Goal: Task Accomplishment & Management: Manage account settings

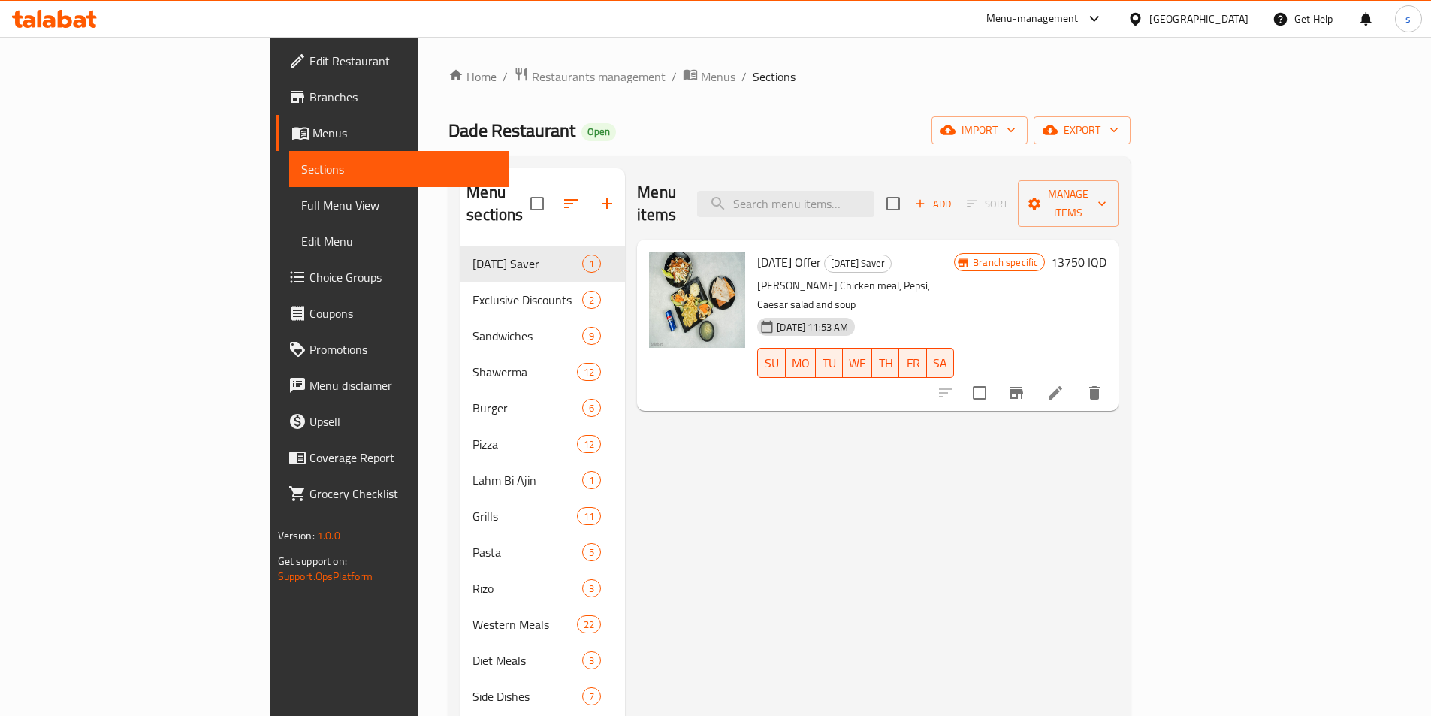
click at [41, 26] on icon at bounding box center [40, 18] width 5 height 17
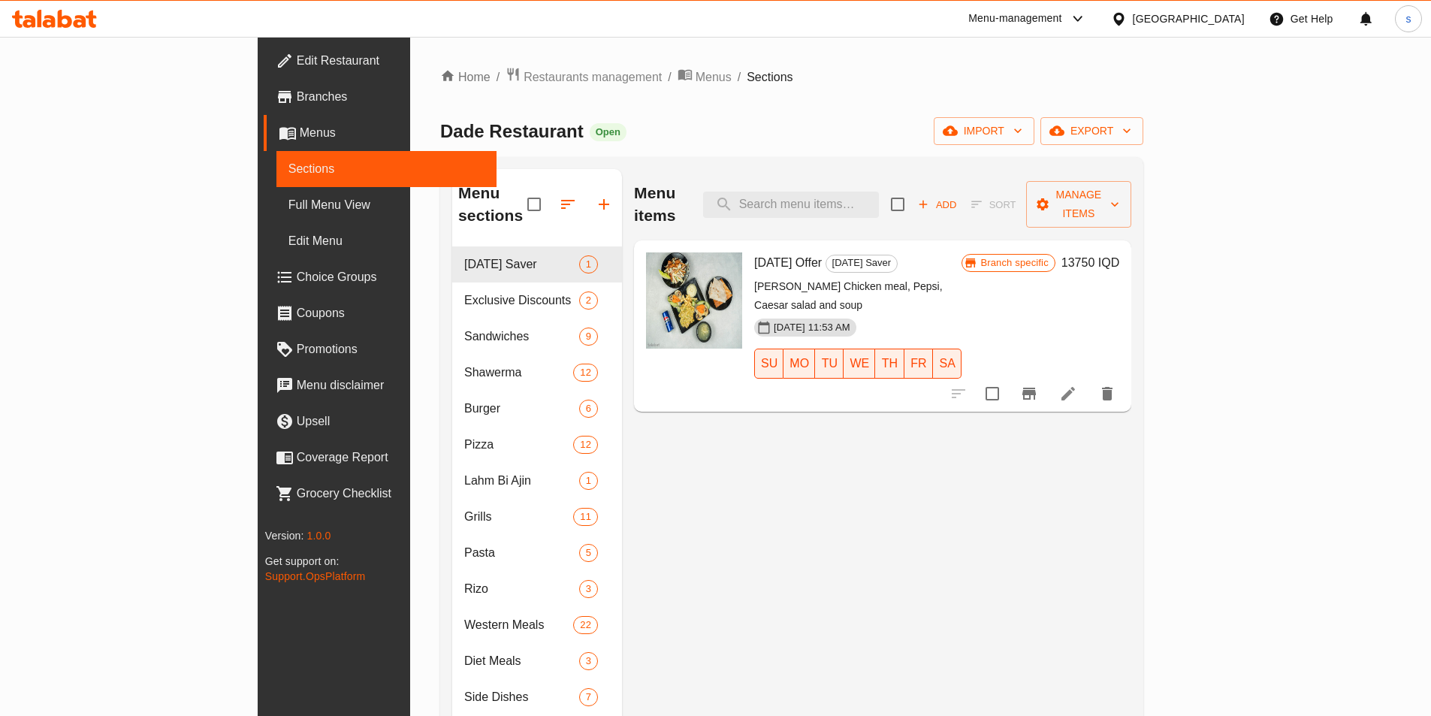
scroll to position [174, 0]
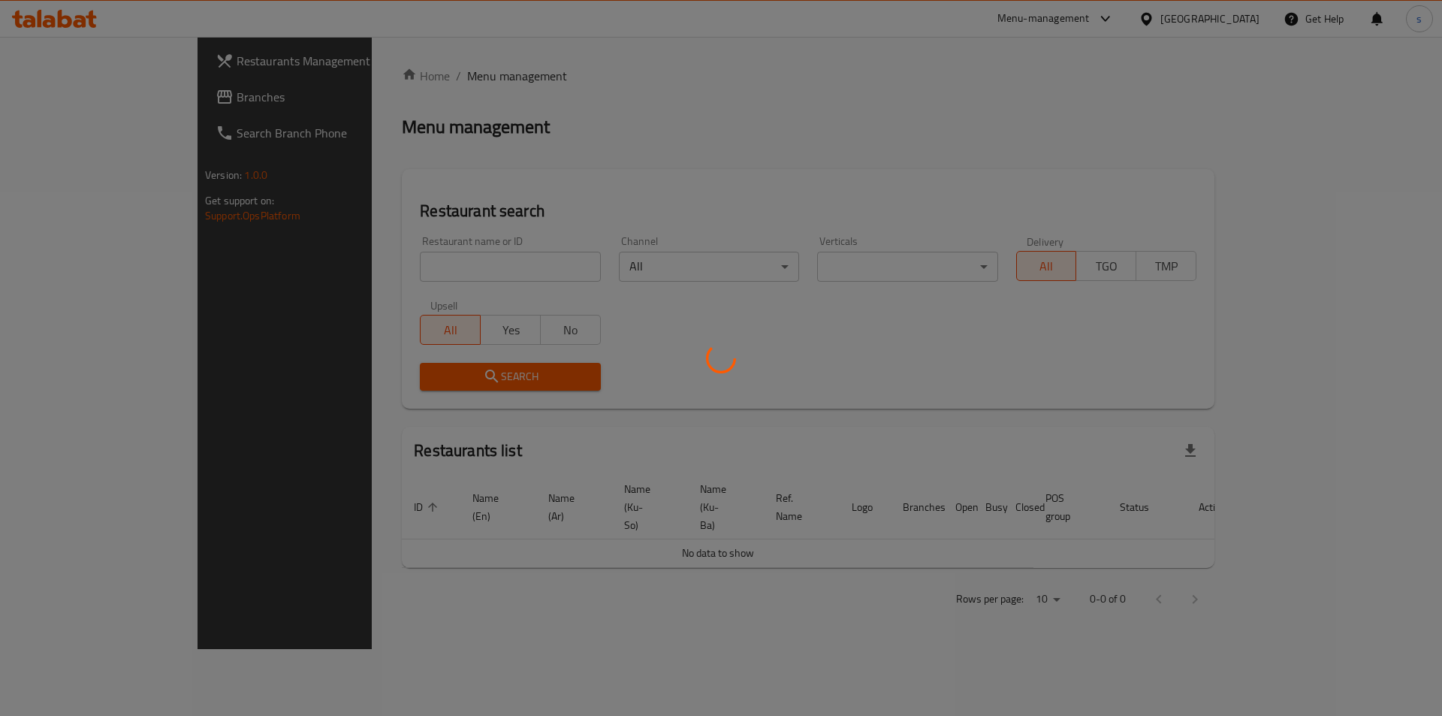
click at [324, 267] on div at bounding box center [721, 358] width 1442 height 716
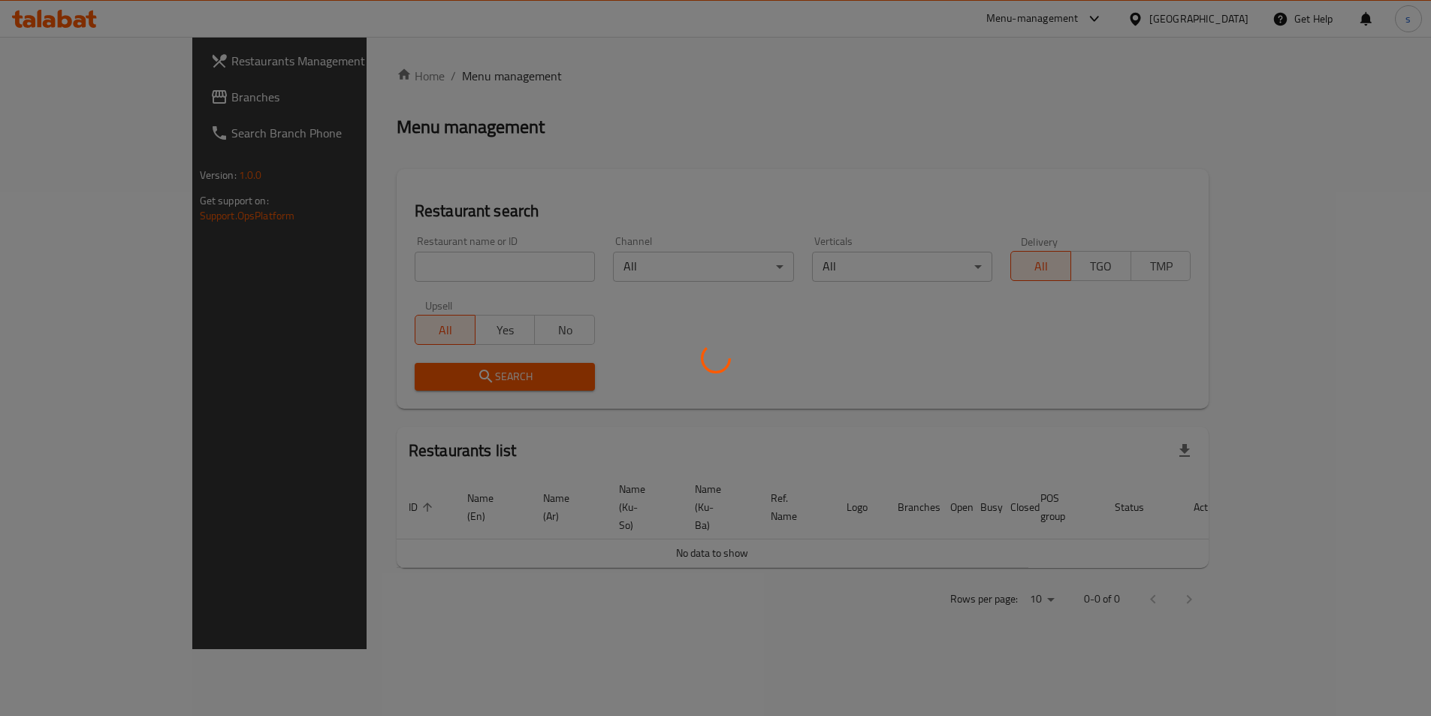
click at [324, 264] on div at bounding box center [715, 358] width 1431 height 716
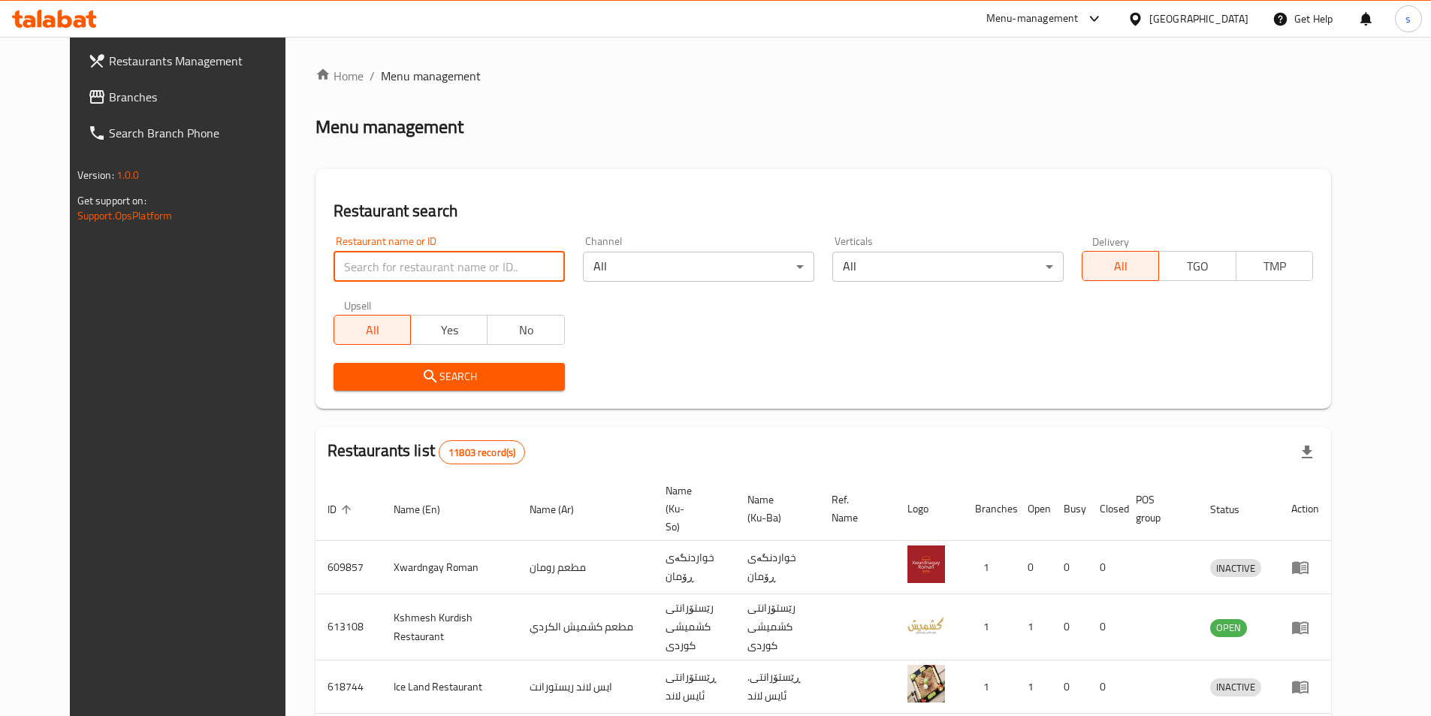
click at [333, 264] on input "search" at bounding box center [448, 267] width 231 height 30
paste input "772963"
type input "772963"
click button "Search" at bounding box center [448, 377] width 231 height 28
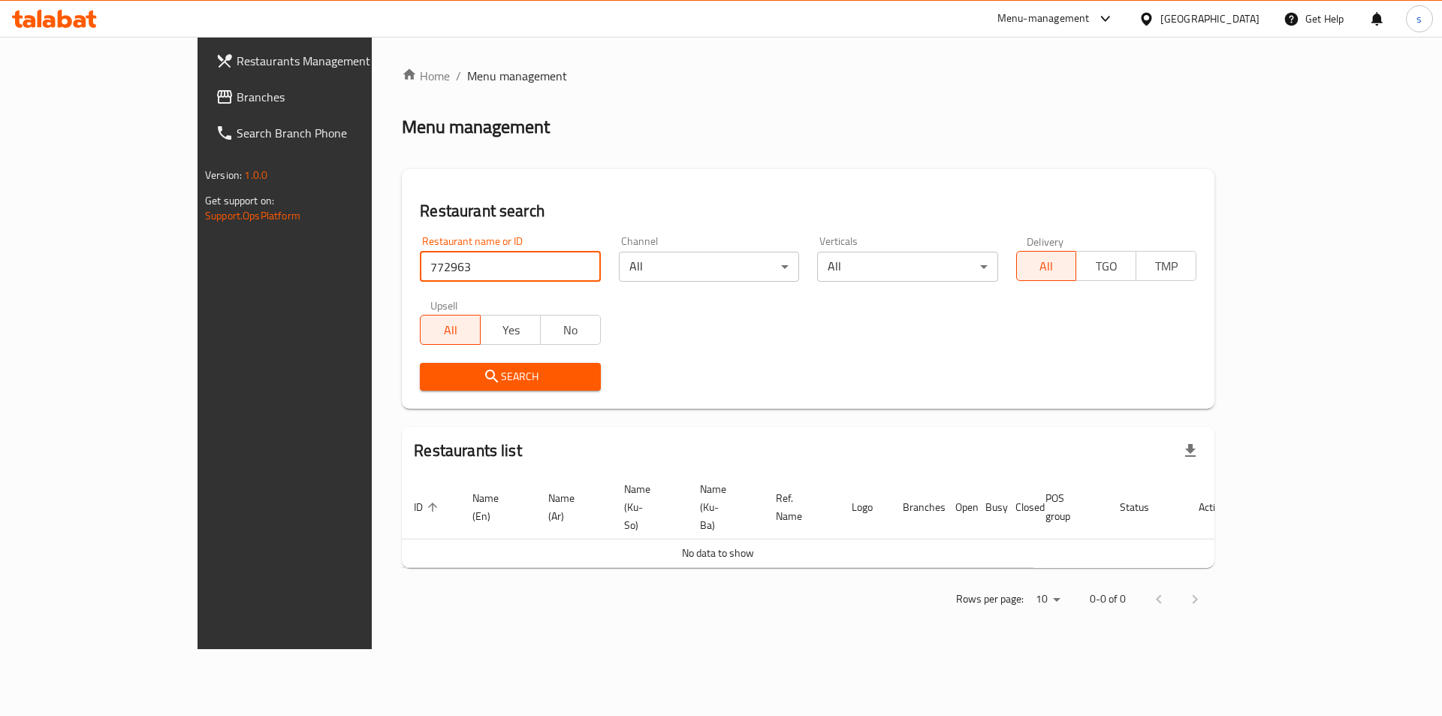
click at [237, 94] on span "Branches" at bounding box center [332, 97] width 190 height 18
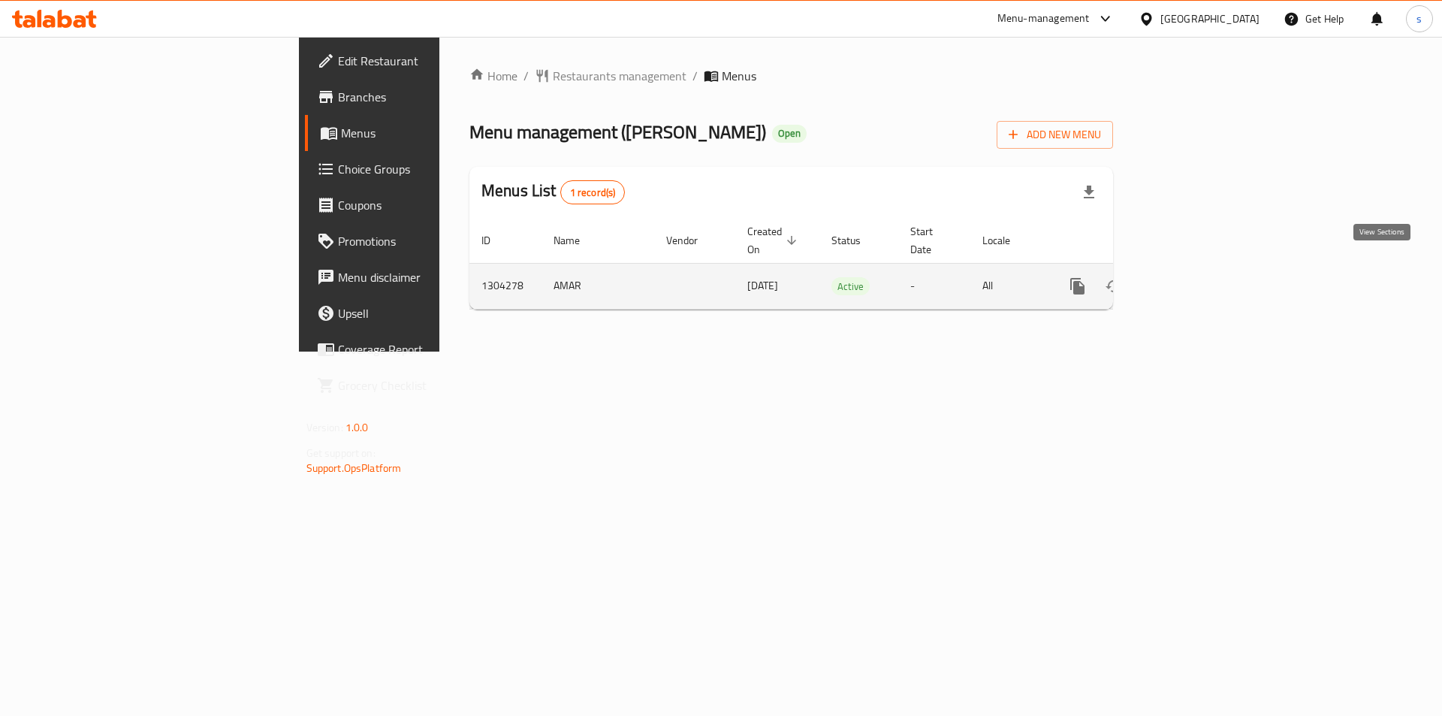
click at [1195, 277] on icon "enhanced table" at bounding box center [1186, 286] width 18 height 18
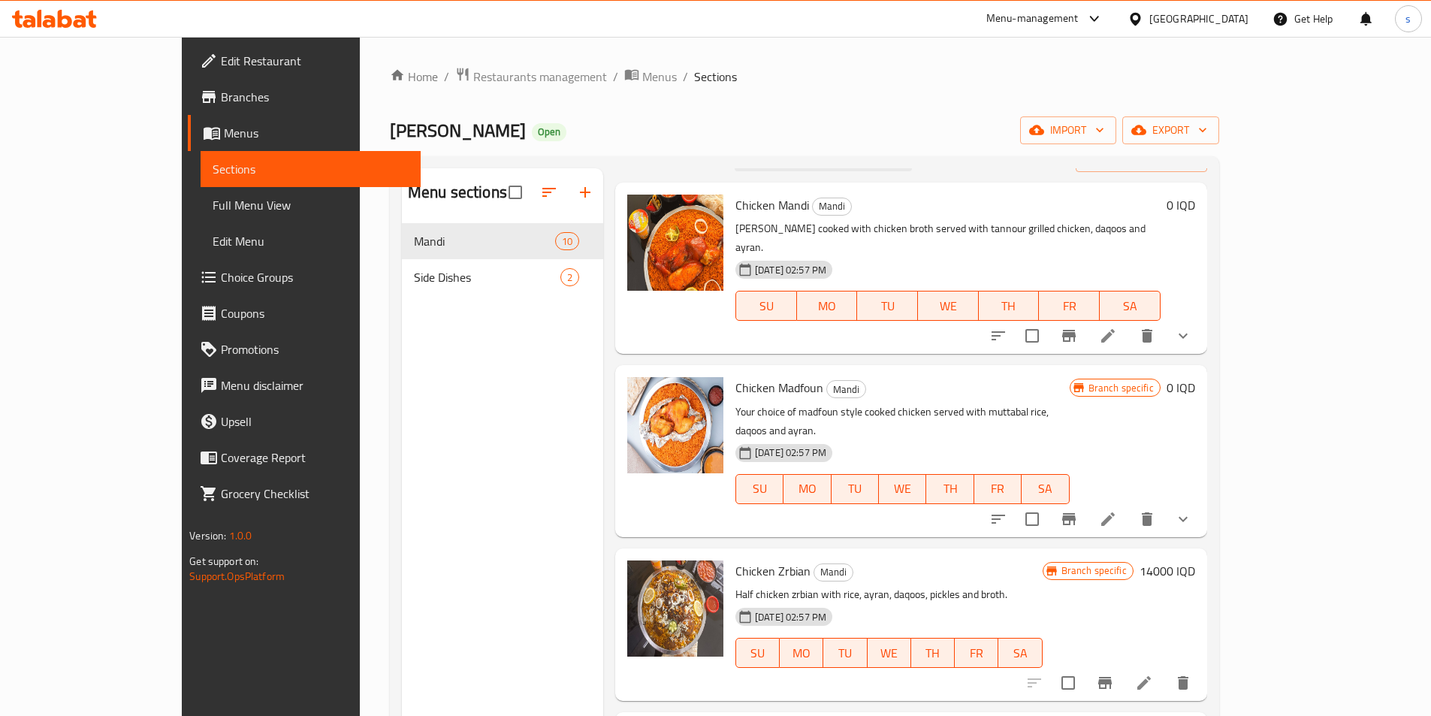
scroll to position [5, 0]
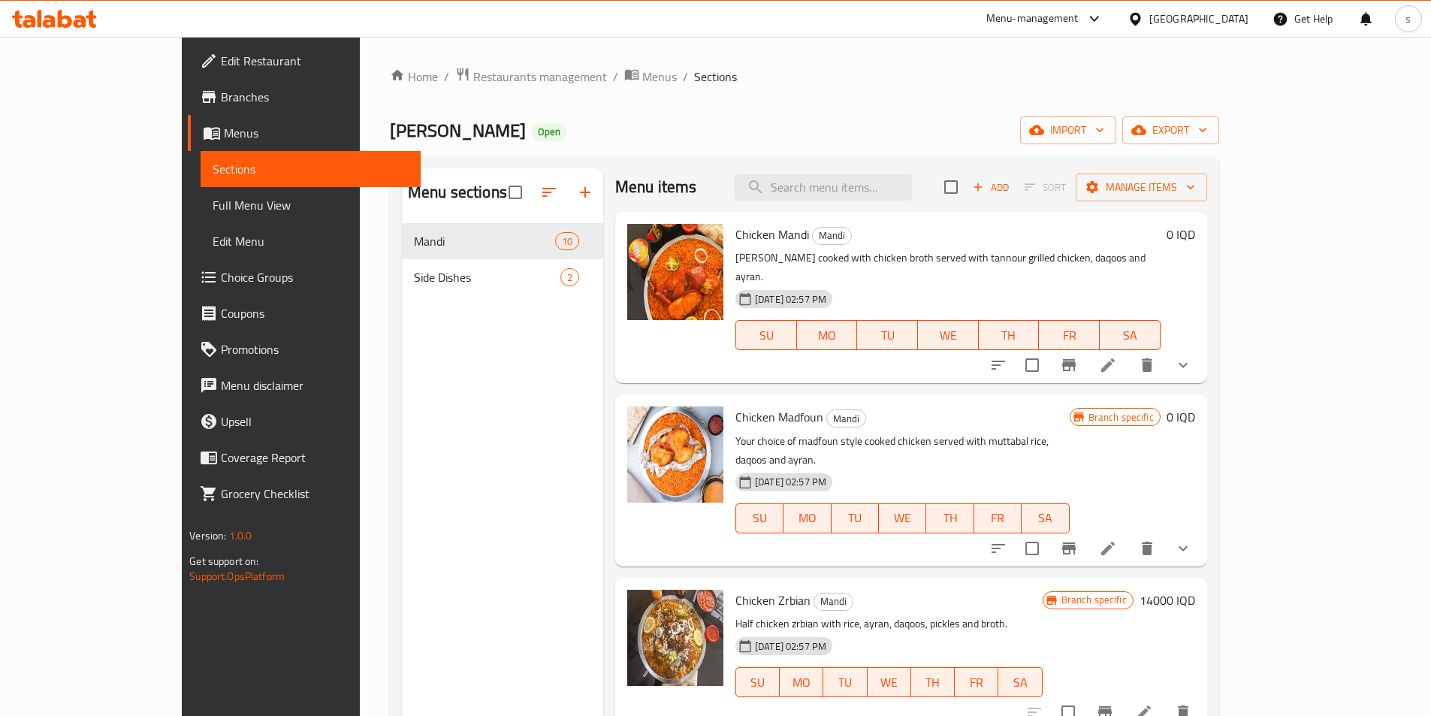
click at [1207, 346] on div "Chicken Mandi Mandi Mandi rice cooked with chicken broth served with tannour gr…" at bounding box center [911, 297] width 592 height 171
click at [1192, 356] on icon "show more" at bounding box center [1183, 365] width 18 height 18
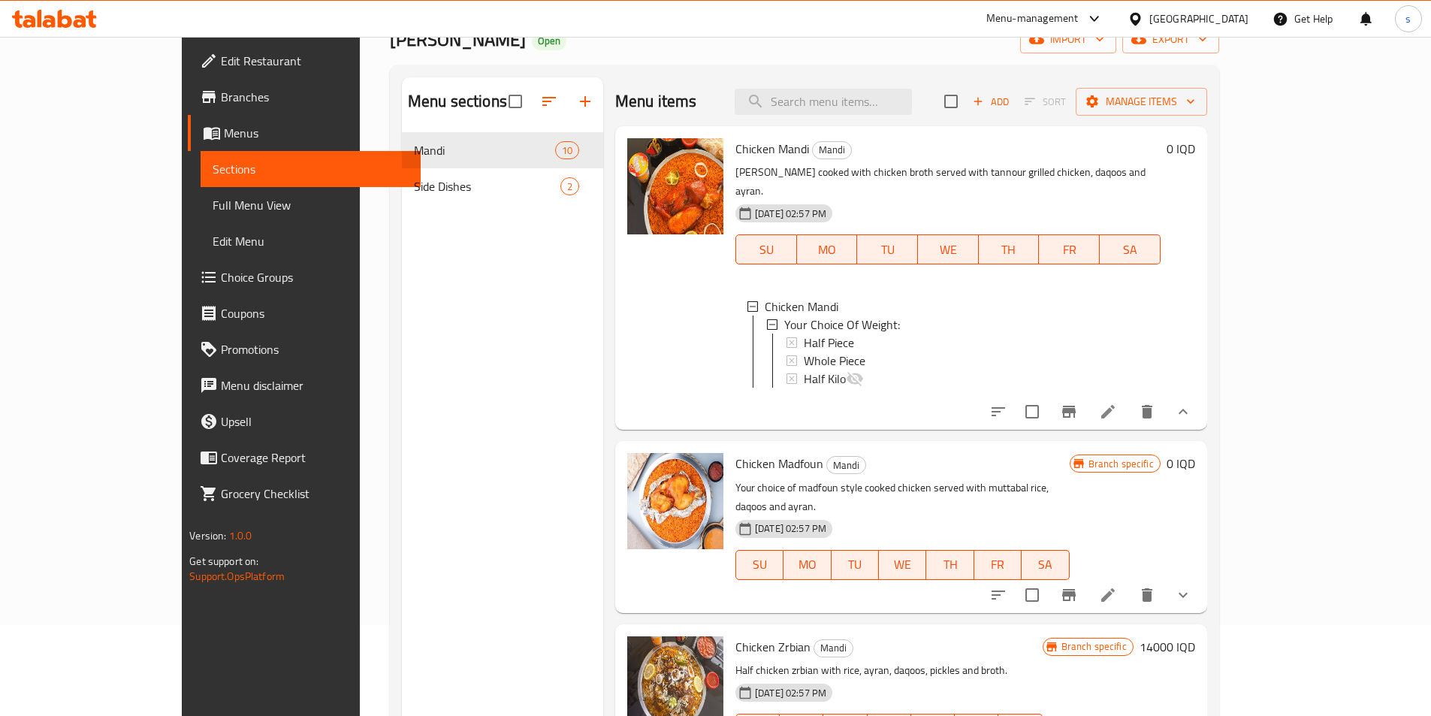
scroll to position [0, 0]
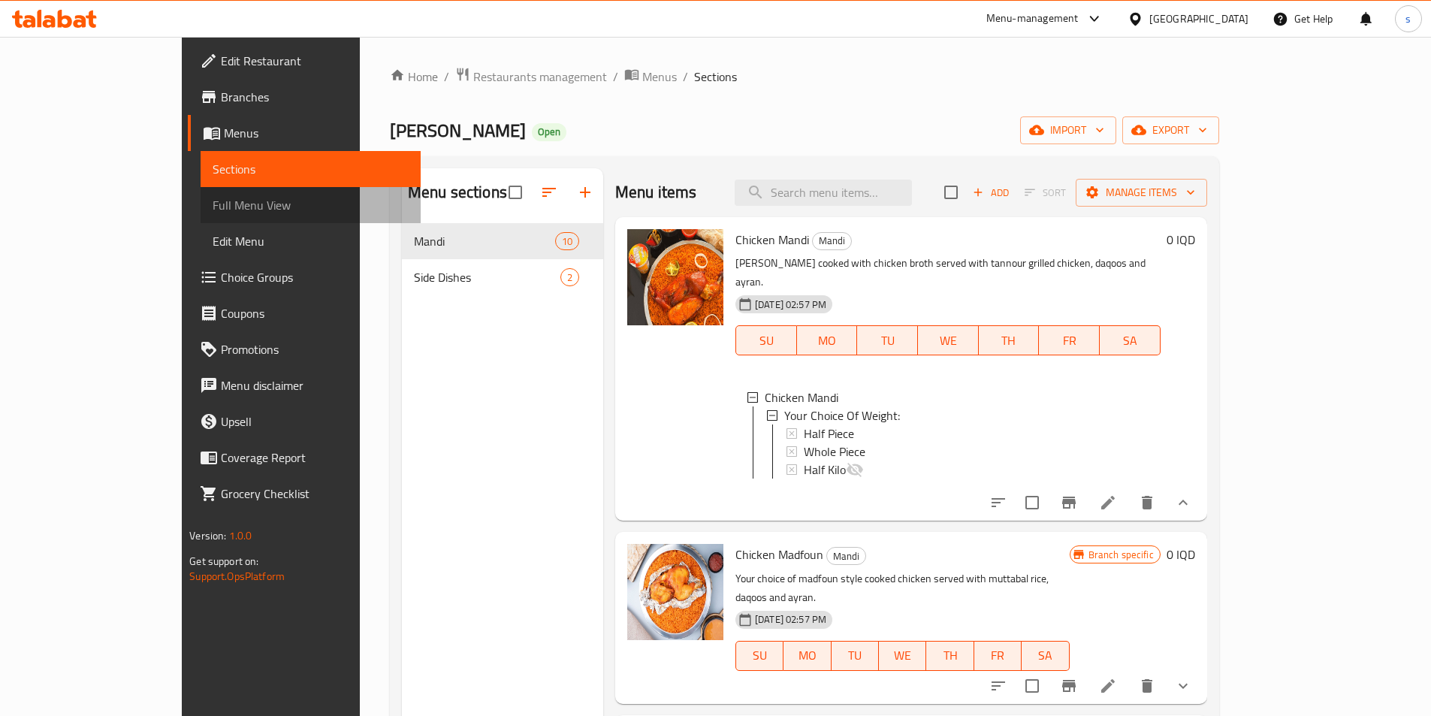
click at [213, 202] on span "Full Menu View" at bounding box center [311, 205] width 196 height 18
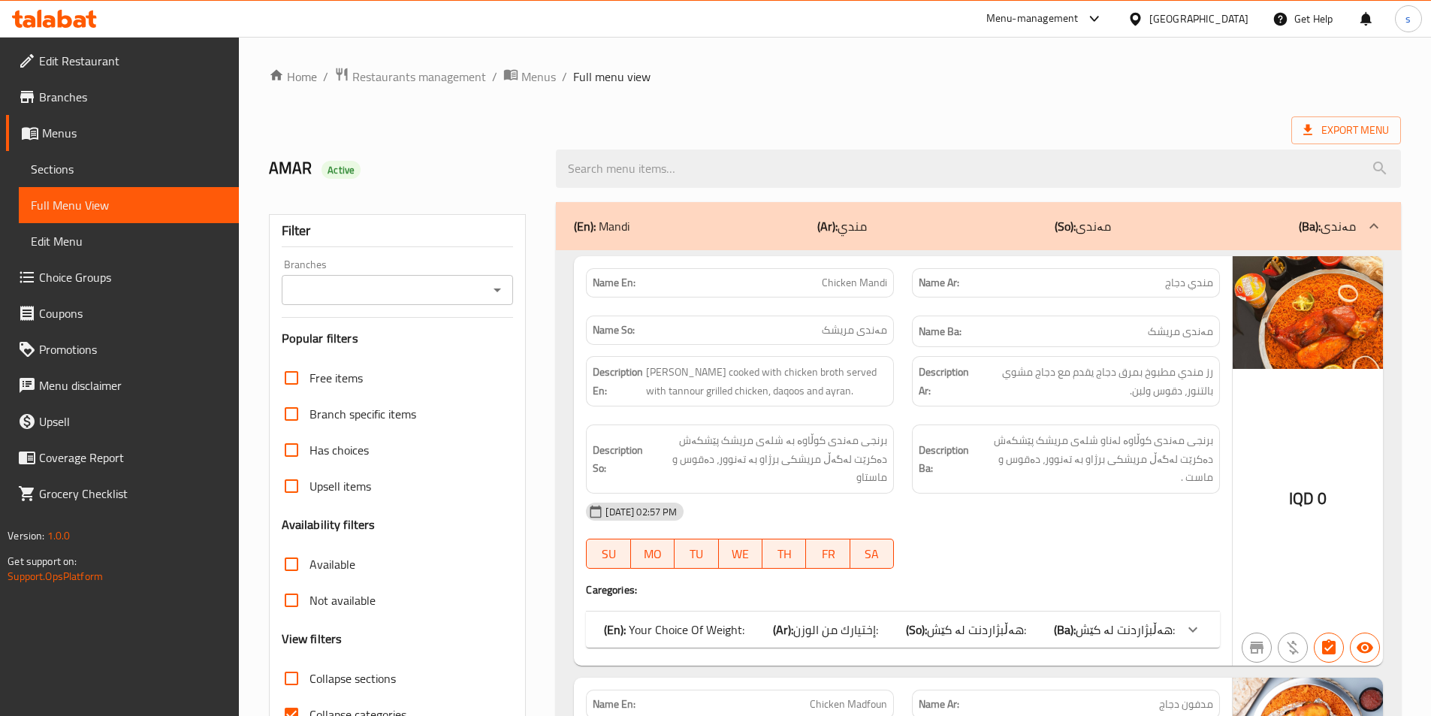
click at [487, 282] on div at bounding box center [497, 289] width 20 height 21
click at [496, 285] on icon "Open" at bounding box center [497, 290] width 18 height 18
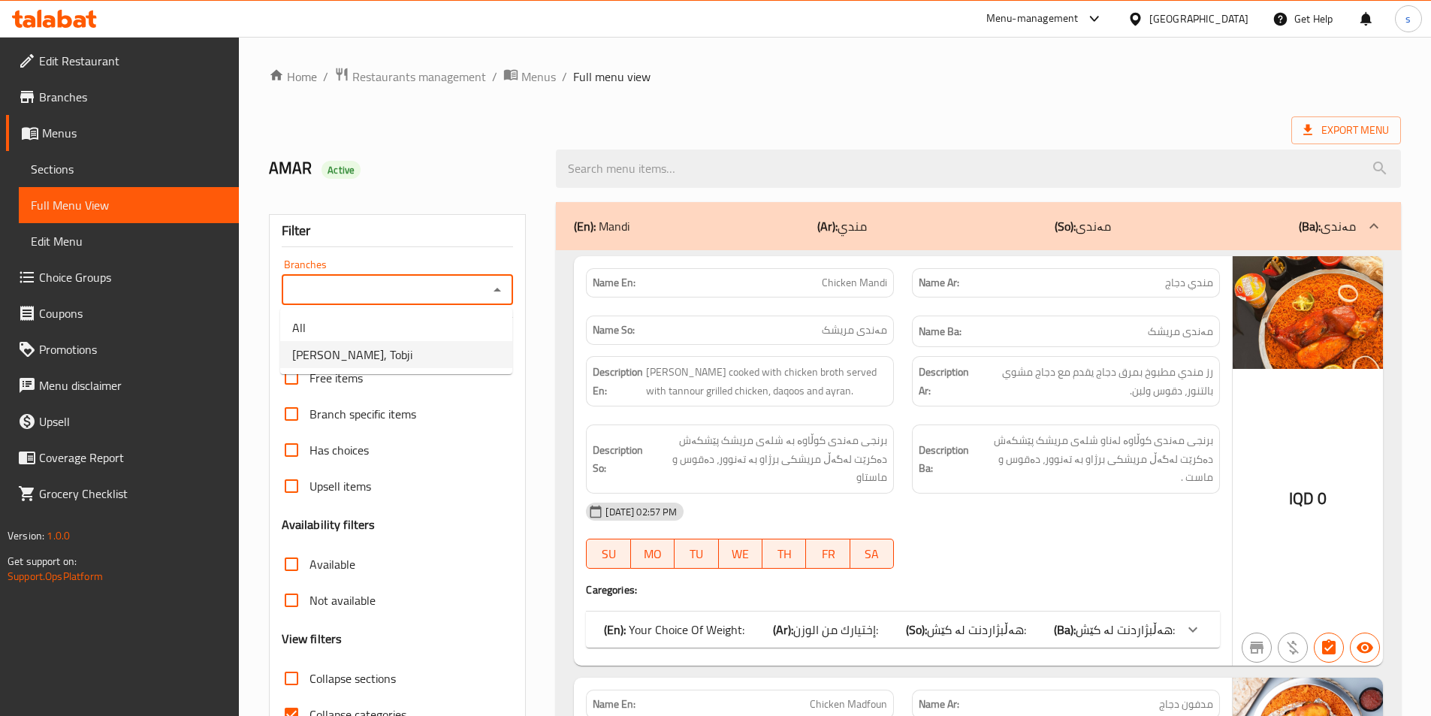
click at [472, 355] on li "[PERSON_NAME], Tobji" at bounding box center [396, 354] width 232 height 27
type input "[PERSON_NAME], Tobji"
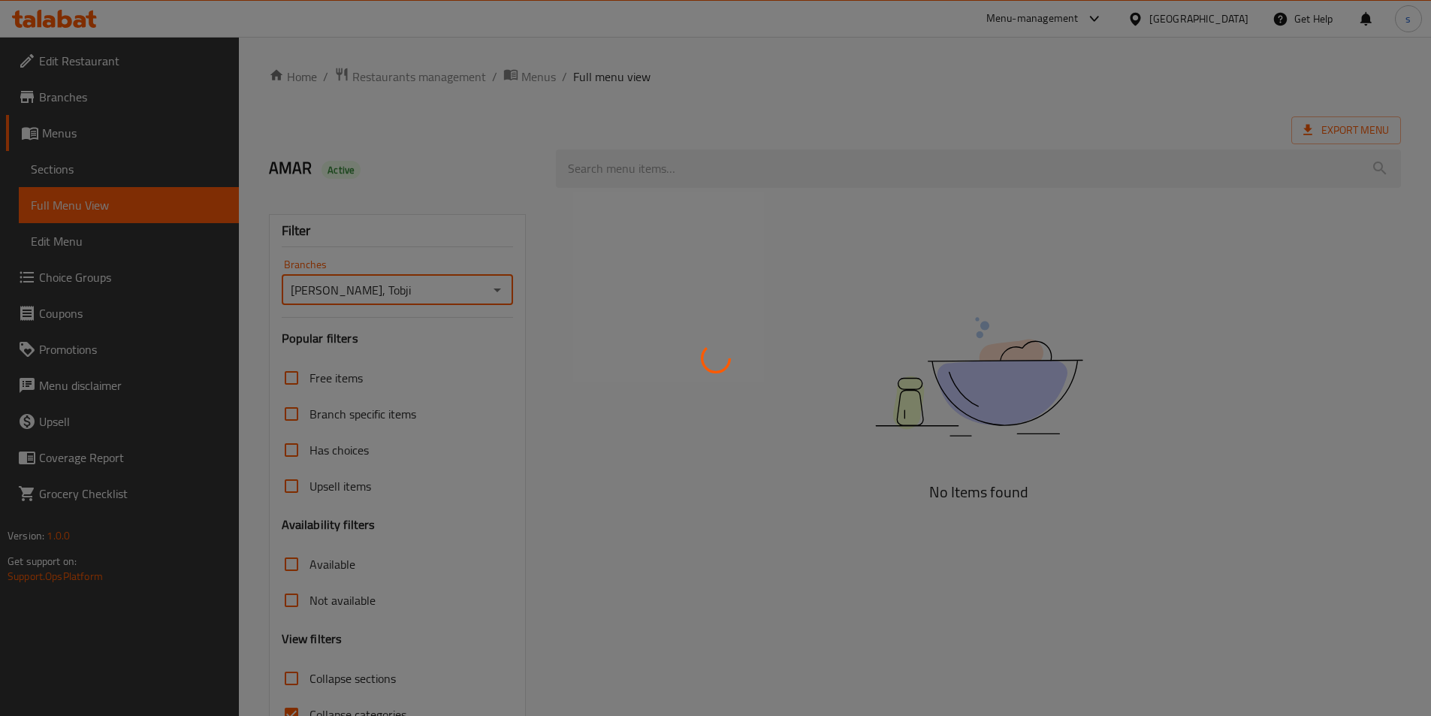
scroll to position [83, 0]
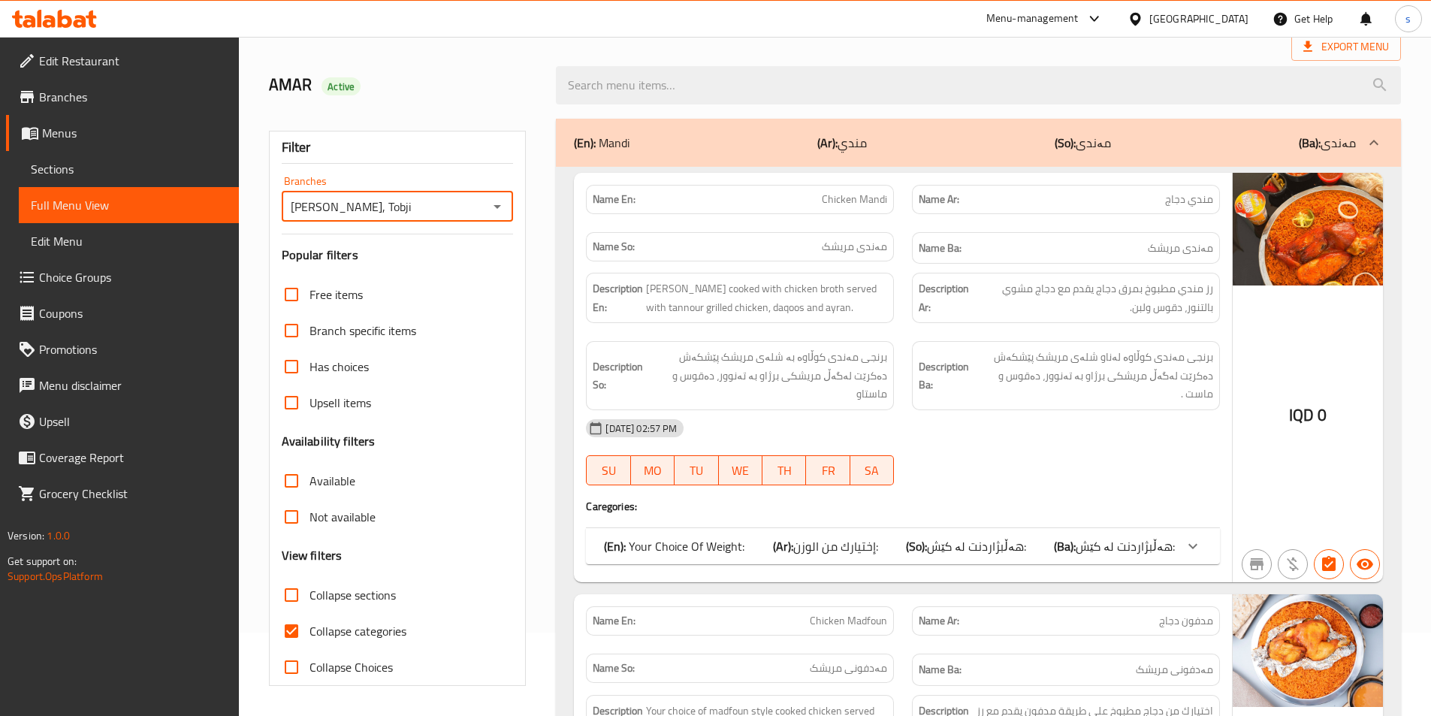
click at [292, 592] on input "Collapse sections" at bounding box center [291, 595] width 36 height 36
checkbox input "true"
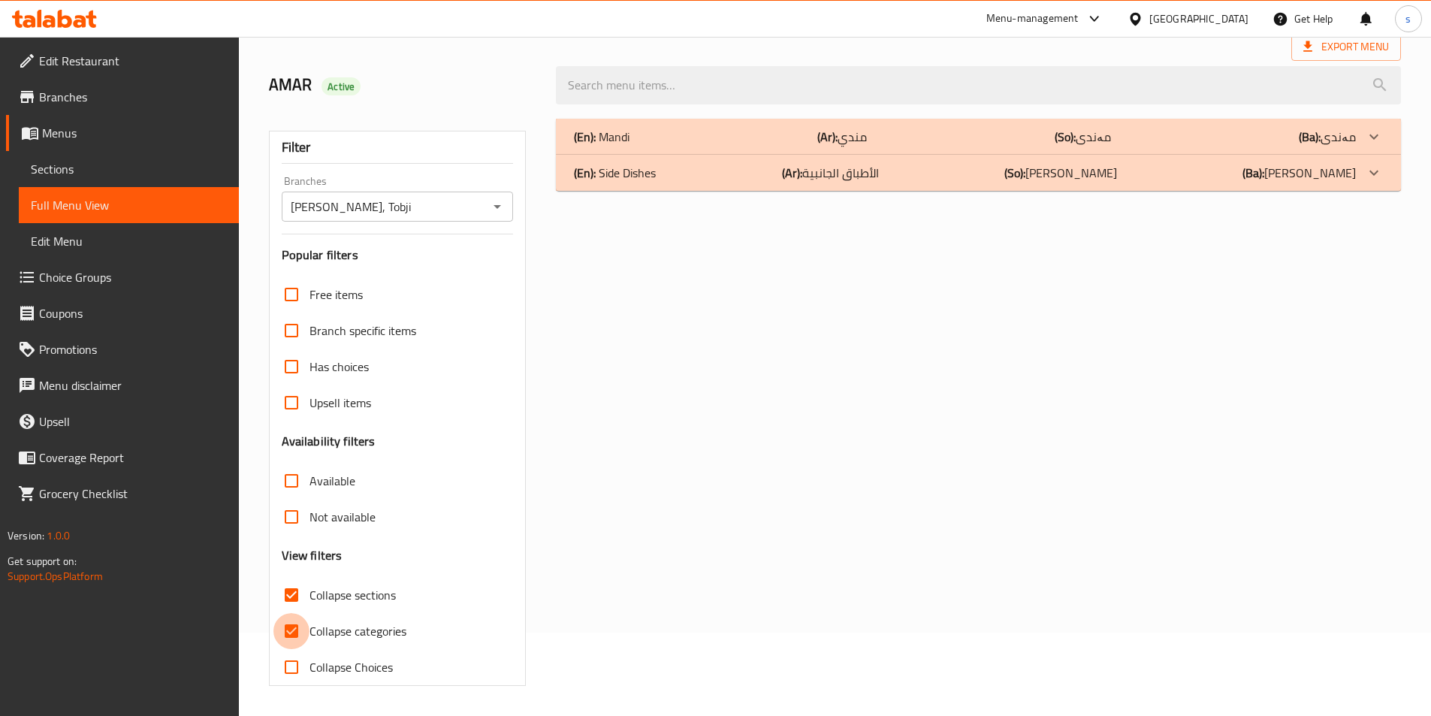
click at [296, 634] on input "Collapse categories" at bounding box center [291, 631] width 36 height 36
checkbox input "false"
click at [657, 134] on div "(En): Mandi (Ar): مندي (So): مەندی (Ba): مەندی" at bounding box center [965, 137] width 782 height 18
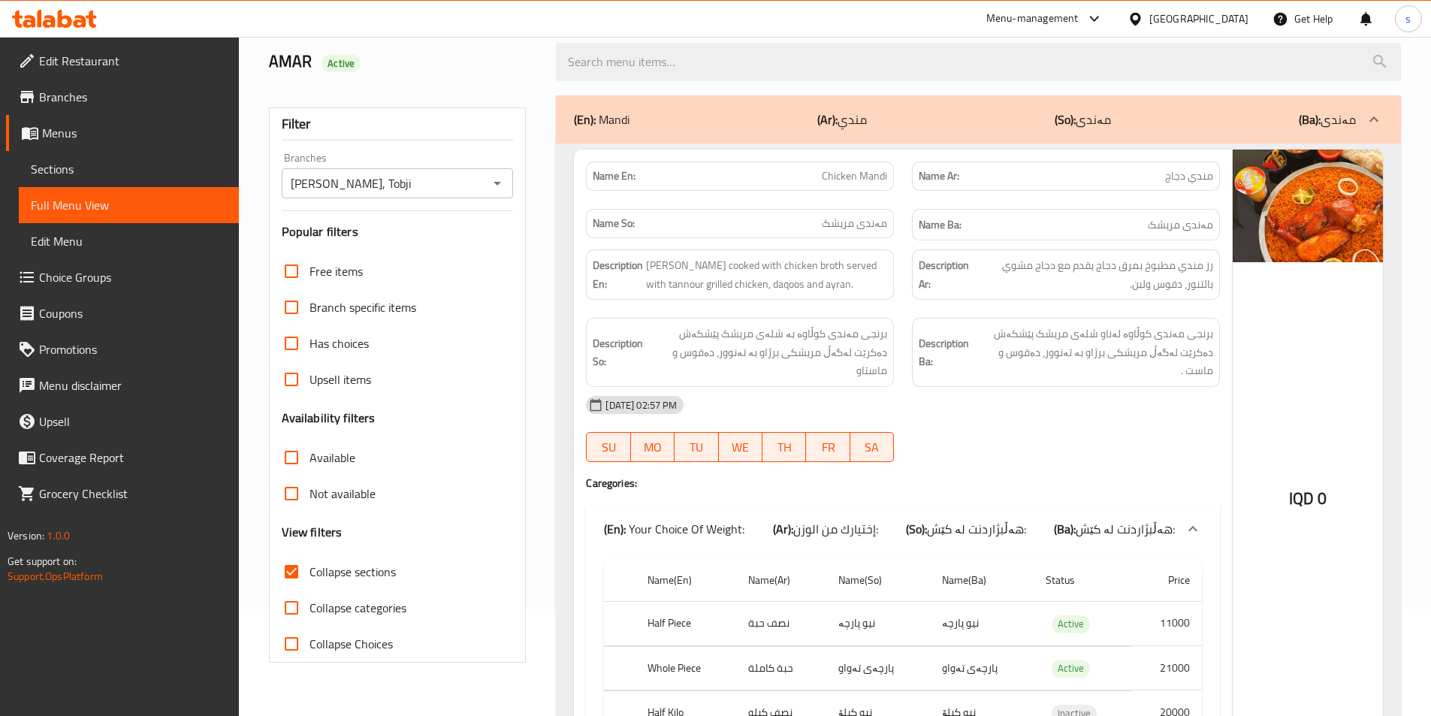
scroll to position [97, 0]
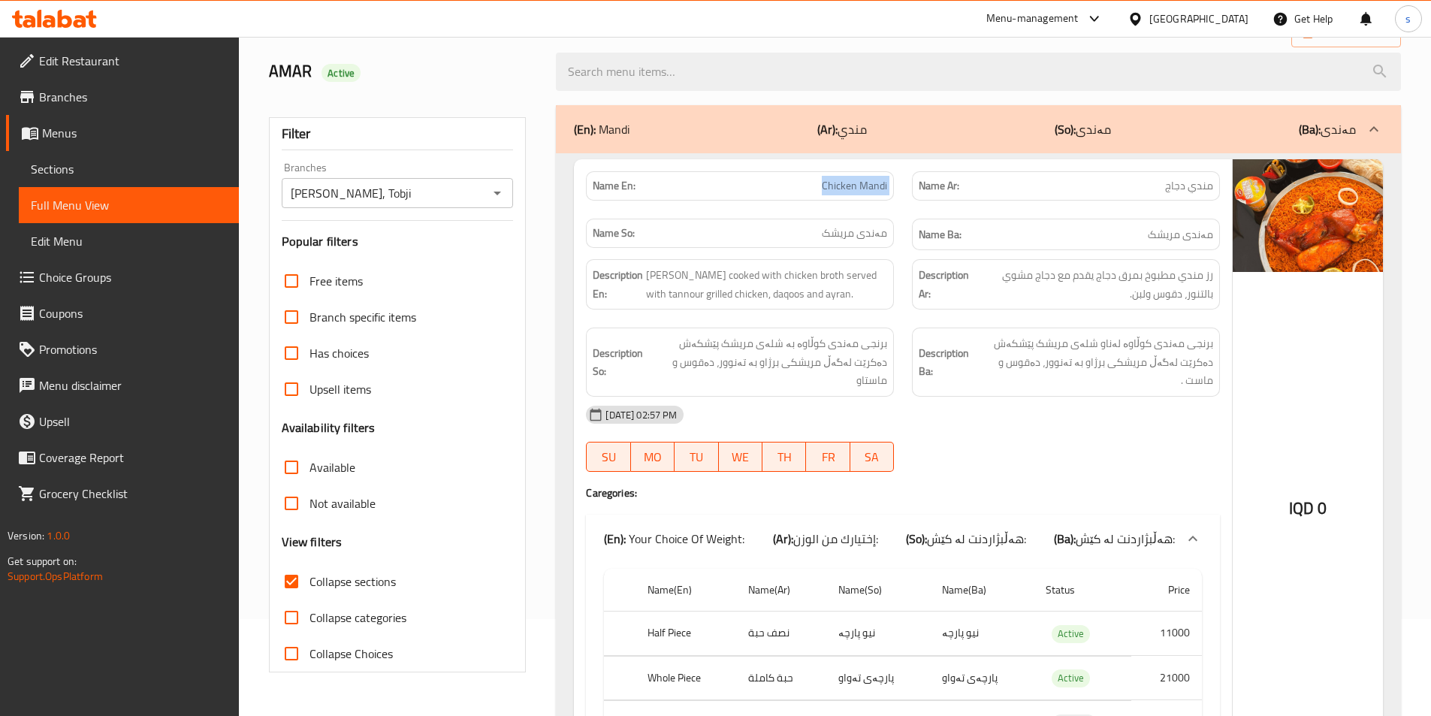
drag, startPoint x: 800, startPoint y: 183, endPoint x: 916, endPoint y: 186, distance: 116.4
click at [916, 186] on div "Name En: Chicken Mandi Name Ar: مندي دجاج Name So: مەندی مریشک Name Ba: مەندی م…" at bounding box center [903, 211] width 652 height 98
copy span "Chicken Mandi"
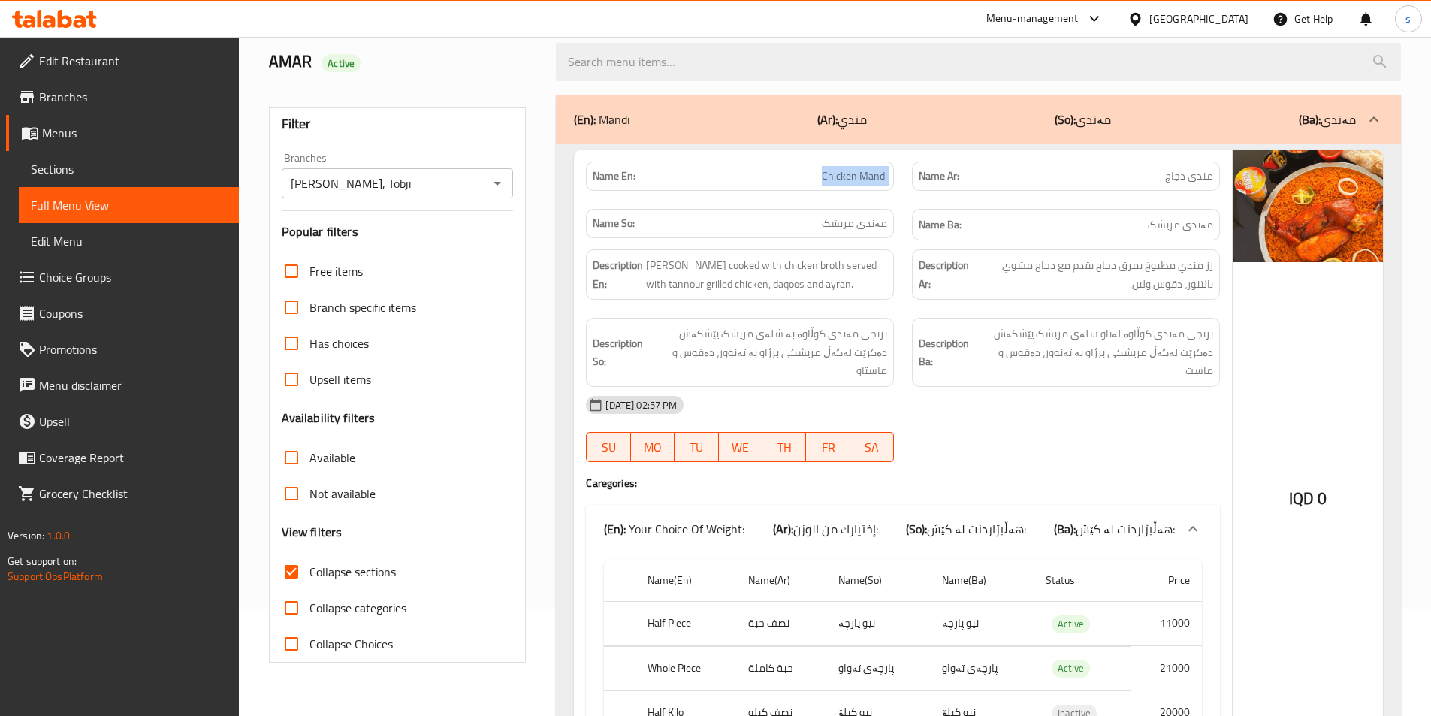
scroll to position [227, 0]
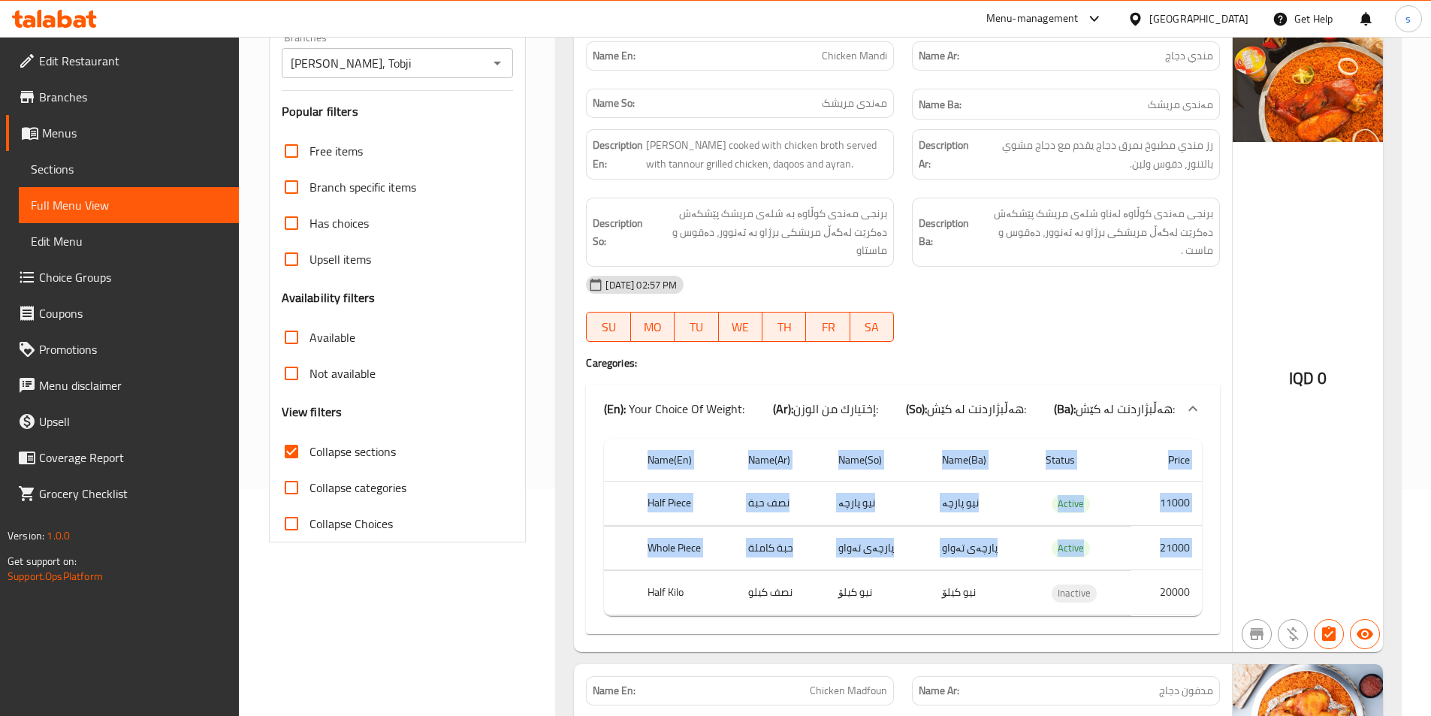
drag, startPoint x: 647, startPoint y: 572, endPoint x: 1228, endPoint y: 571, distance: 580.6
click at [1228, 571] on div "Name En: Chicken Mandi Name Ar: مندي دجاج Name So: مەندی مریشک Name Ba: مەندی م…" at bounding box center [903, 340] width 658 height 623
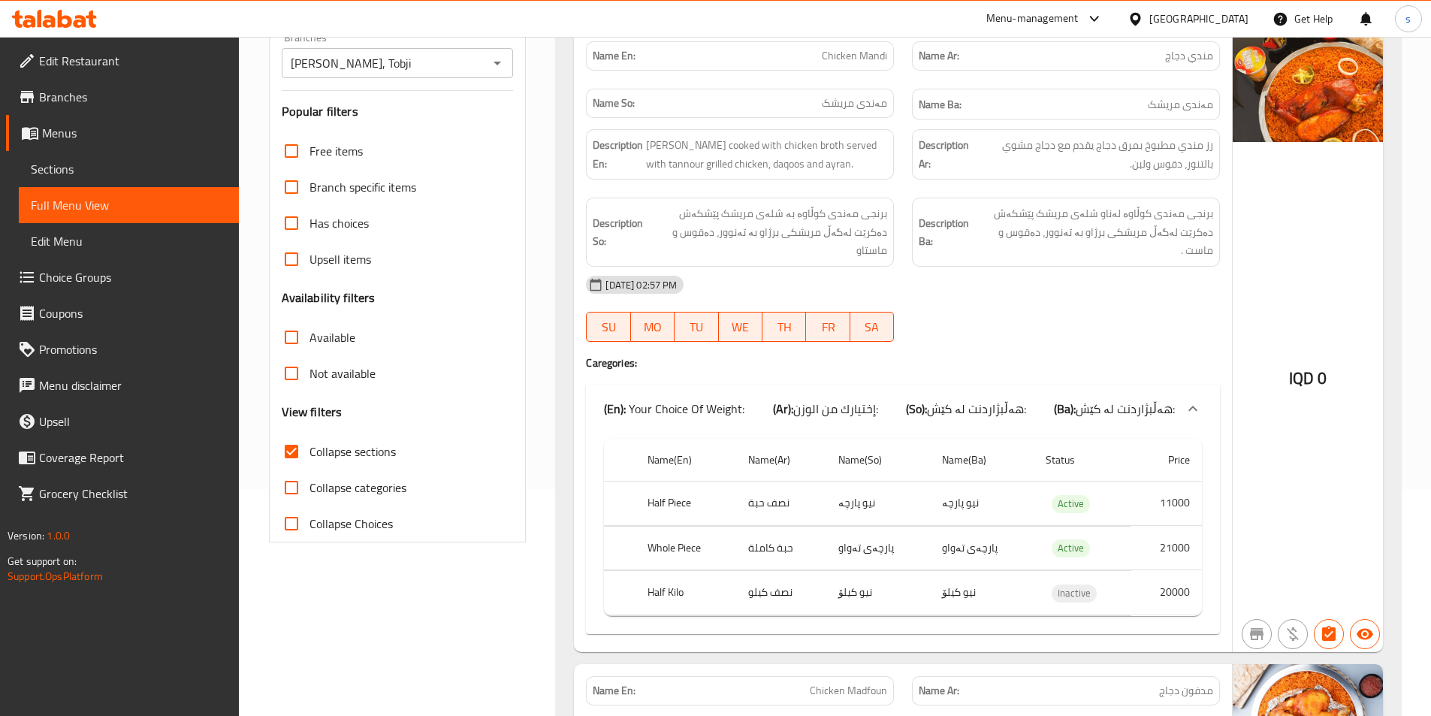
click at [1333, 474] on div "IQD 0" at bounding box center [1308, 340] width 150 height 623
click at [99, 278] on span "Choice Groups" at bounding box center [133, 277] width 188 height 18
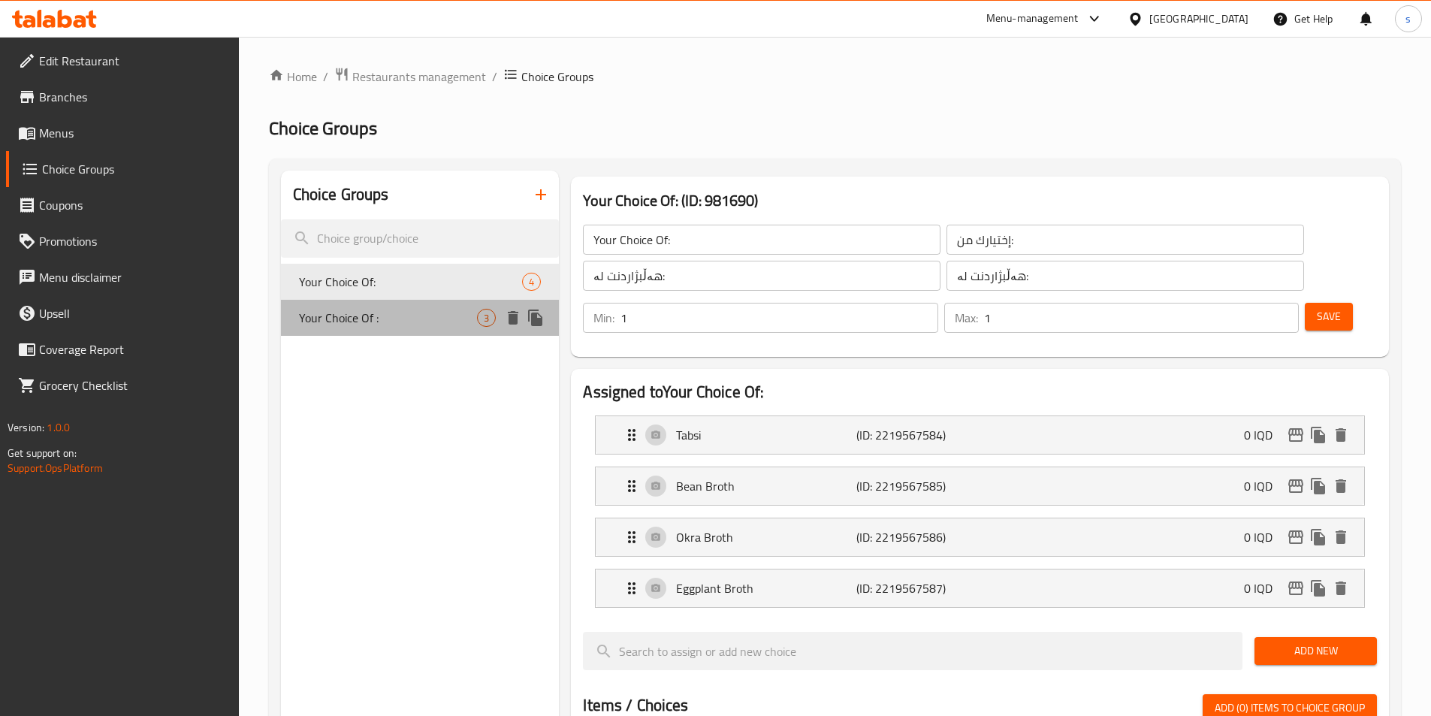
click at [415, 327] on div "Your Choice Of : 3" at bounding box center [420, 318] width 279 height 36
type input "Your Choice Of :"
type input "إختيارك من :"
type input "هەڵبژاردنت لە :"
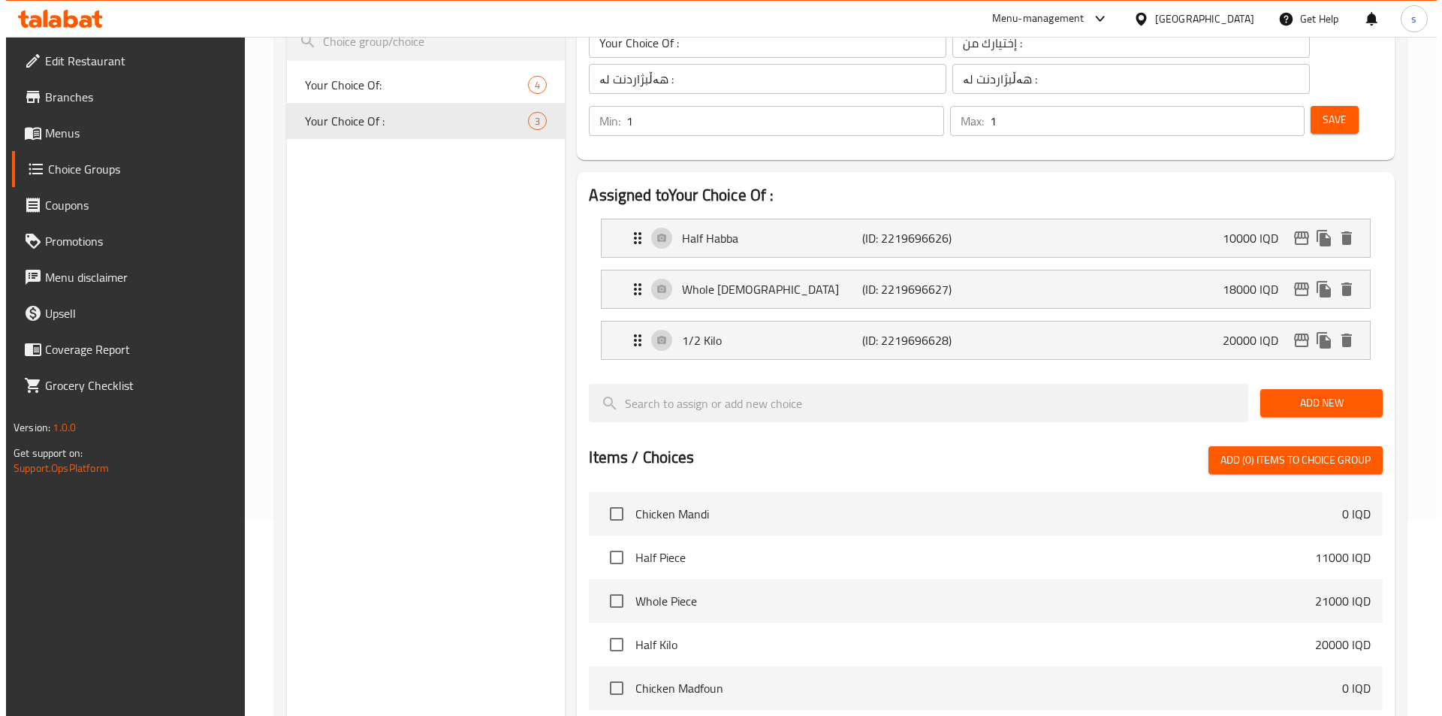
scroll to position [520, 0]
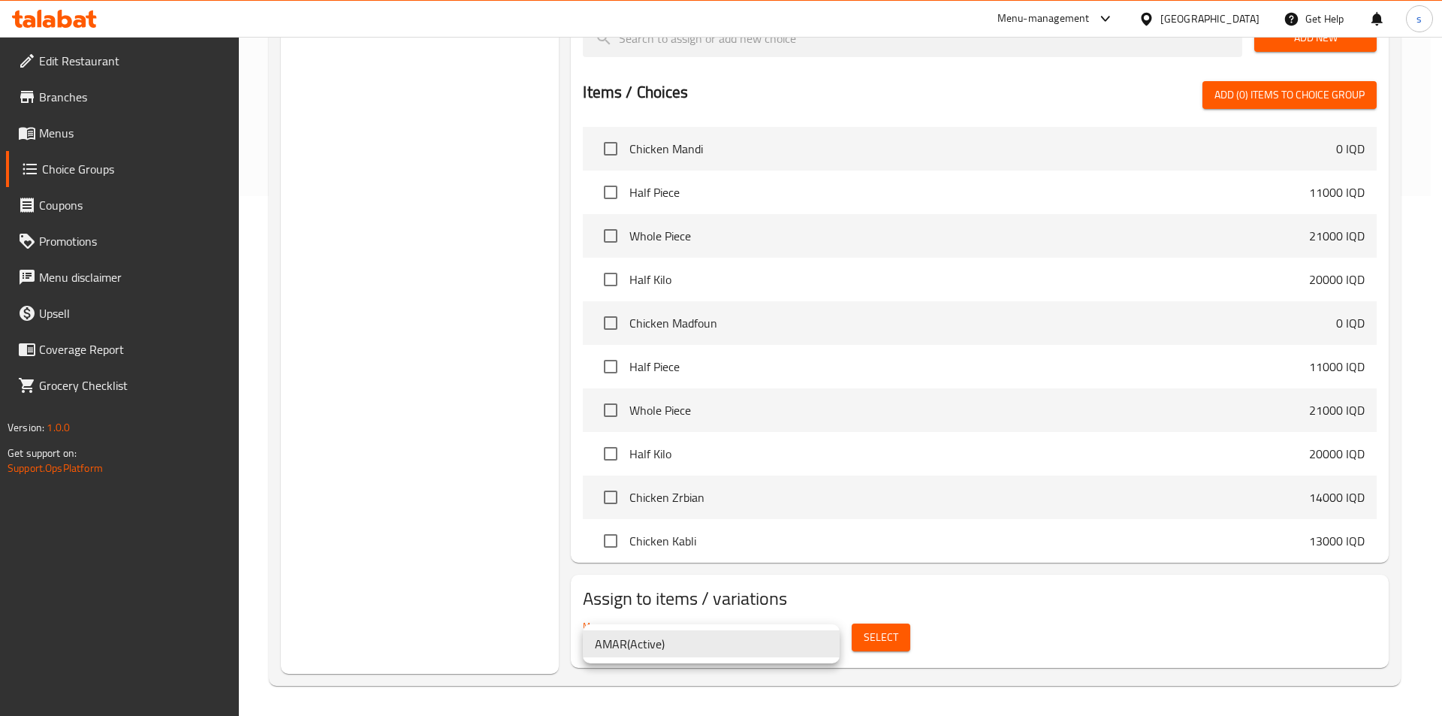
click at [892, 641] on div at bounding box center [721, 358] width 1442 height 716
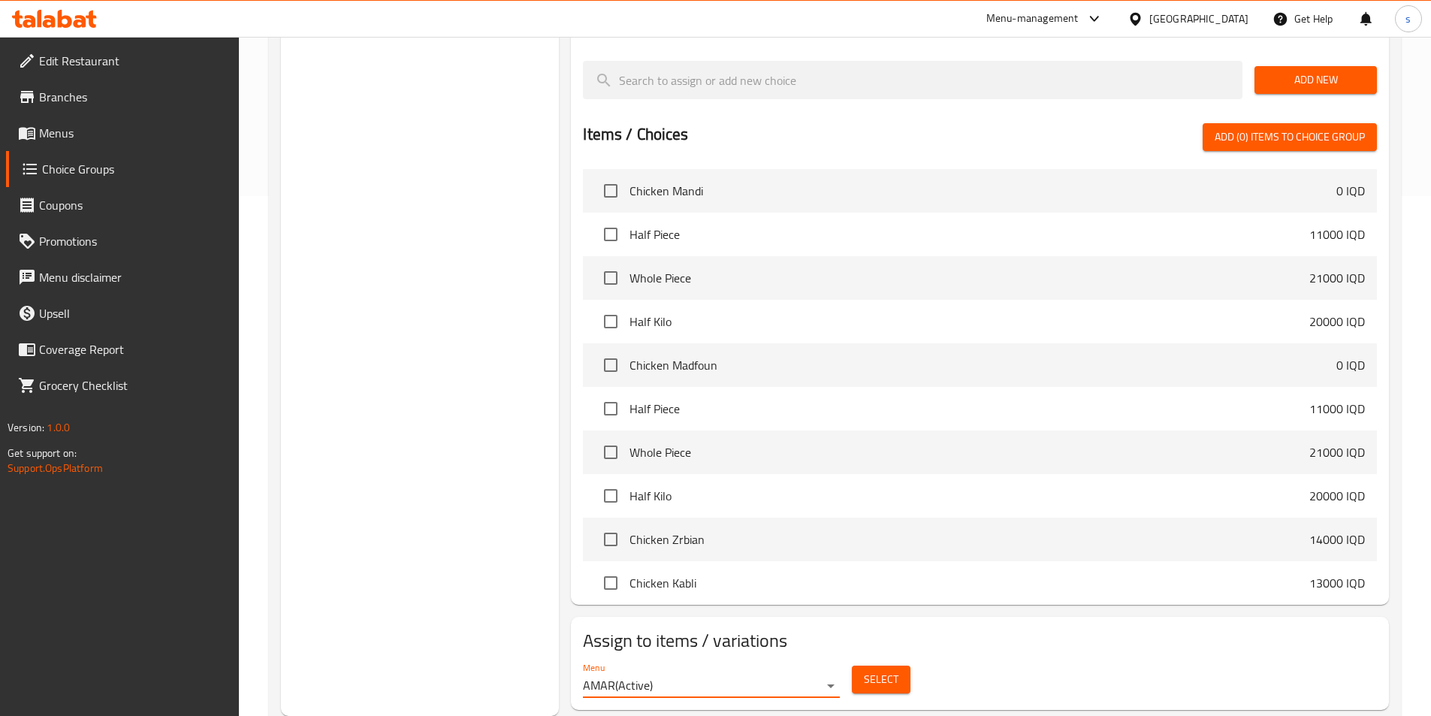
click at [891, 670] on span "Select" at bounding box center [881, 679] width 35 height 19
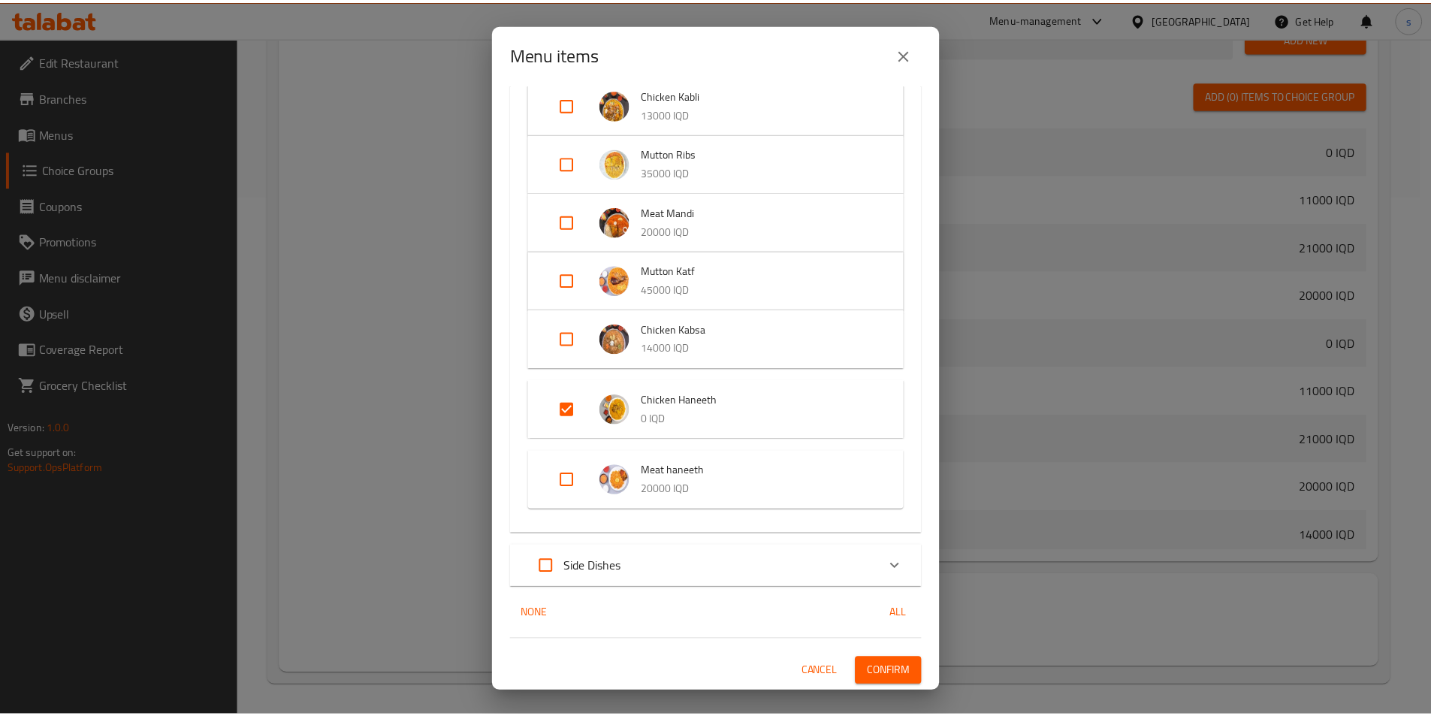
scroll to position [0, 0]
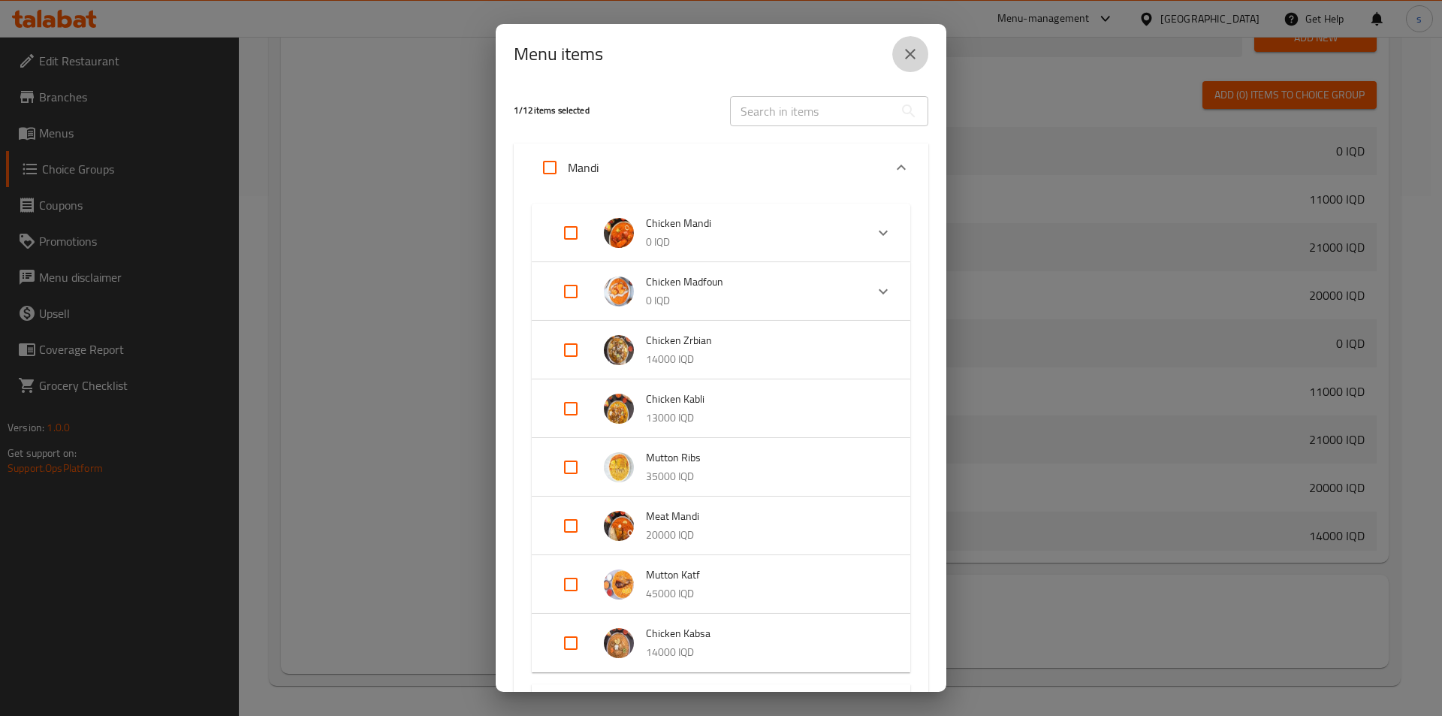
click at [907, 62] on icon "close" at bounding box center [910, 54] width 18 height 18
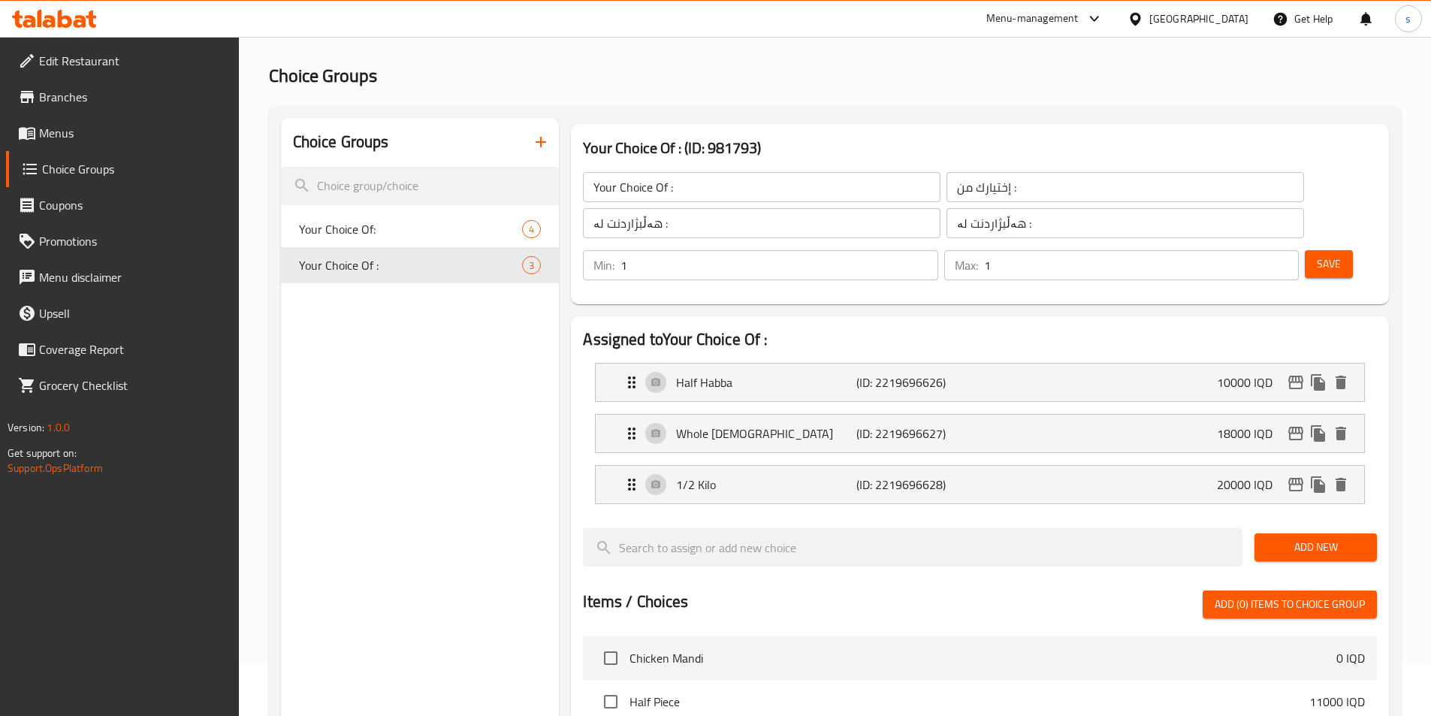
scroll to position [38, 0]
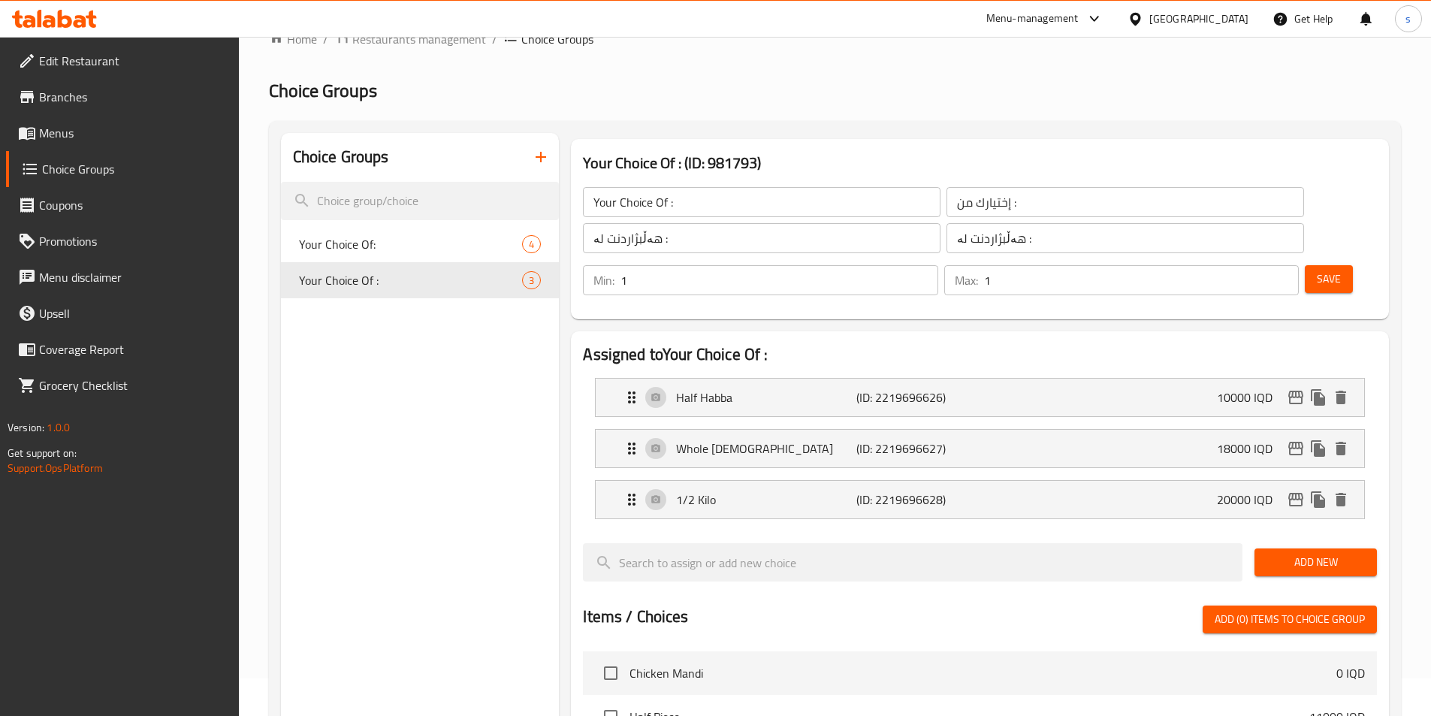
click at [540, 161] on icon "button" at bounding box center [541, 157] width 18 height 18
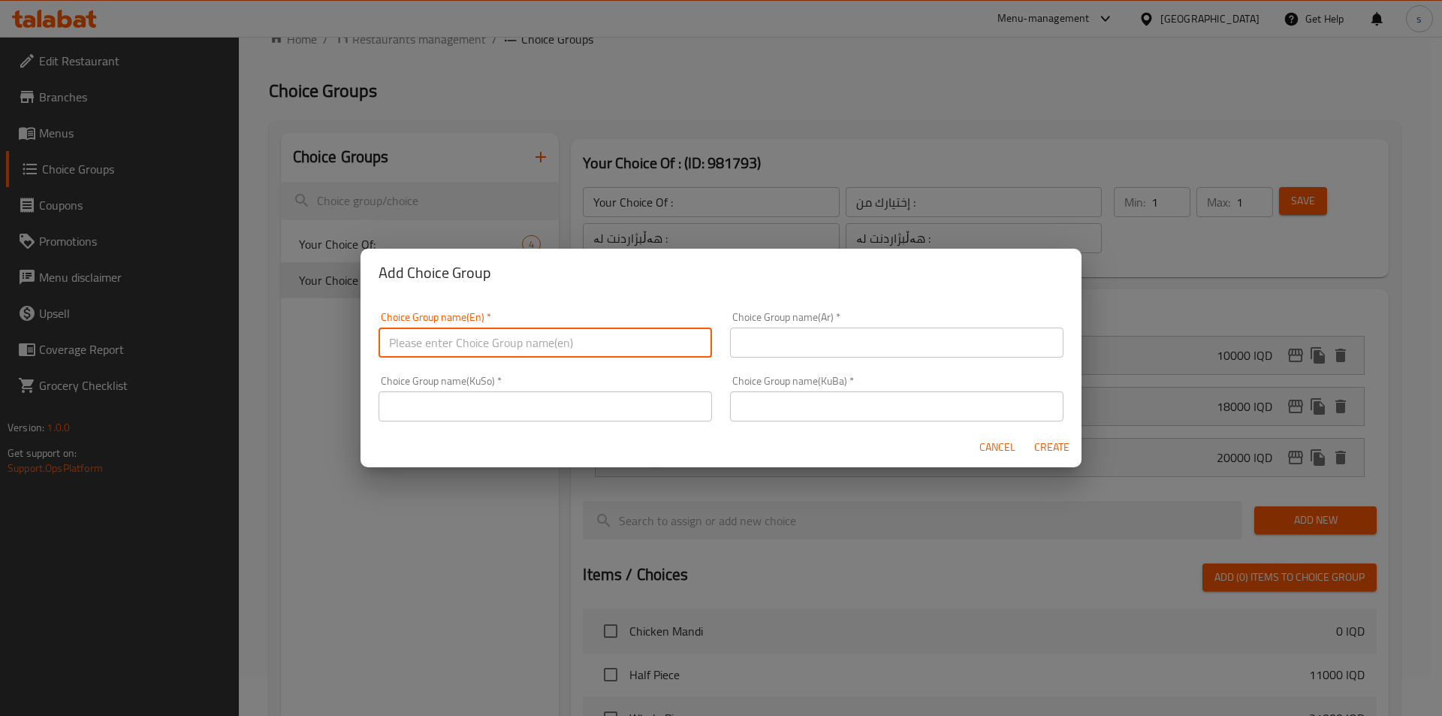
click at [547, 340] on input "text" at bounding box center [545, 342] width 333 height 30
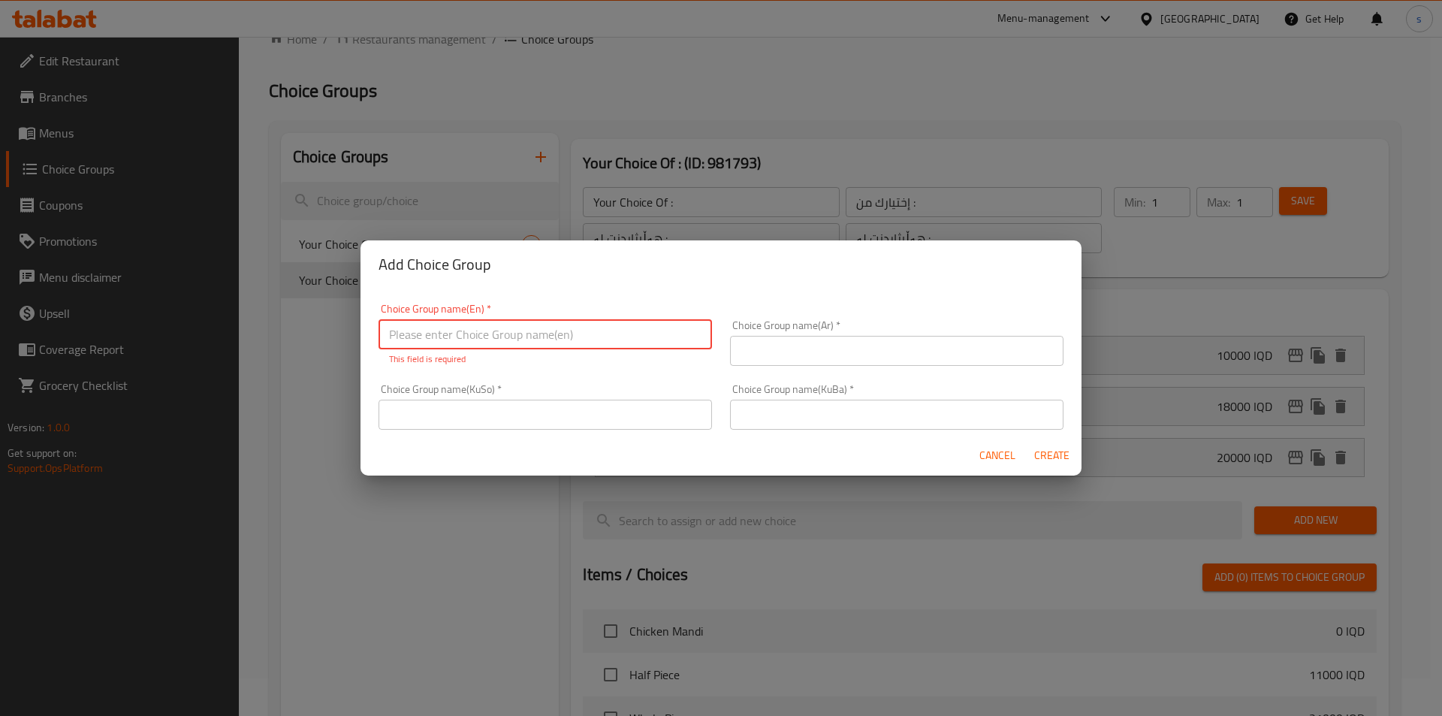
paste input "Your Choice Of Weight:"
type input "Your Choice Of Weight:"
click at [774, 345] on input "text" at bounding box center [896, 351] width 333 height 30
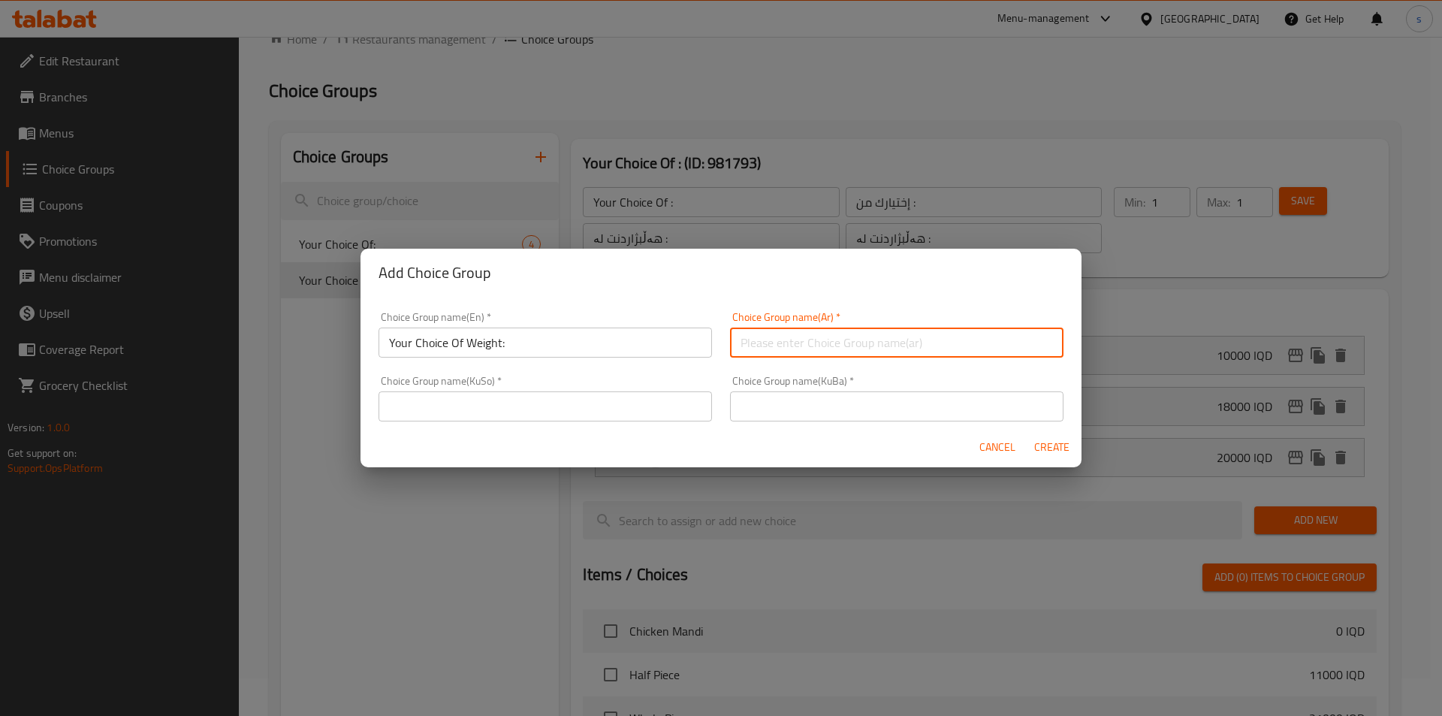
paste input "إختيارك من الوزن:"
type input "إختيارك من الوزن:"
click at [663, 405] on input "text" at bounding box center [545, 406] width 333 height 30
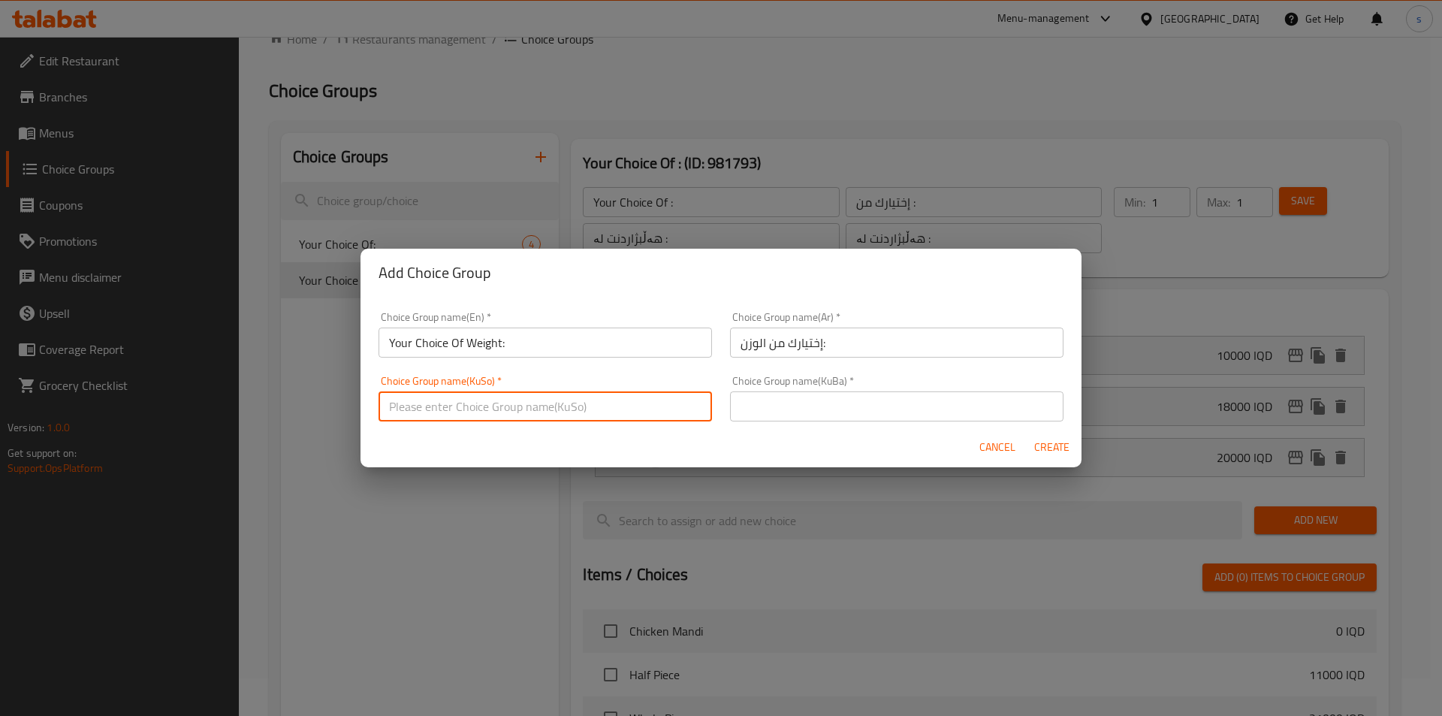
paste input "هەڵبژاردنت لە کێش:"
type input "هەڵبژاردنت لە کێش:"
click at [774, 419] on input "text" at bounding box center [896, 406] width 333 height 30
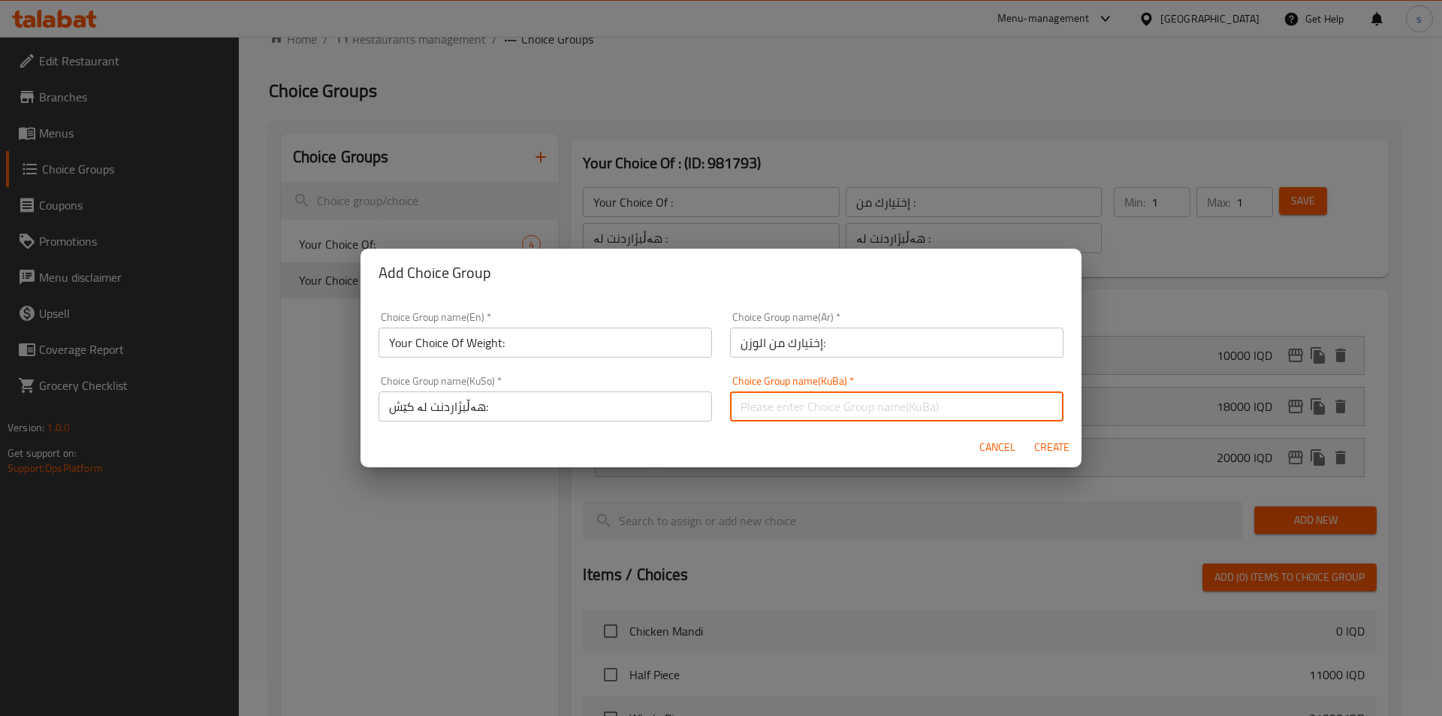
paste input "هەڵبژاردنت لە کێش:"
type input "هەڵبژاردنت لە کێش:"
click at [1041, 442] on span "Create" at bounding box center [1052, 447] width 36 height 19
type input "Your Choice Of Weight:"
type input "إختيارك من الوزن:"
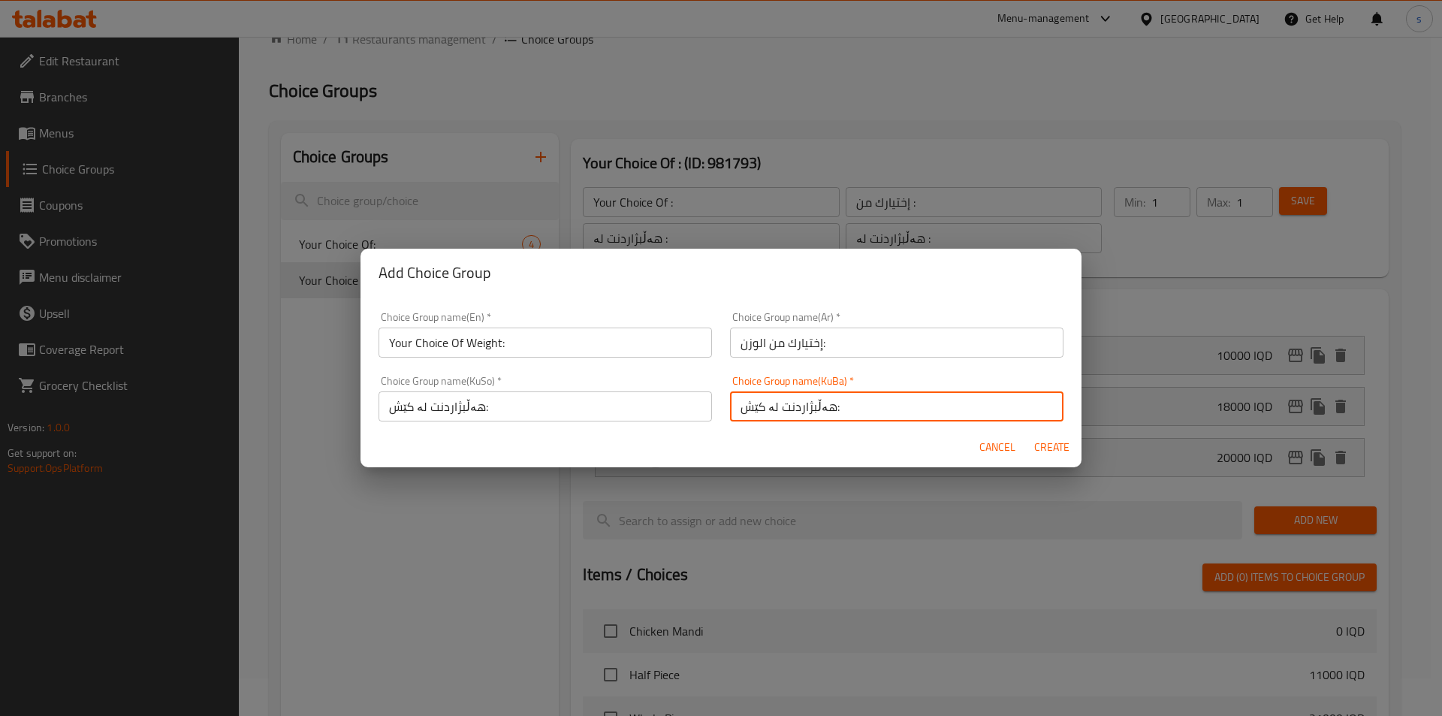
type input "هەڵبژاردنت لە کێش:"
type input "0"
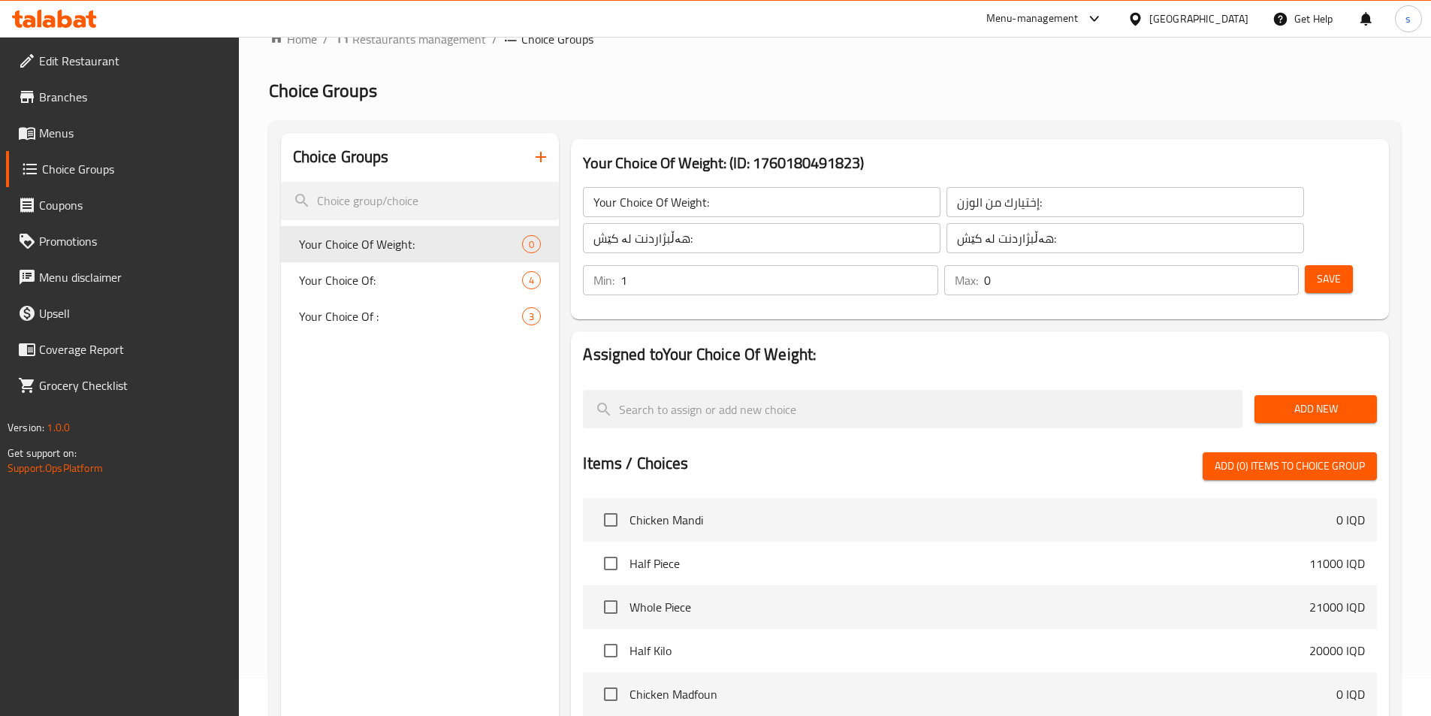
type input "1"
click at [937, 265] on input "1" at bounding box center [778, 280] width 317 height 30
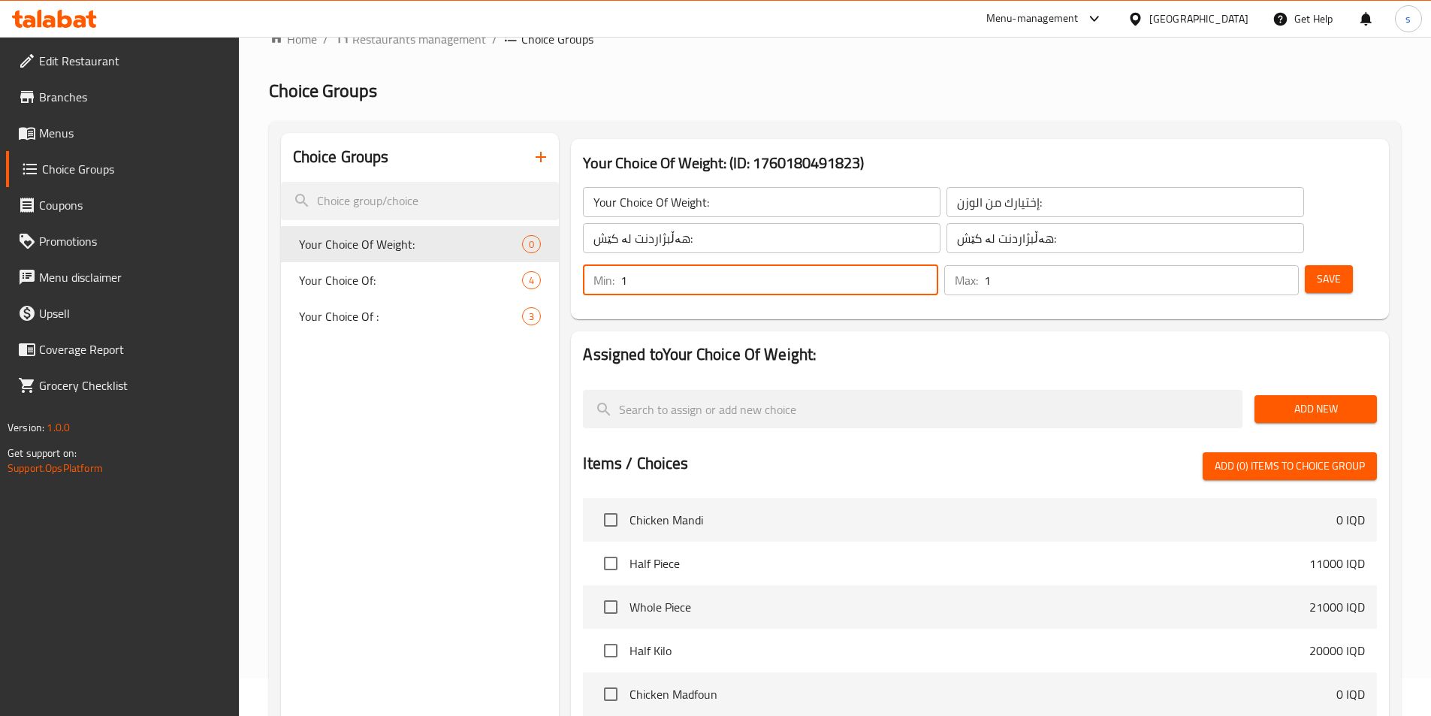
type input "1"
click at [1258, 265] on input "1" at bounding box center [1141, 280] width 315 height 30
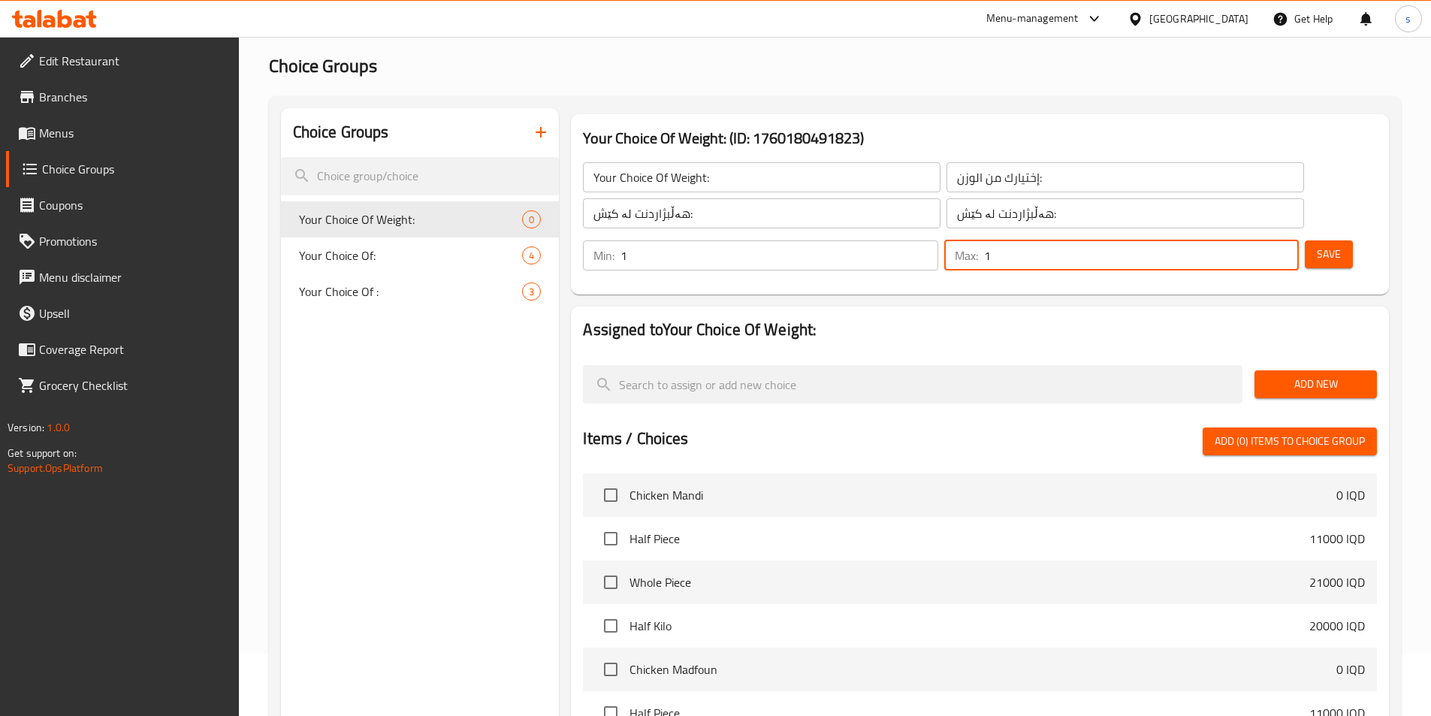
scroll to position [87, 0]
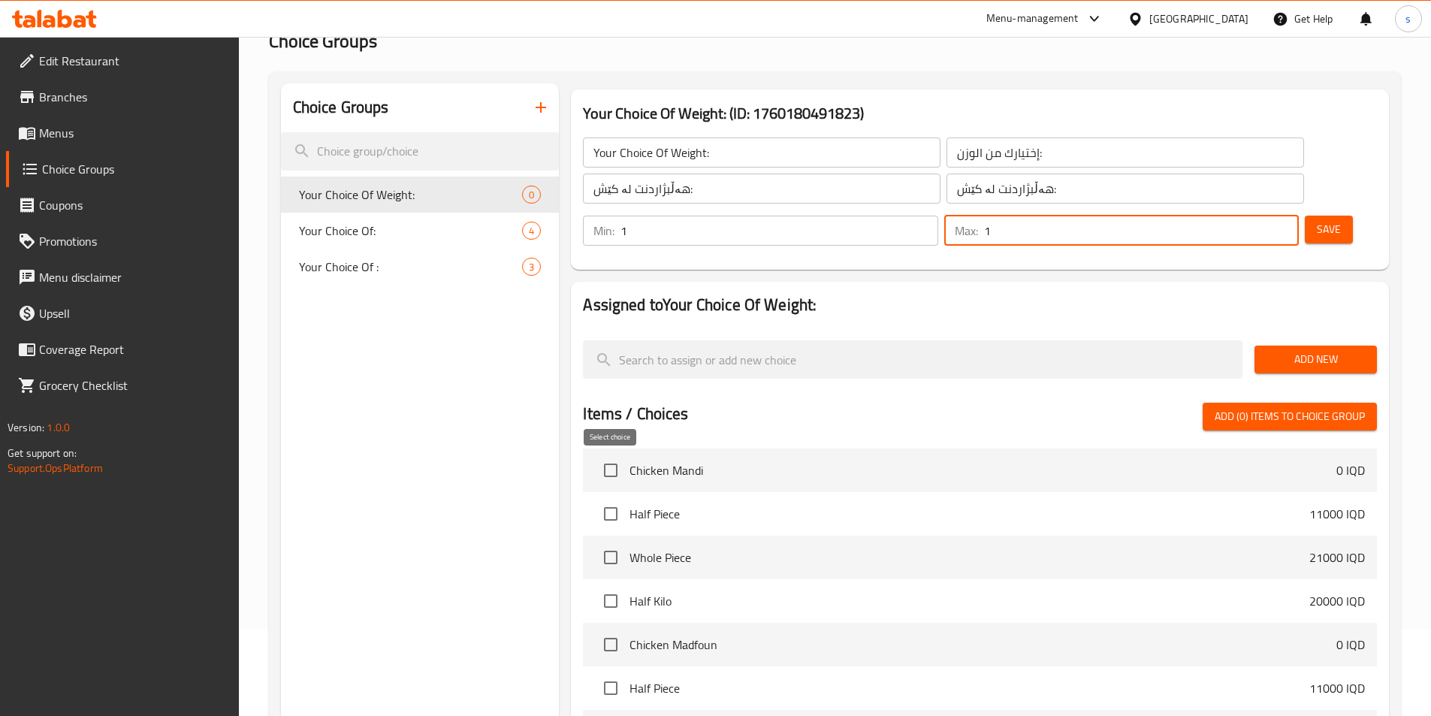
click at [617, 498] on input "checkbox" at bounding box center [611, 514] width 32 height 32
checkbox input "true"
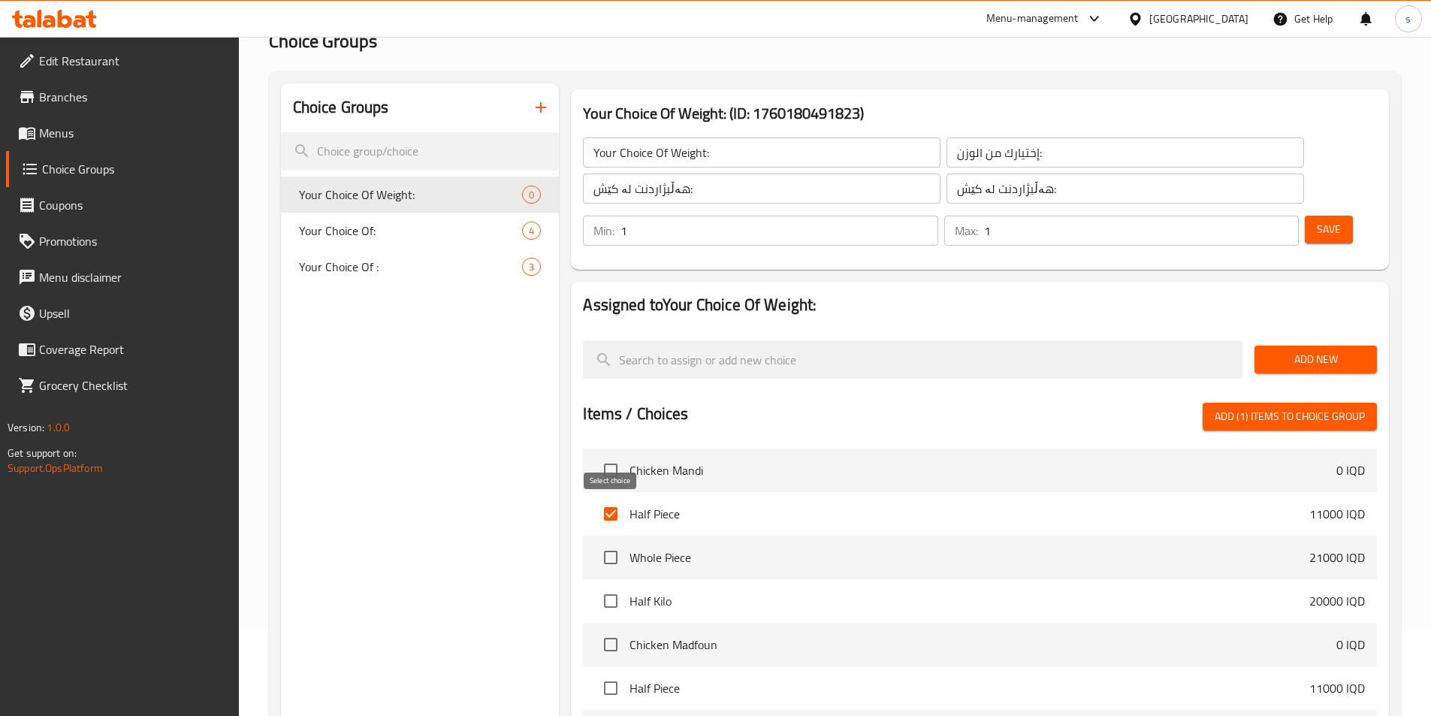
click at [614, 542] on input "checkbox" at bounding box center [611, 558] width 32 height 32
checkbox input "true"
click at [1318, 407] on span "Add (2) items to choice group" at bounding box center [1290, 416] width 150 height 19
checkbox input "false"
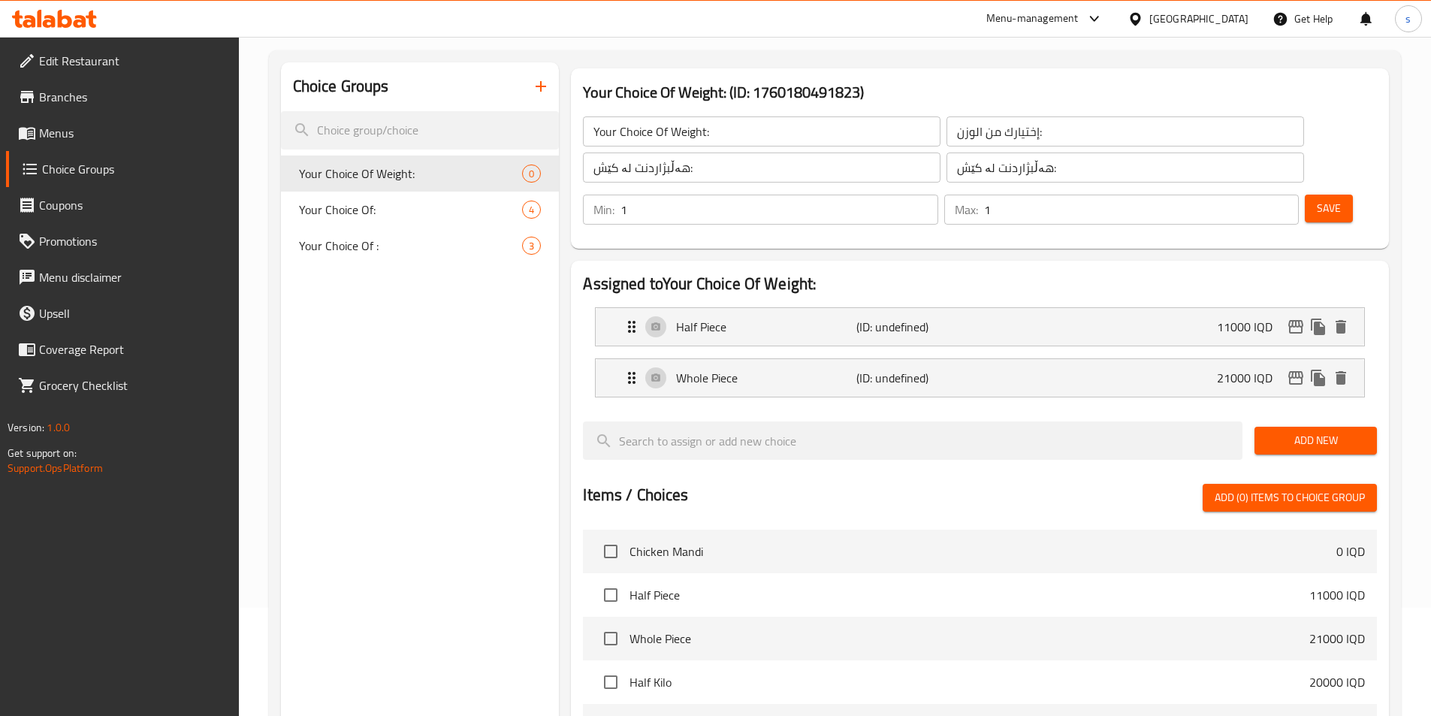
scroll to position [107, 0]
click at [612, 667] on input "checkbox" at bounding box center [611, 683] width 32 height 32
click at [1290, 489] on span "Add (1) items to choice group" at bounding box center [1290, 498] width 150 height 19
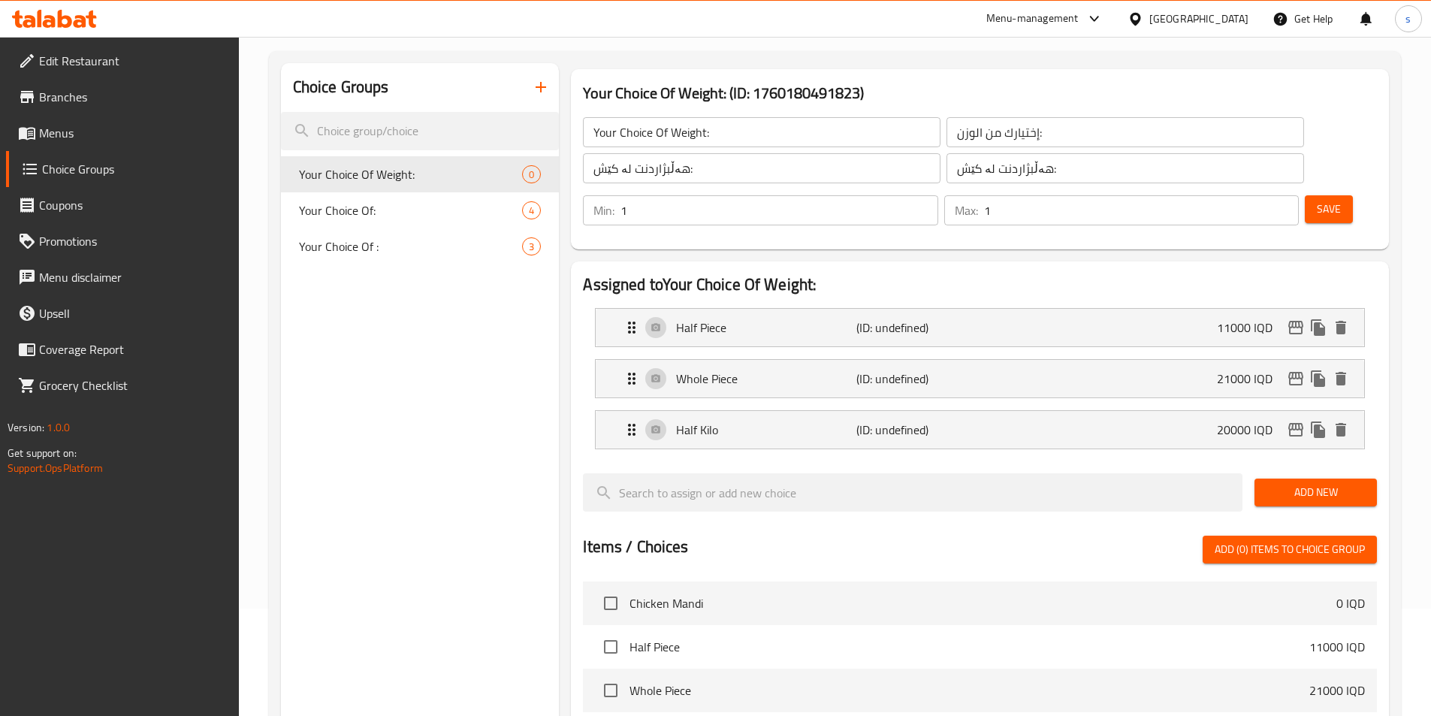
checkbox input "false"
click at [1317, 200] on span "Save" at bounding box center [1329, 209] width 24 height 19
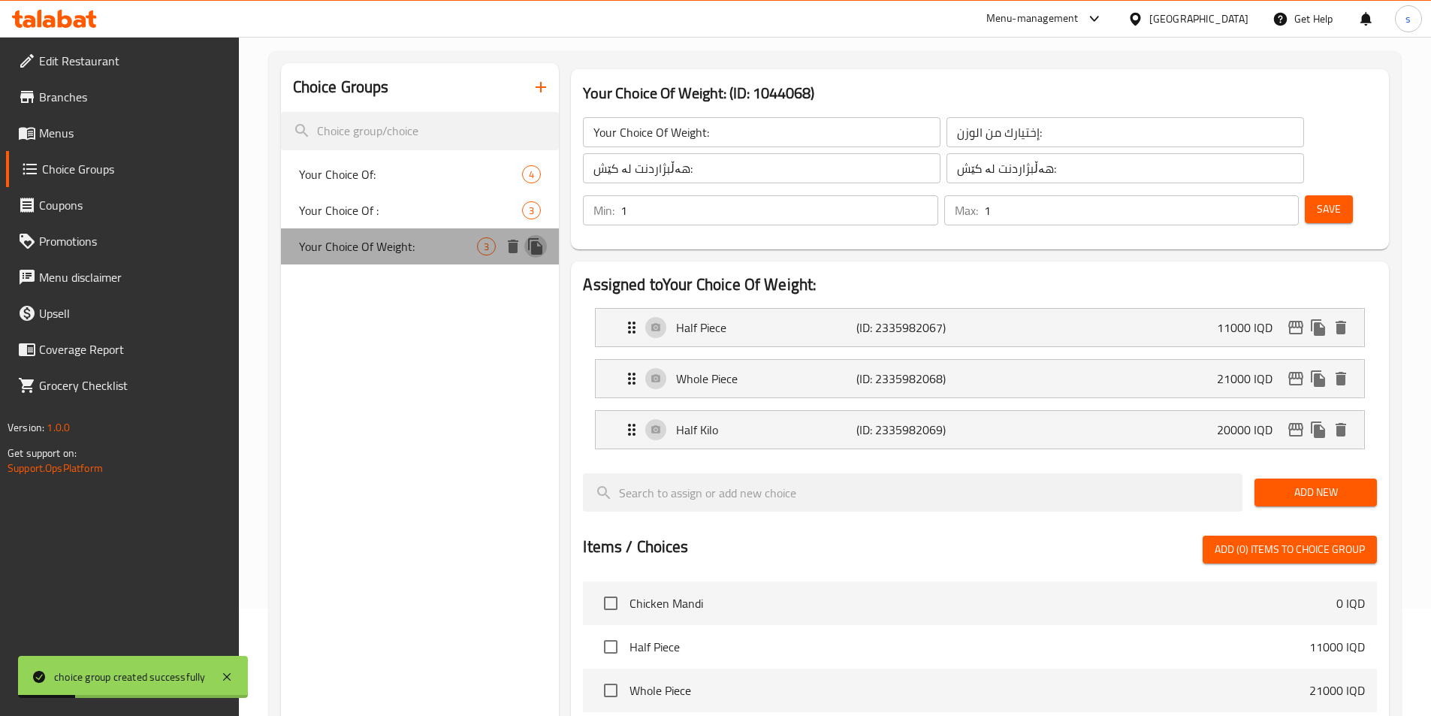
click at [532, 246] on icon "duplicate" at bounding box center [535, 246] width 14 height 17
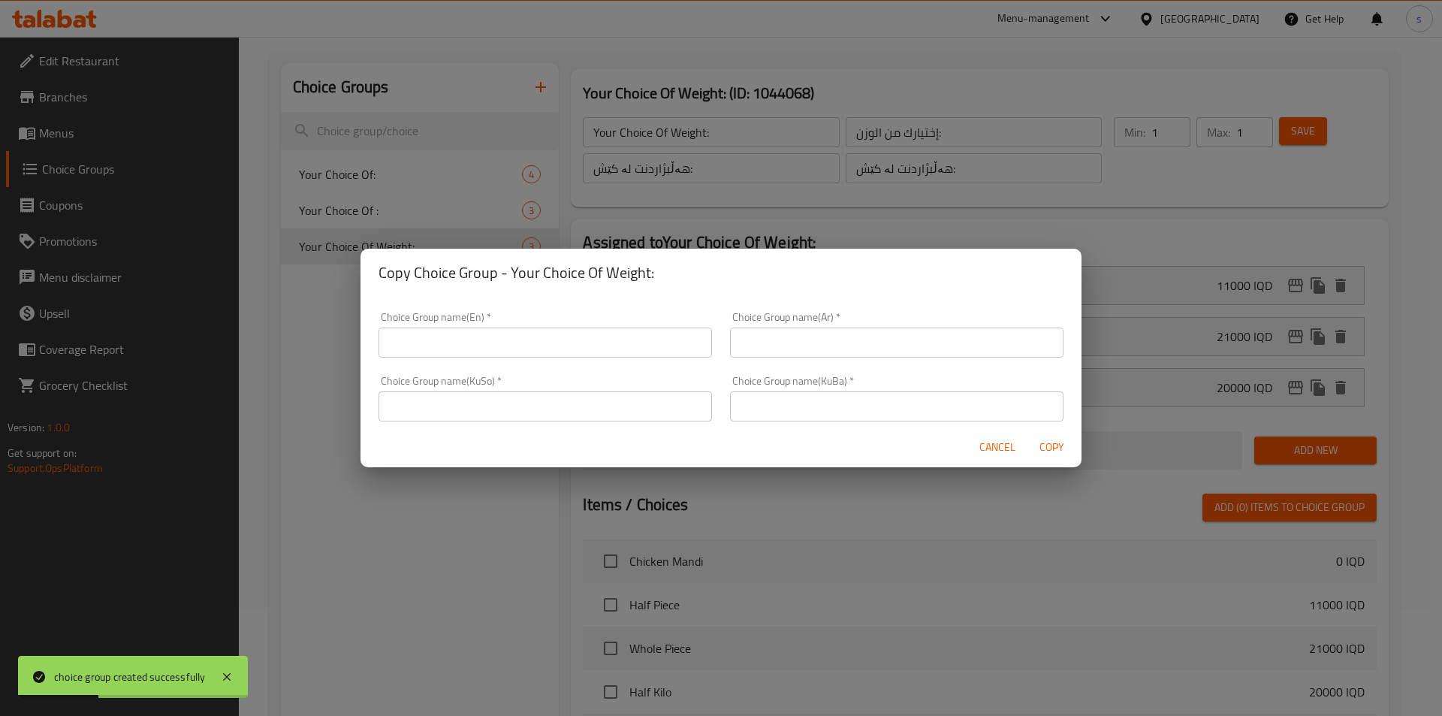
click at [574, 349] on input "text" at bounding box center [545, 342] width 333 height 30
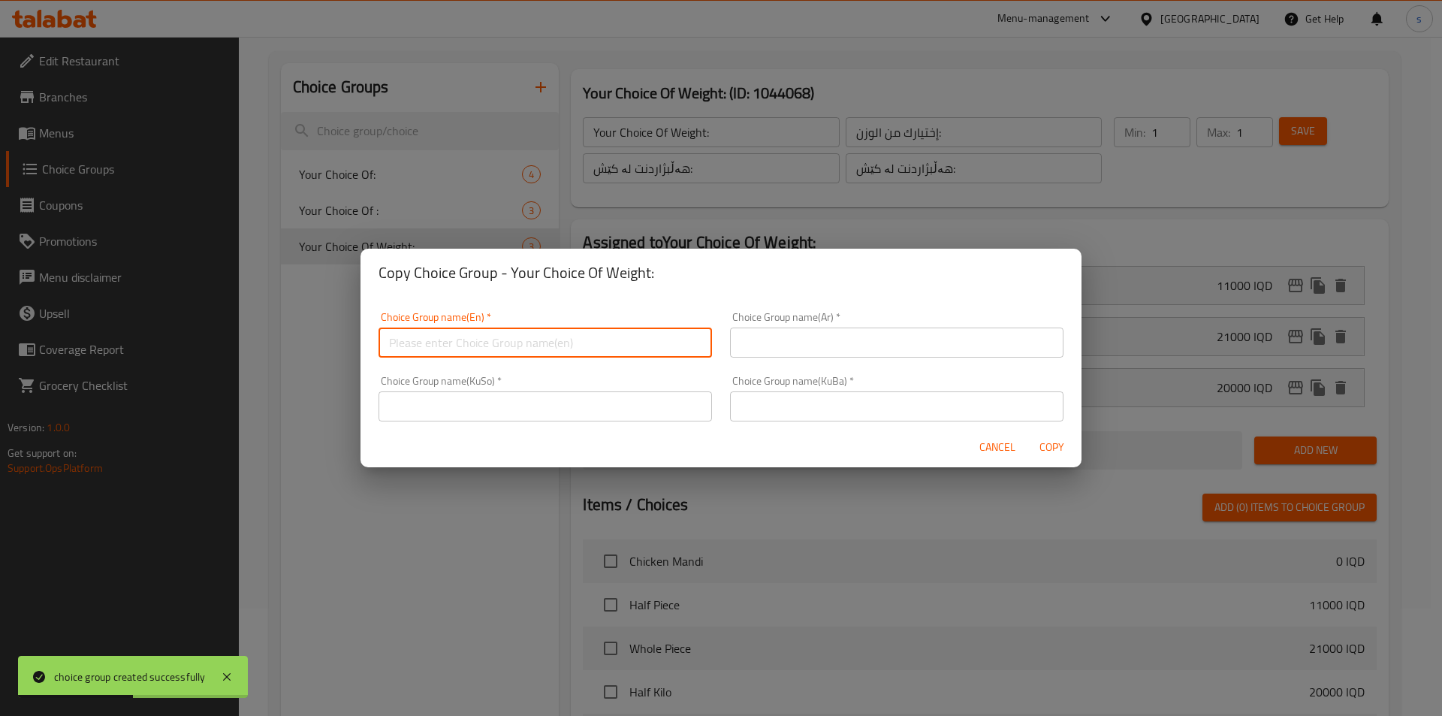
type input "Your Choice Of Weight:"
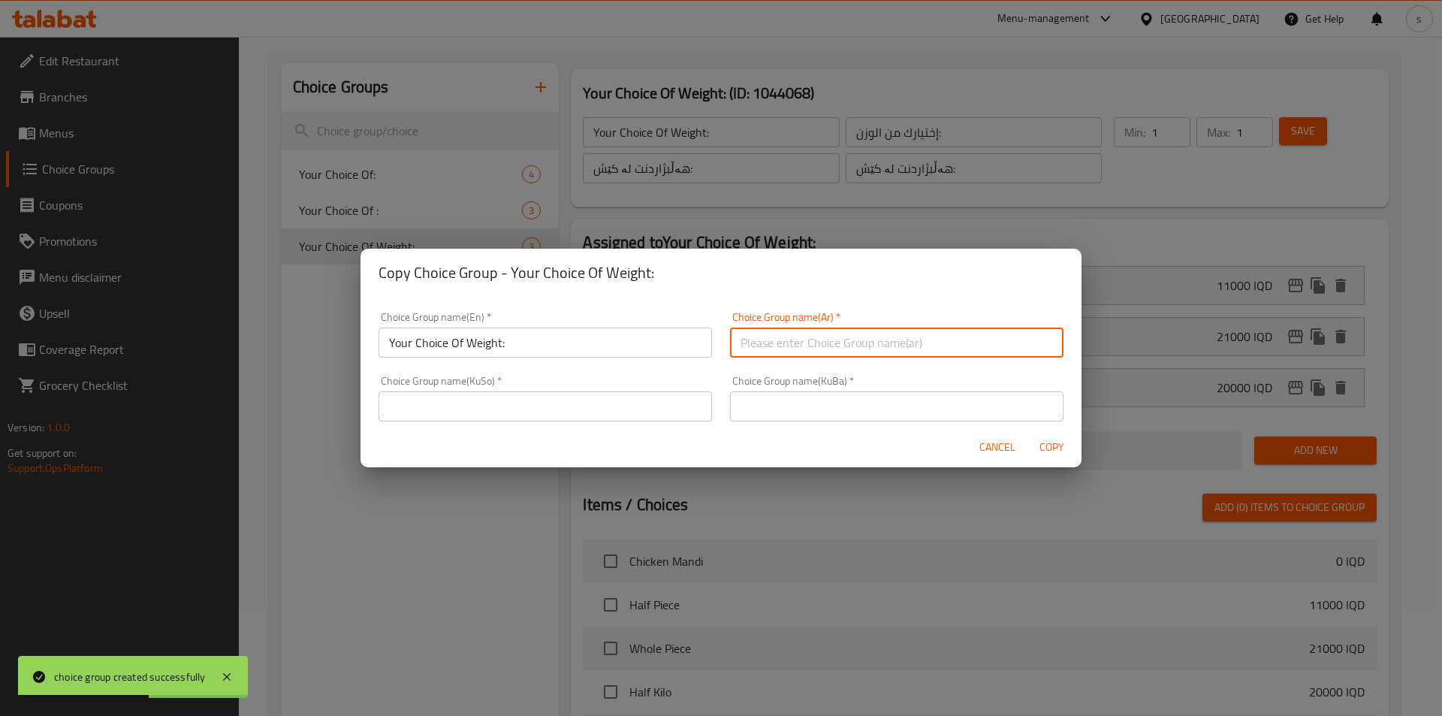
click at [816, 346] on input "text" at bounding box center [896, 342] width 333 height 30
paste input "إختيارك من الوزن:"
type input "إختيارك من الوزن:"
click at [629, 409] on input "text" at bounding box center [545, 406] width 333 height 30
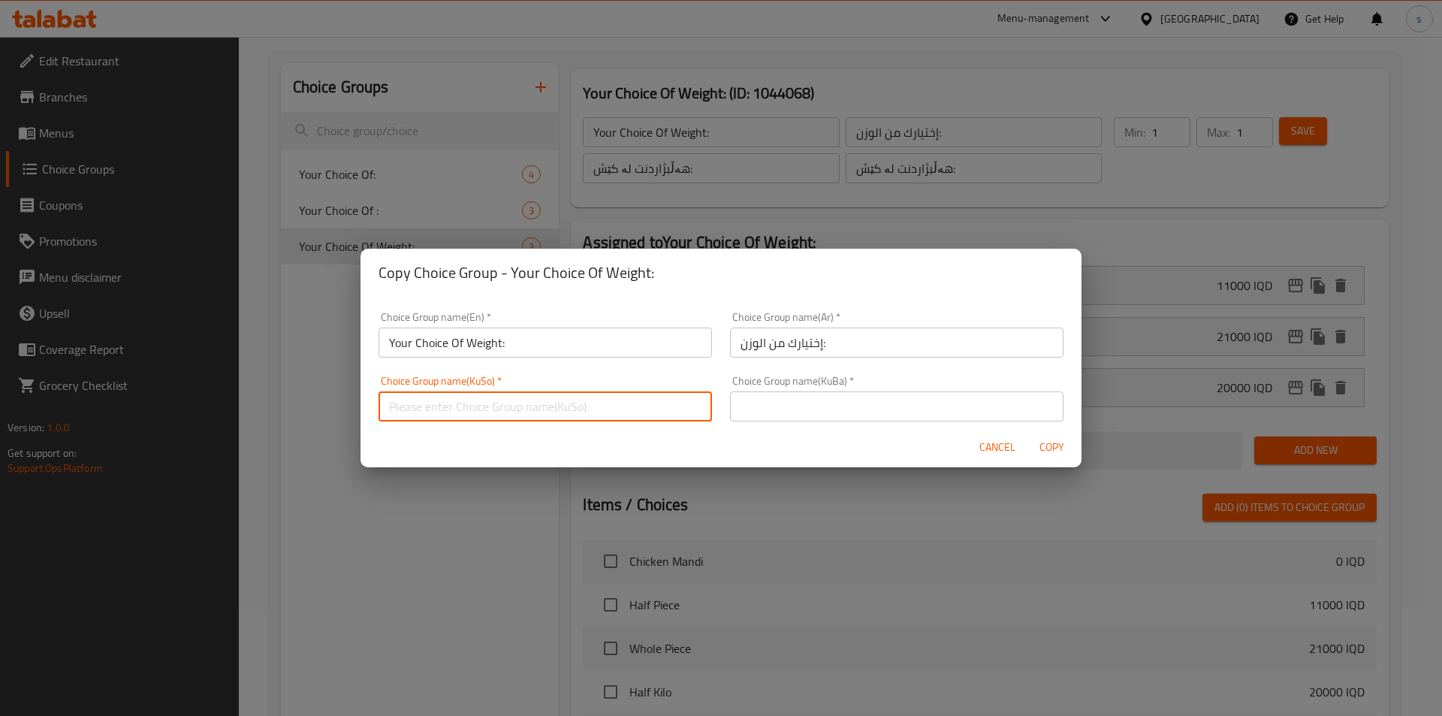
paste input "هەڵبژاردنت لە کێش:"
type input "هەڵبژاردنت لە کێش:"
click at [827, 394] on input "text" at bounding box center [896, 406] width 333 height 30
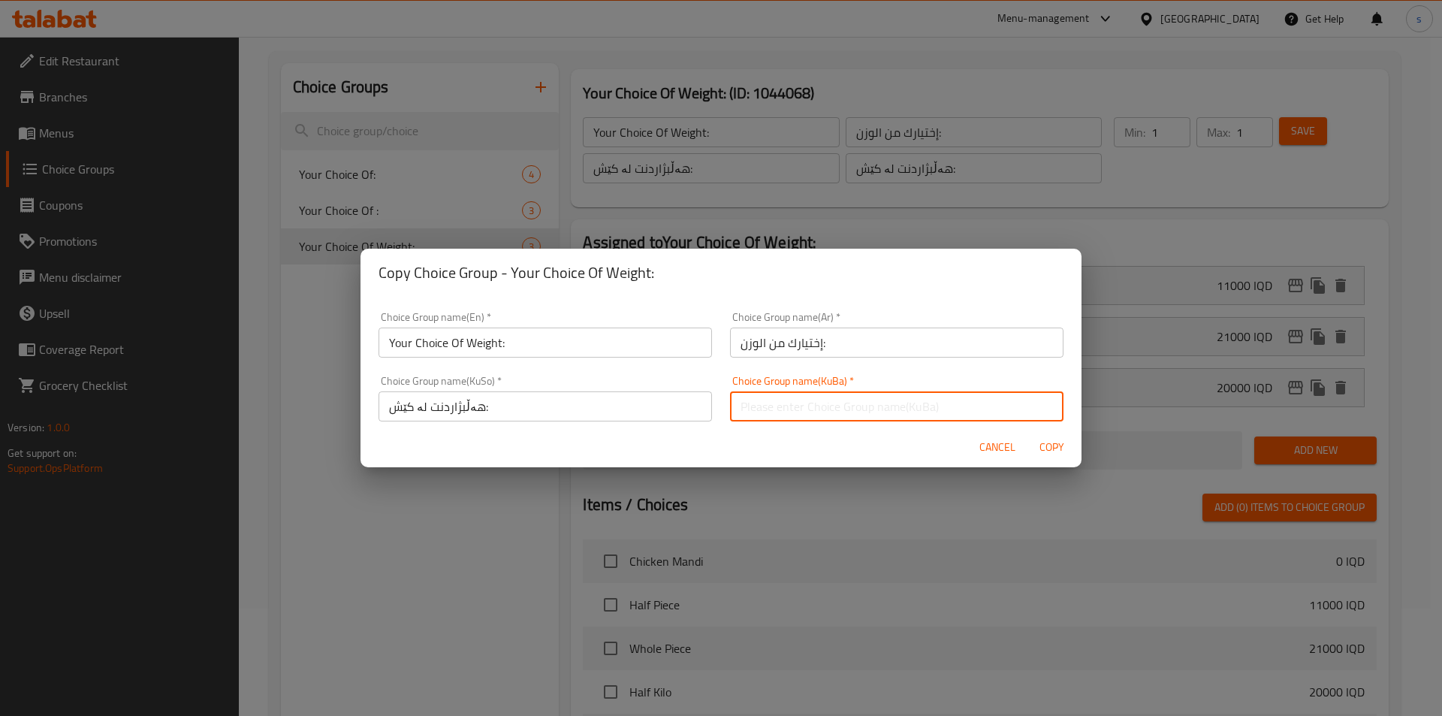
paste input "هەڵبژاردنت لە کێش:"
type input "هەڵبژاردنت لە کێش:"
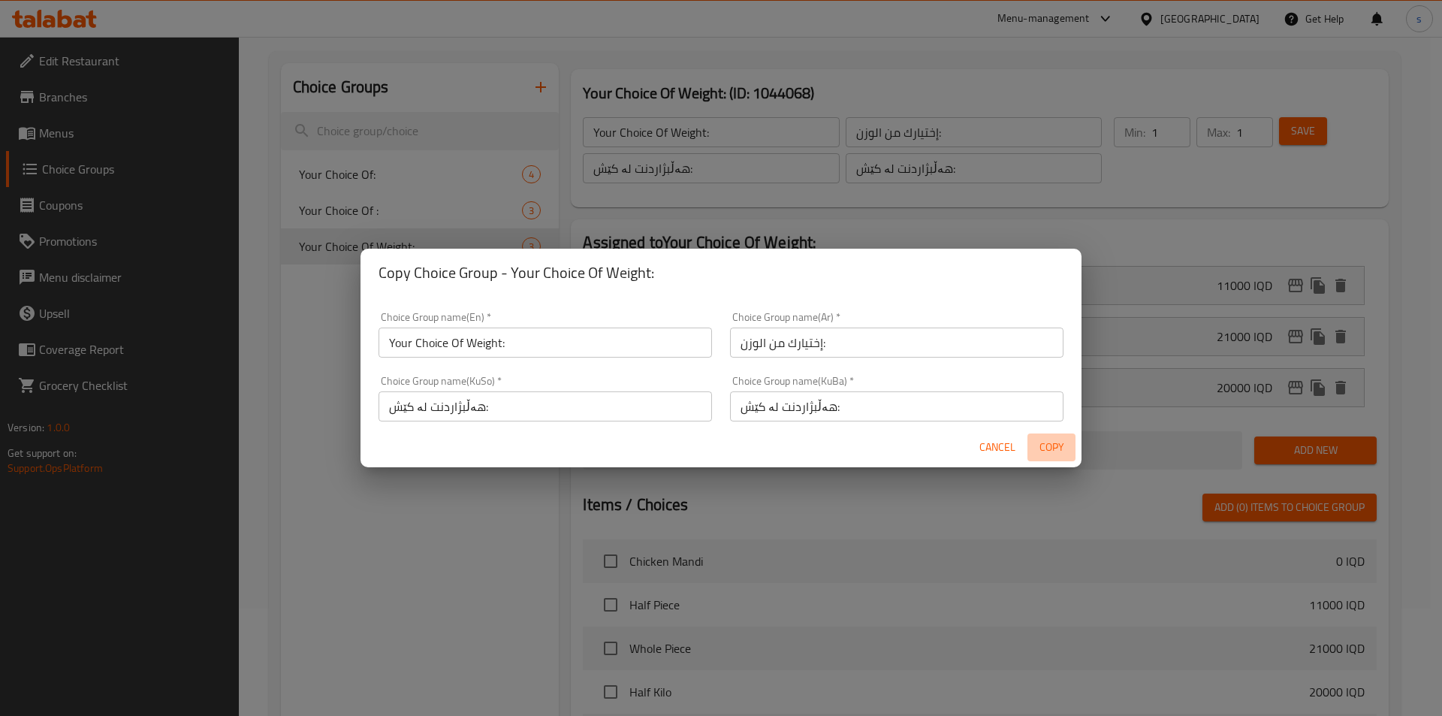
click at [1047, 448] on span "Copy" at bounding box center [1052, 447] width 36 height 19
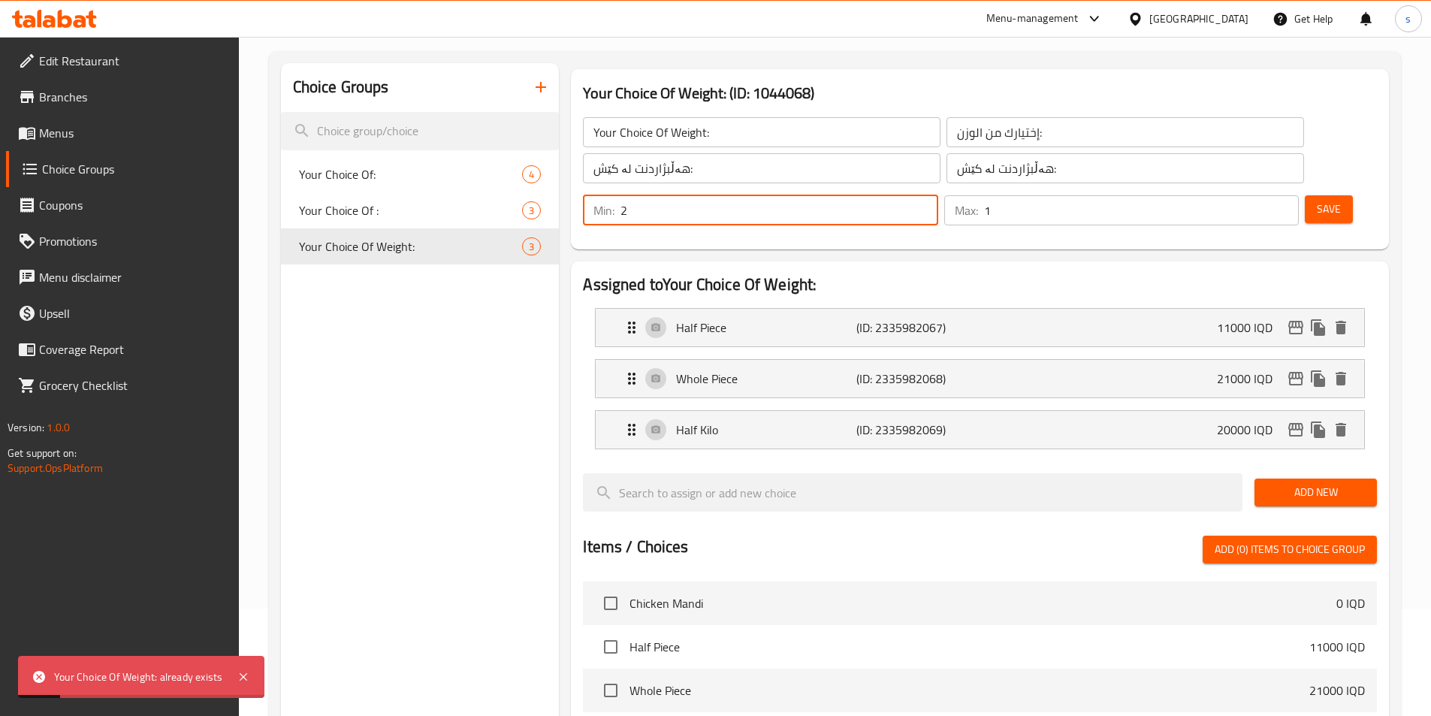
click at [937, 195] on input "2" at bounding box center [778, 210] width 317 height 30
click at [937, 195] on input "3" at bounding box center [778, 210] width 317 height 30
click at [937, 195] on input "2" at bounding box center [778, 210] width 317 height 30
type input "1"
click at [937, 195] on input "1" at bounding box center [778, 210] width 317 height 30
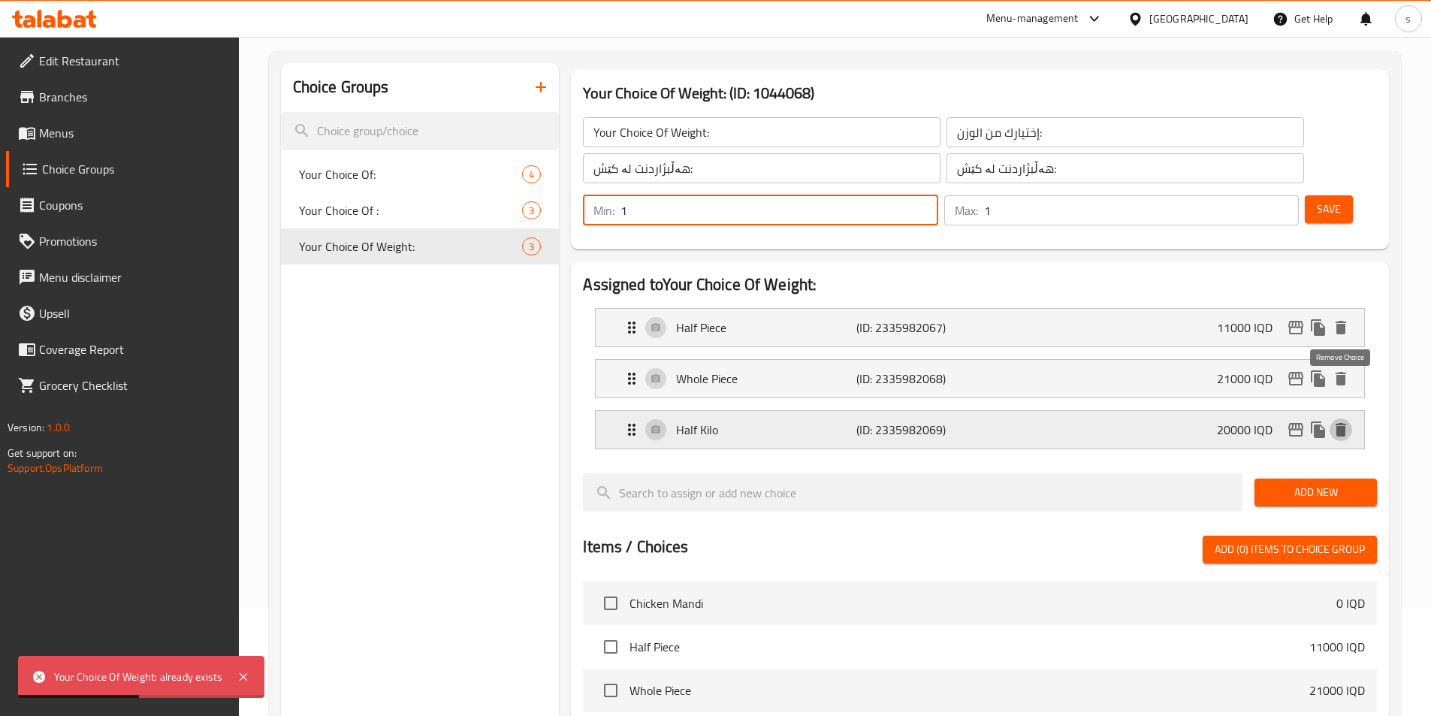
click at [1347, 421] on icon "delete" at bounding box center [1341, 430] width 18 height 18
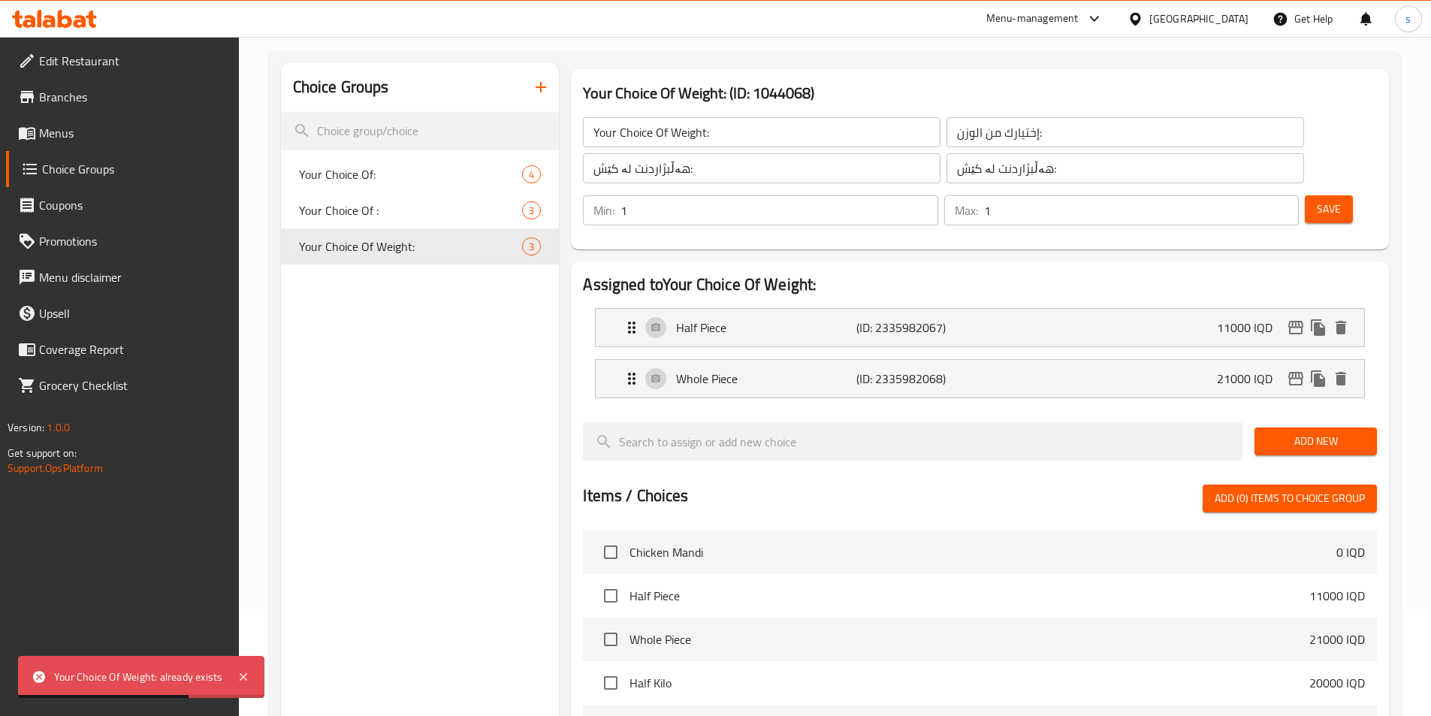
click at [519, 338] on div "Choice Groups Your Choice Of: 4 Your Choice Of : 3 Your Choice Of Weight: 3" at bounding box center [420, 570] width 279 height 1014
click at [497, 344] on div "Choice Groups Your Choice Of: 4 Your Choice Of : 3 Your Choice Of Weight: 3" at bounding box center [420, 570] width 279 height 1014
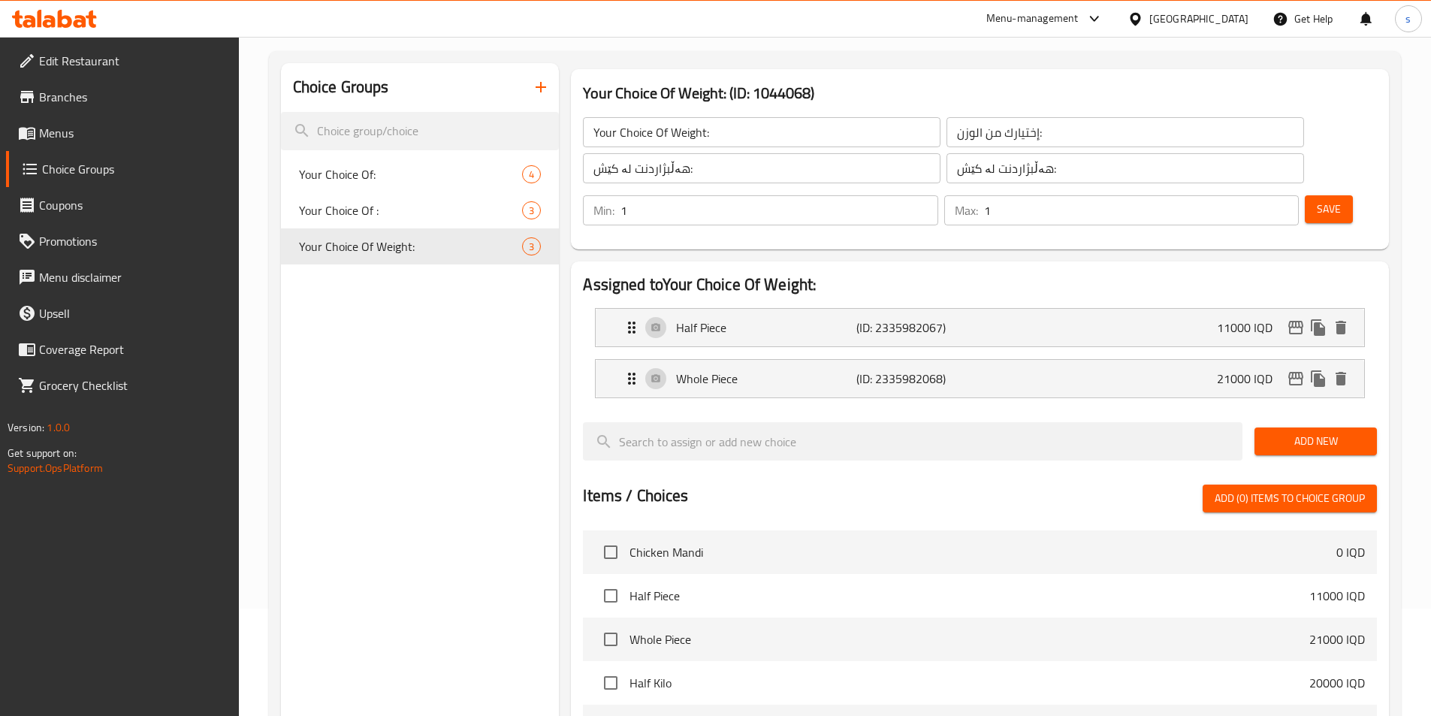
click at [542, 89] on icon "button" at bounding box center [541, 87] width 18 height 18
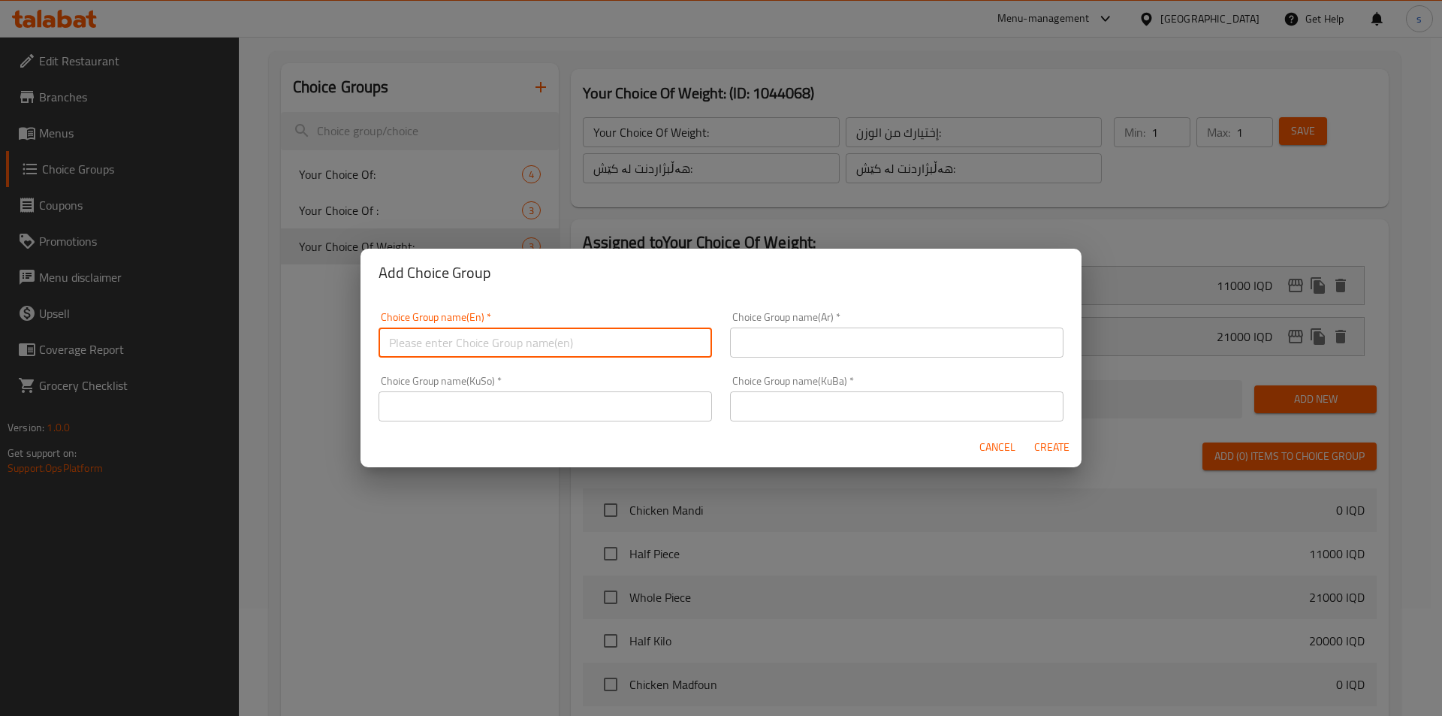
click at [528, 333] on input "text" at bounding box center [545, 342] width 333 height 30
paste input "Your Choice Of Weight:"
type input "Your Choice Of Weight:"
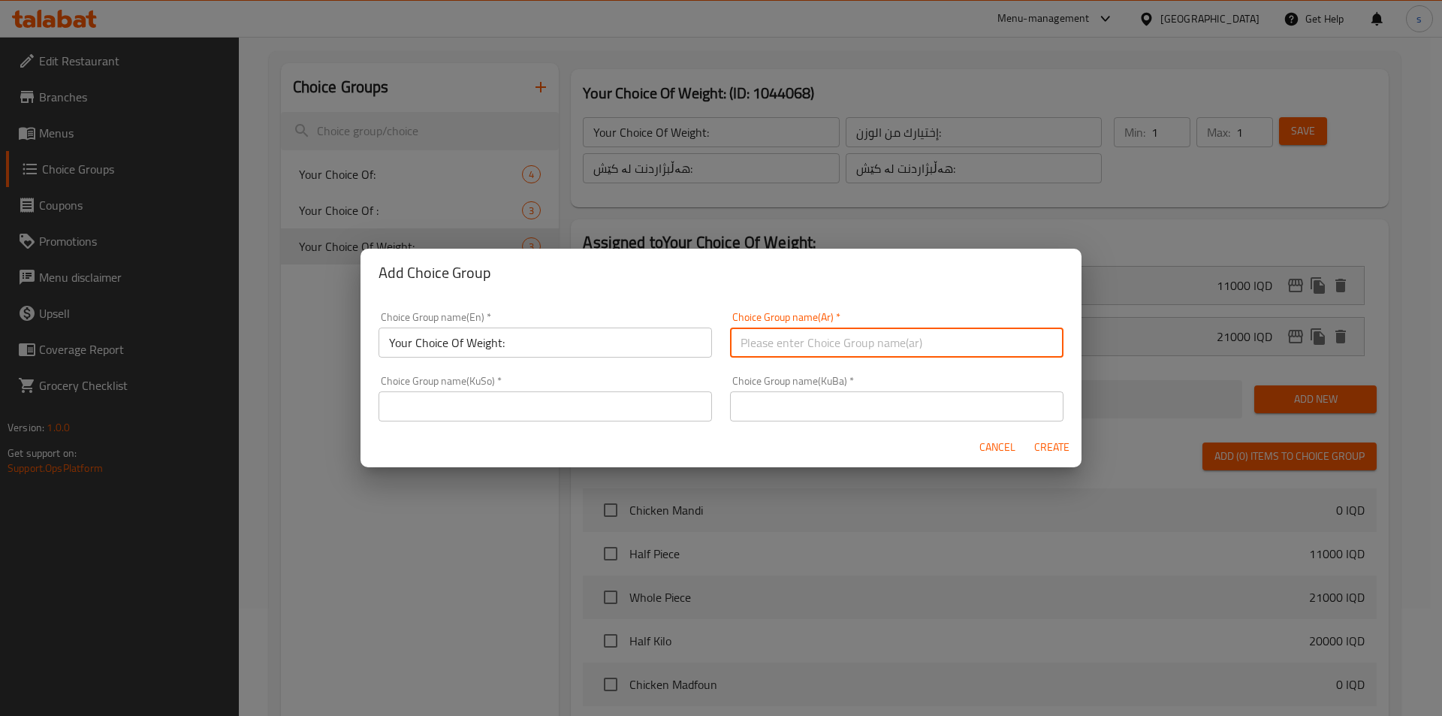
click at [800, 331] on input "text" at bounding box center [896, 342] width 333 height 30
paste input "إختيارك من الوزن:"
type input "إختيارك من الوزن:"
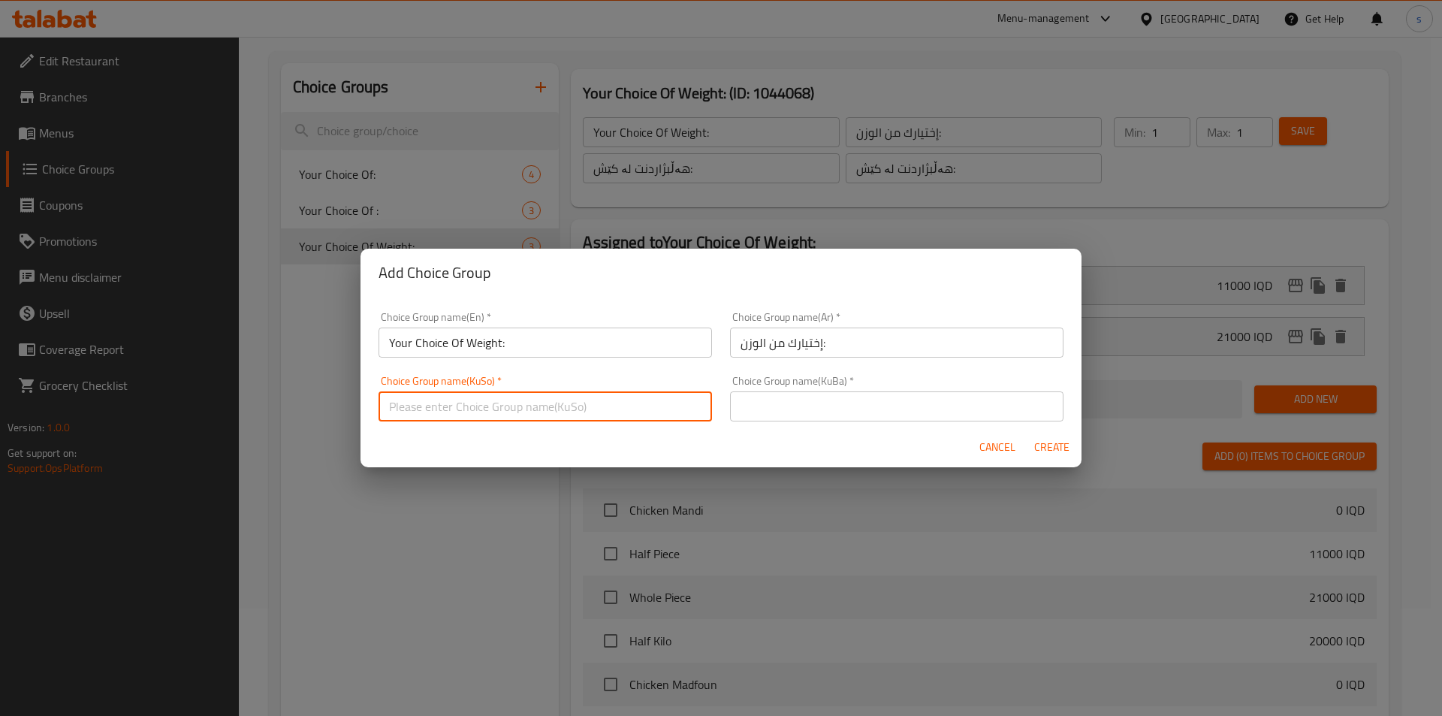
click at [615, 406] on input "text" at bounding box center [545, 406] width 333 height 30
paste input "هەڵبژاردنت لە کێش:"
type input "هەڵبژاردنت لە کێش:"
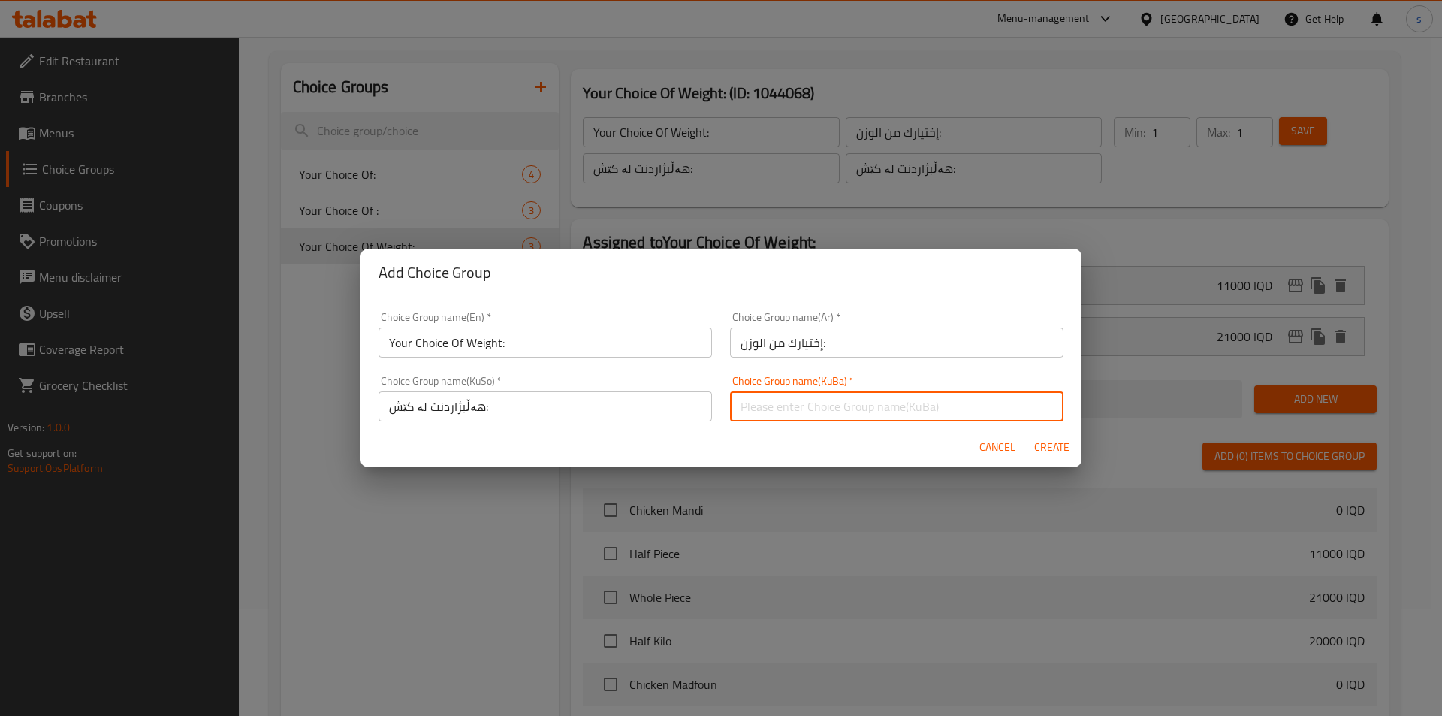
click at [824, 407] on input "text" at bounding box center [896, 406] width 333 height 30
paste input "هەڵبژاردنت لە کێش:"
type input "هەڵبژاردنت لە کێش:"
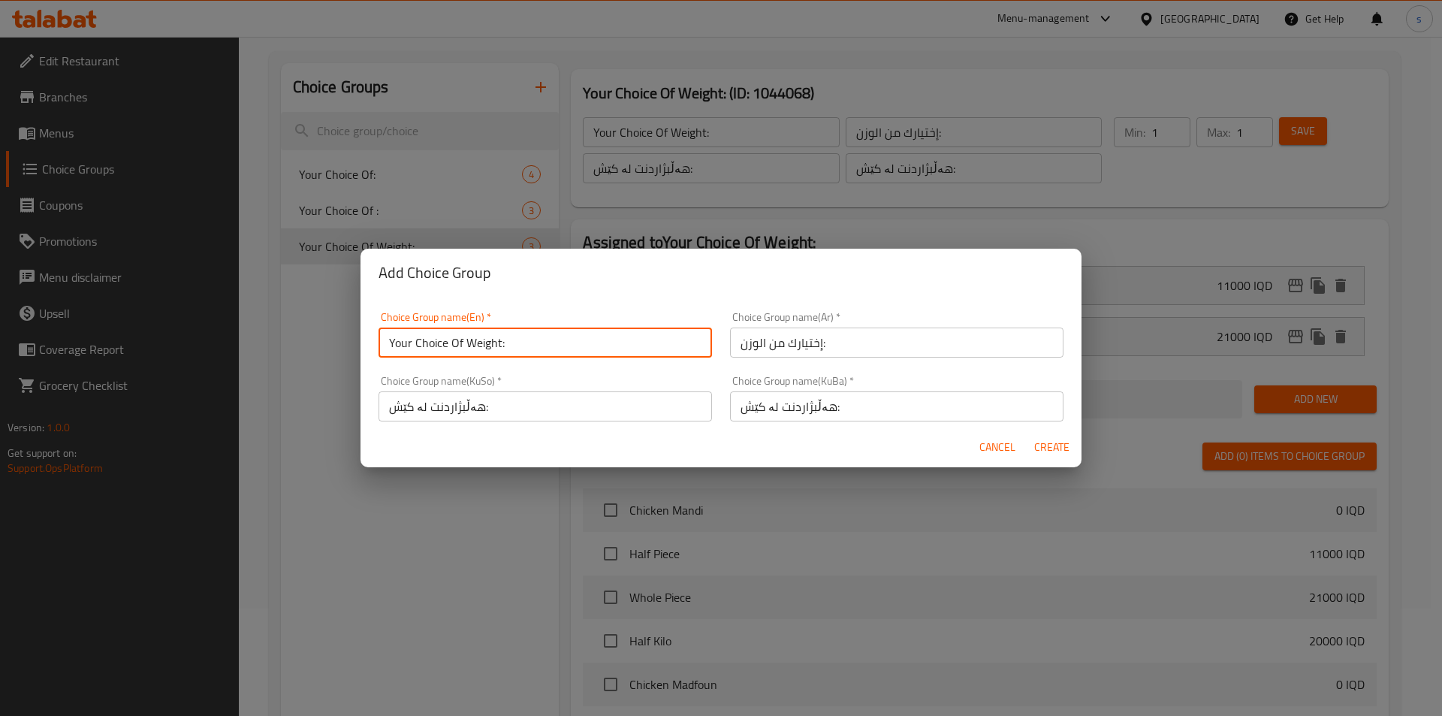
click at [527, 346] on input "Your Choice Of Weight:" at bounding box center [545, 342] width 333 height 30
type input "Your Choice Of Weight:"
click at [915, 337] on input "إختيارك من الوزن:" at bounding box center [896, 342] width 333 height 30
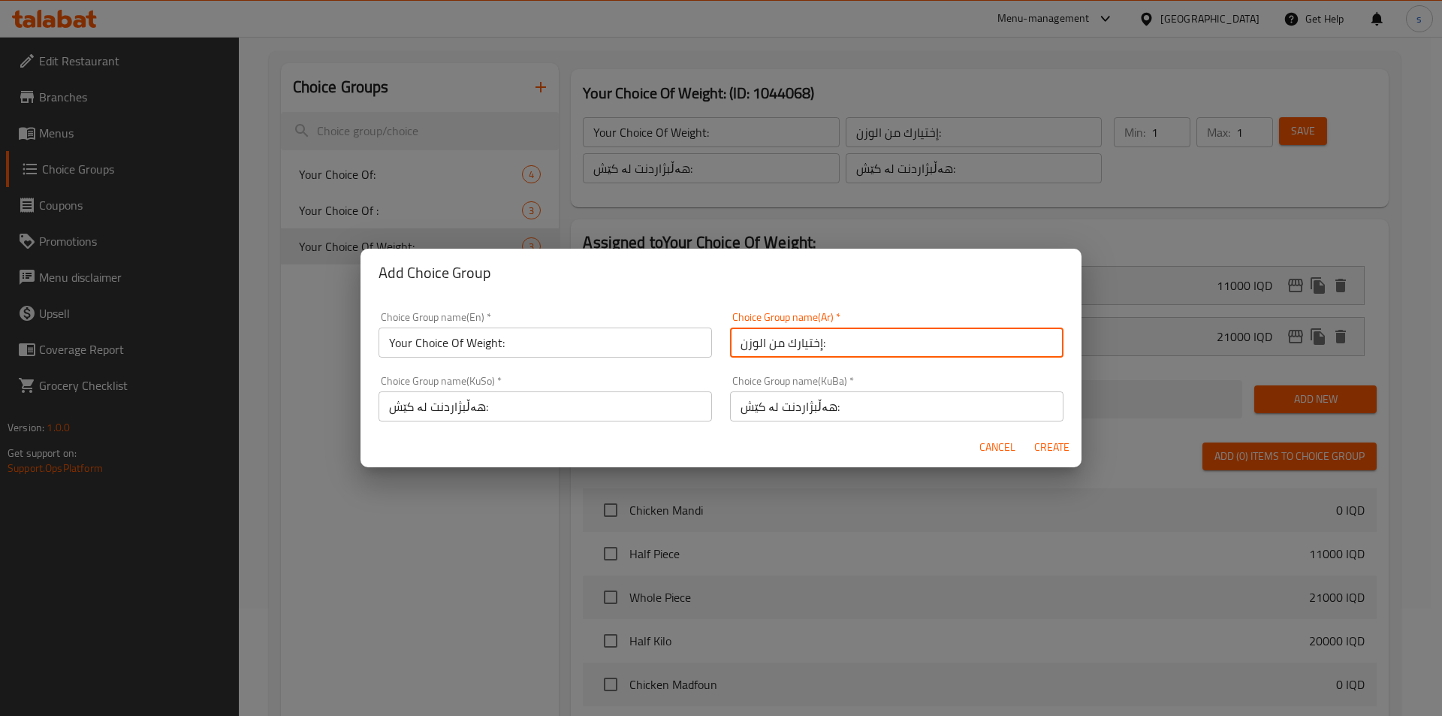
type input "إختيارك من الوزن:"
click at [545, 402] on input "هەڵبژاردنت لە کێش:" at bounding box center [545, 406] width 333 height 30
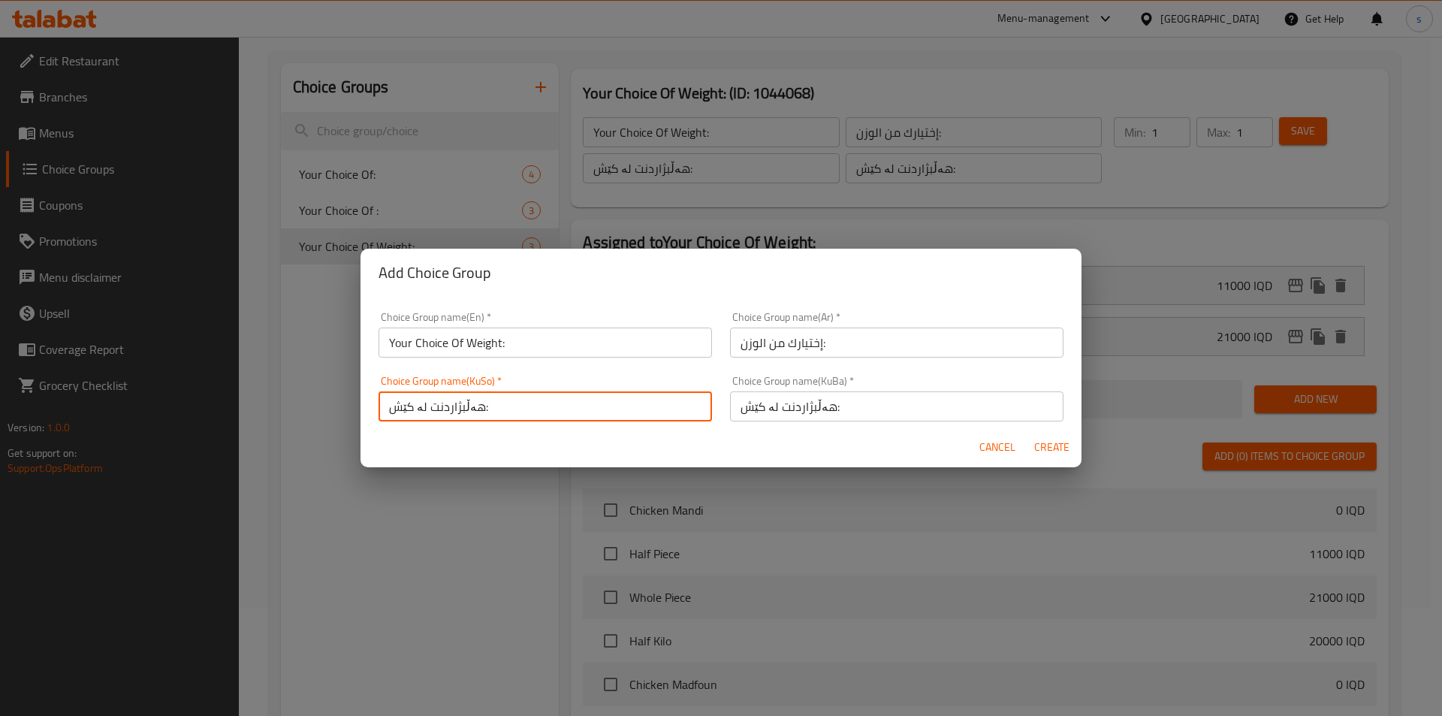
type input "هەڵبژاردنت لە کێش:"
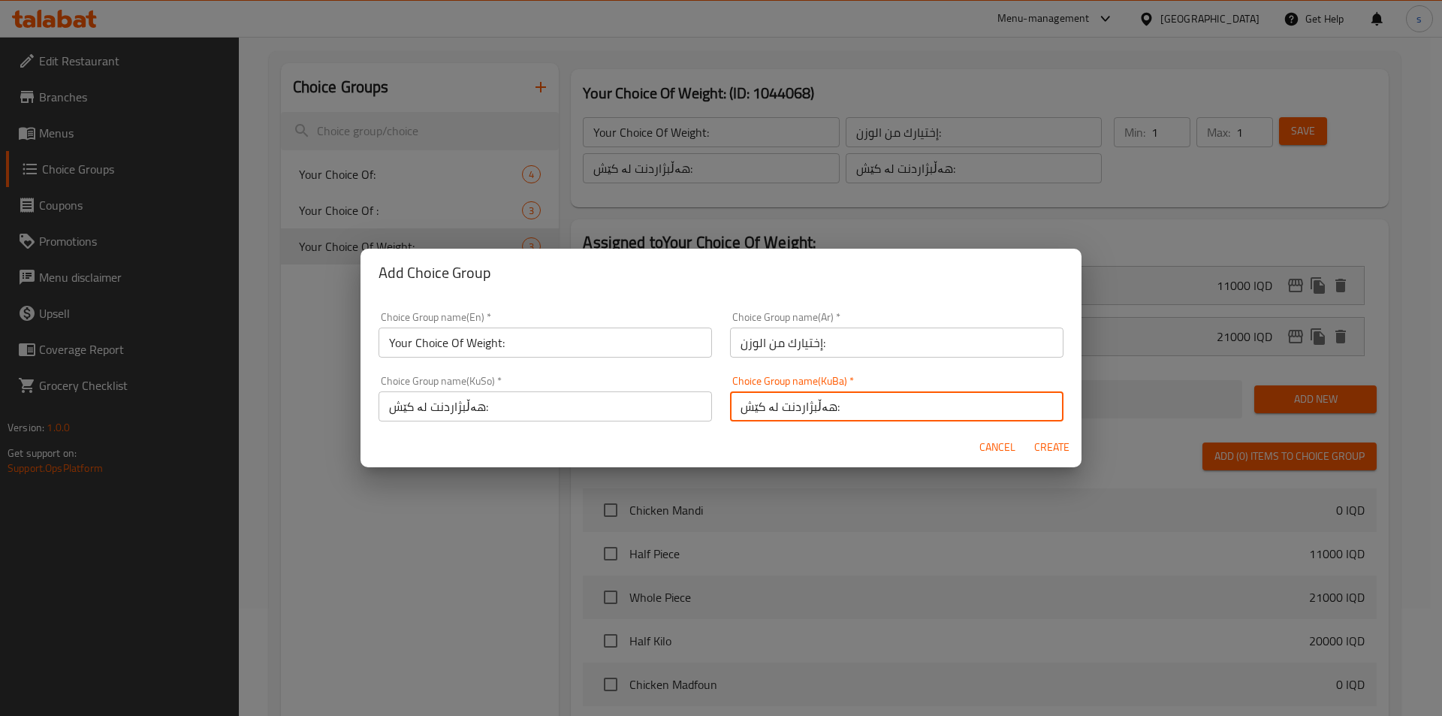
click at [925, 398] on input "هەڵبژاردنت لە کێش:" at bounding box center [896, 406] width 333 height 30
type input "هەڵبژاردنت لە کێش:"
click at [1057, 438] on span "Create" at bounding box center [1052, 447] width 36 height 19
type input "Your Choice Of Weight:"
type input "إختيارك من الوزن:"
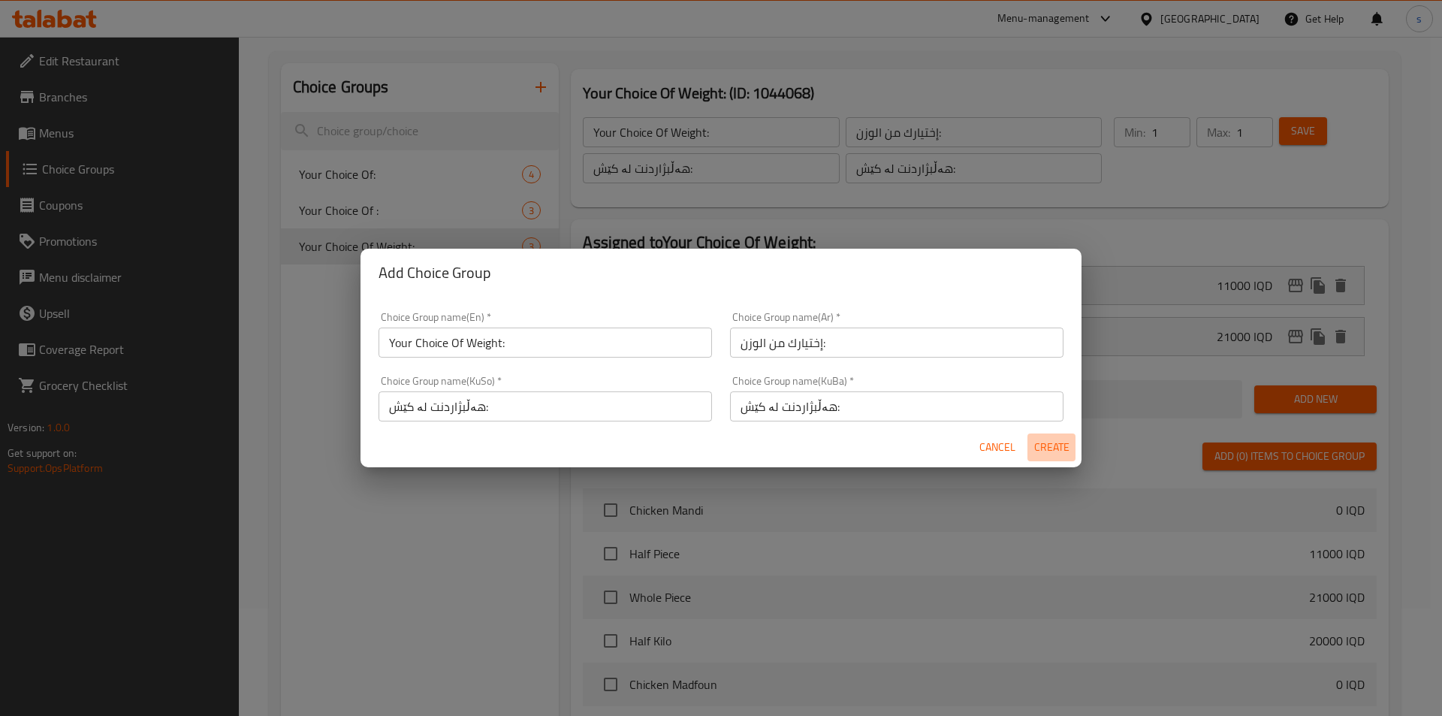
type input "هەڵبژاردنت لە کێش:"
type input "0"
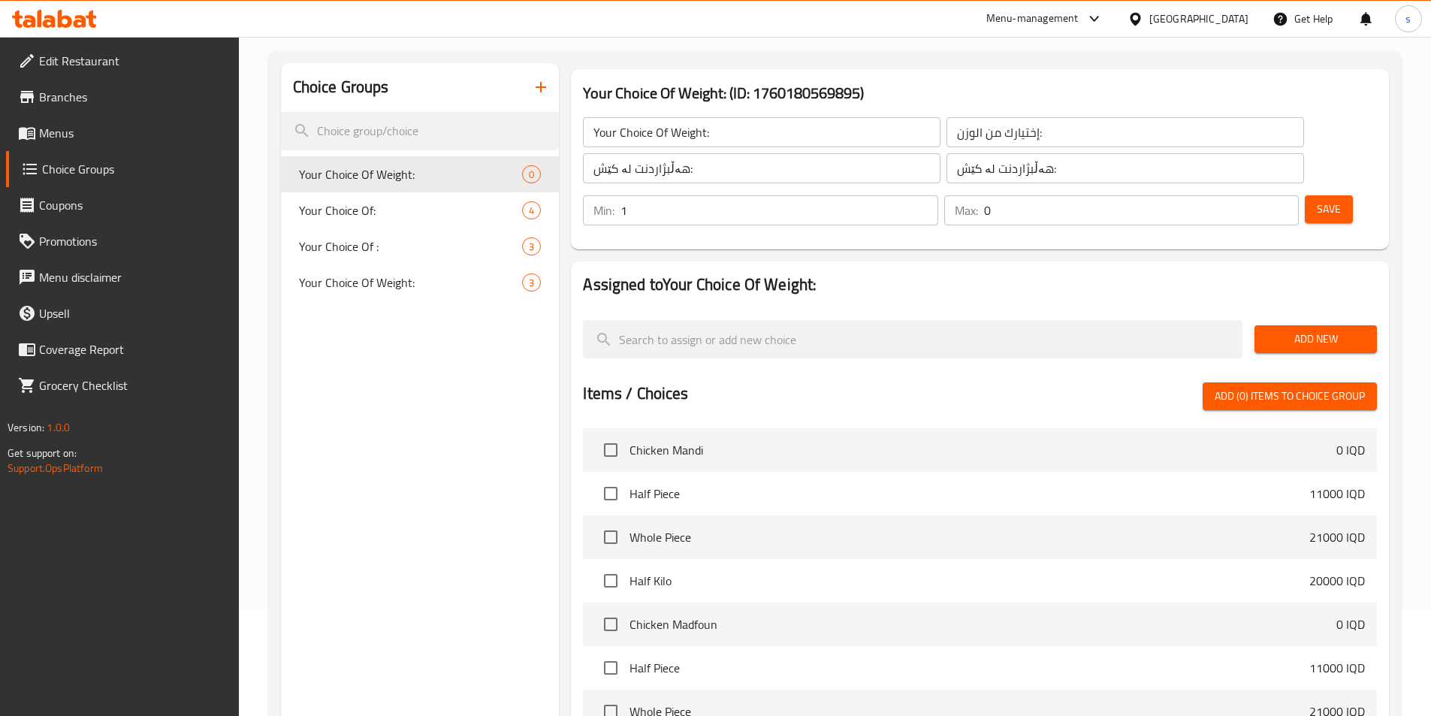
type input "1"
click at [937, 195] on input "1" at bounding box center [778, 210] width 317 height 30
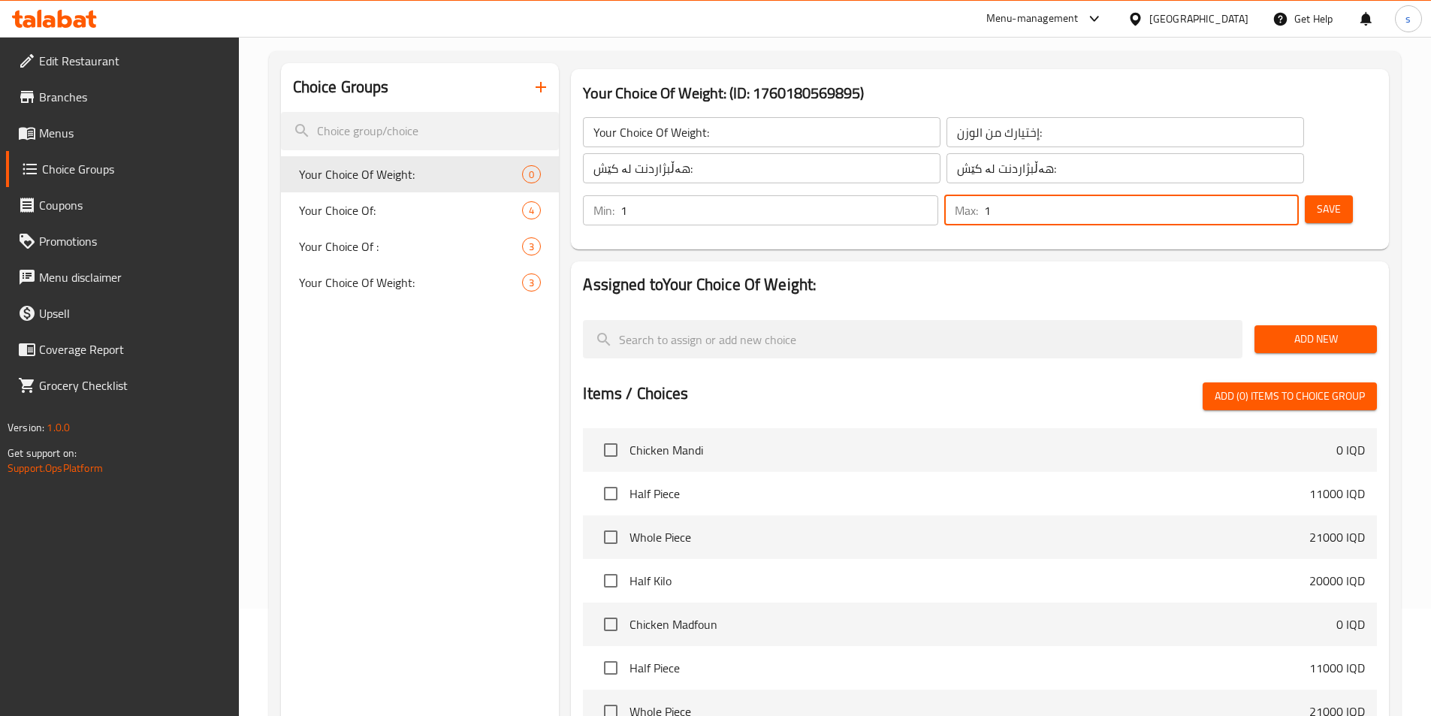
type input "1"
click at [1258, 195] on input "1" at bounding box center [1141, 210] width 315 height 30
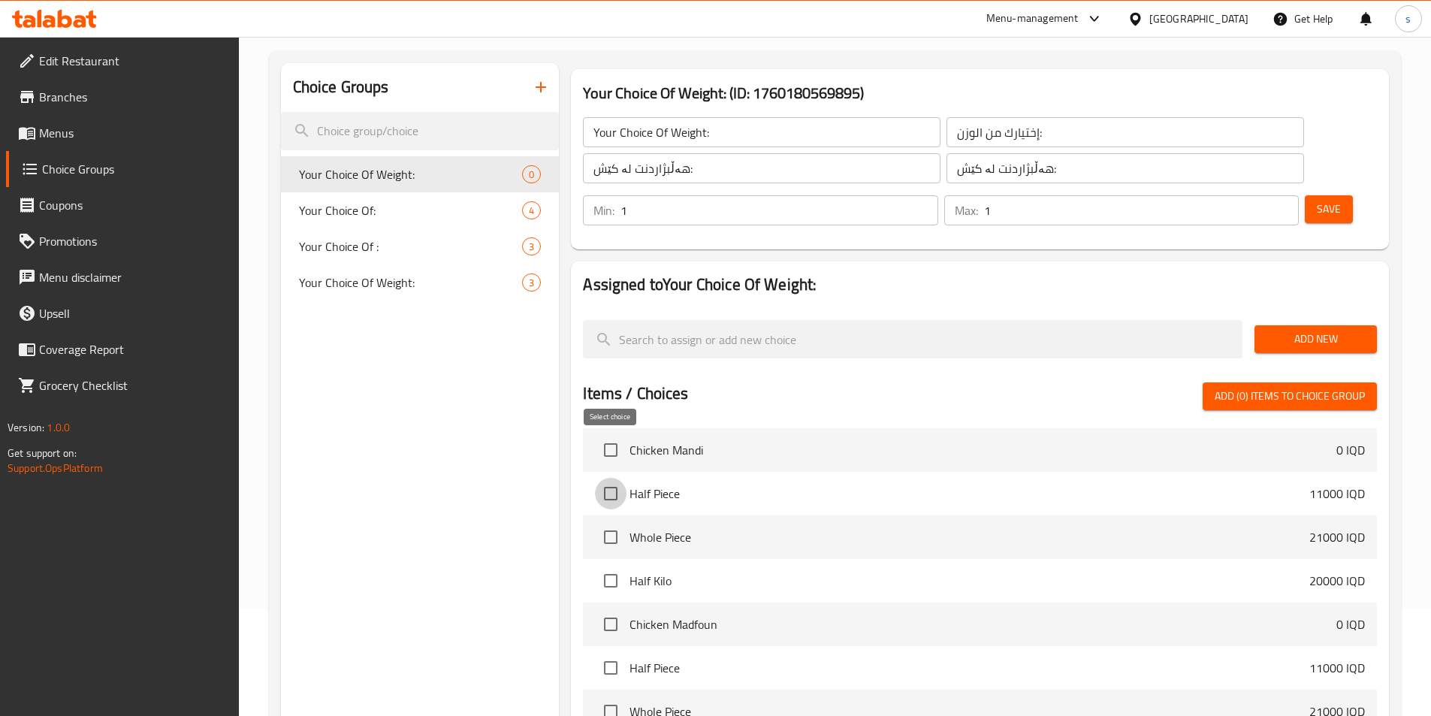
click at [608, 478] on input "checkbox" at bounding box center [611, 494] width 32 height 32
checkbox input "true"
click at [608, 521] on input "checkbox" at bounding box center [611, 537] width 32 height 32
checkbox input "true"
click at [1319, 387] on span "Add (2) items to choice group" at bounding box center [1290, 396] width 150 height 19
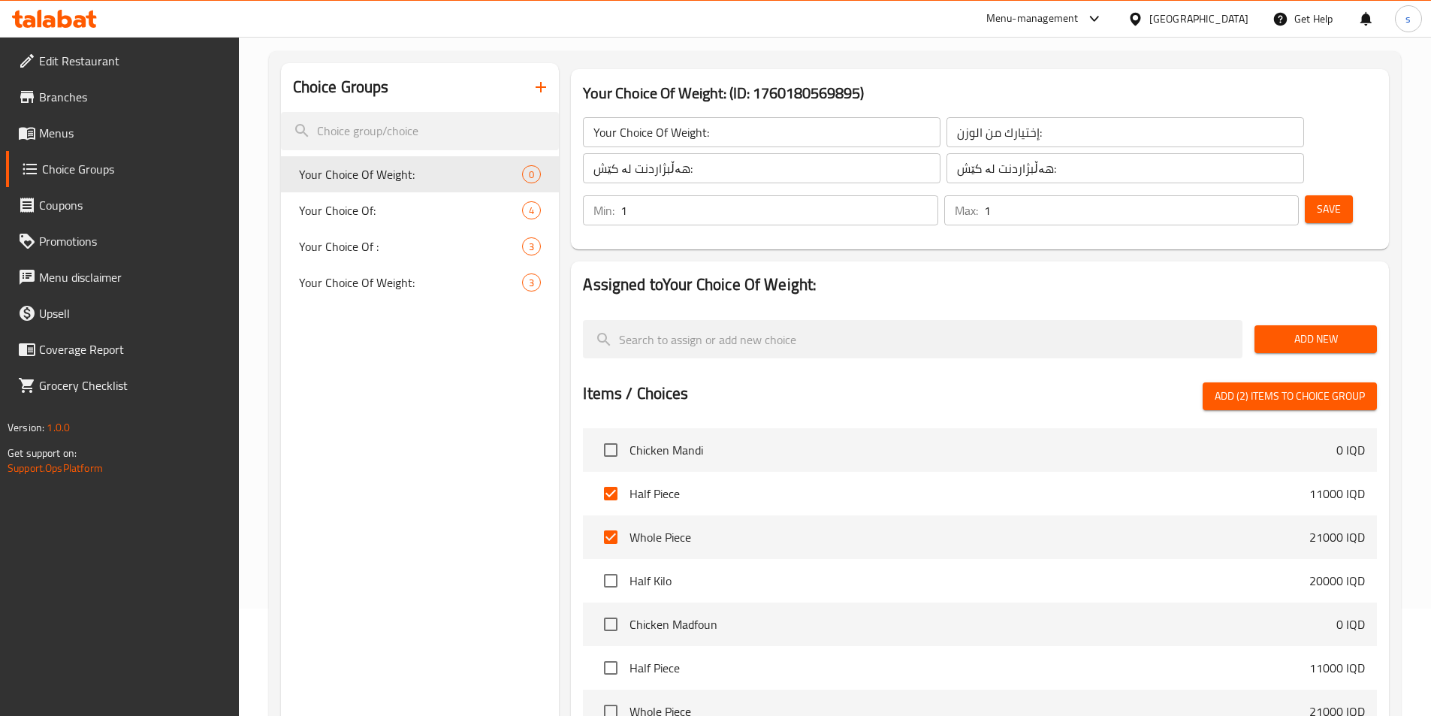
checkbox input "false"
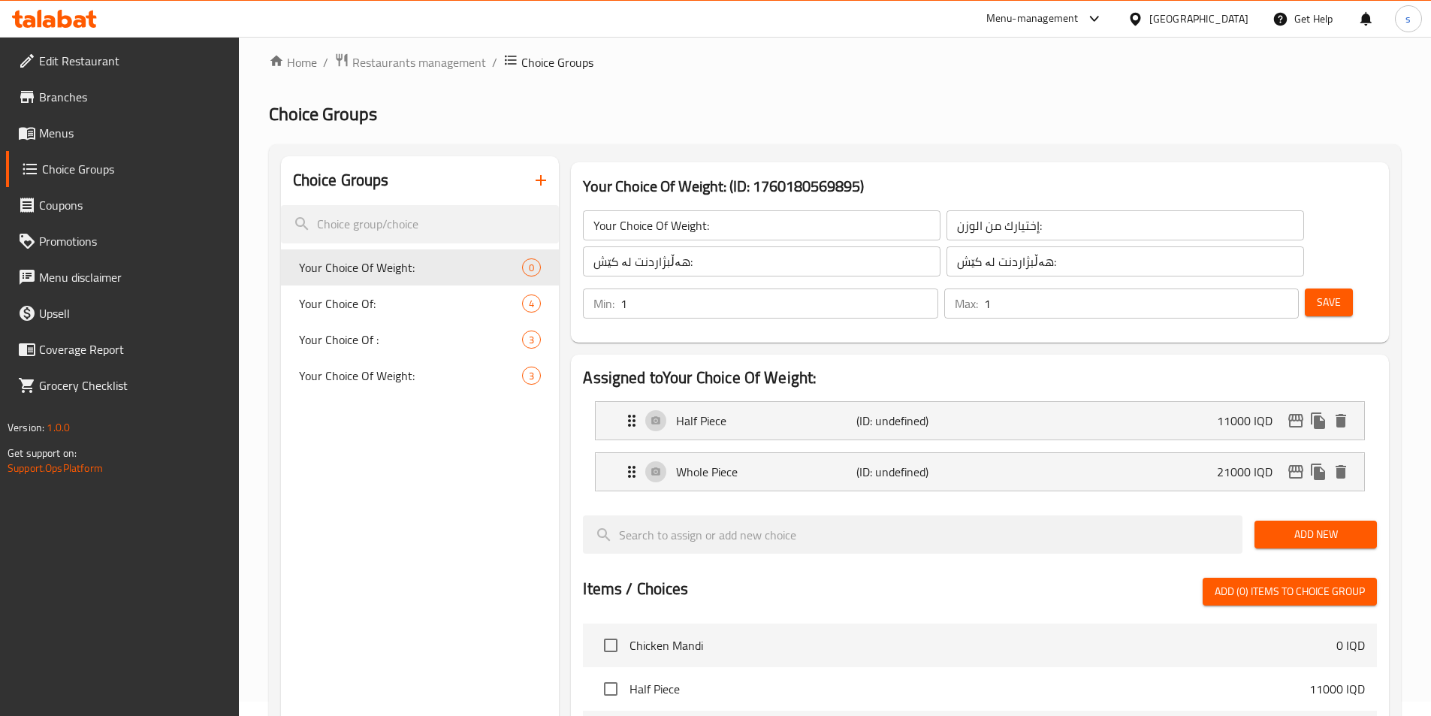
scroll to position [13, 0]
click at [1317, 294] on span "Save" at bounding box center [1329, 303] width 24 height 19
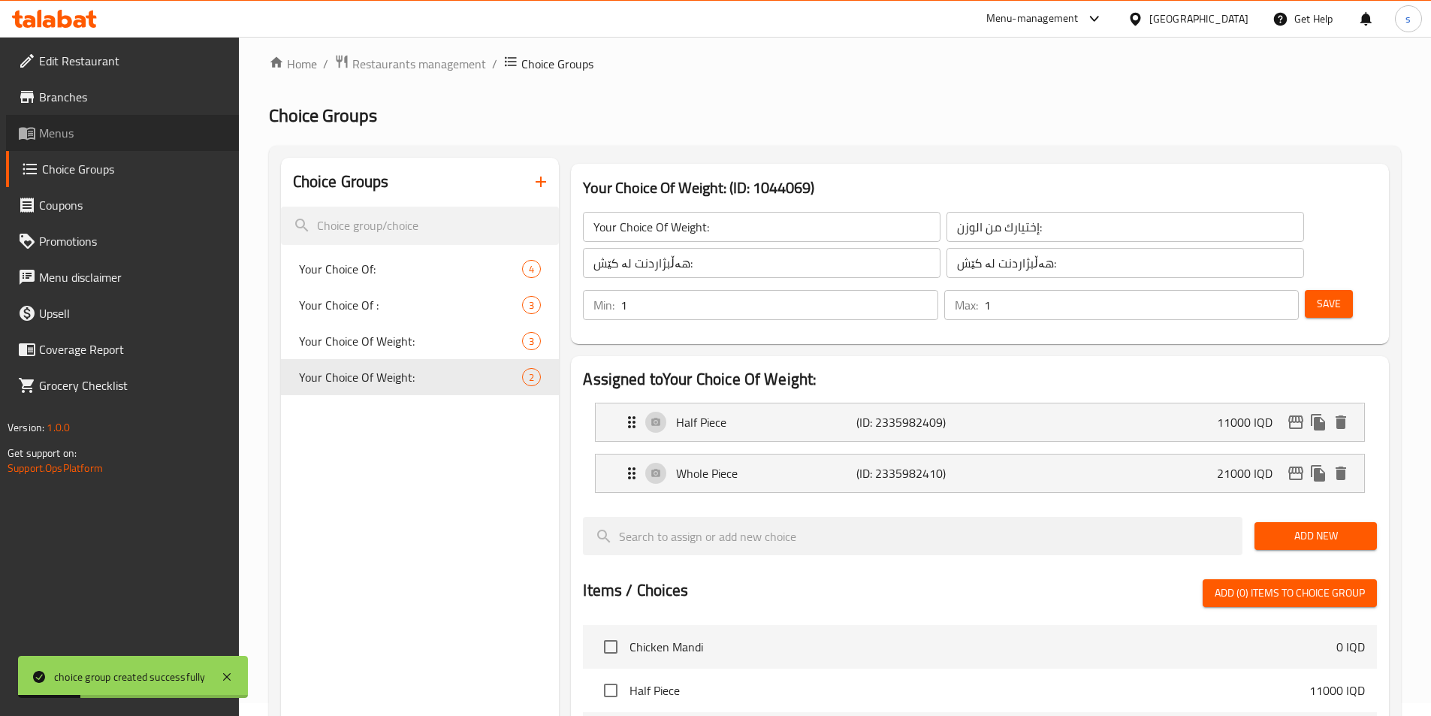
click at [89, 138] on span "Menus" at bounding box center [133, 133] width 188 height 18
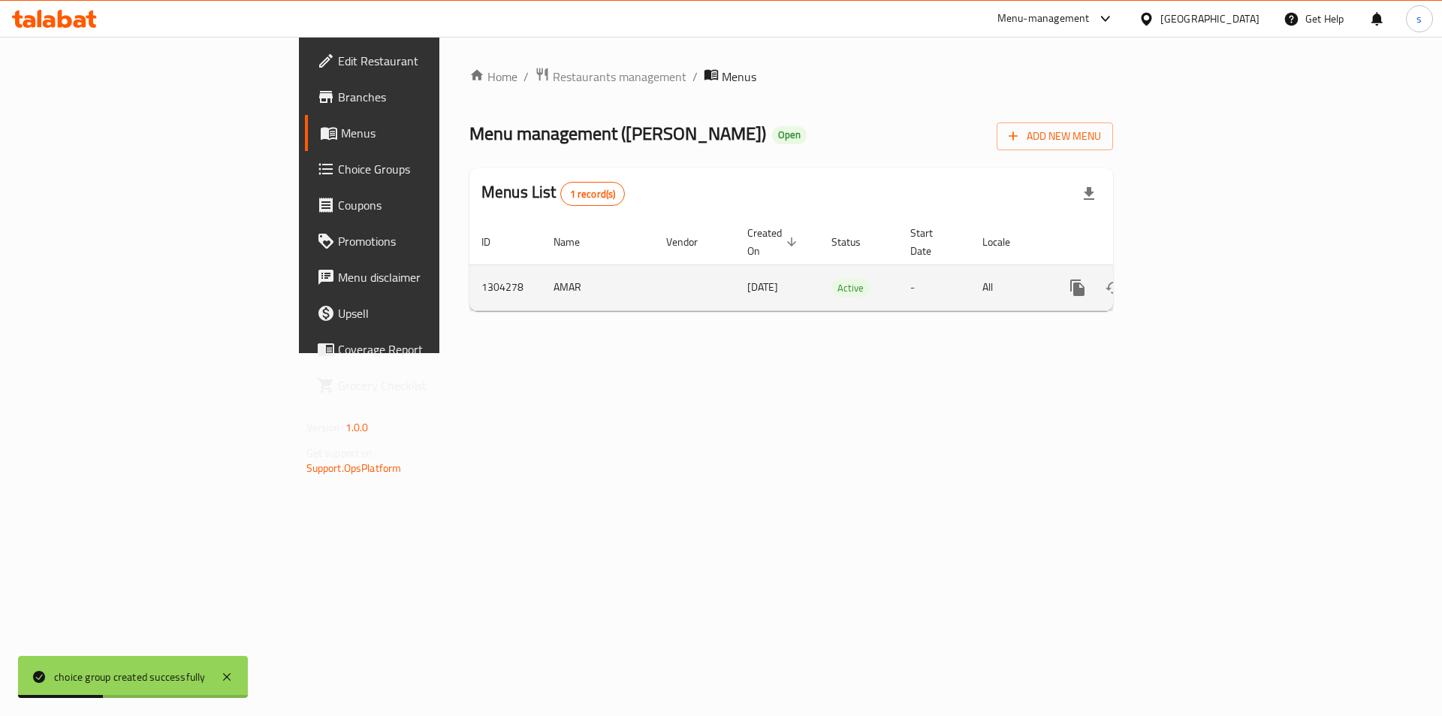
click at [1204, 276] on link "enhanced table" at bounding box center [1186, 288] width 36 height 36
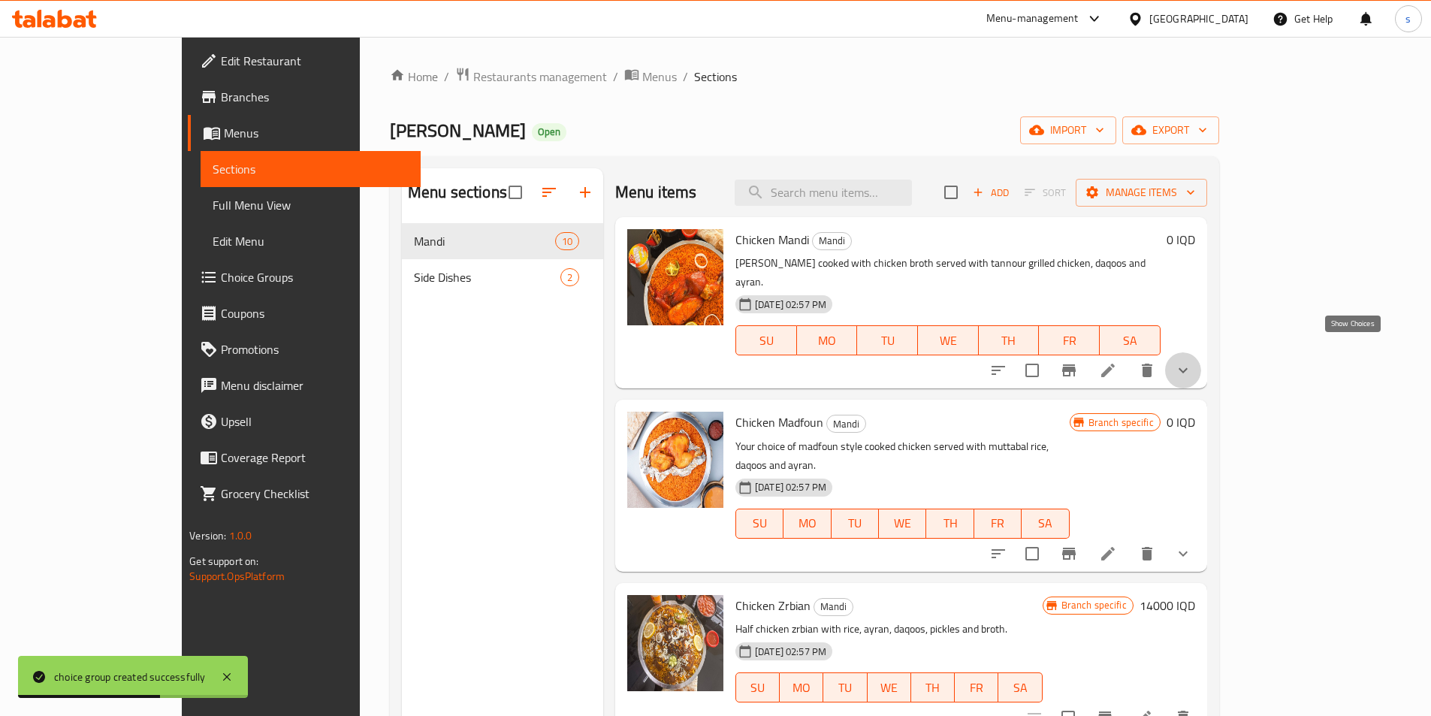
click at [1188, 368] on icon "show more" at bounding box center [1182, 370] width 9 height 5
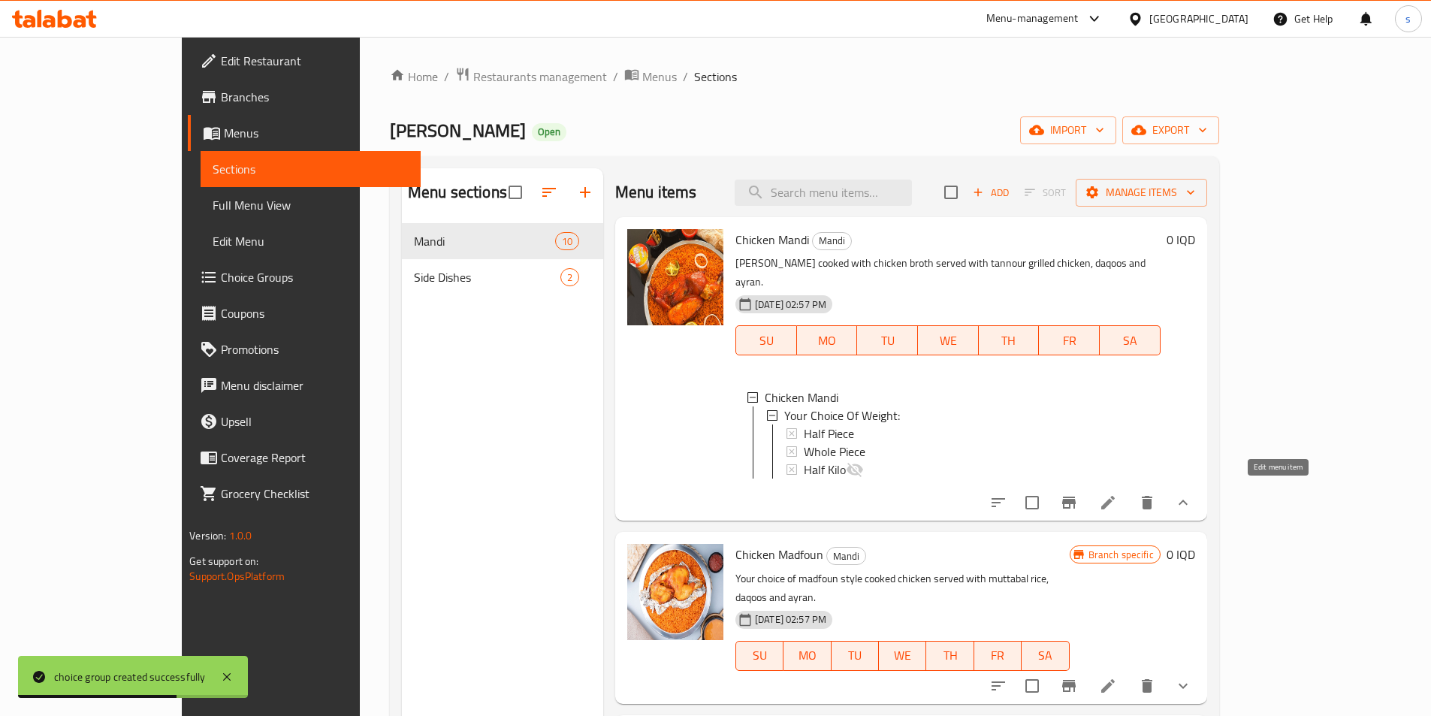
click at [1117, 498] on icon at bounding box center [1108, 502] width 18 height 18
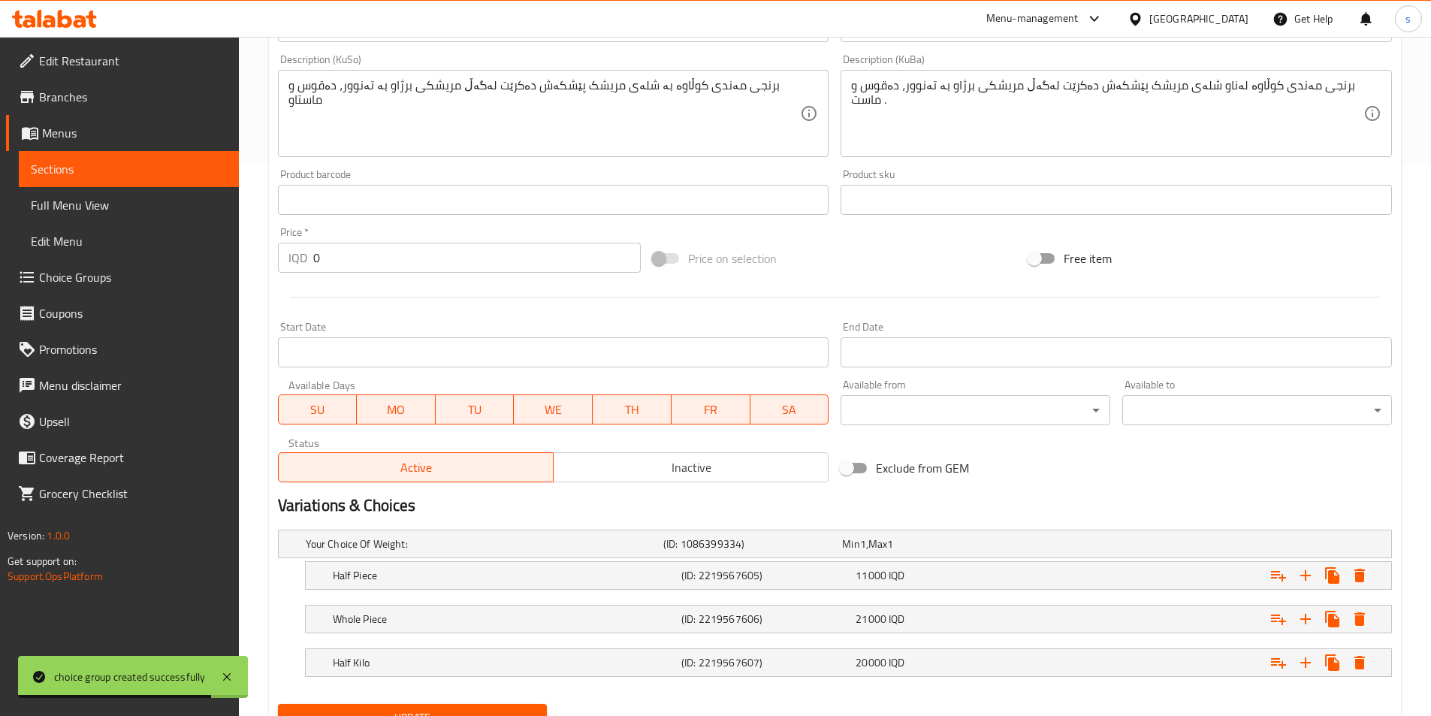
scroll to position [617, 0]
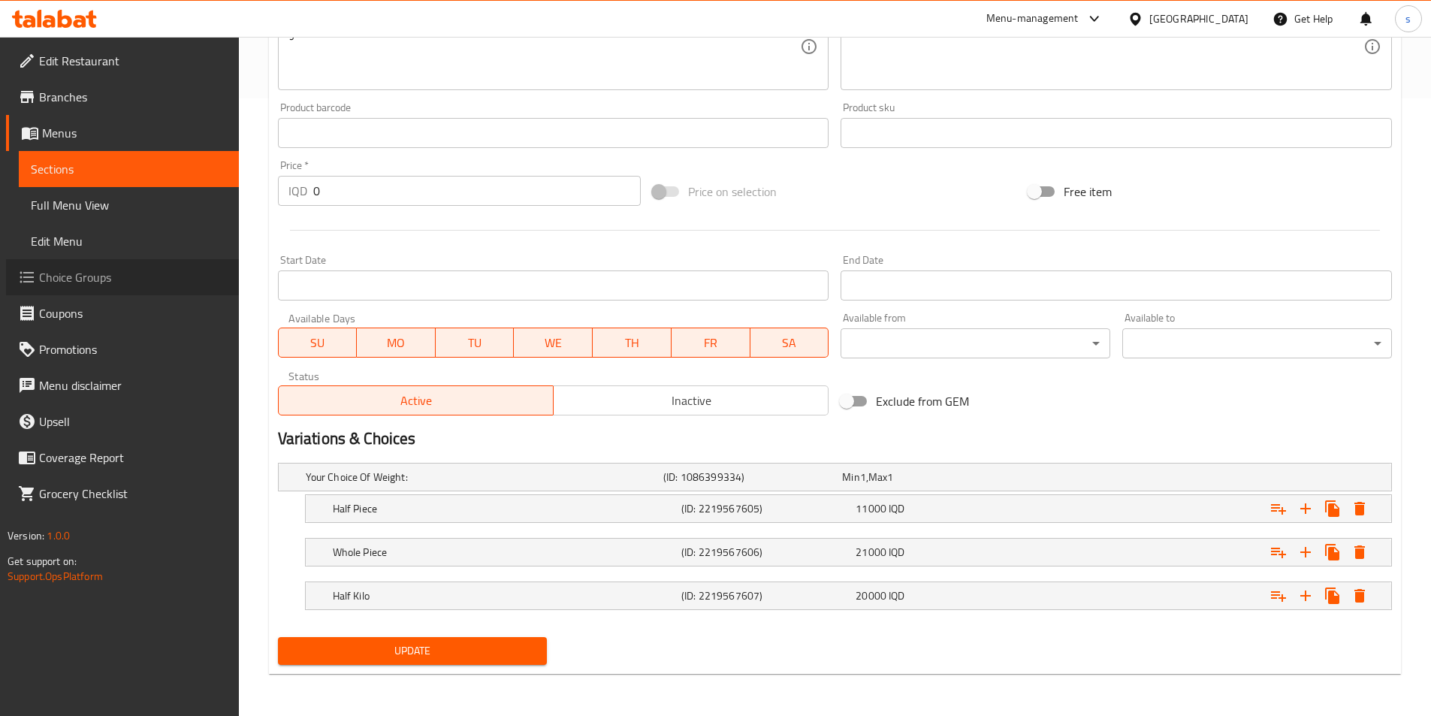
click at [101, 268] on span "Choice Groups" at bounding box center [133, 277] width 188 height 18
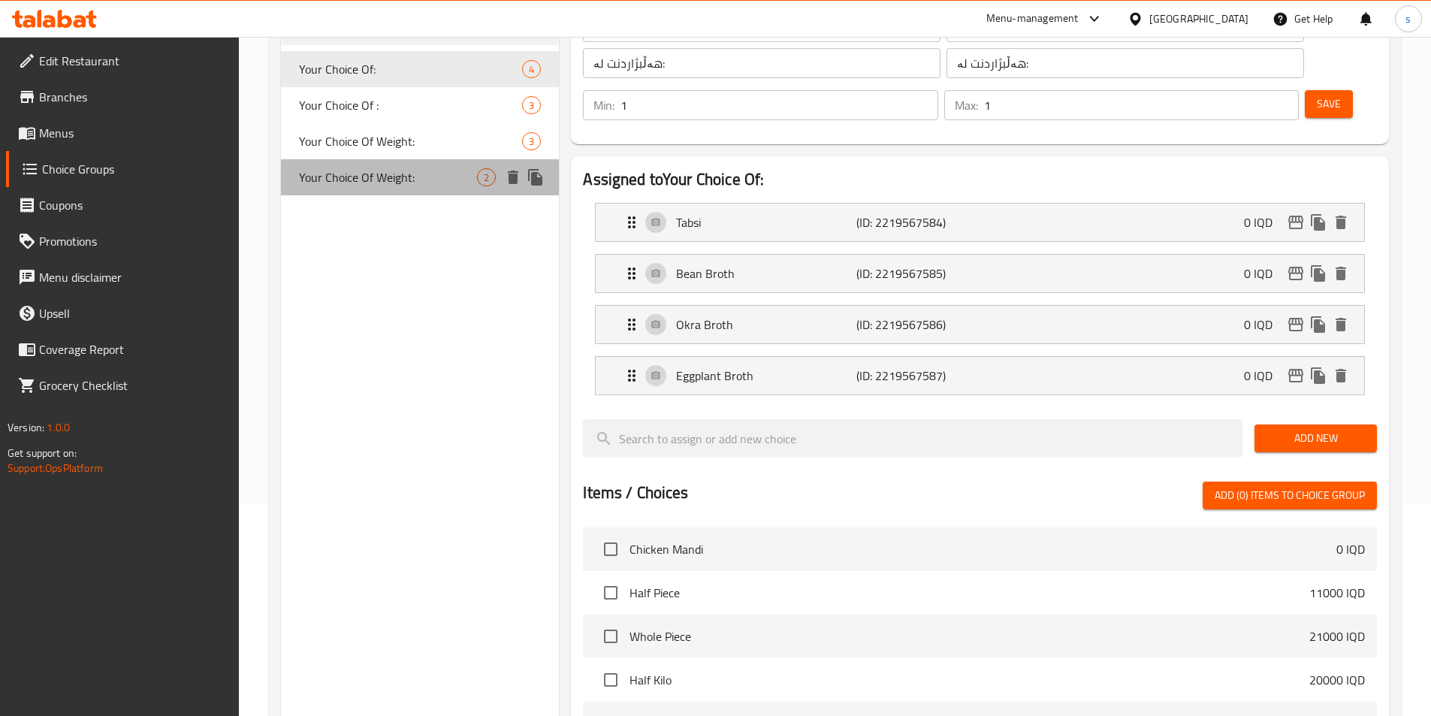
click at [347, 173] on span "Your Choice Of Weight:" at bounding box center [388, 177] width 179 height 18
type input "Your Choice Of Weight:"
type input "إختيارك من الوزن:"
type input "هەڵبژاردنت لە کێش:"
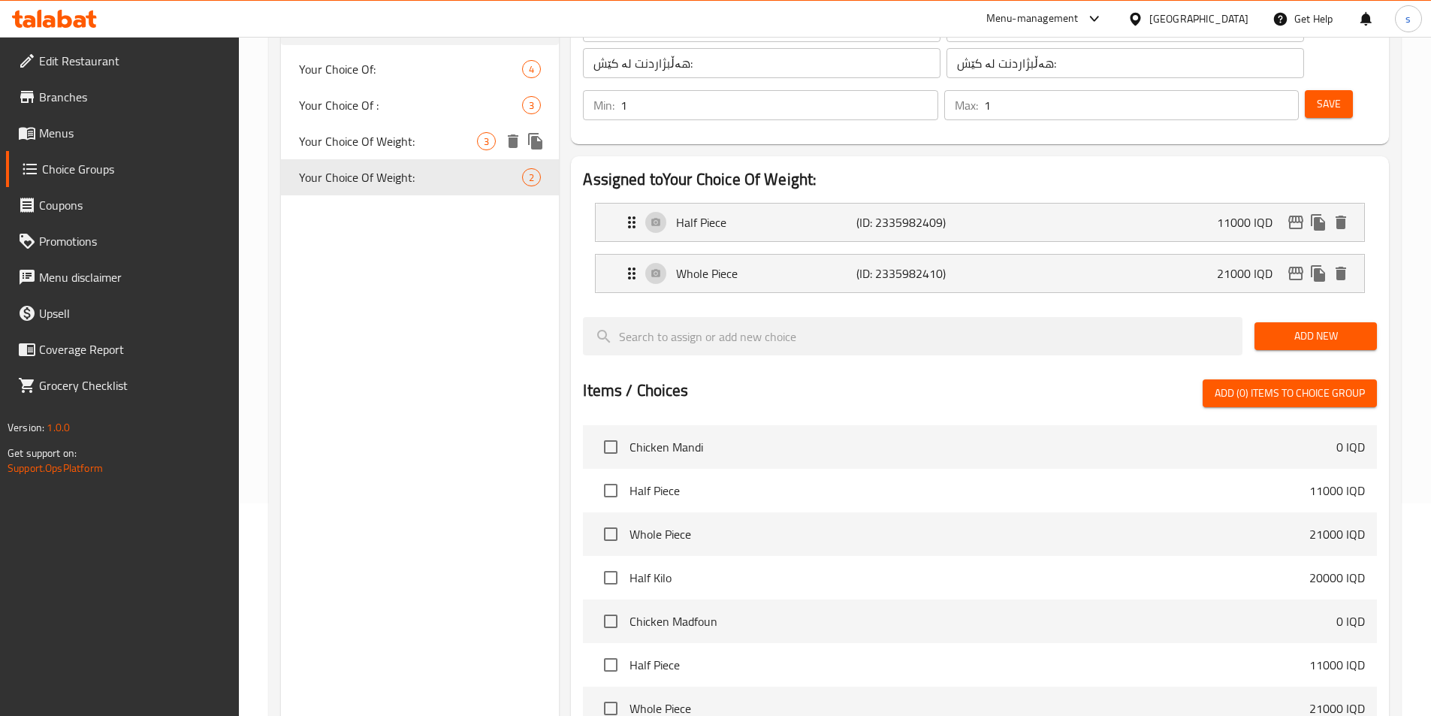
click at [409, 132] on span "Your Choice Of Weight:" at bounding box center [388, 141] width 179 height 18
type input "Your Choice Of Weight:"
type input "إختيارك من الوزن:"
type input "هەڵبژاردنت لە کێش:"
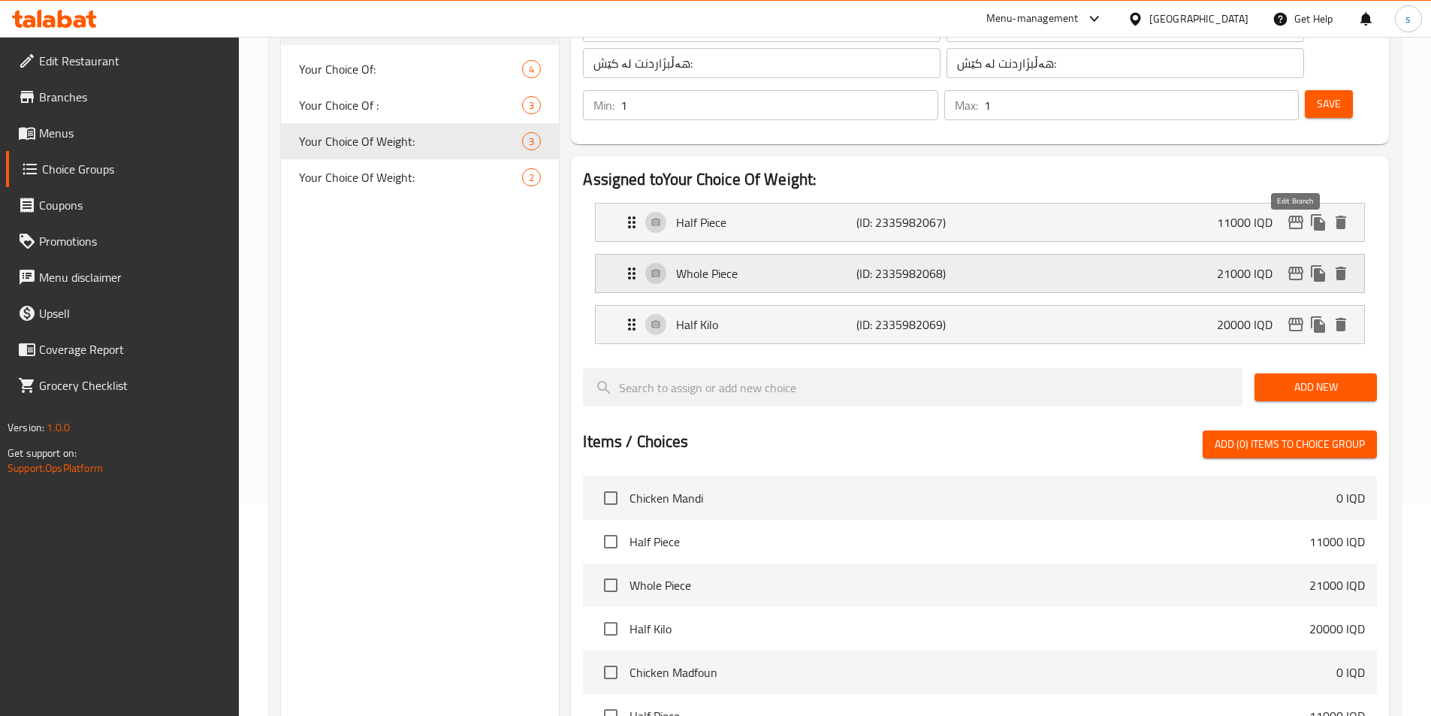
click at [1293, 264] on icon "edit" at bounding box center [1296, 273] width 18 height 18
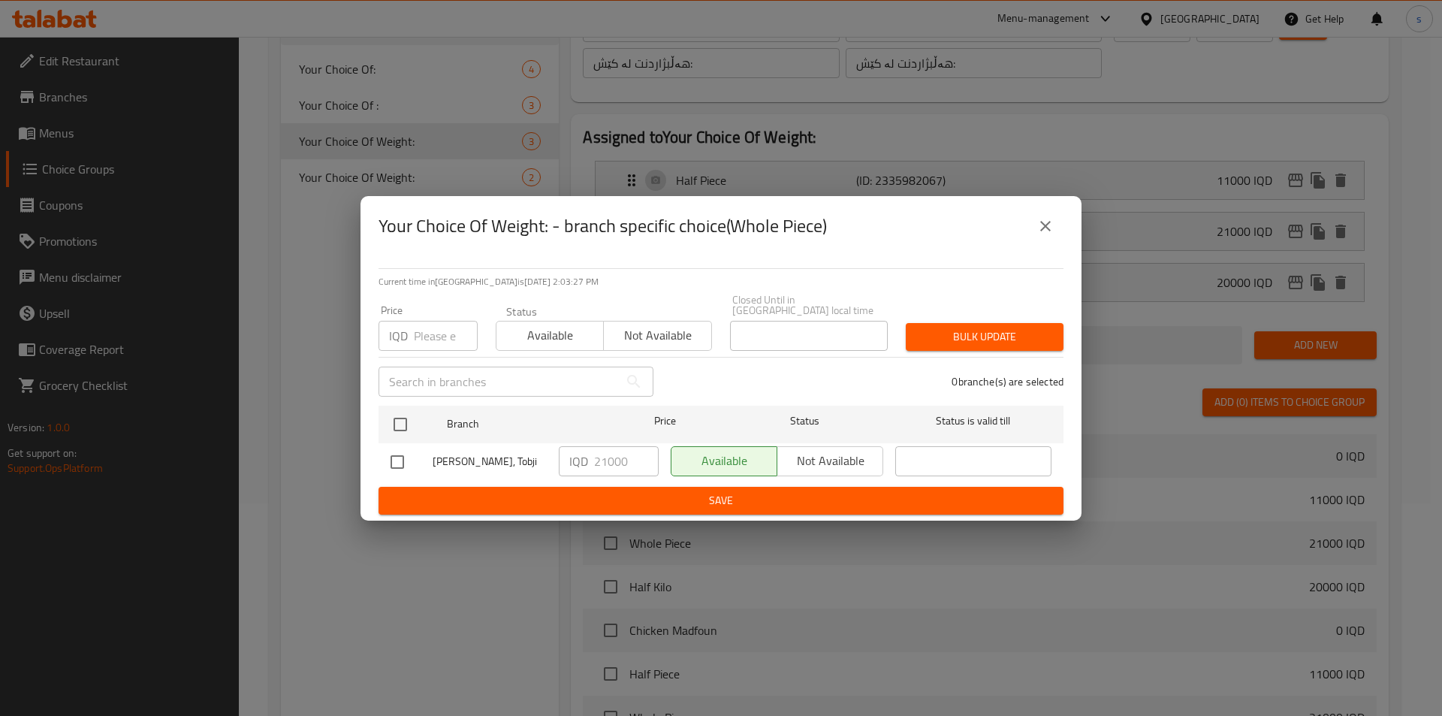
click at [1032, 237] on button "close" at bounding box center [1046, 226] width 36 height 36
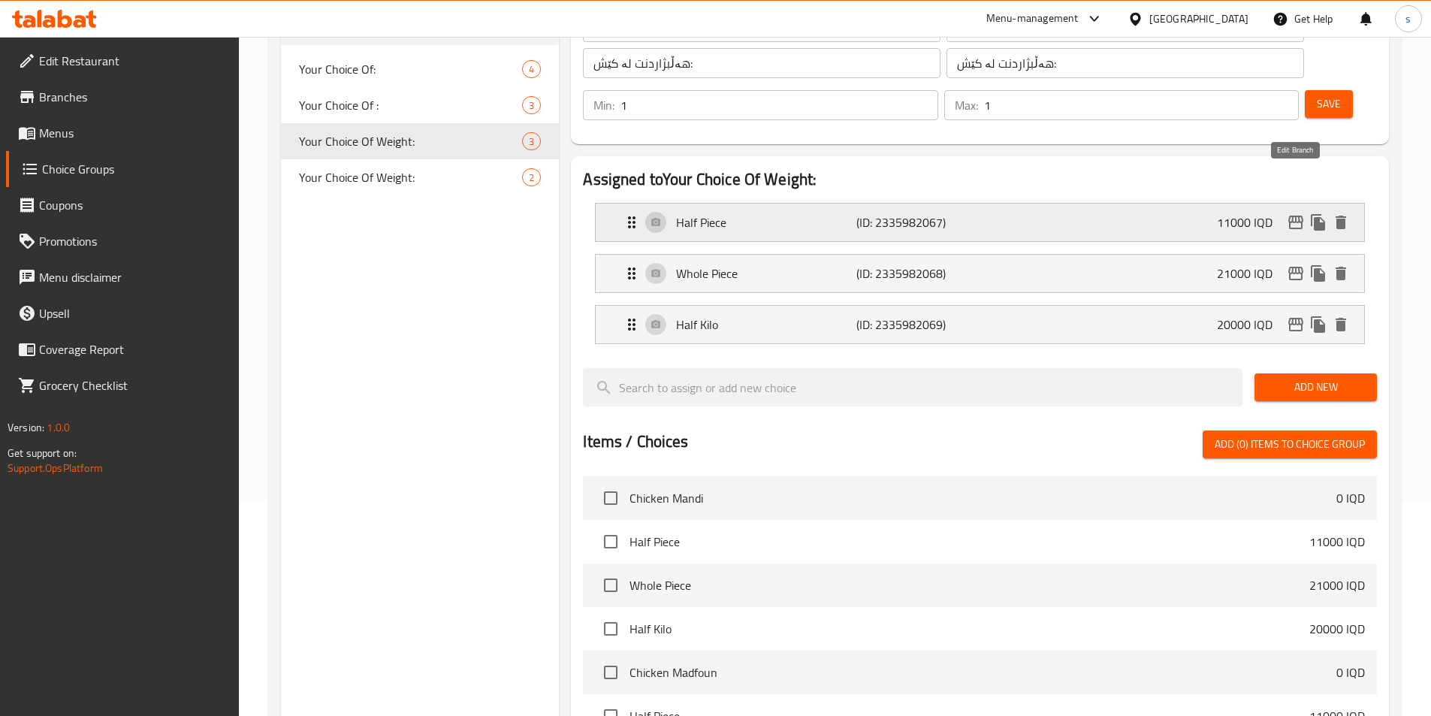
click at [1293, 213] on icon "edit" at bounding box center [1296, 222] width 18 height 18
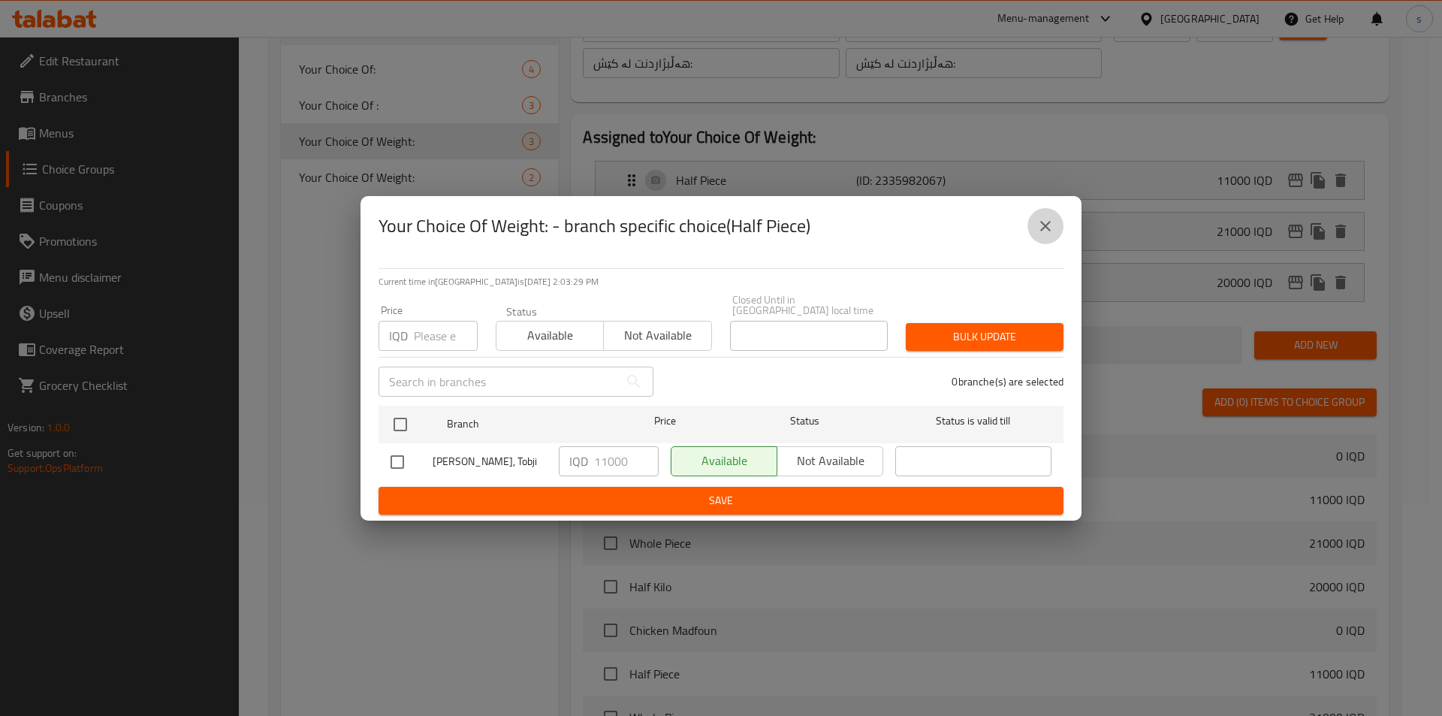
click at [1031, 242] on button "close" at bounding box center [1046, 226] width 36 height 36
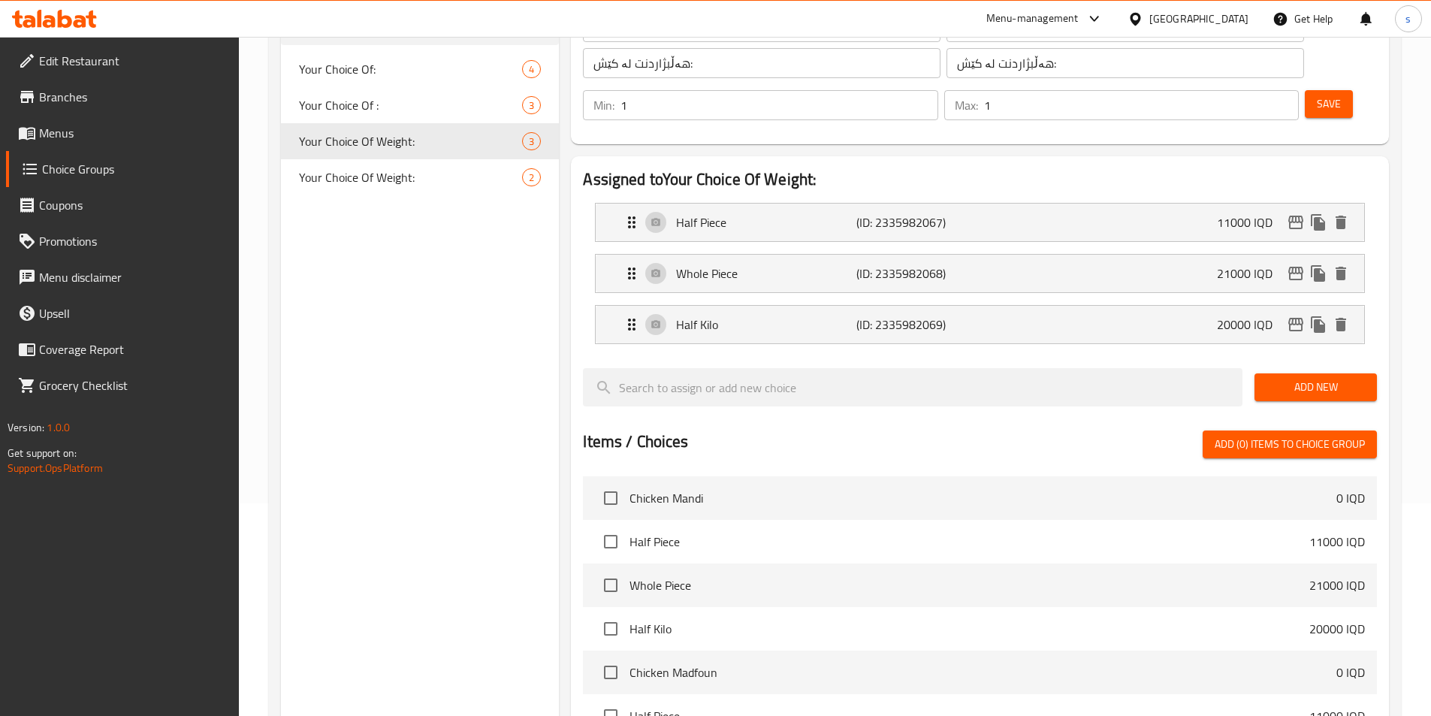
scroll to position [0, 0]
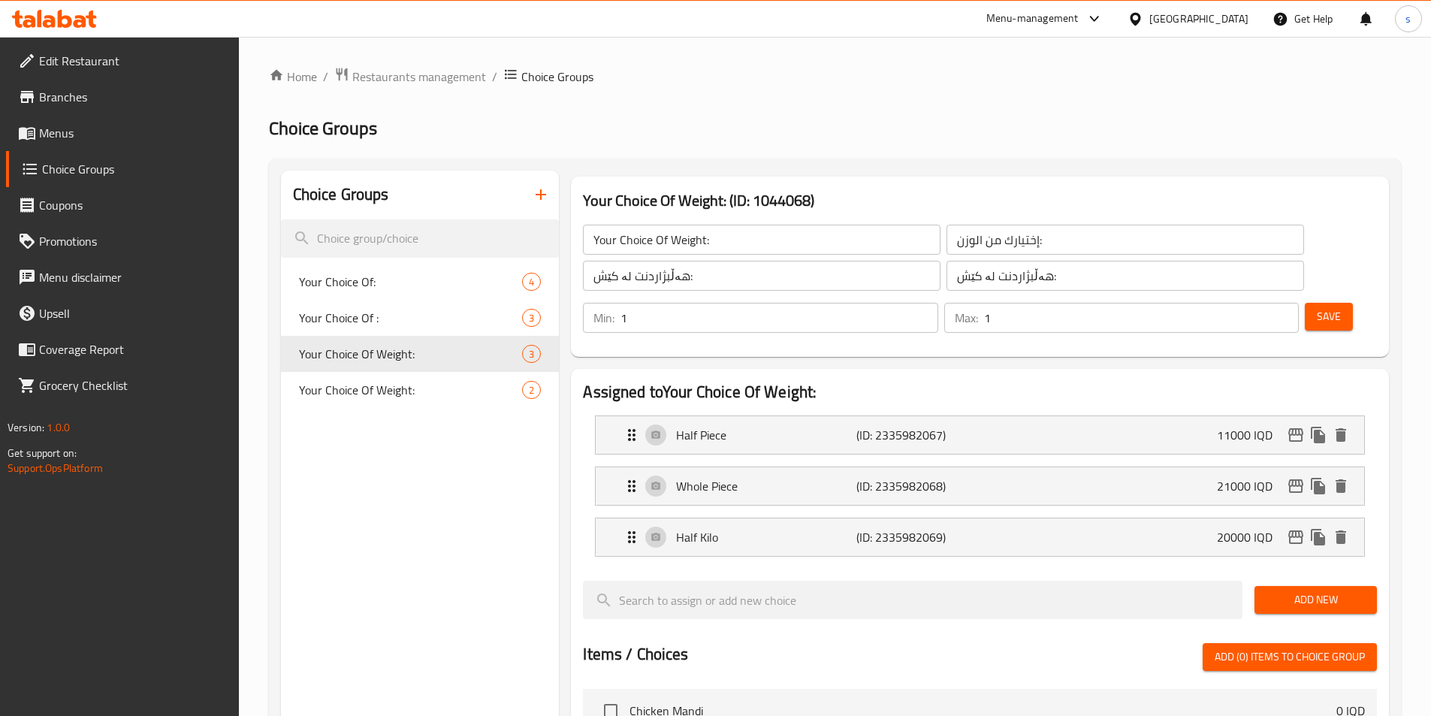
click at [106, 136] on span "Menus" at bounding box center [133, 133] width 188 height 18
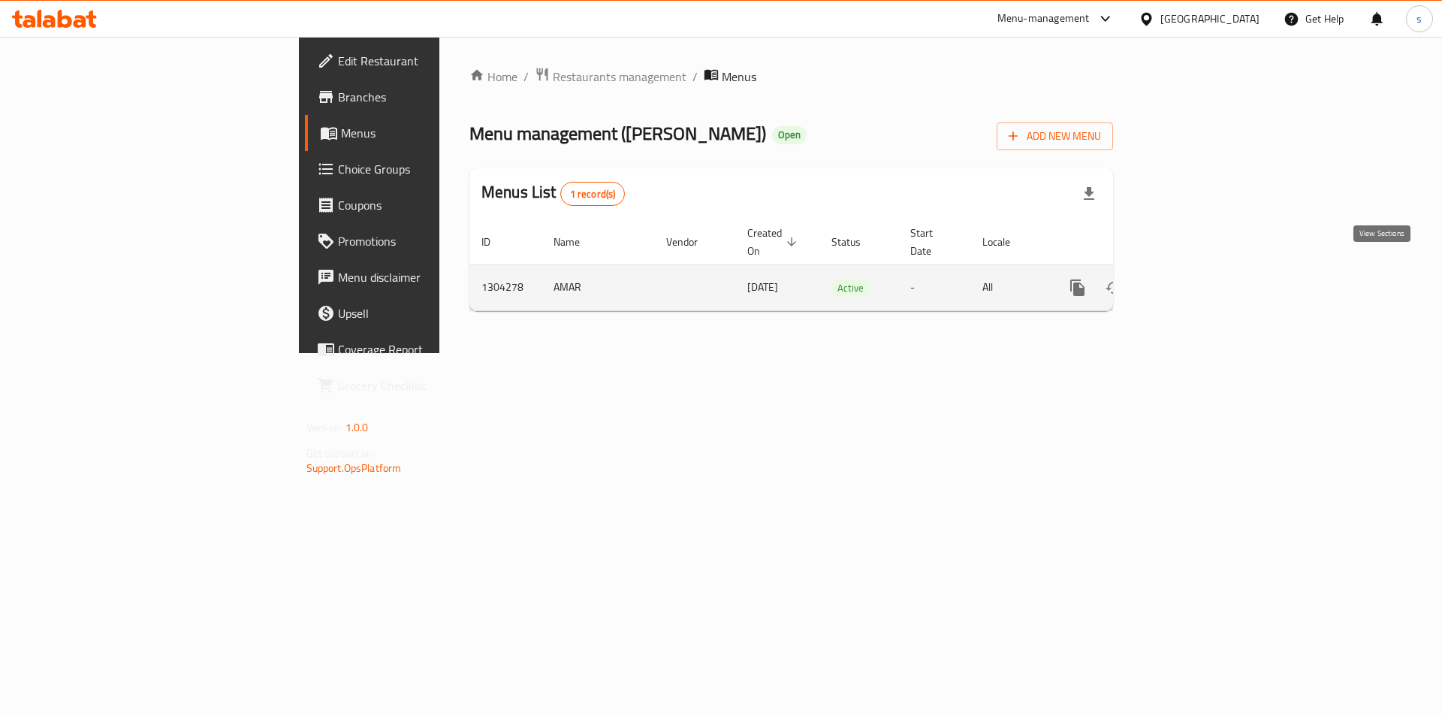
click at [1204, 282] on link "enhanced table" at bounding box center [1186, 288] width 36 height 36
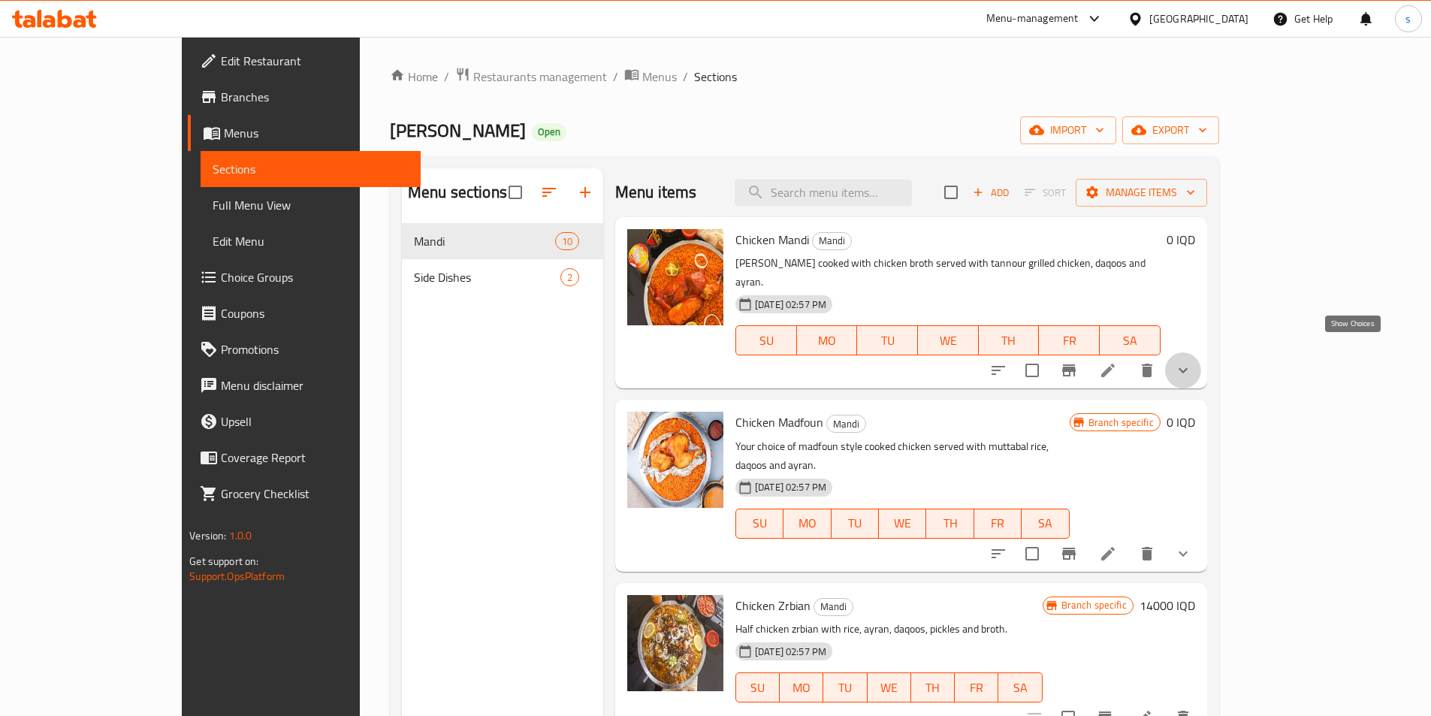
click at [1192, 361] on icon "show more" at bounding box center [1183, 370] width 18 height 18
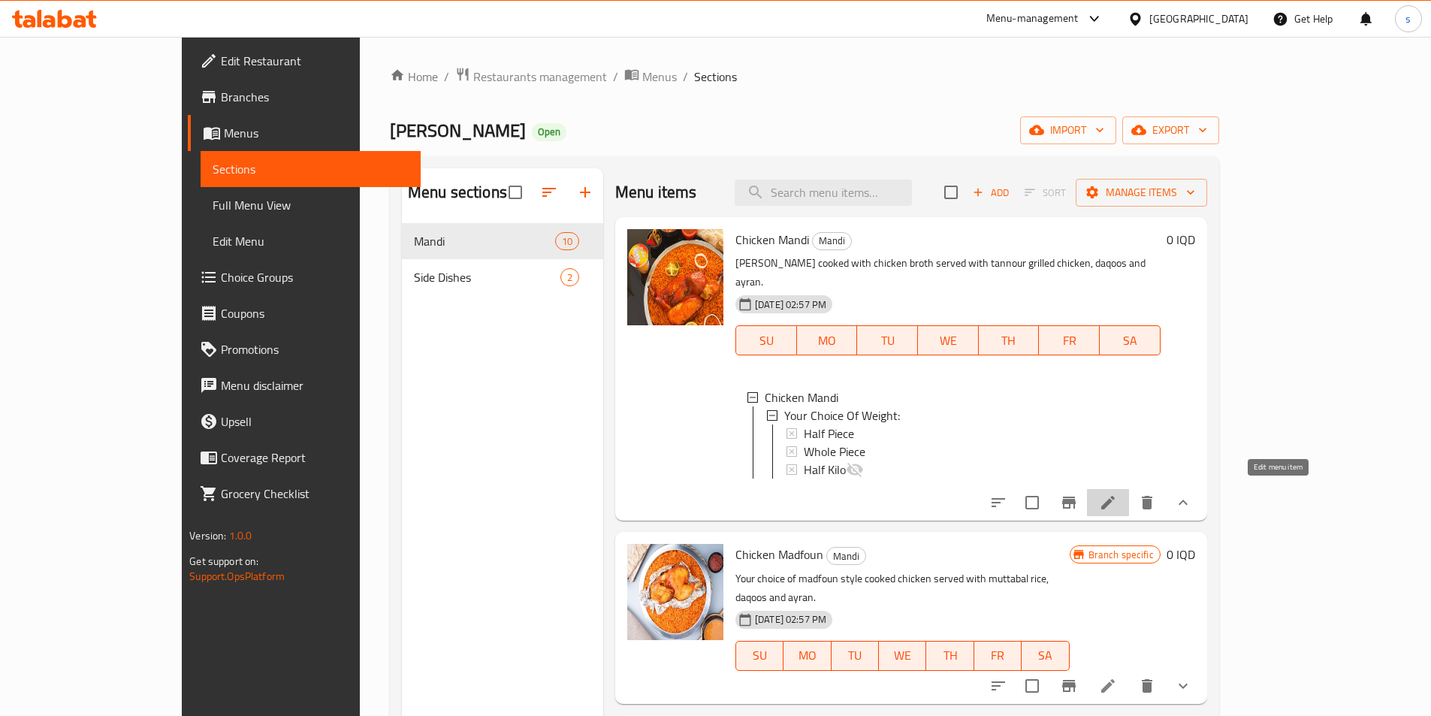
click at [1117, 493] on icon at bounding box center [1108, 502] width 18 height 18
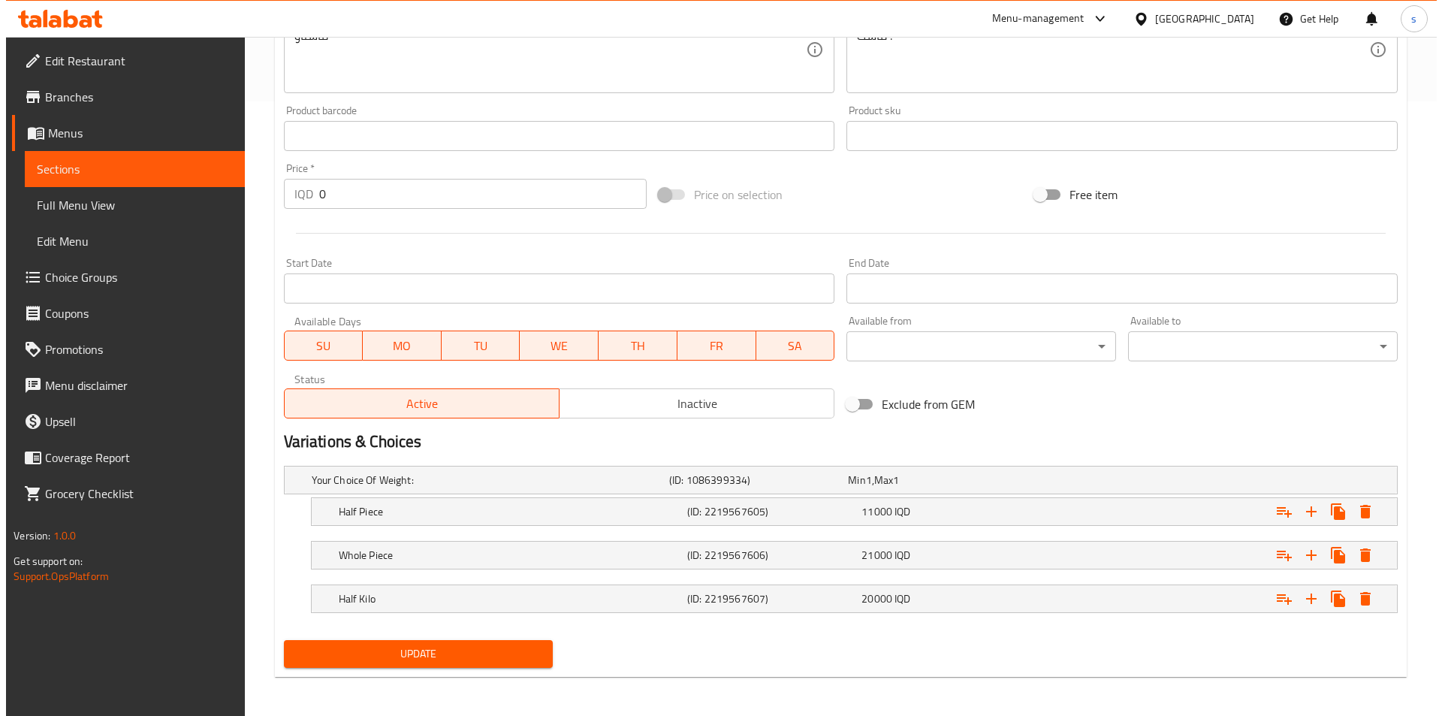
scroll to position [617, 0]
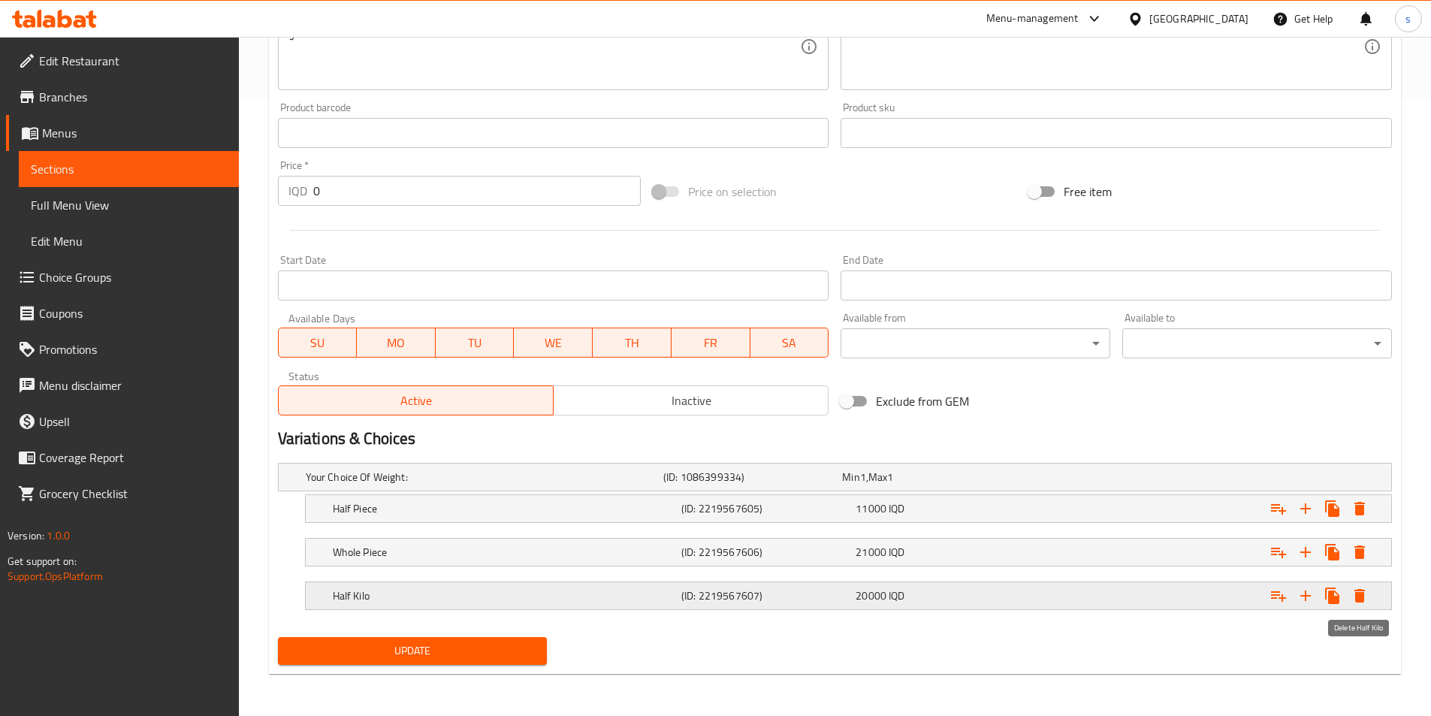
click at [1359, 595] on icon "Expand" at bounding box center [1359, 596] width 11 height 14
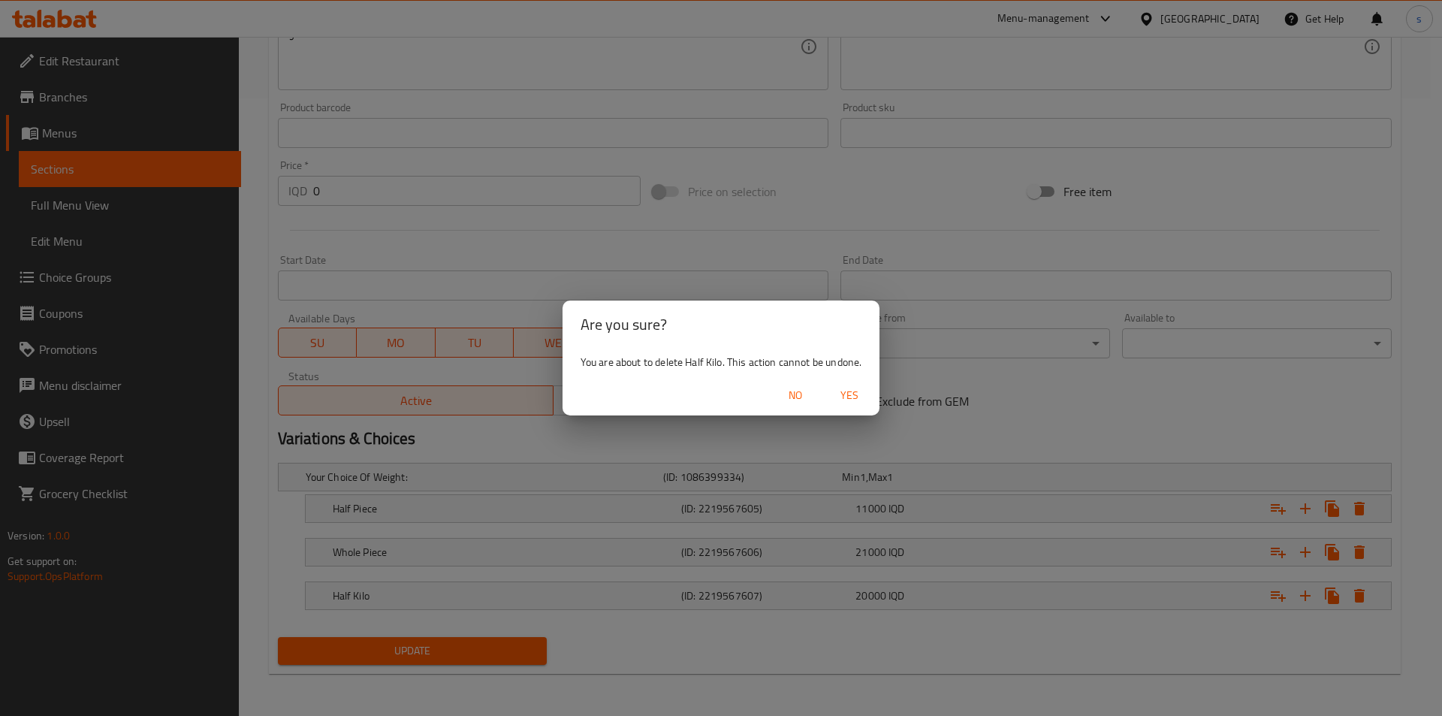
click at [857, 389] on span "Yes" at bounding box center [849, 395] width 36 height 19
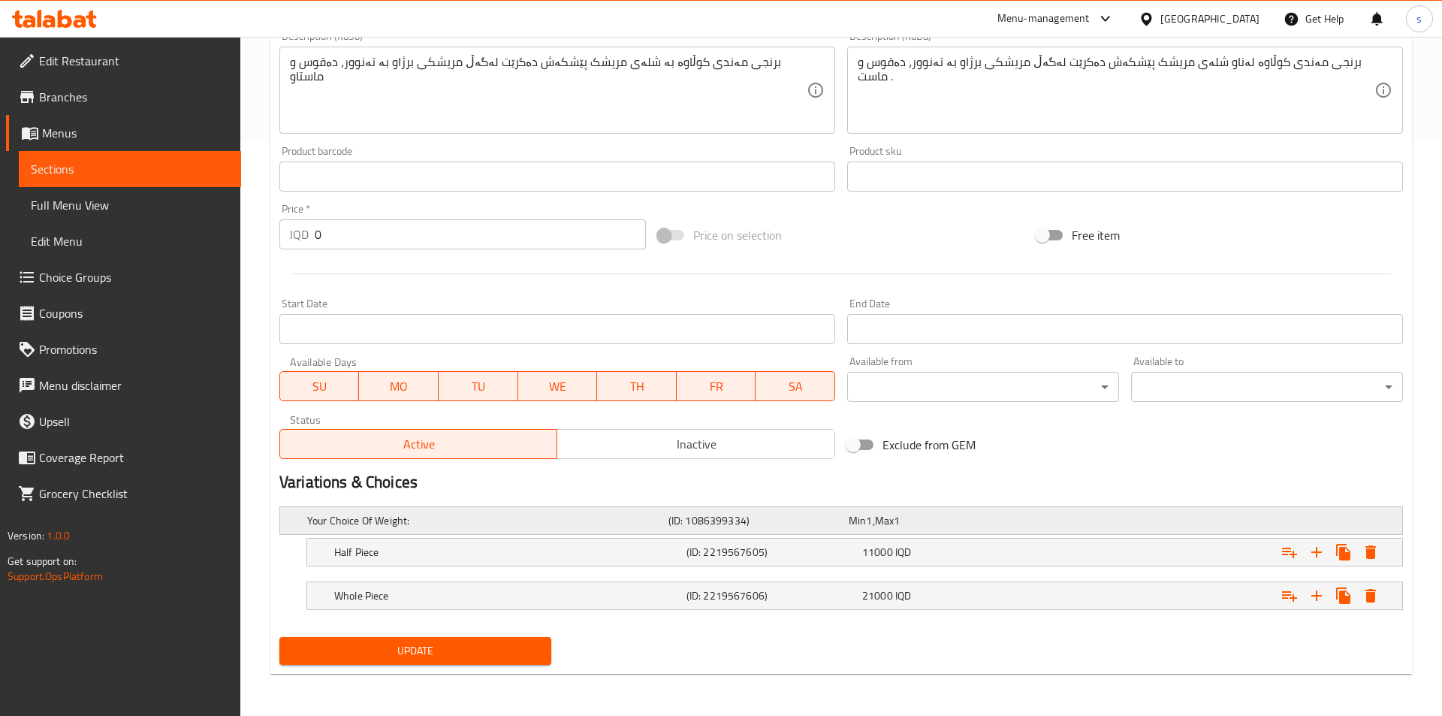
scroll to position [574, 0]
click at [1364, 592] on icon "Expand" at bounding box center [1359, 596] width 11 height 14
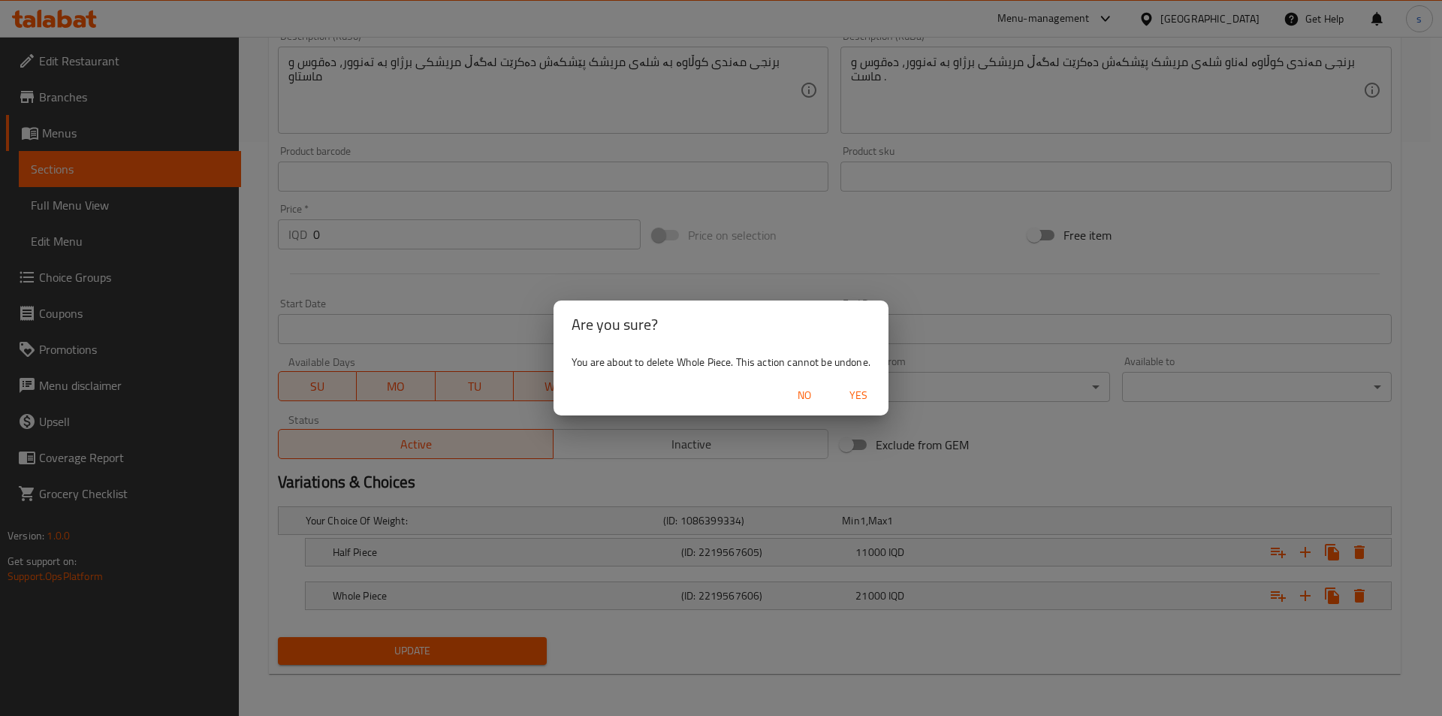
click at [845, 403] on span "Yes" at bounding box center [858, 395] width 36 height 19
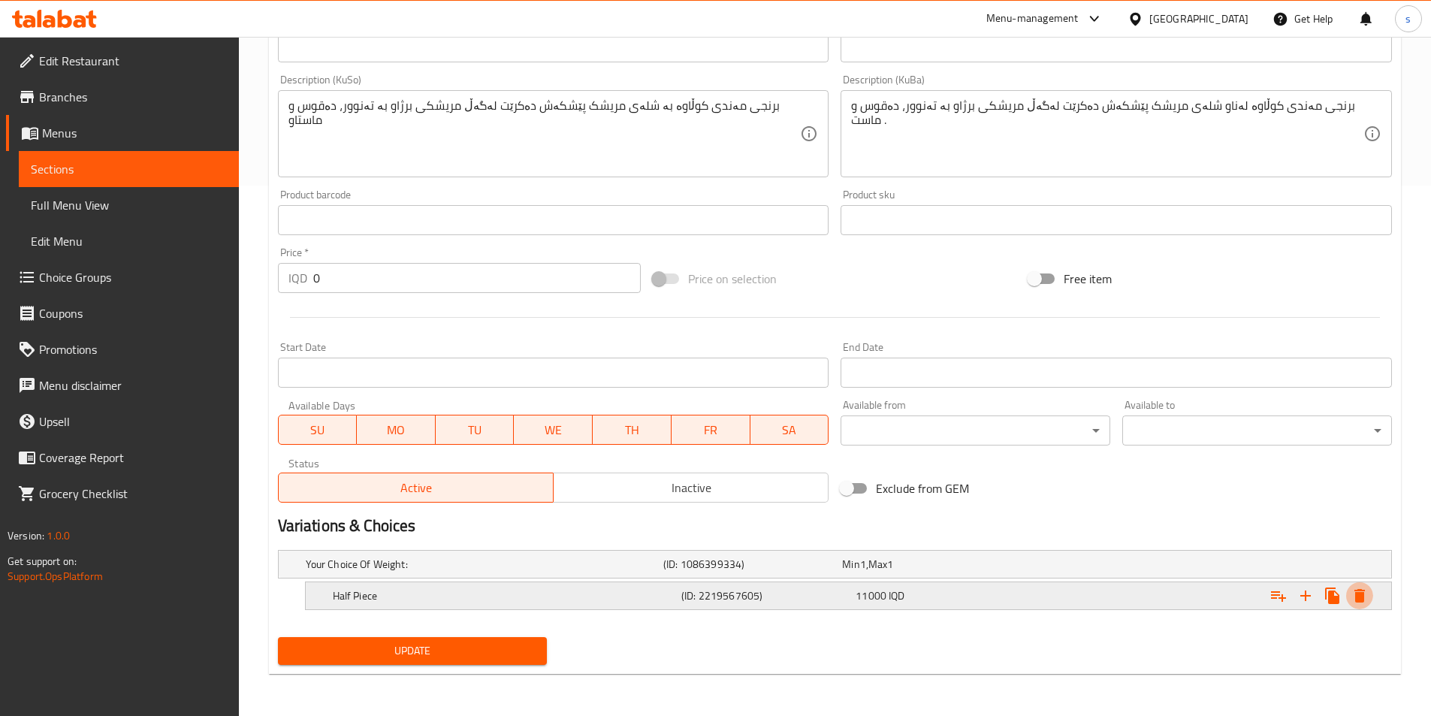
click at [1360, 595] on icon "Expand" at bounding box center [1359, 596] width 11 height 14
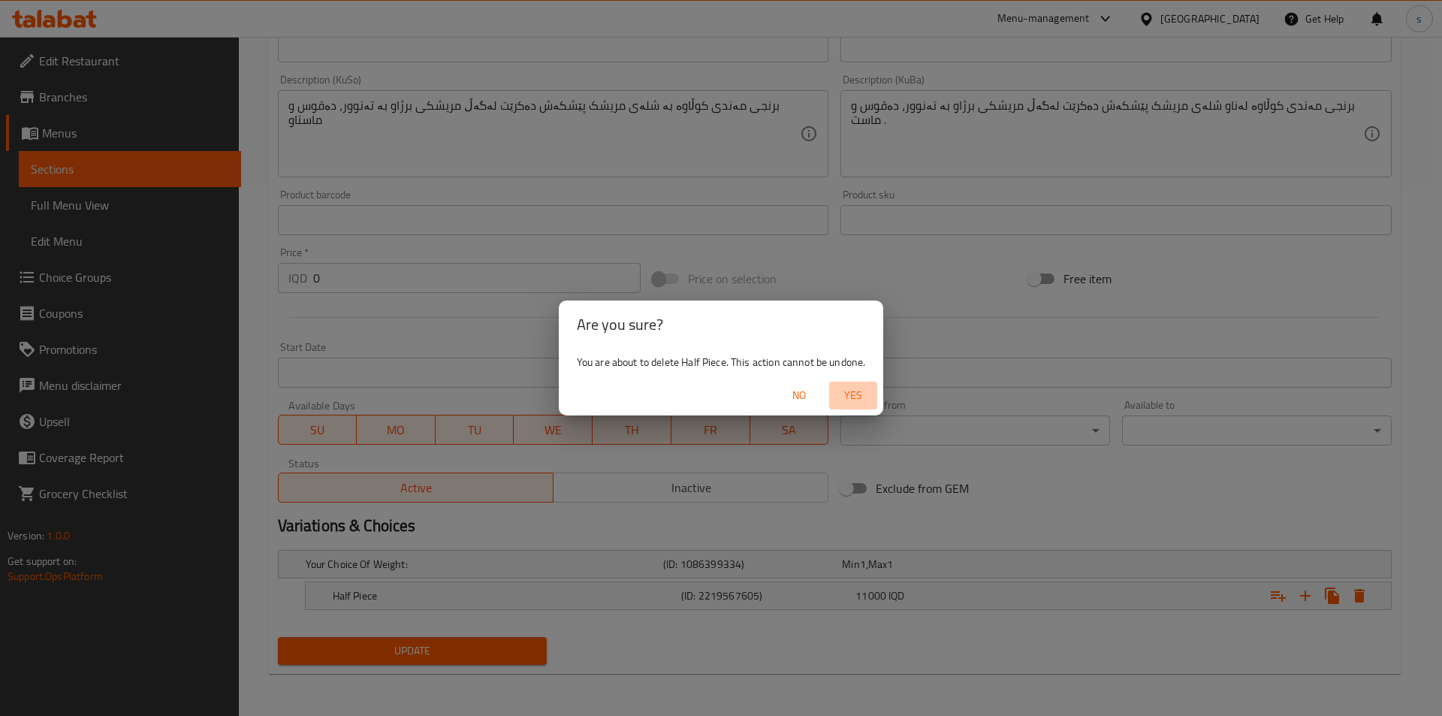
click at [858, 397] on span "Yes" at bounding box center [853, 395] width 36 height 19
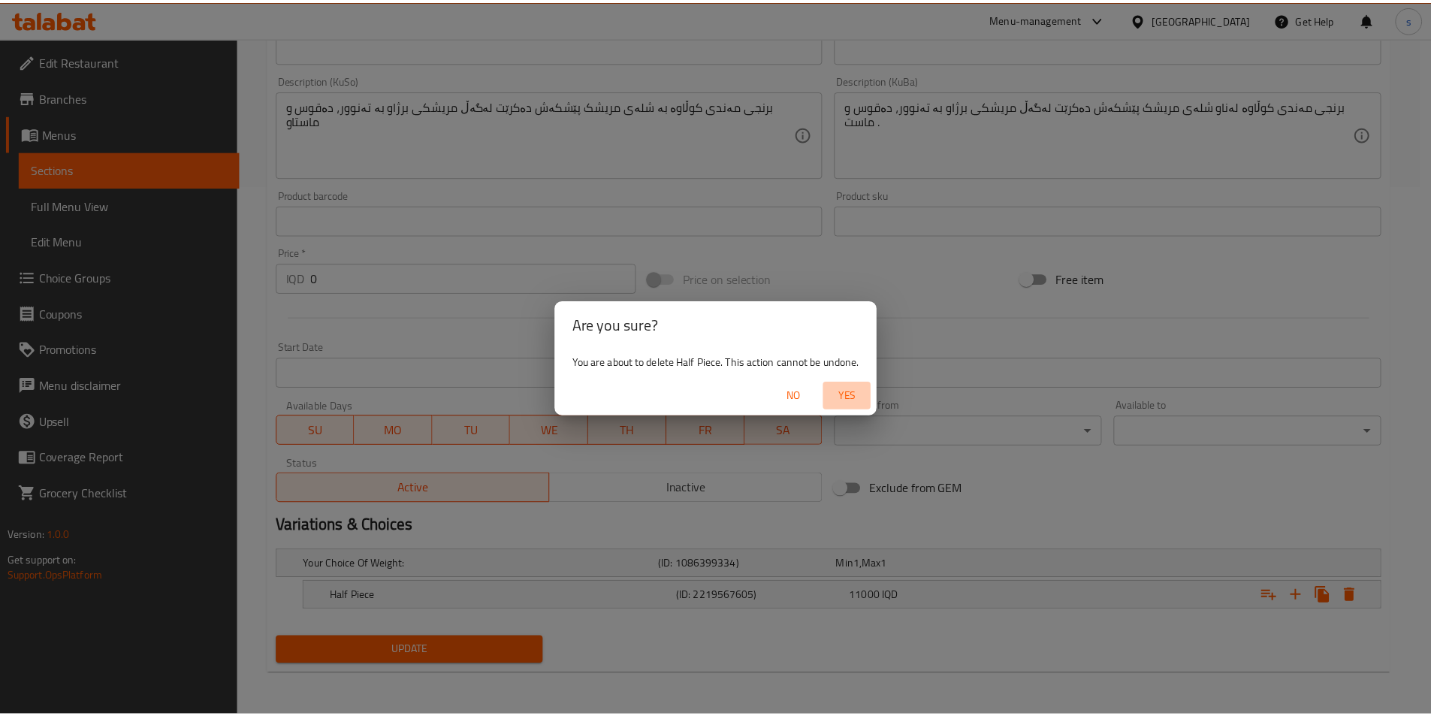
scroll to position [525, 0]
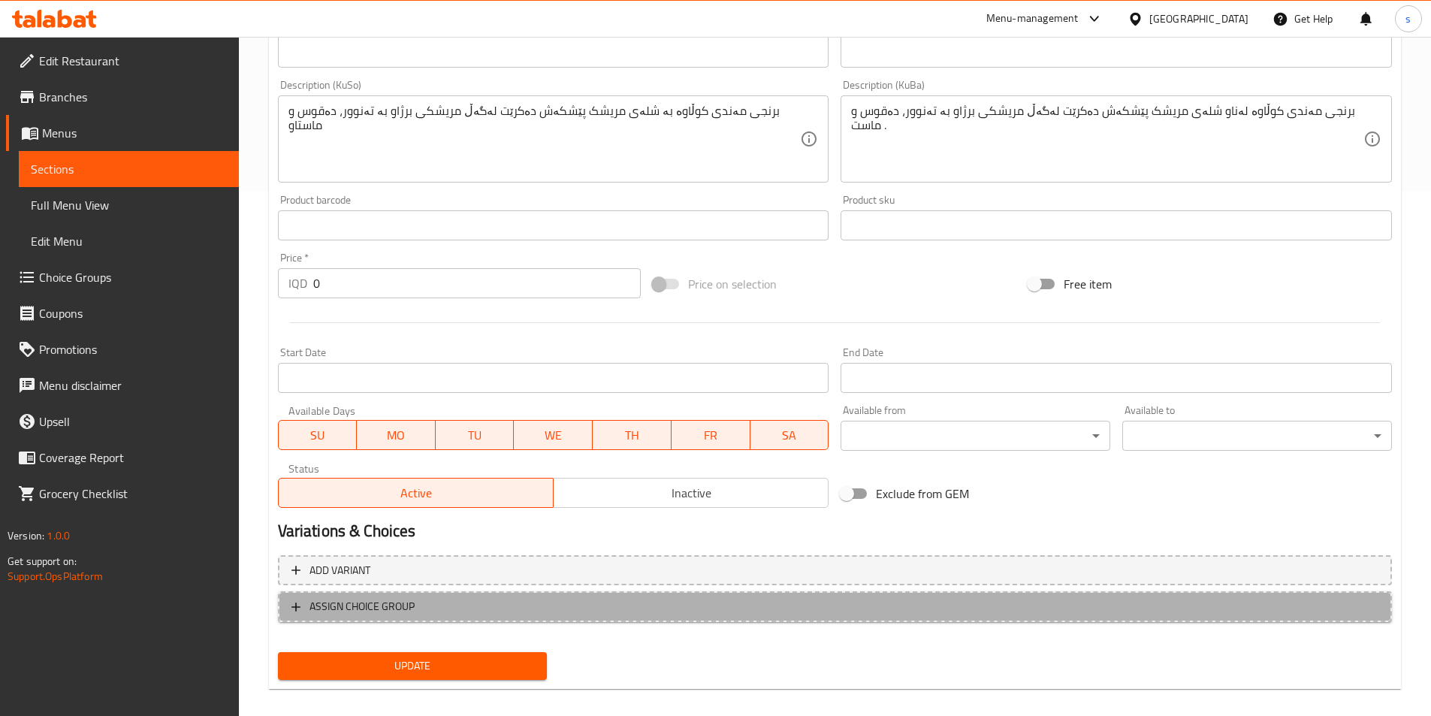
click at [448, 599] on span "ASSIGN CHOICE GROUP" at bounding box center [834, 606] width 1087 height 19
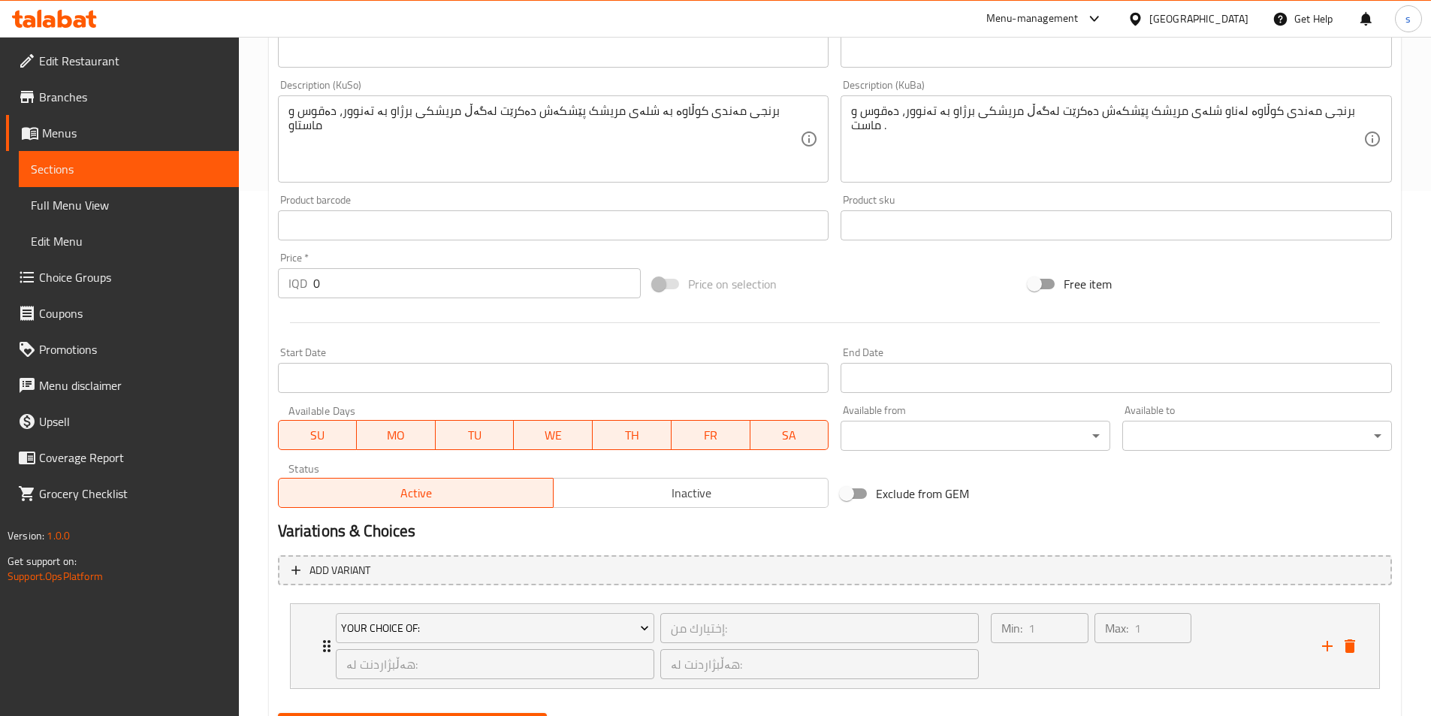
scroll to position [601, 0]
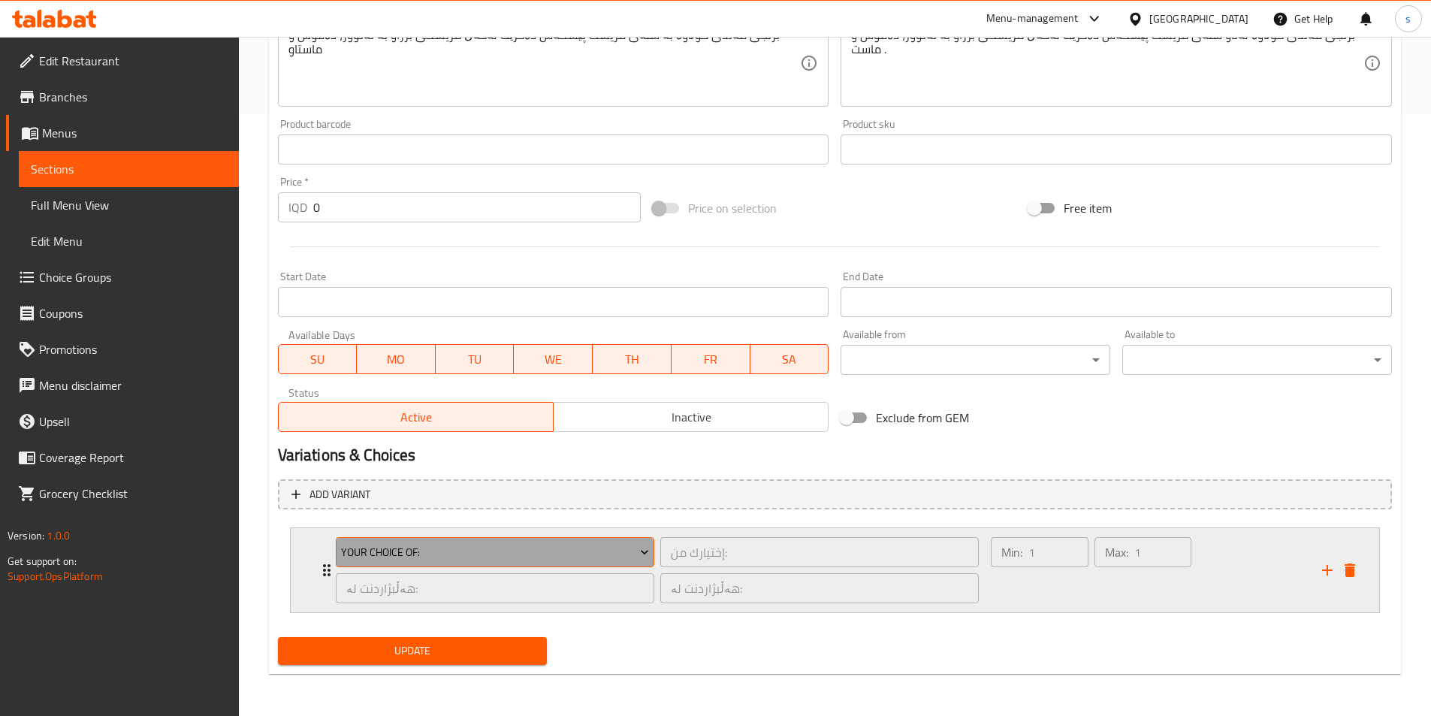
click at [572, 552] on span "Your Choice Of:" at bounding box center [495, 552] width 308 height 19
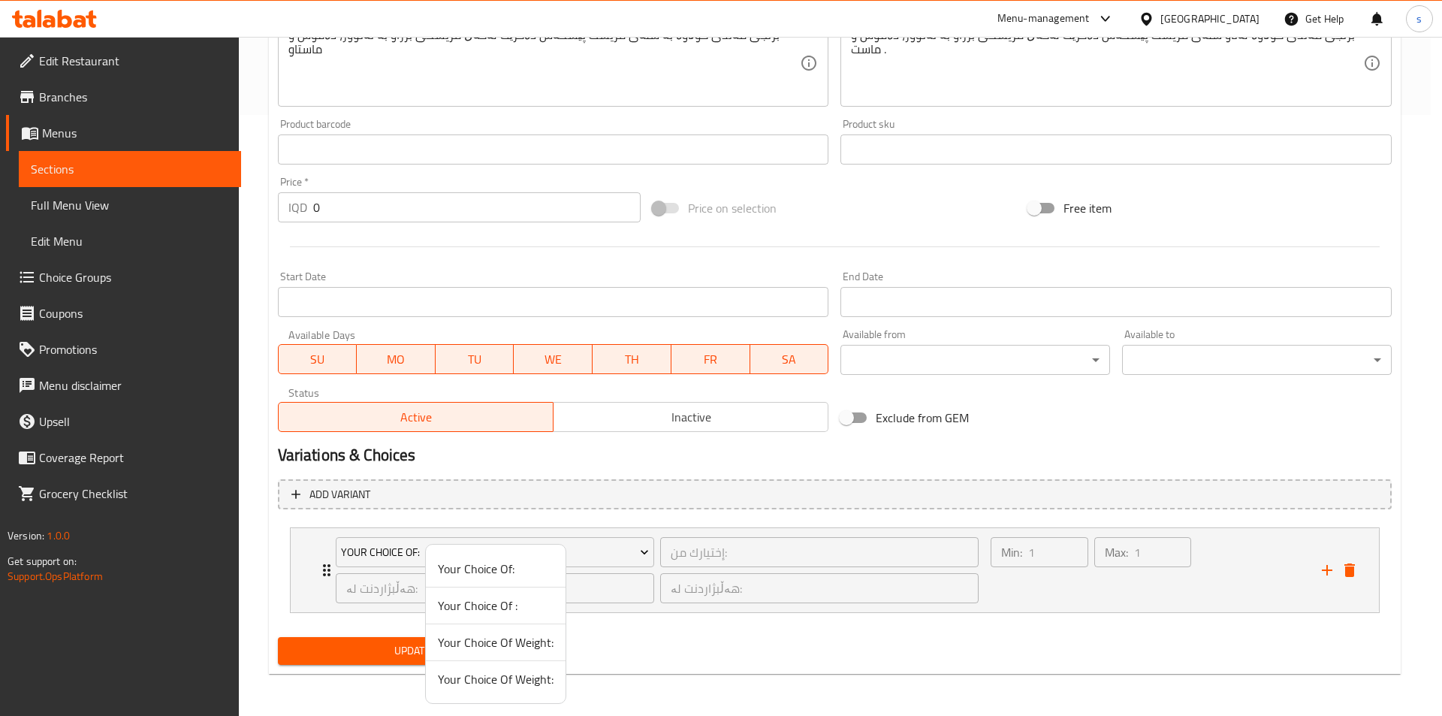
click at [526, 677] on span "Your Choice Of Weight:" at bounding box center [496, 679] width 116 height 18
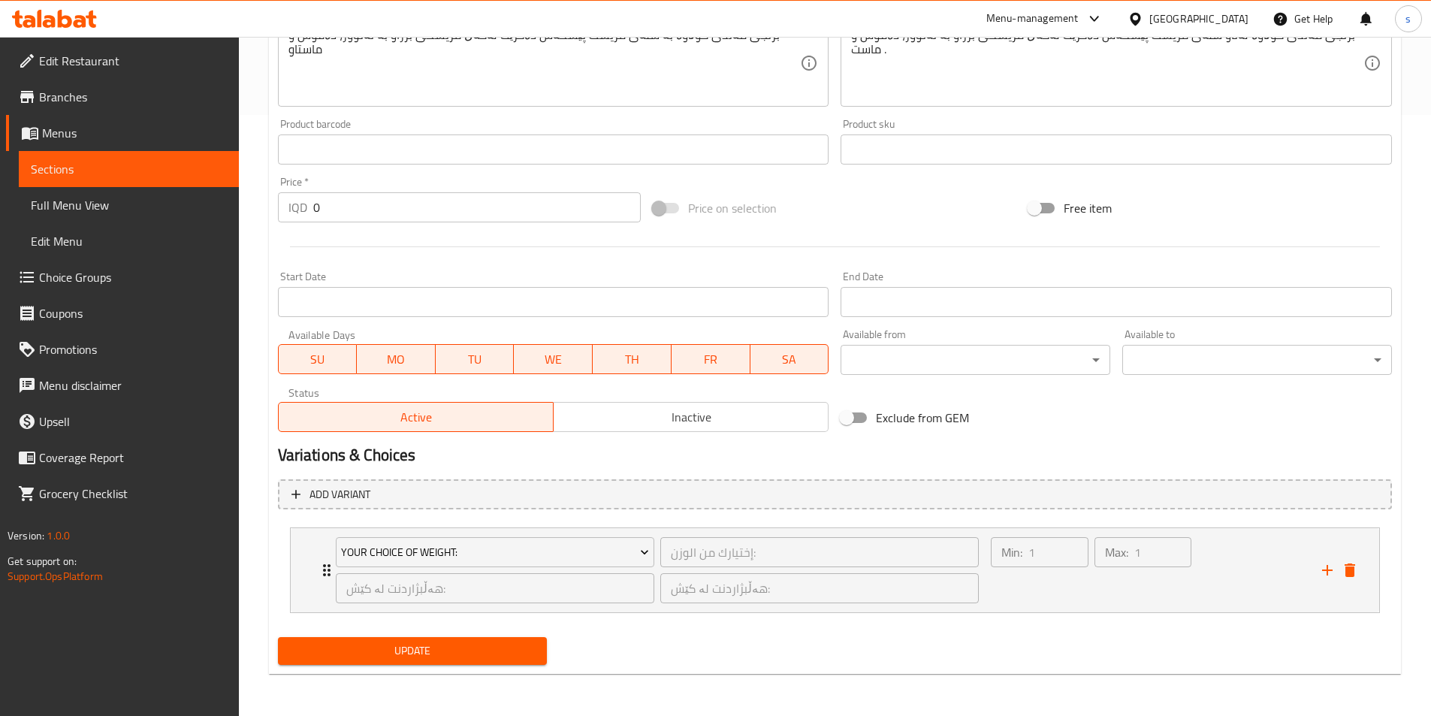
click at [1155, 615] on li "Your Choice Of Weight: إختيارك من الوزن: ​ هەڵبژاردنت لە کێش: ​ هەڵبژاردنت لە ک…" at bounding box center [835, 570] width 1114 height 98
click at [1160, 602] on div "Max: 1 ​" at bounding box center [1142, 570] width 103 height 72
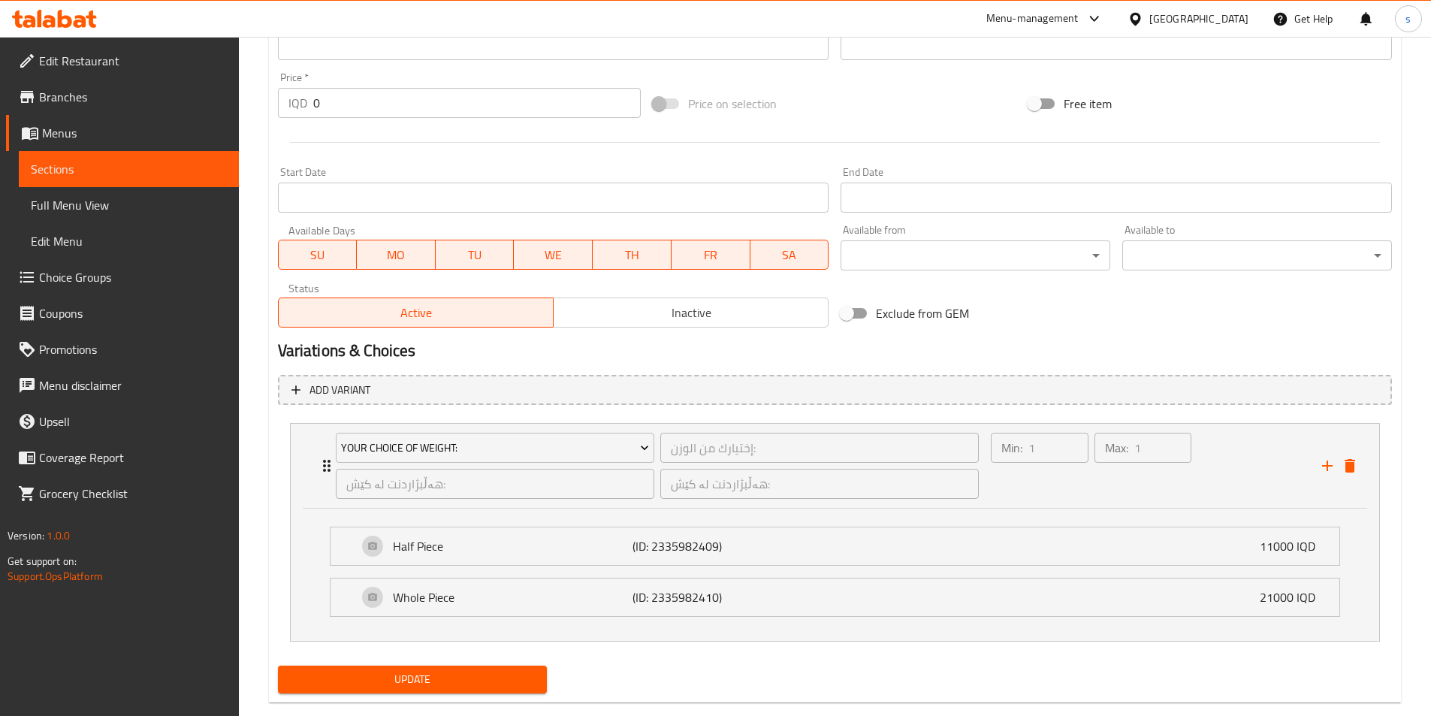
scroll to position [734, 0]
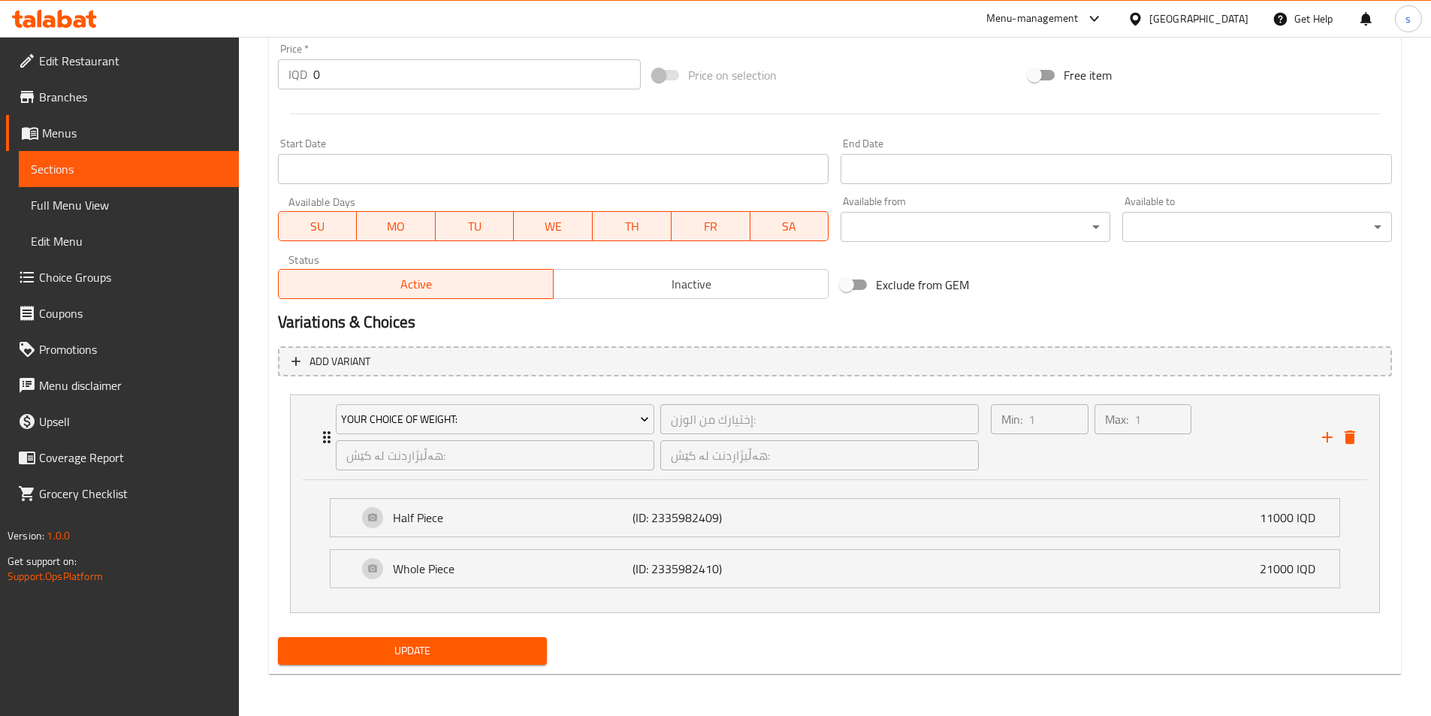
click at [414, 640] on button "Update" at bounding box center [413, 651] width 270 height 28
click at [91, 210] on span "Full Menu View" at bounding box center [129, 205] width 196 height 18
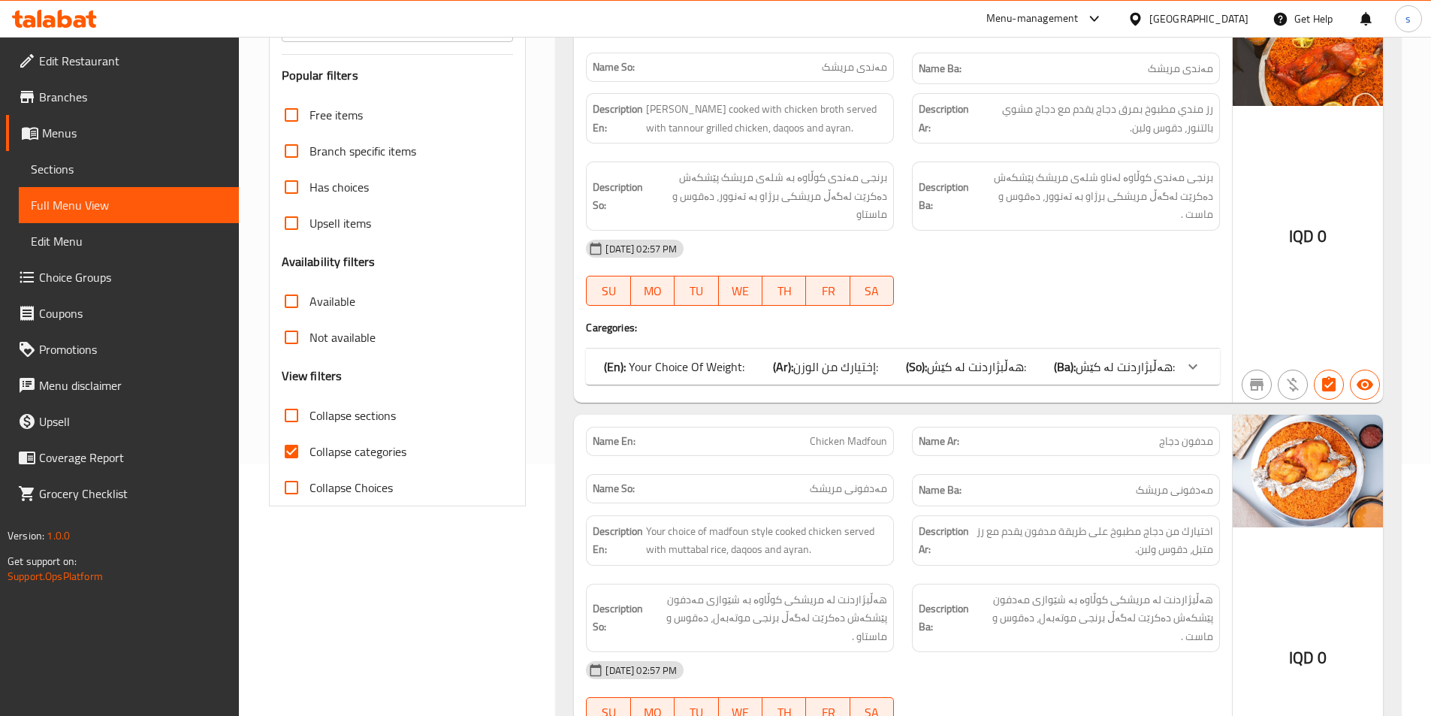
scroll to position [123, 0]
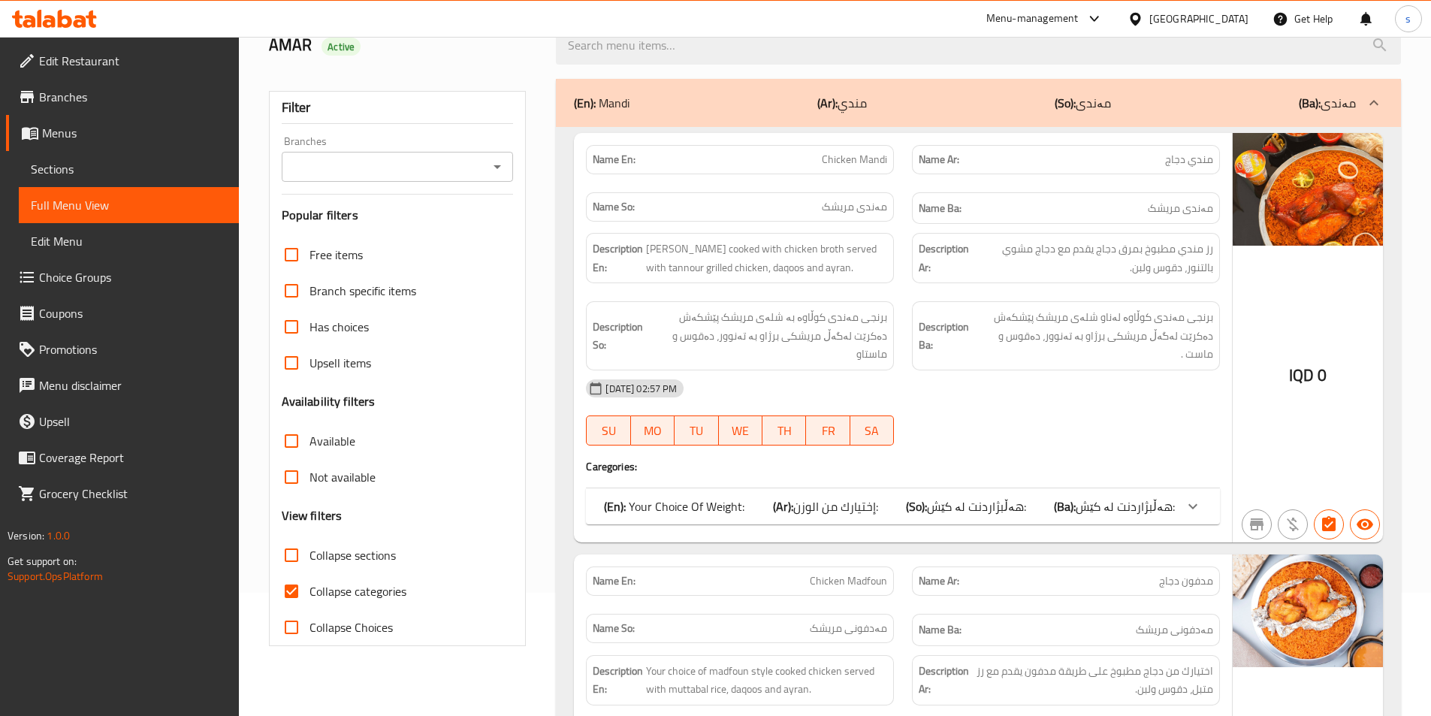
click at [295, 563] on input "Collapse sections" at bounding box center [291, 555] width 36 height 36
checkbox input "true"
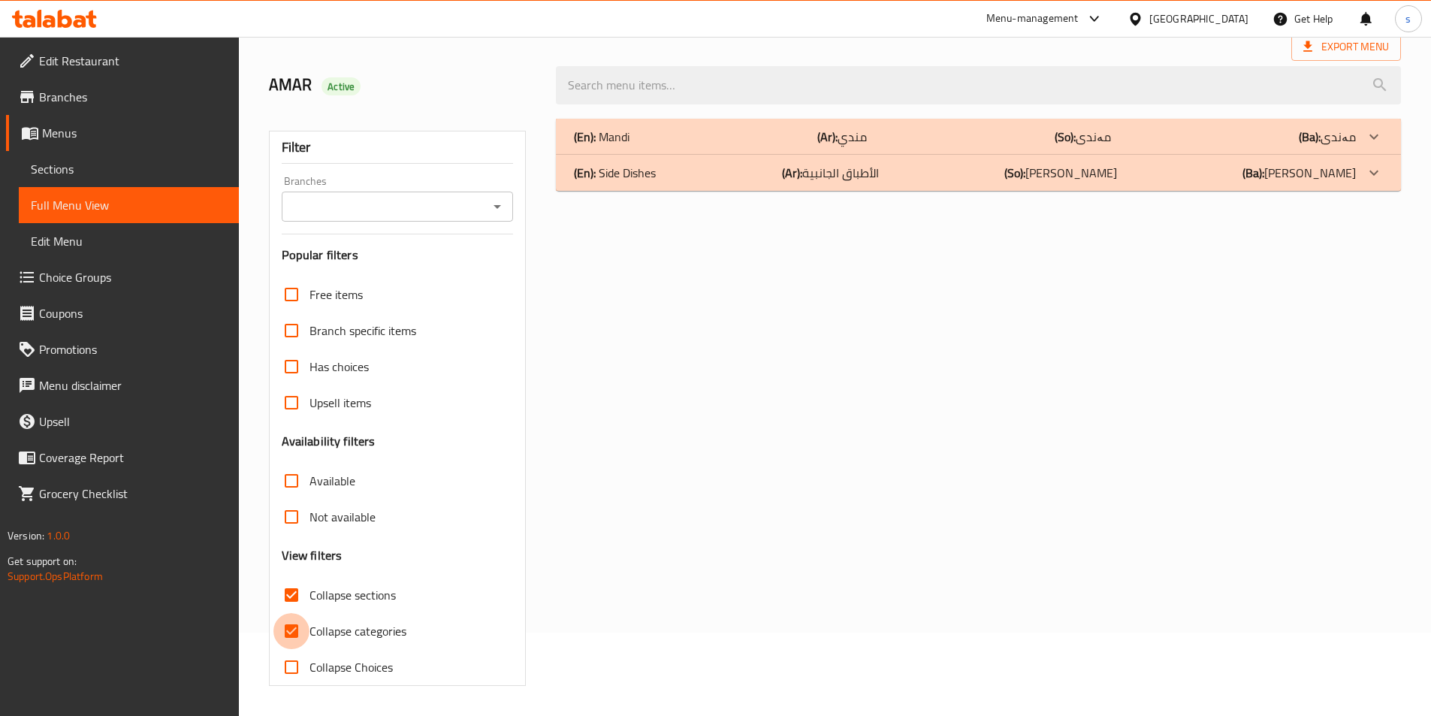
click at [285, 613] on input "Collapse categories" at bounding box center [291, 631] width 36 height 36
checkbox input "false"
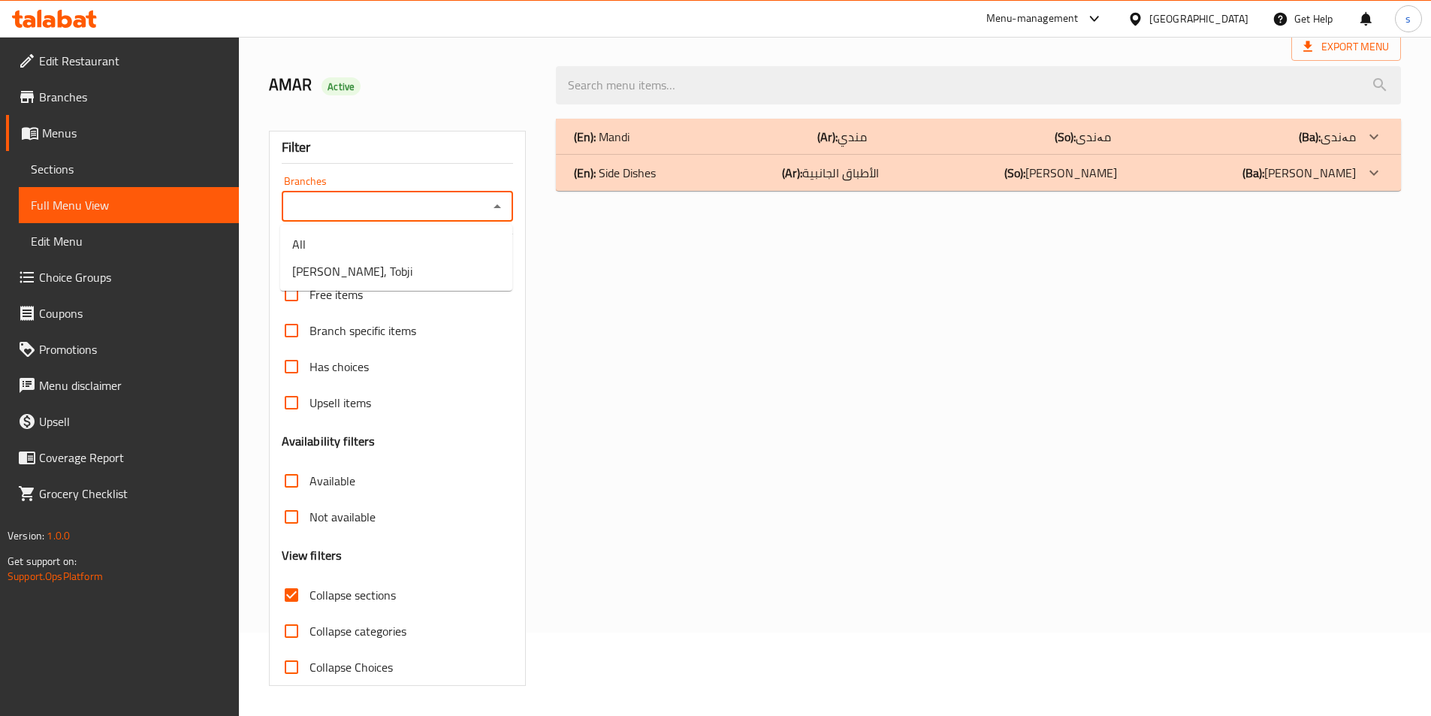
click at [484, 198] on input "Branches" at bounding box center [385, 206] width 198 height 21
click at [495, 207] on icon "Close" at bounding box center [497, 206] width 8 height 4
click at [477, 218] on div "Branches" at bounding box center [398, 207] width 232 height 30
click at [502, 207] on icon "Open" at bounding box center [497, 207] width 18 height 18
click at [474, 275] on li "[PERSON_NAME], Tobji" at bounding box center [396, 271] width 232 height 27
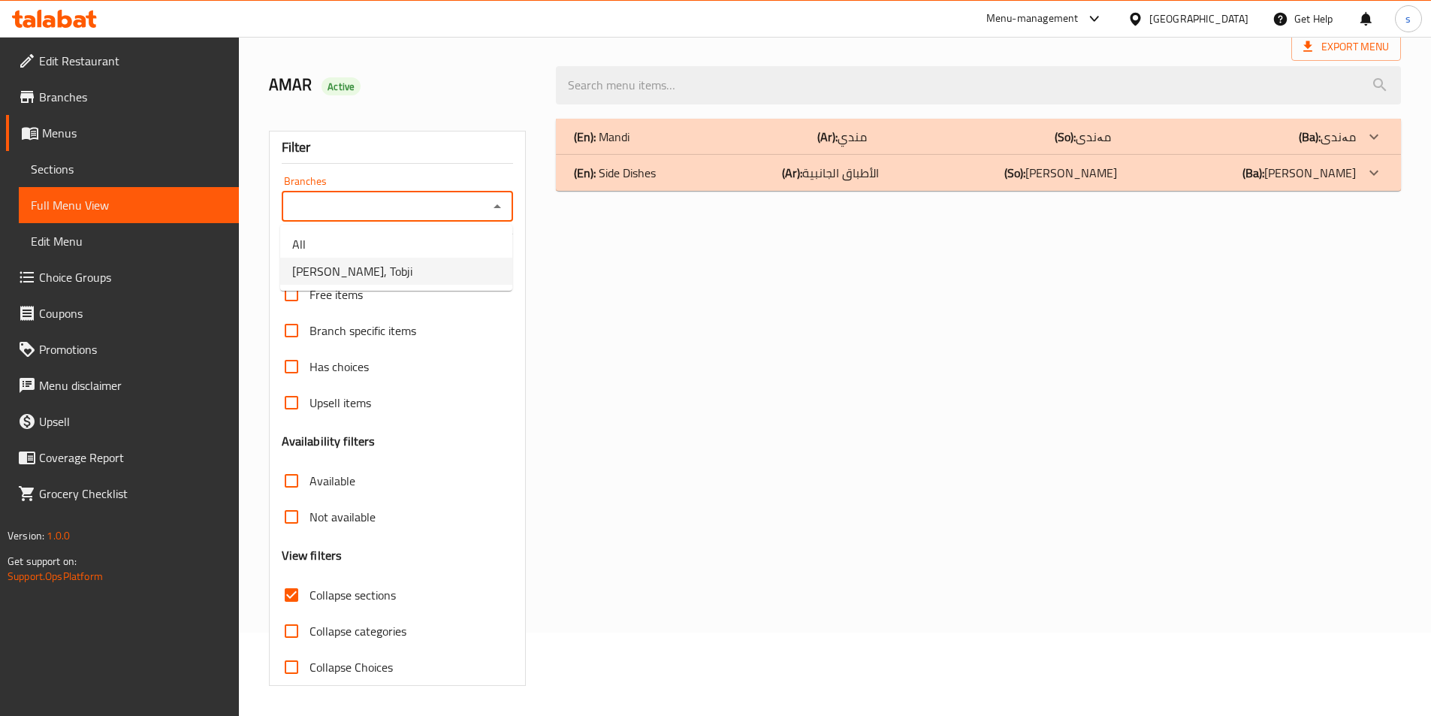
type input "[PERSON_NAME], Tobji"
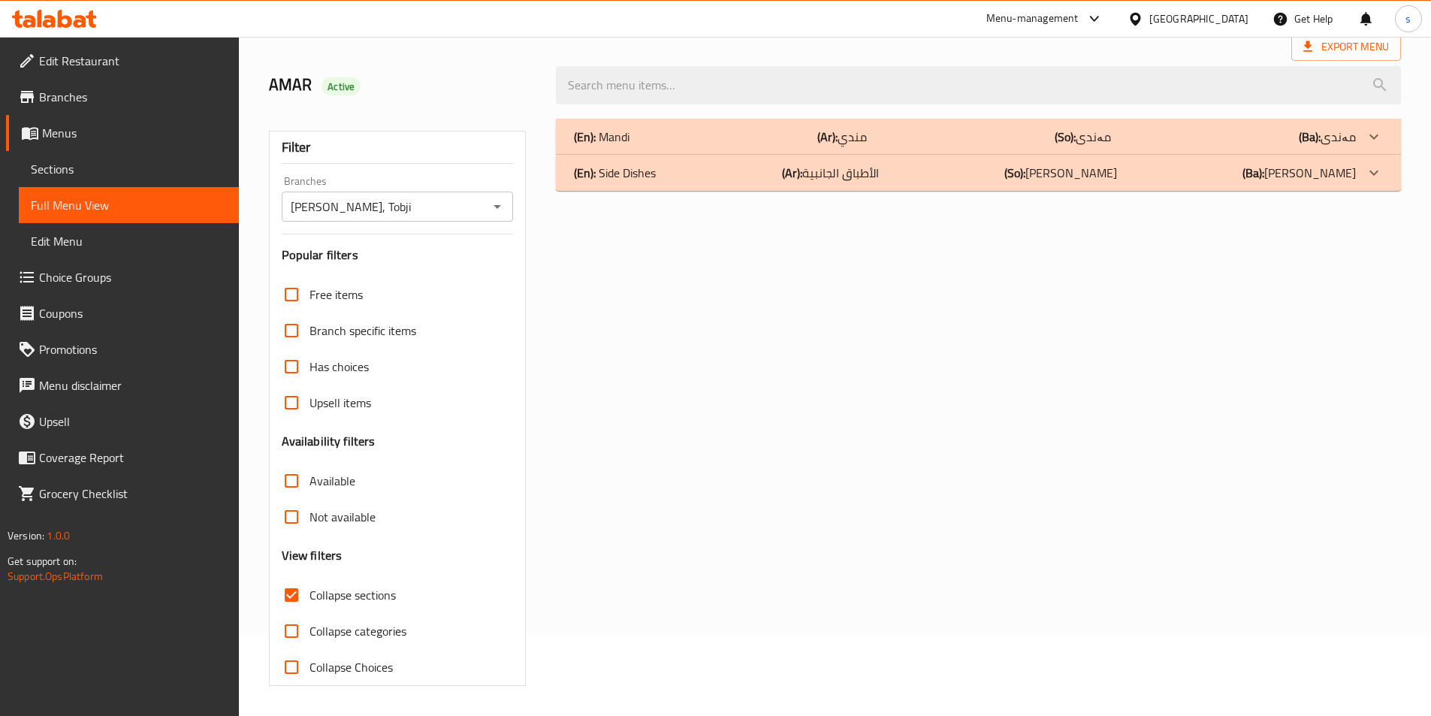
click at [638, 132] on div "(En): Mandi (Ar): مندي (So): مەندی (Ba): مەندی" at bounding box center [965, 137] width 782 height 18
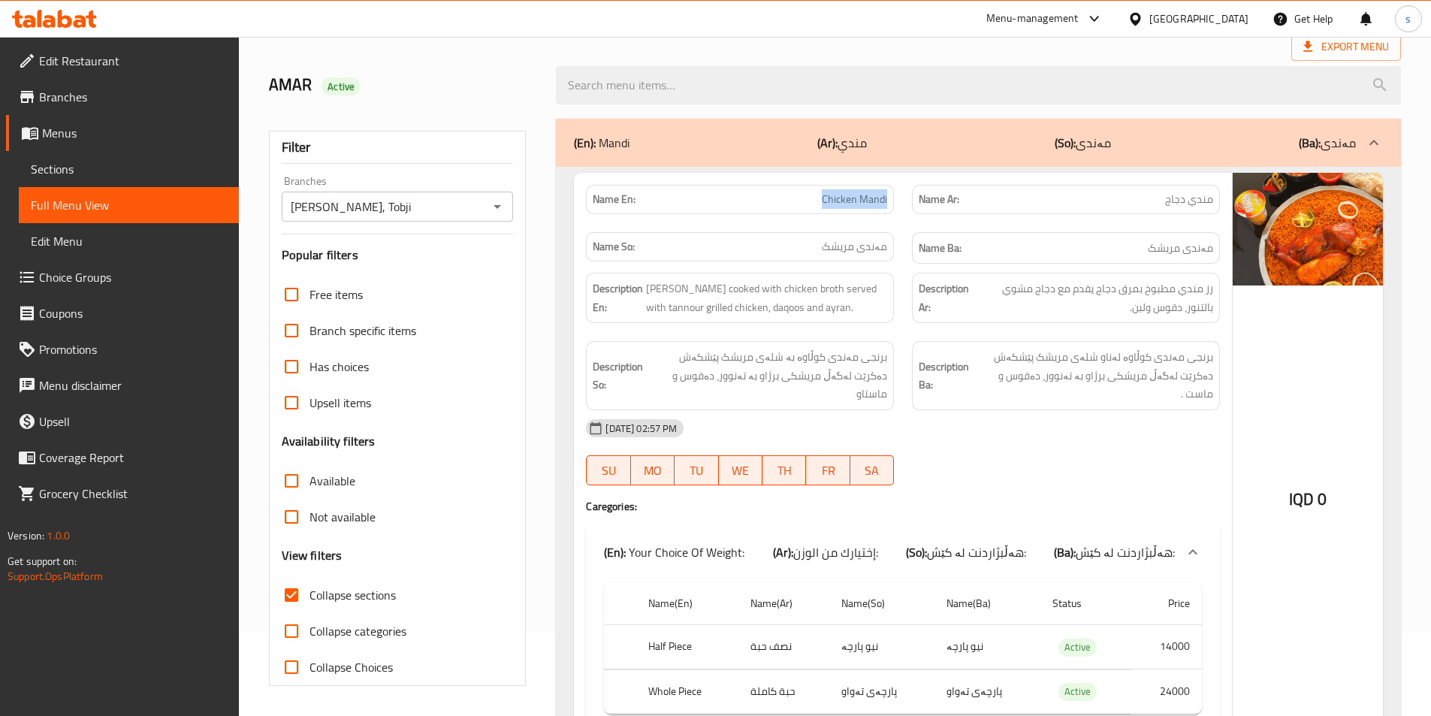
drag, startPoint x: 814, startPoint y: 197, endPoint x: 898, endPoint y: 206, distance: 83.9
click at [898, 206] on div "Name En: Chicken Mandi" at bounding box center [740, 199] width 326 height 47
copy span "Chicken Mandi"
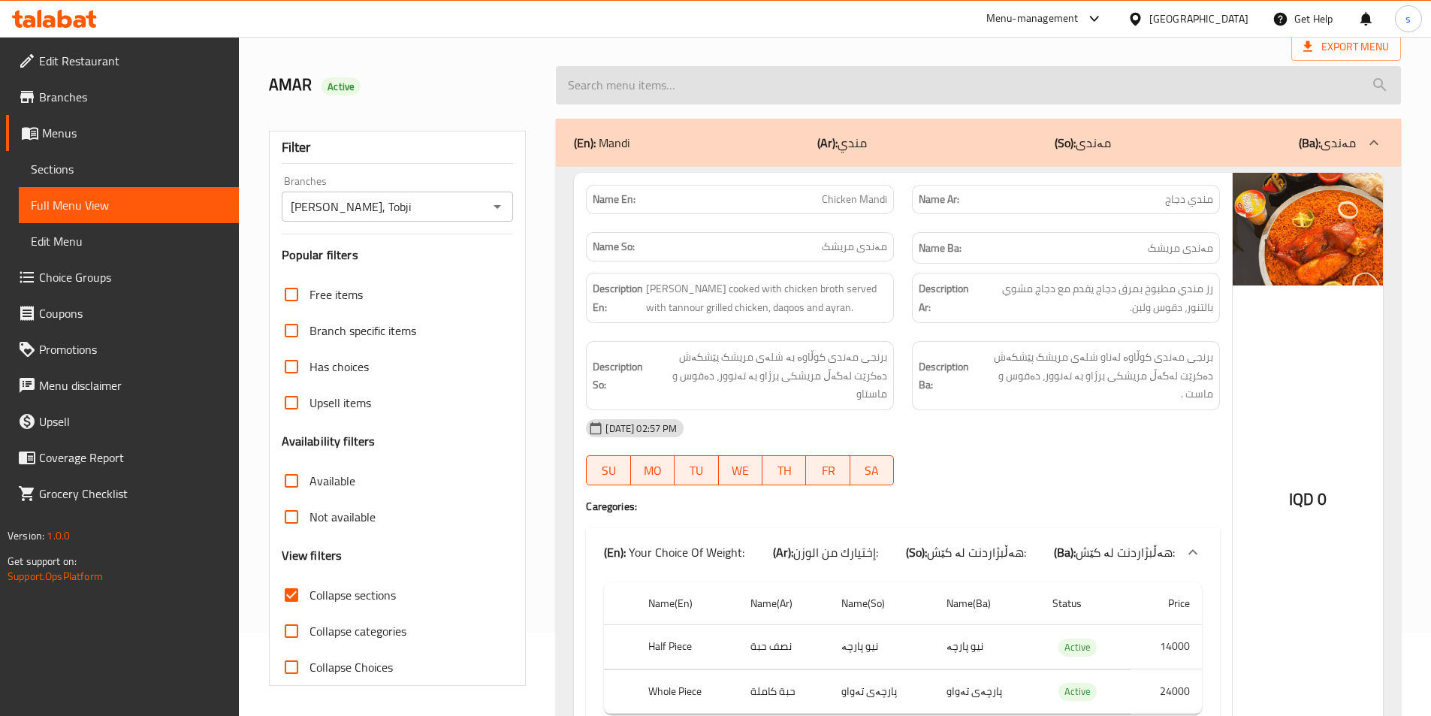
click at [810, 77] on input "search" at bounding box center [978, 85] width 845 height 38
paste input "Chicken Mandi"
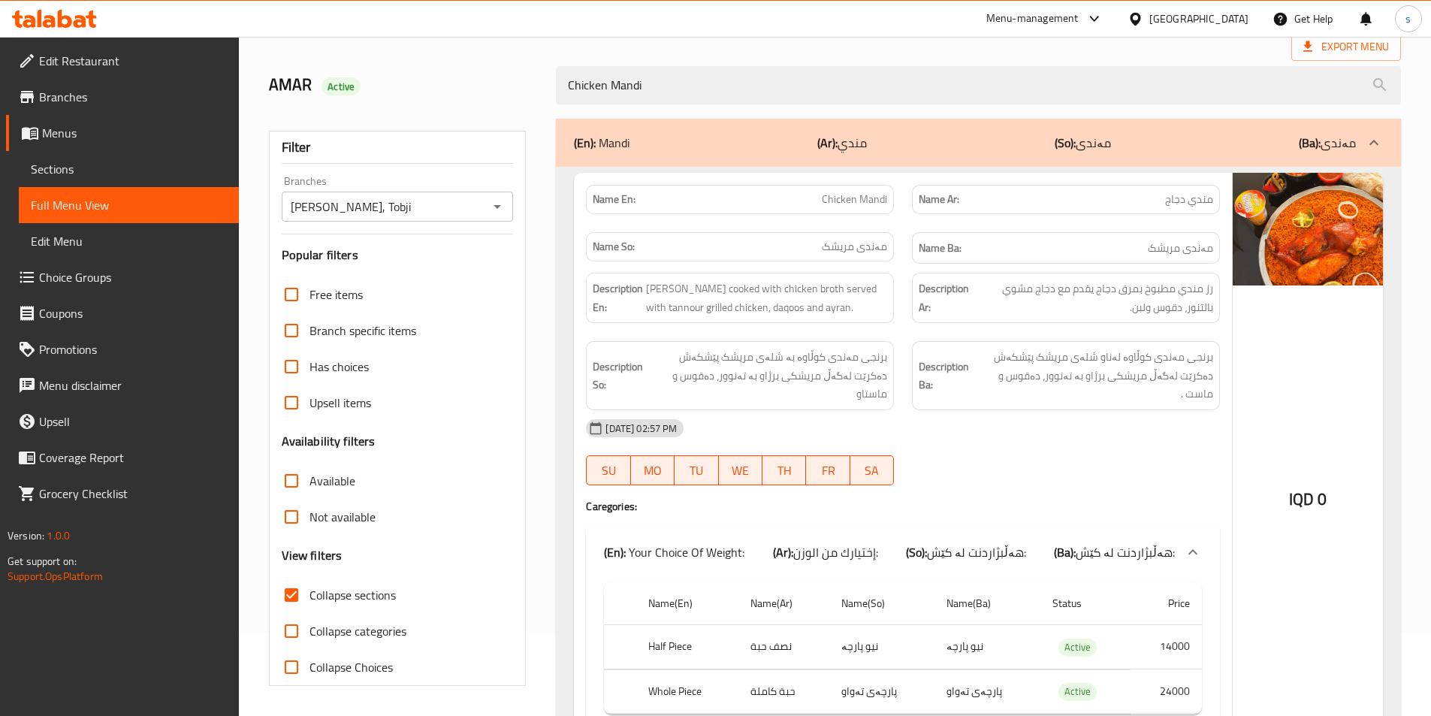
scroll to position [160, 0]
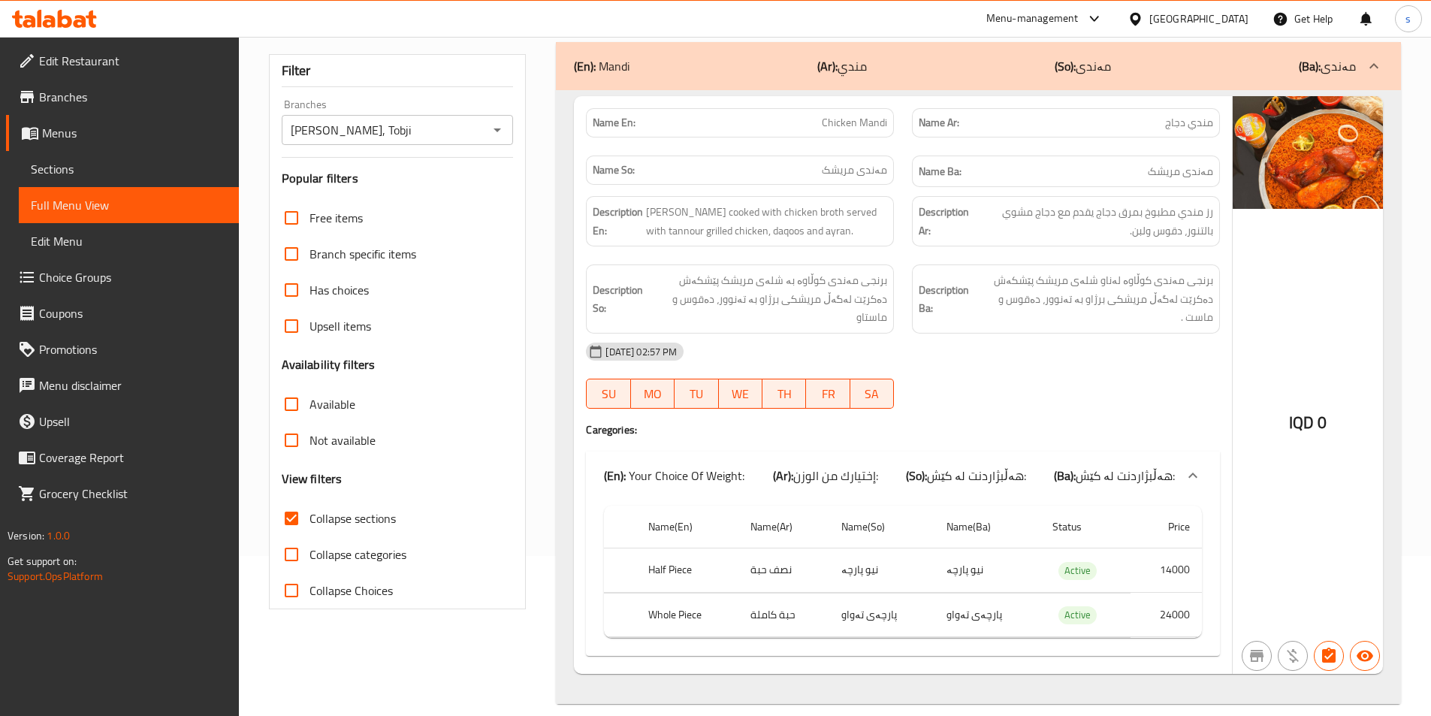
type input "Chicken Mandi"
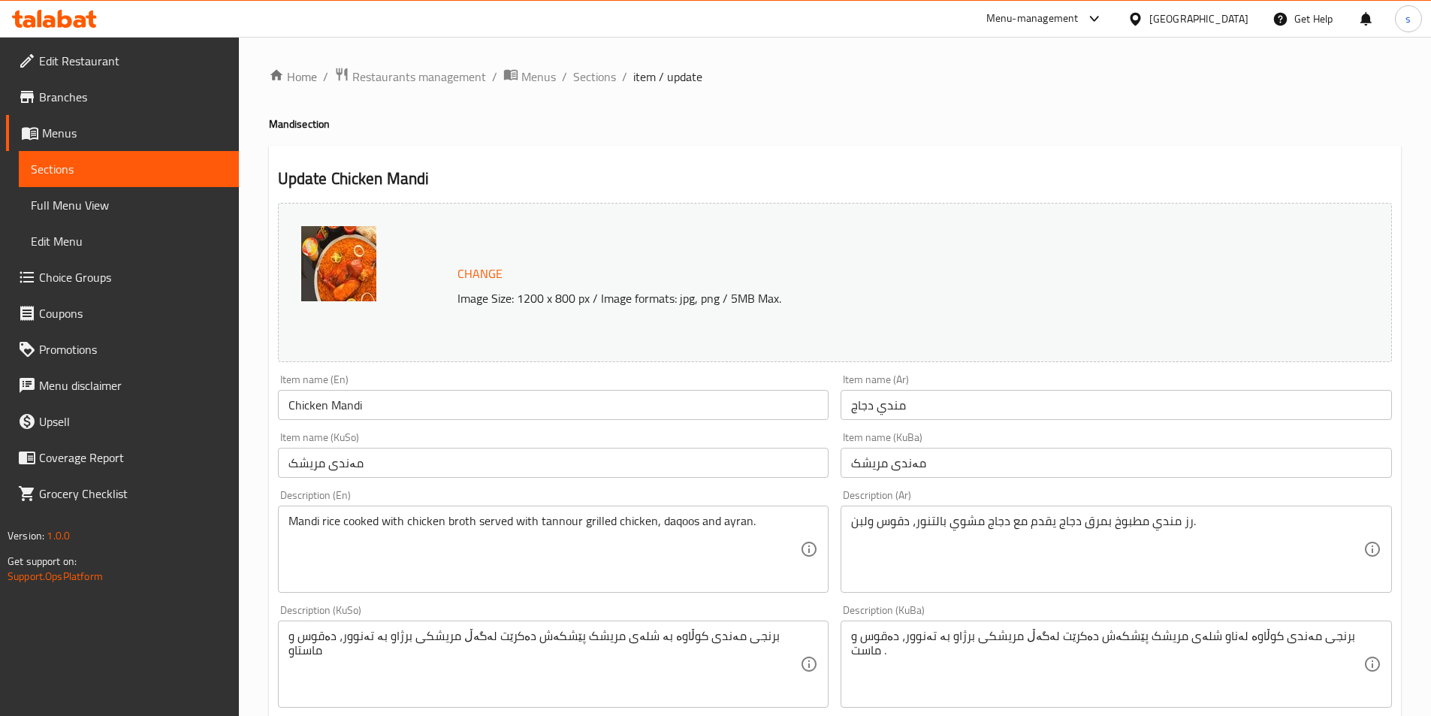
click at [98, 270] on span "Choice Groups" at bounding box center [133, 277] width 188 height 18
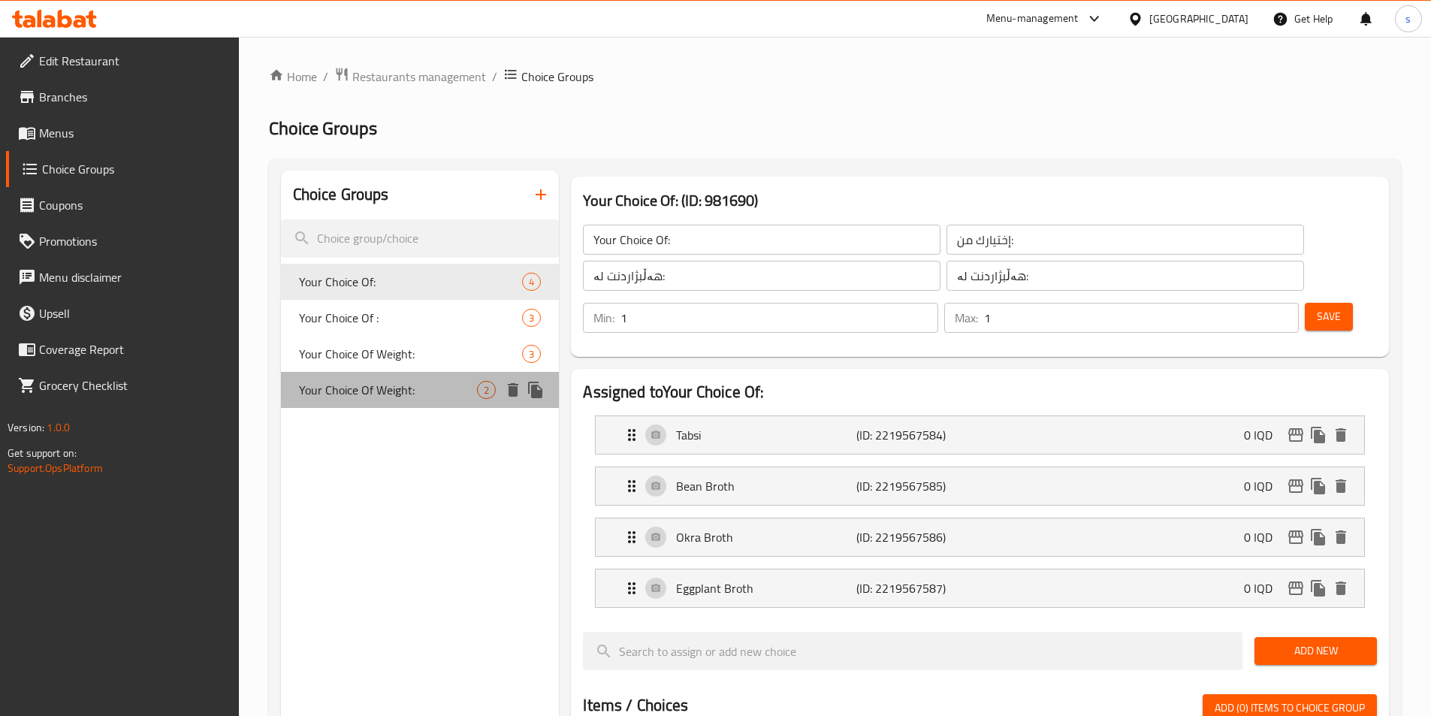
click at [382, 388] on span "Your Choice Of Weight:" at bounding box center [388, 390] width 179 height 18
type input "Your Choice Of Weight:"
type input "إختيارك من الوزن:"
type input "هەڵبژاردنت لە کێش:"
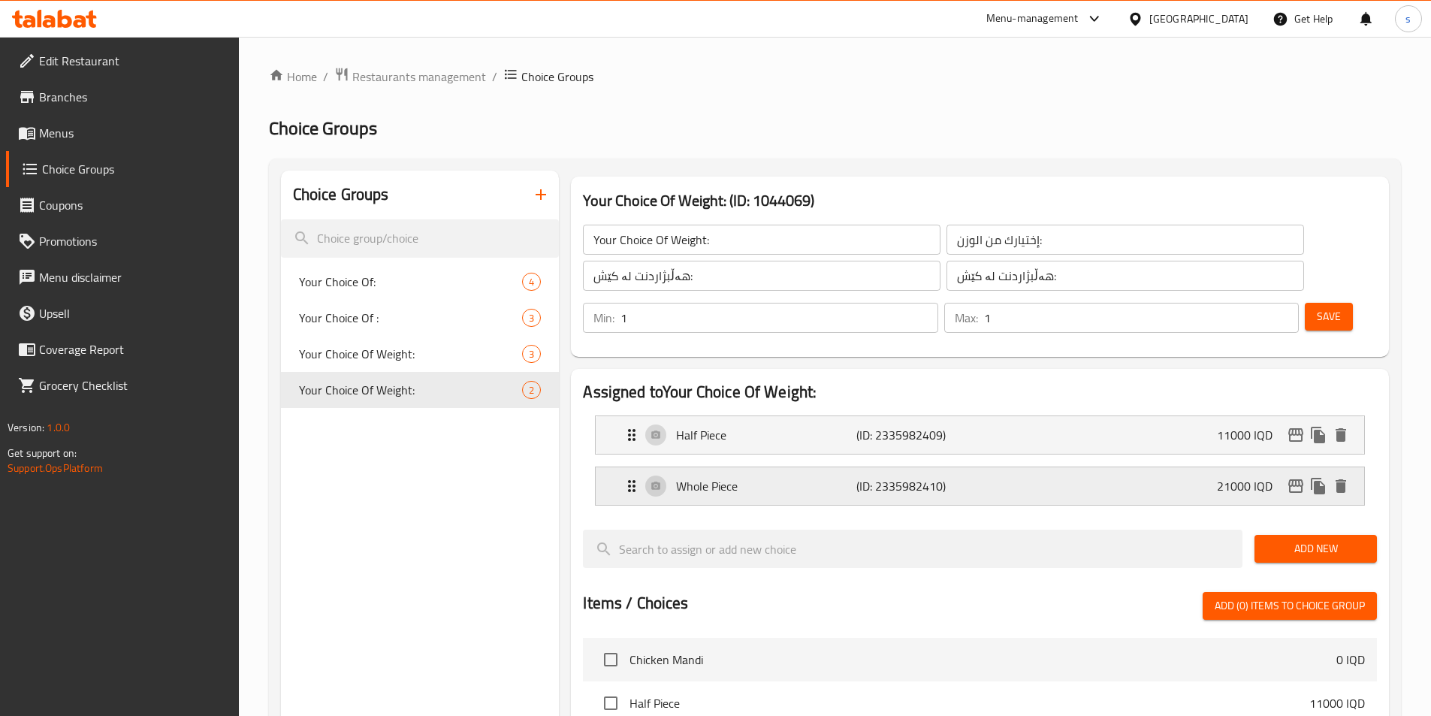
click at [1292, 479] on icon "edit" at bounding box center [1295, 486] width 15 height 14
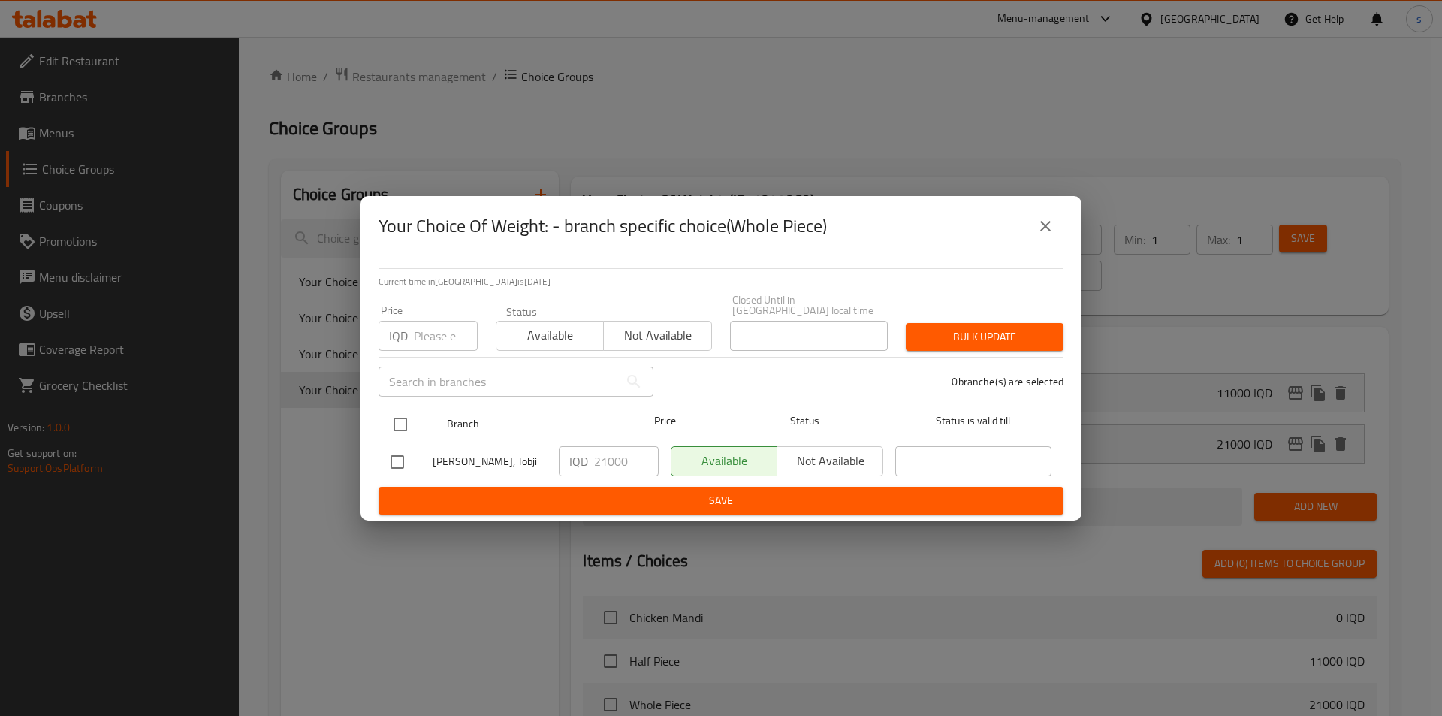
click at [407, 414] on input "checkbox" at bounding box center [401, 425] width 32 height 32
checkbox input "true"
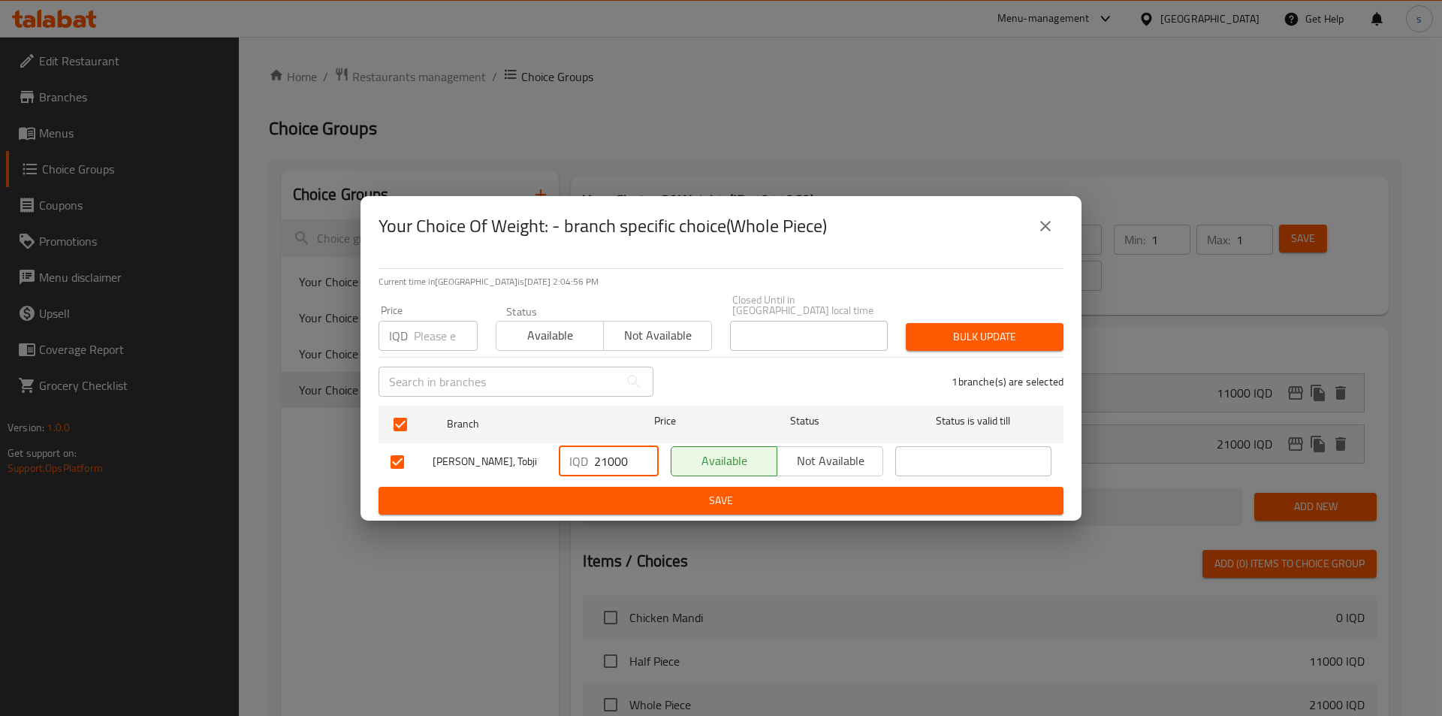
click at [600, 457] on input "21000" at bounding box center [626, 461] width 65 height 30
type input "24000"
click at [596, 491] on span "Save" at bounding box center [721, 500] width 661 height 19
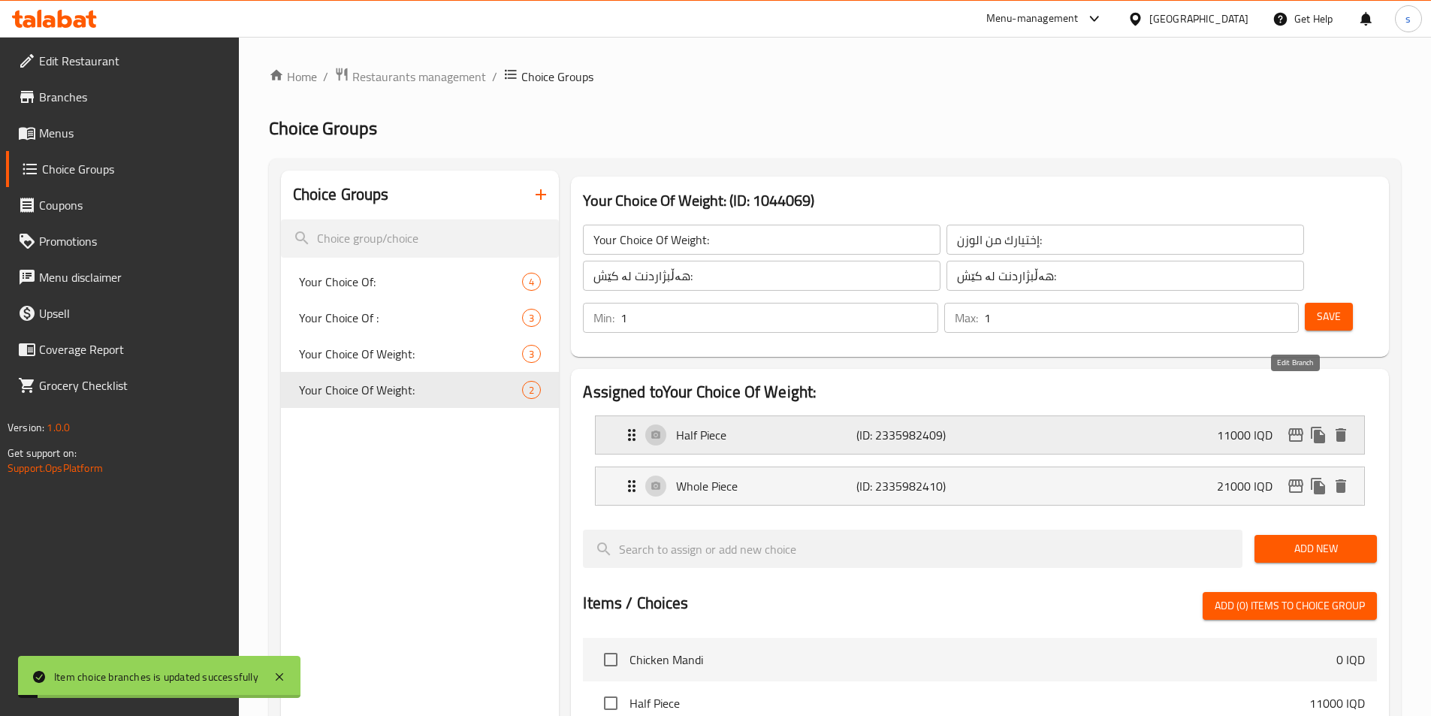
click at [1291, 426] on icon "edit" at bounding box center [1296, 435] width 18 height 18
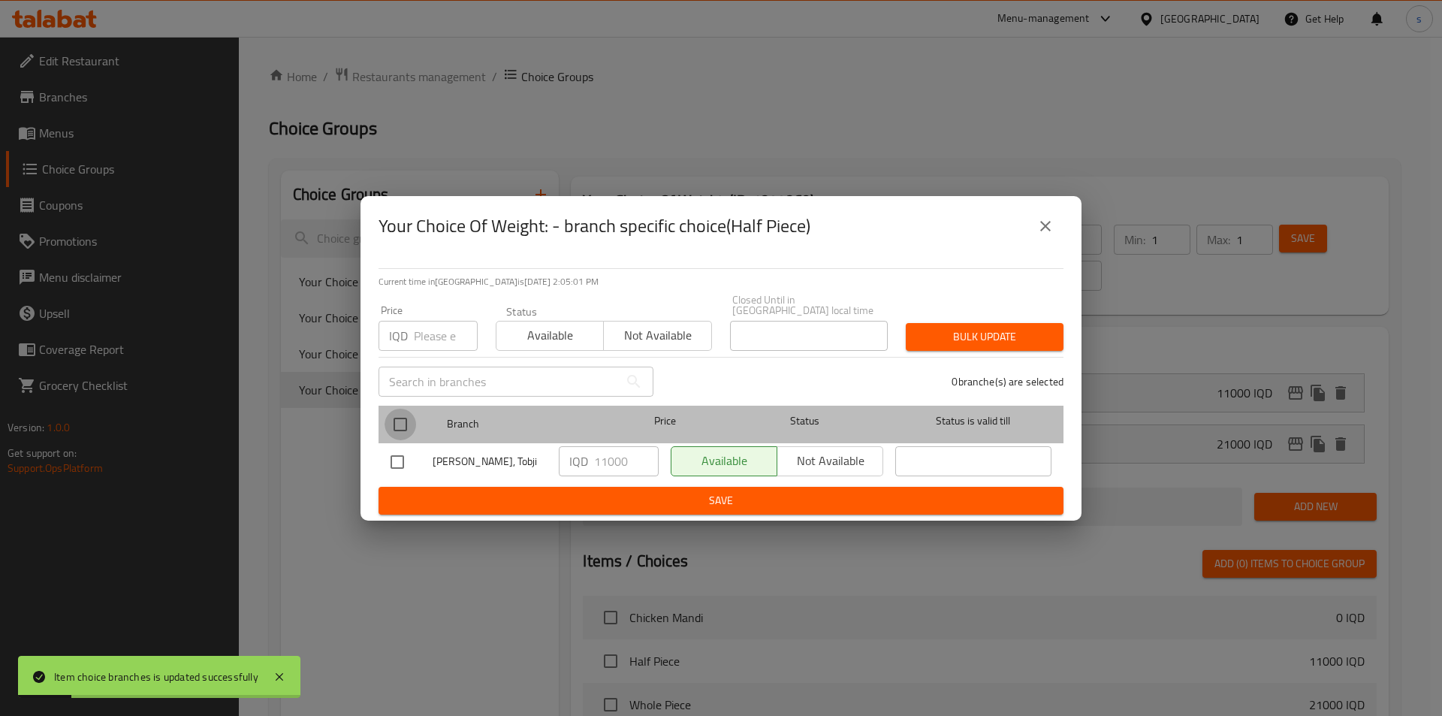
click at [394, 409] on input "checkbox" at bounding box center [401, 425] width 32 height 32
checkbox input "true"
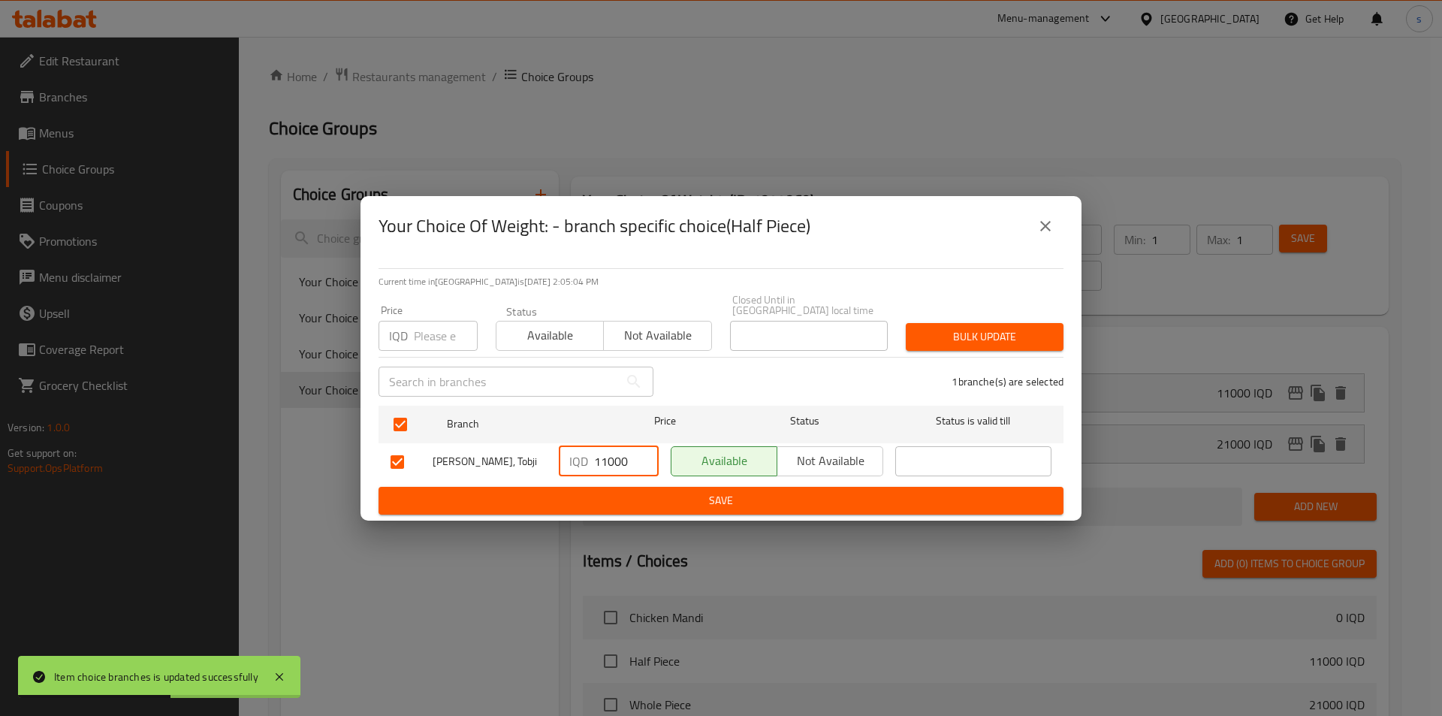
click at [604, 460] on input "11000" at bounding box center [626, 461] width 65 height 30
type input "14000"
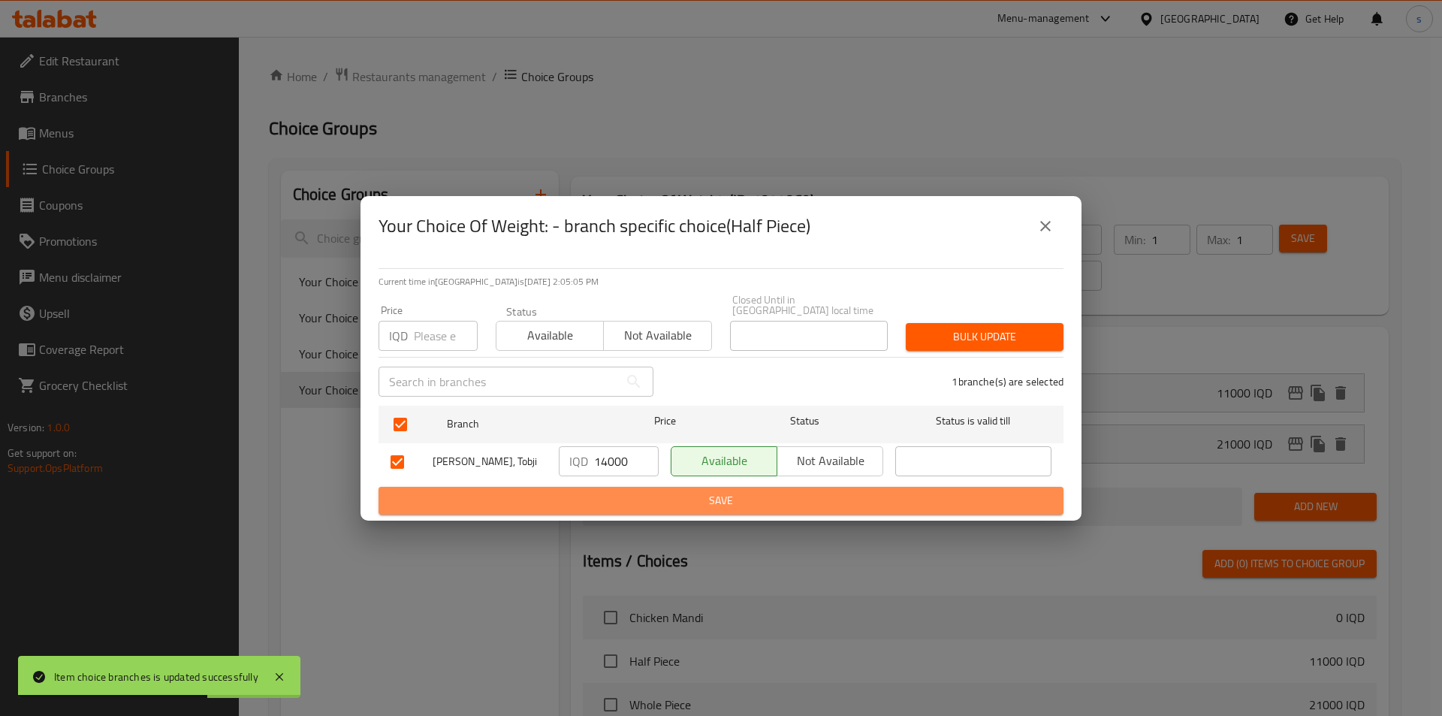
click at [617, 496] on span "Save" at bounding box center [721, 500] width 661 height 19
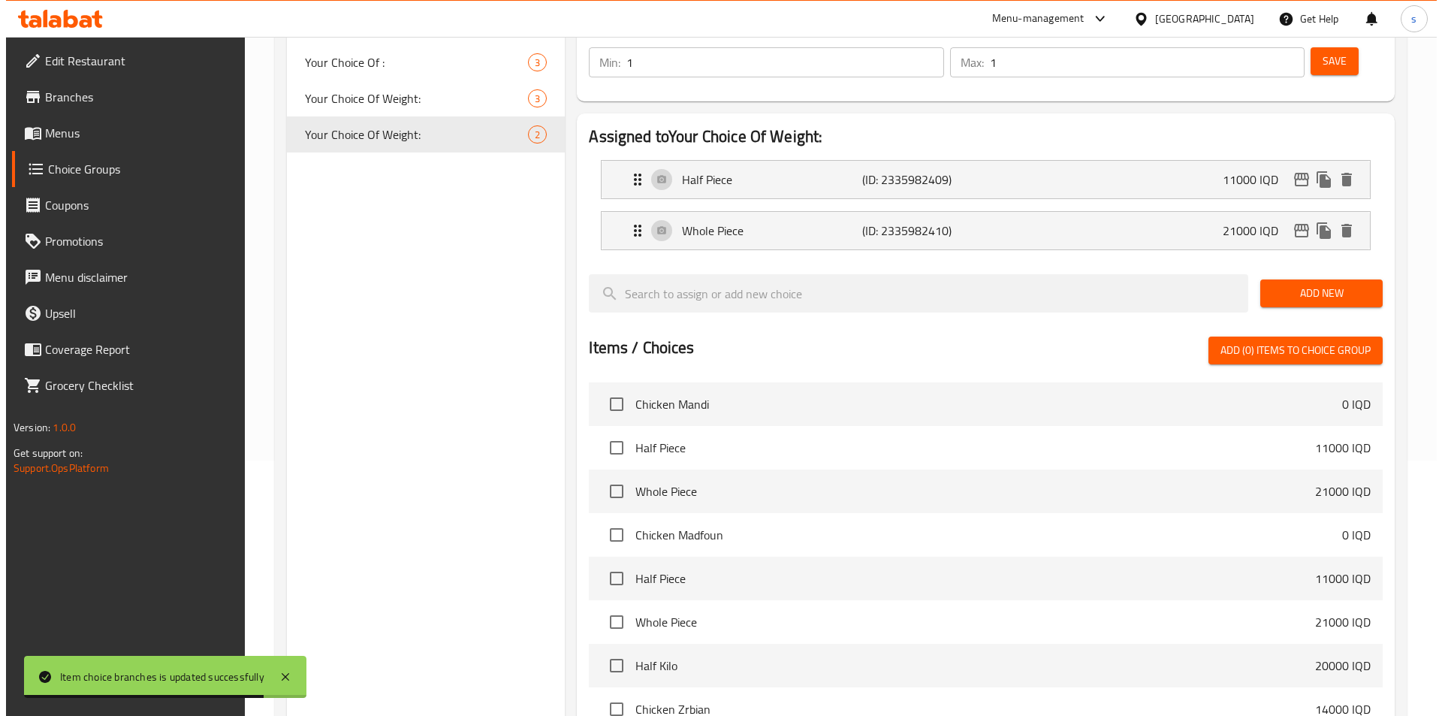
scroll to position [469, 0]
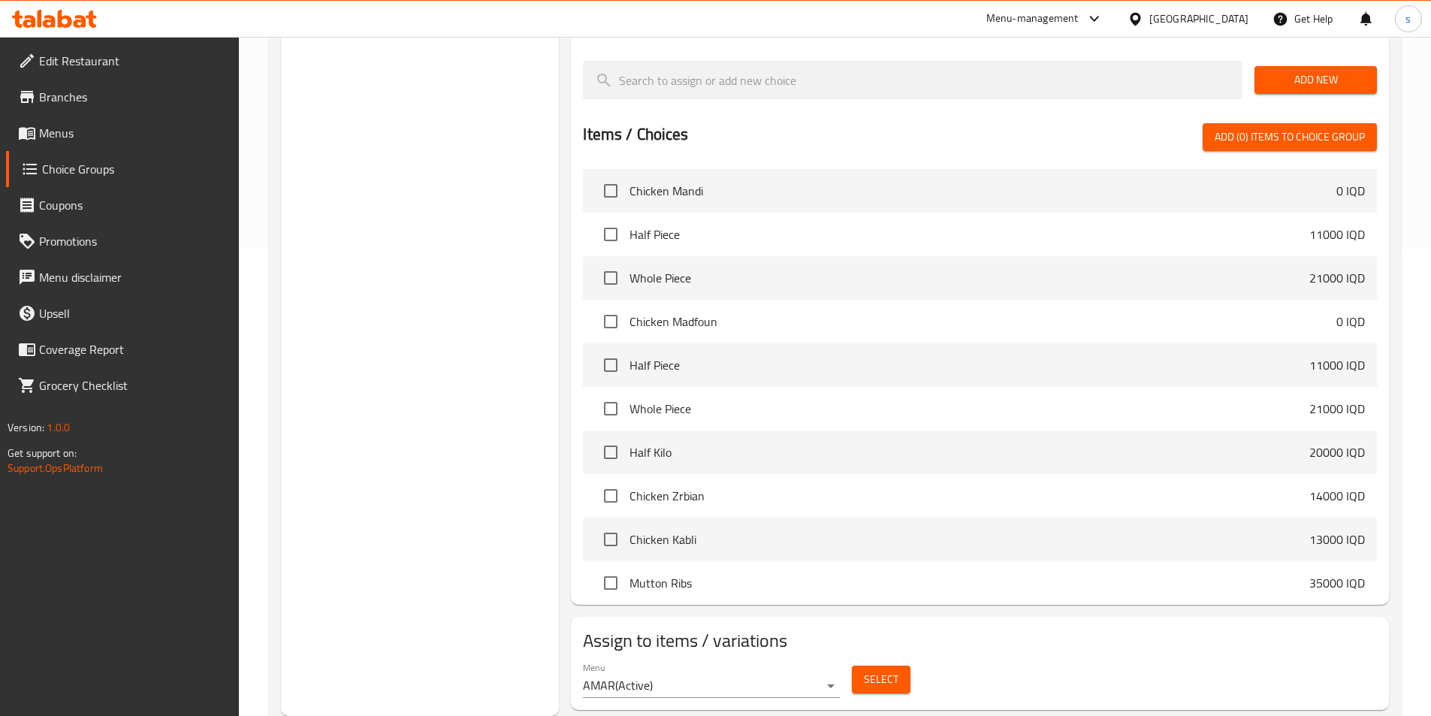
click at [861, 665] on button "Select" at bounding box center [881, 679] width 59 height 28
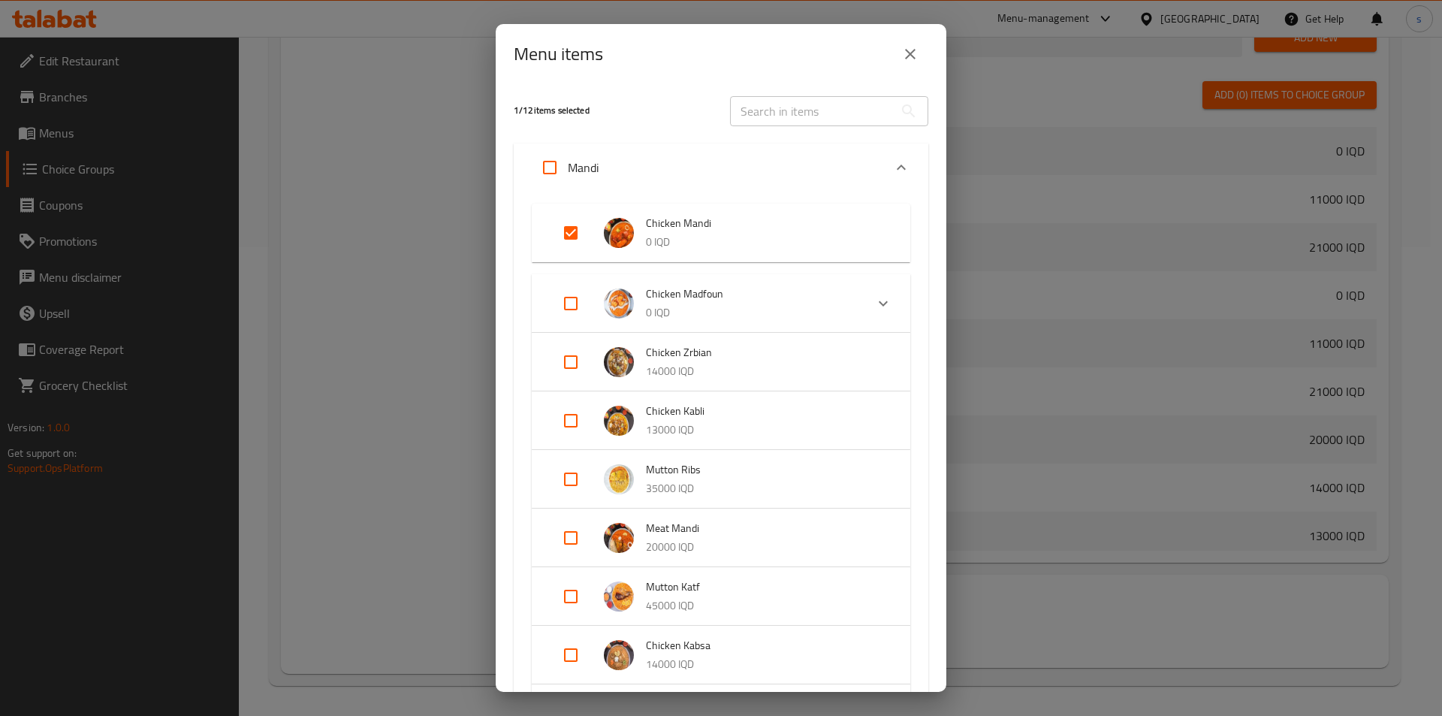
click at [565, 239] on input "Expand" at bounding box center [571, 233] width 36 height 36
checkbox input "false"
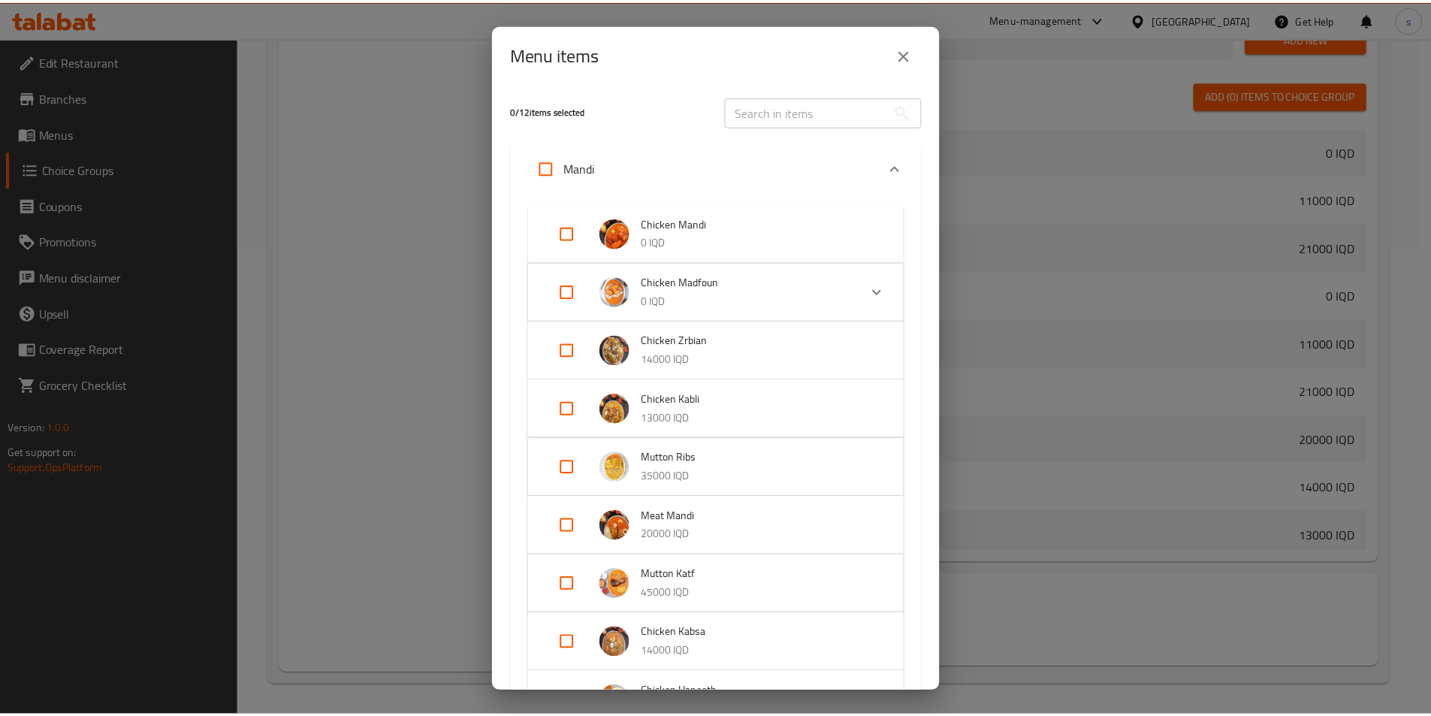
scroll to position [280, 0]
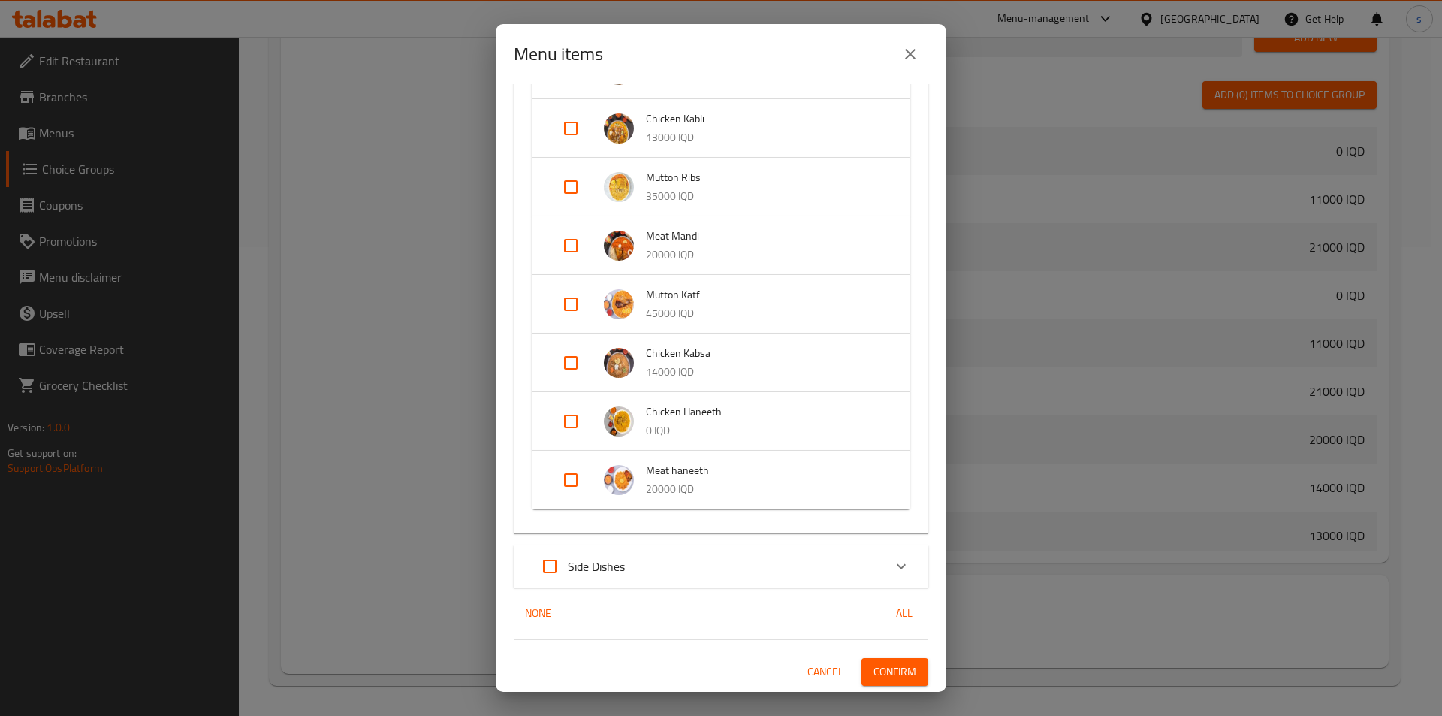
click at [874, 665] on span "Confirm" at bounding box center [895, 671] width 43 height 19
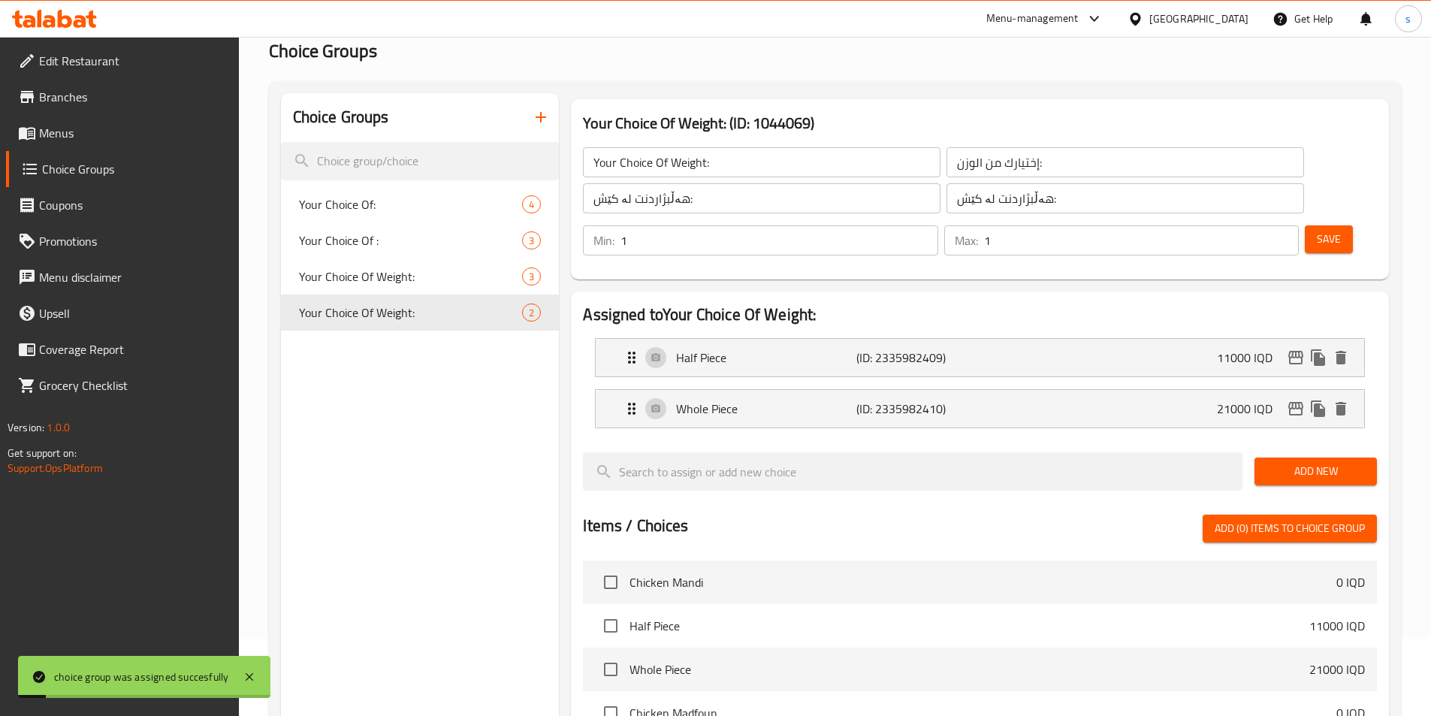
scroll to position [74, 0]
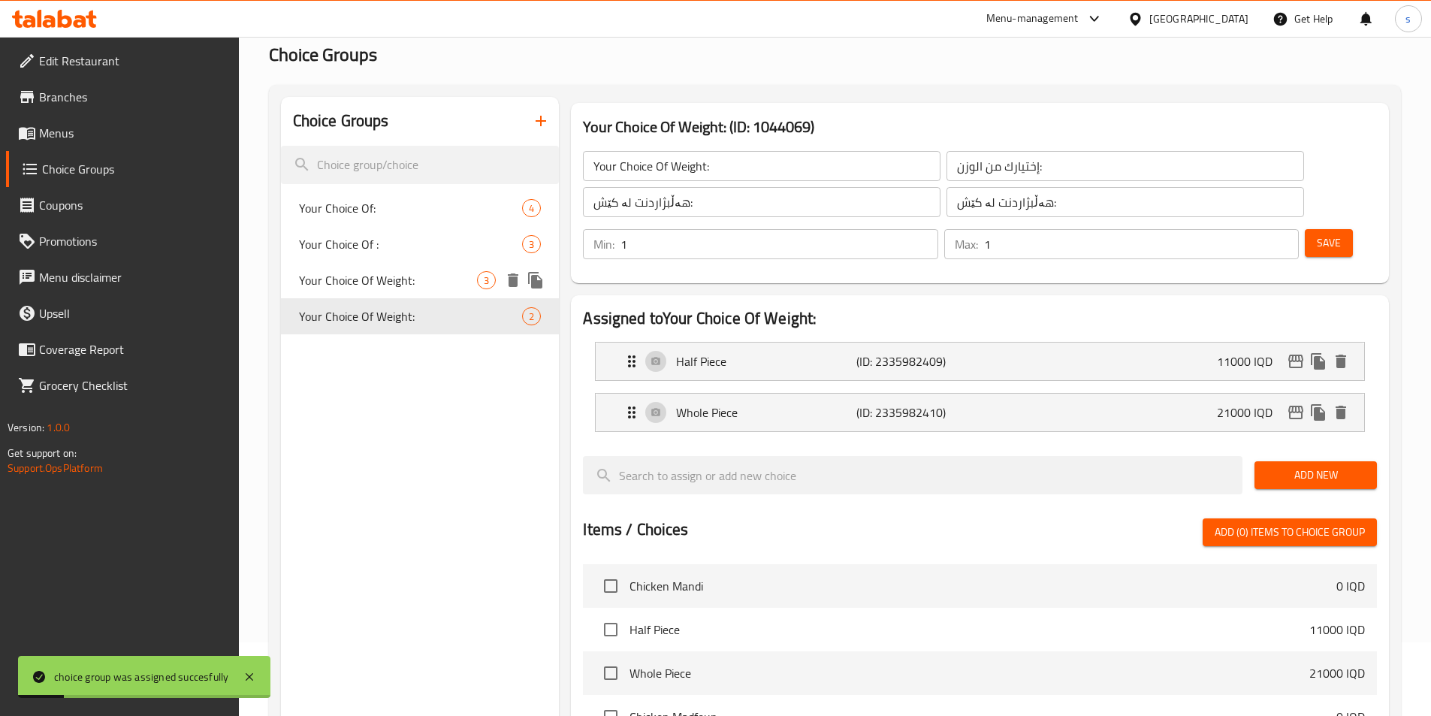
click at [426, 267] on div "Your Choice Of Weight: 3" at bounding box center [420, 280] width 279 height 36
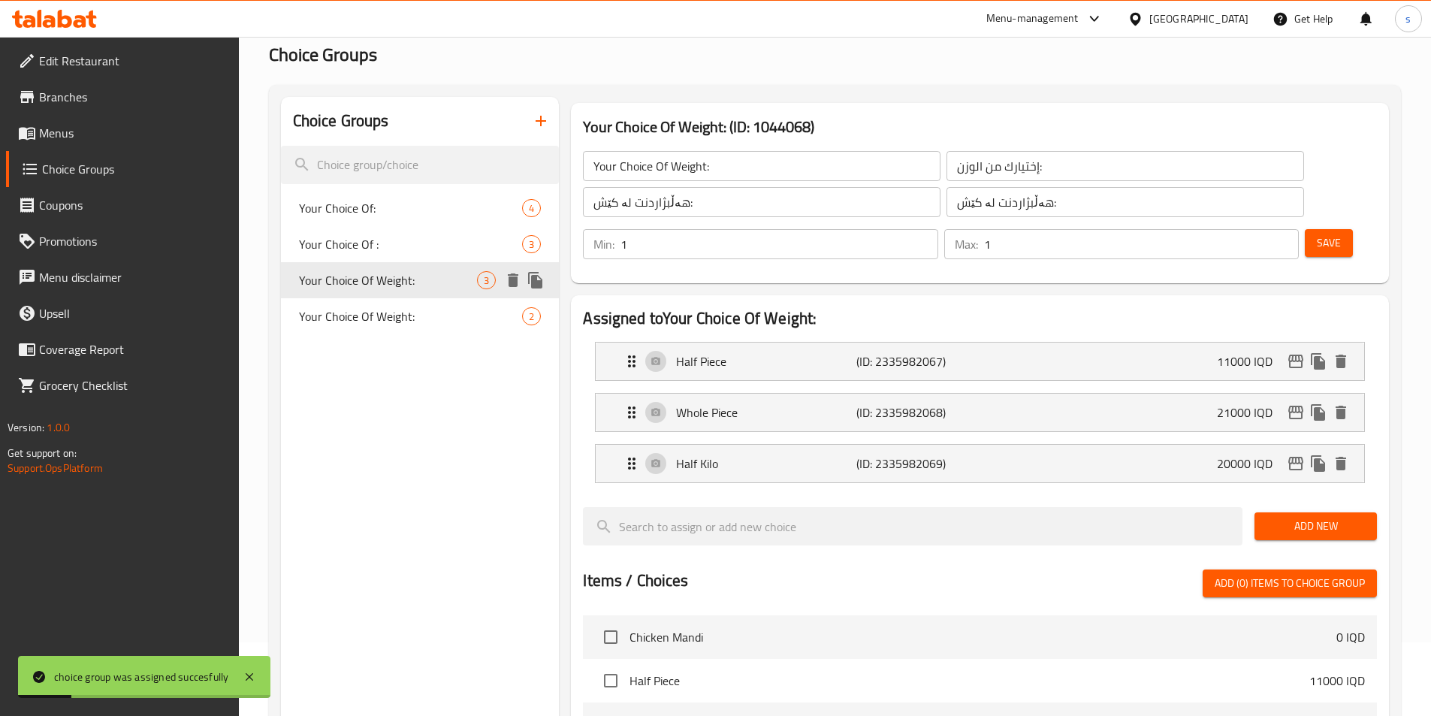
type input "Your Choice Of Weight:"
type input "إختيارك من الوزن:"
type input "هەڵبژاردنت لە کێش:"
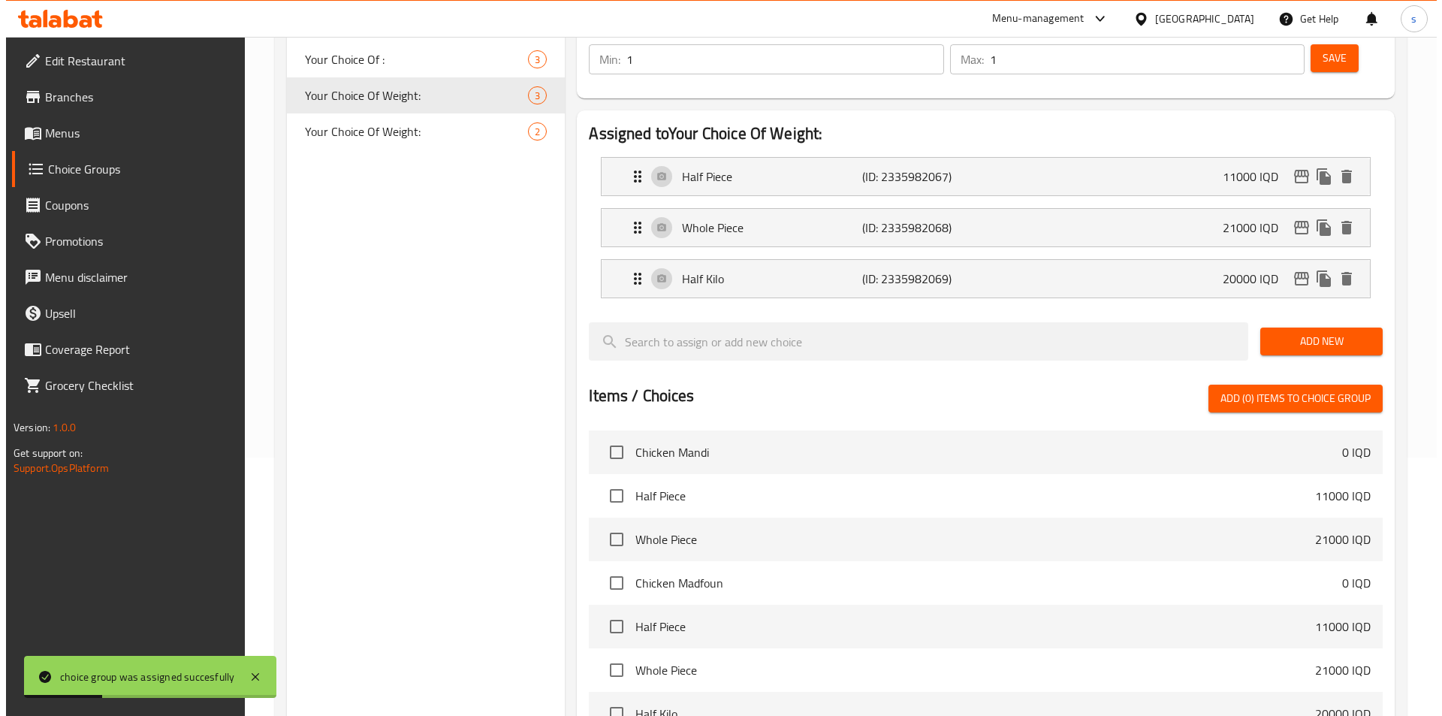
scroll to position [520, 0]
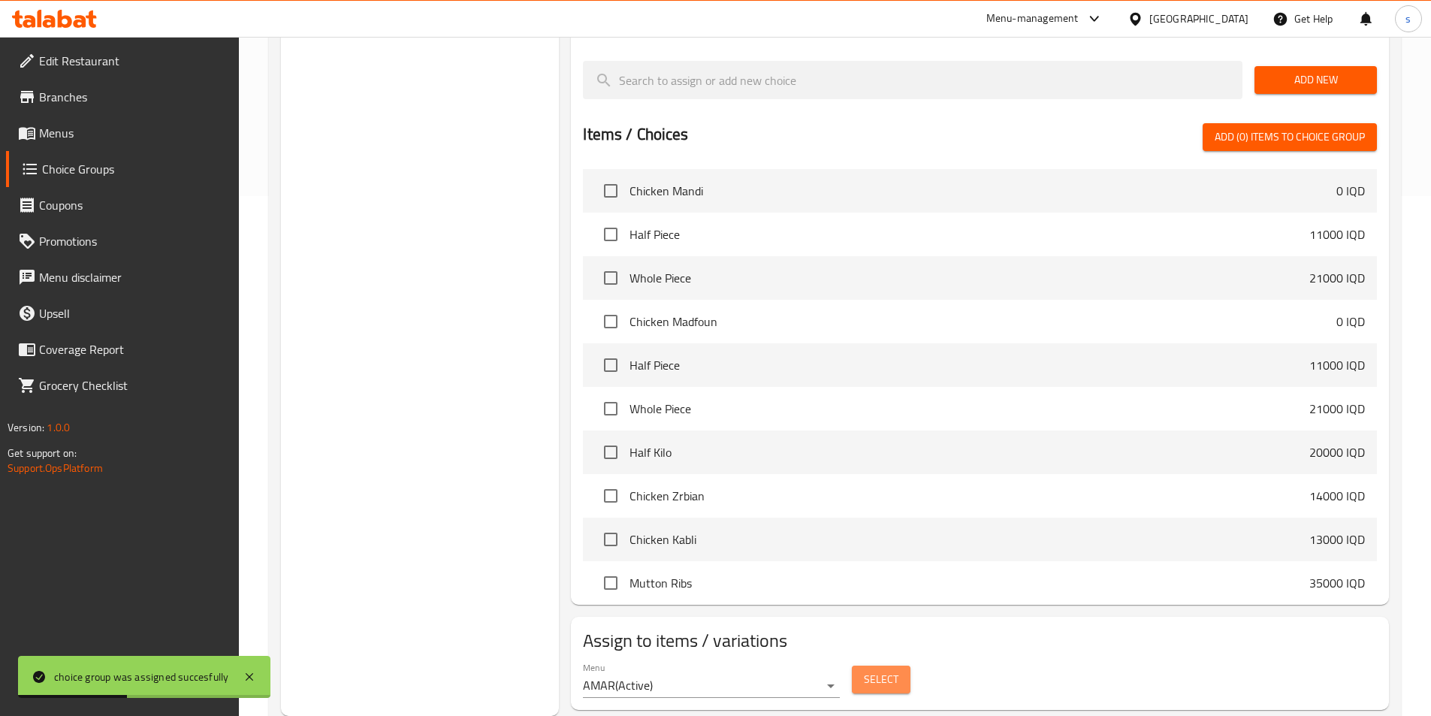
click at [872, 670] on span "Select" at bounding box center [881, 679] width 35 height 19
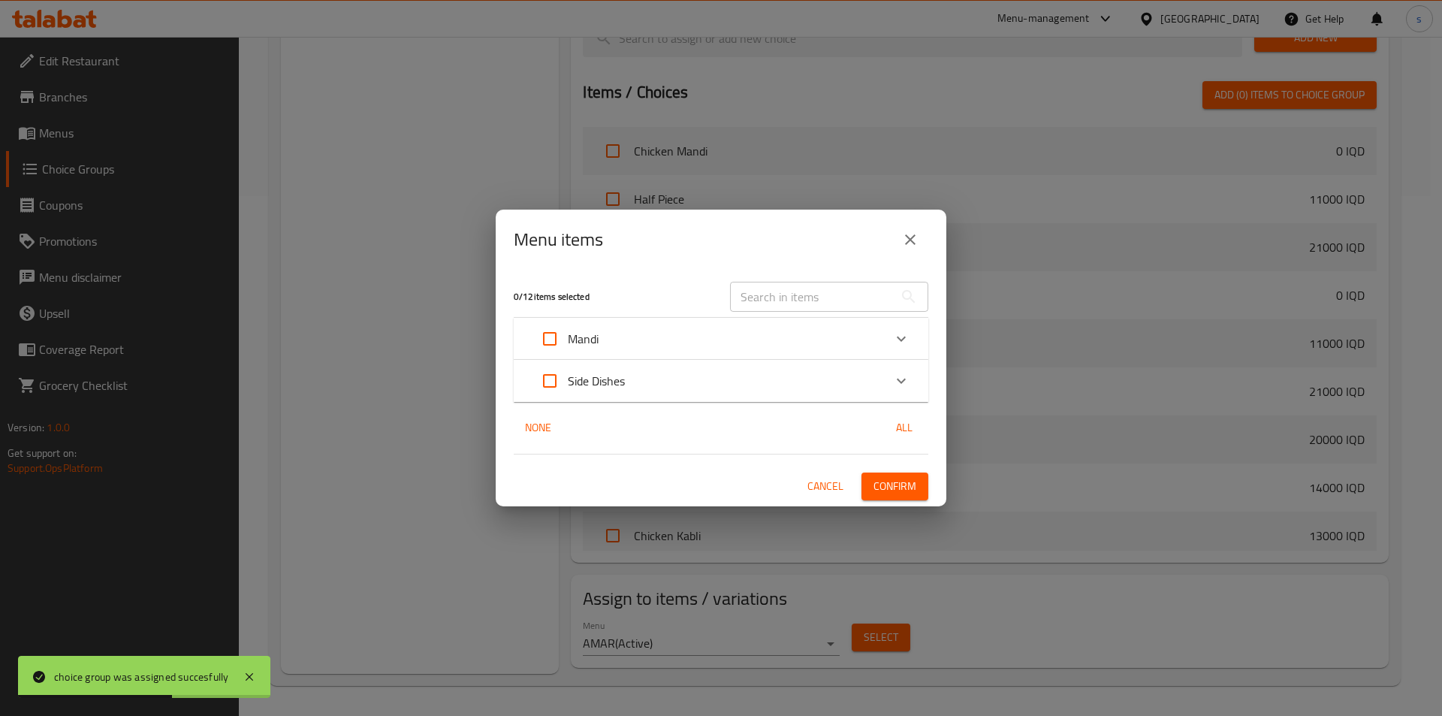
click at [551, 332] on input "Expand" at bounding box center [550, 339] width 36 height 36
checkbox input "true"
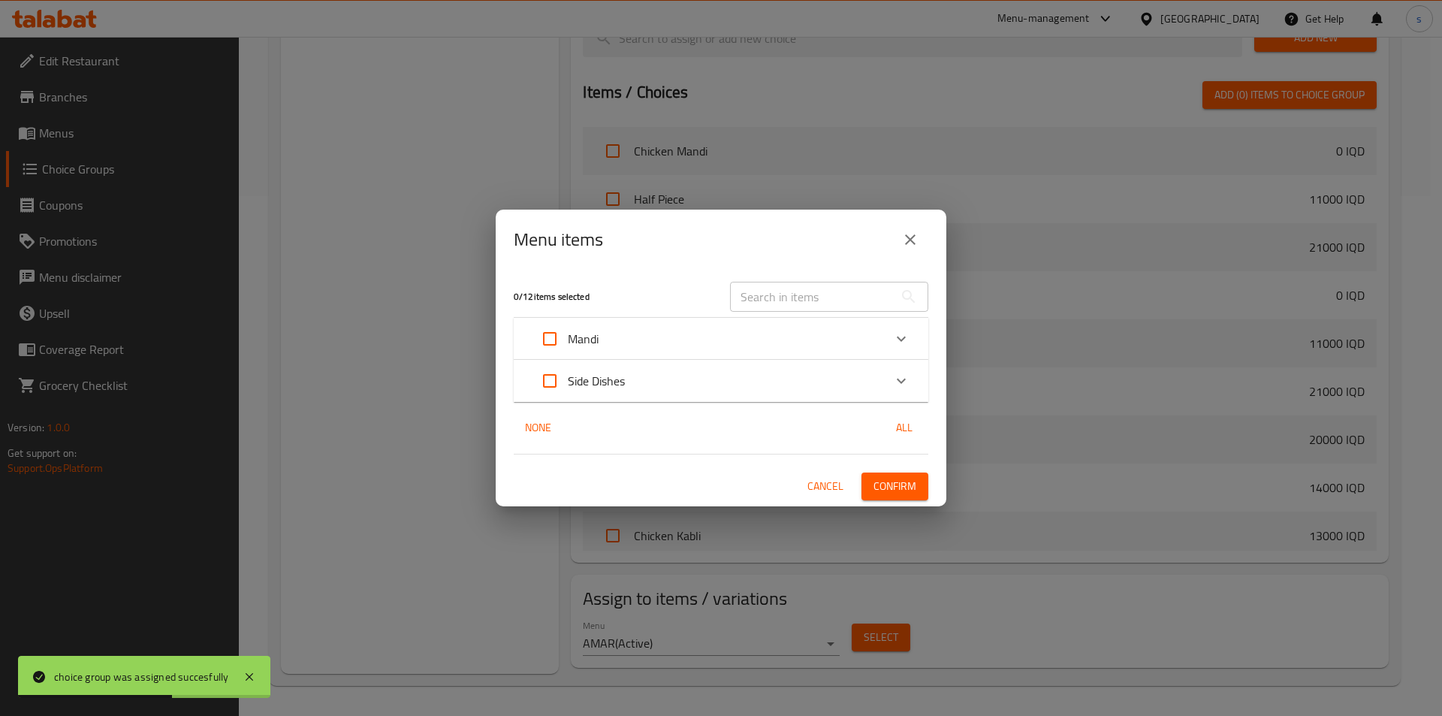
checkbox input "true"
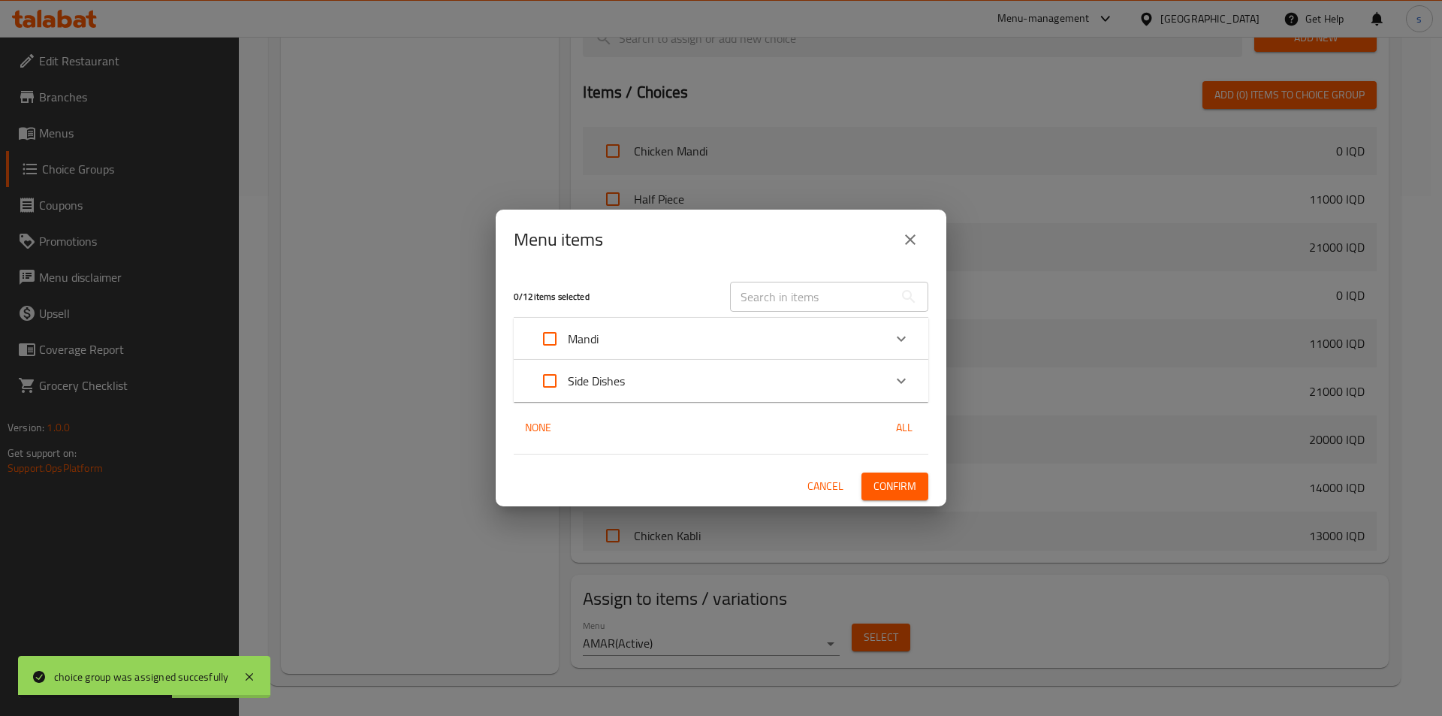
checkbox input "true"
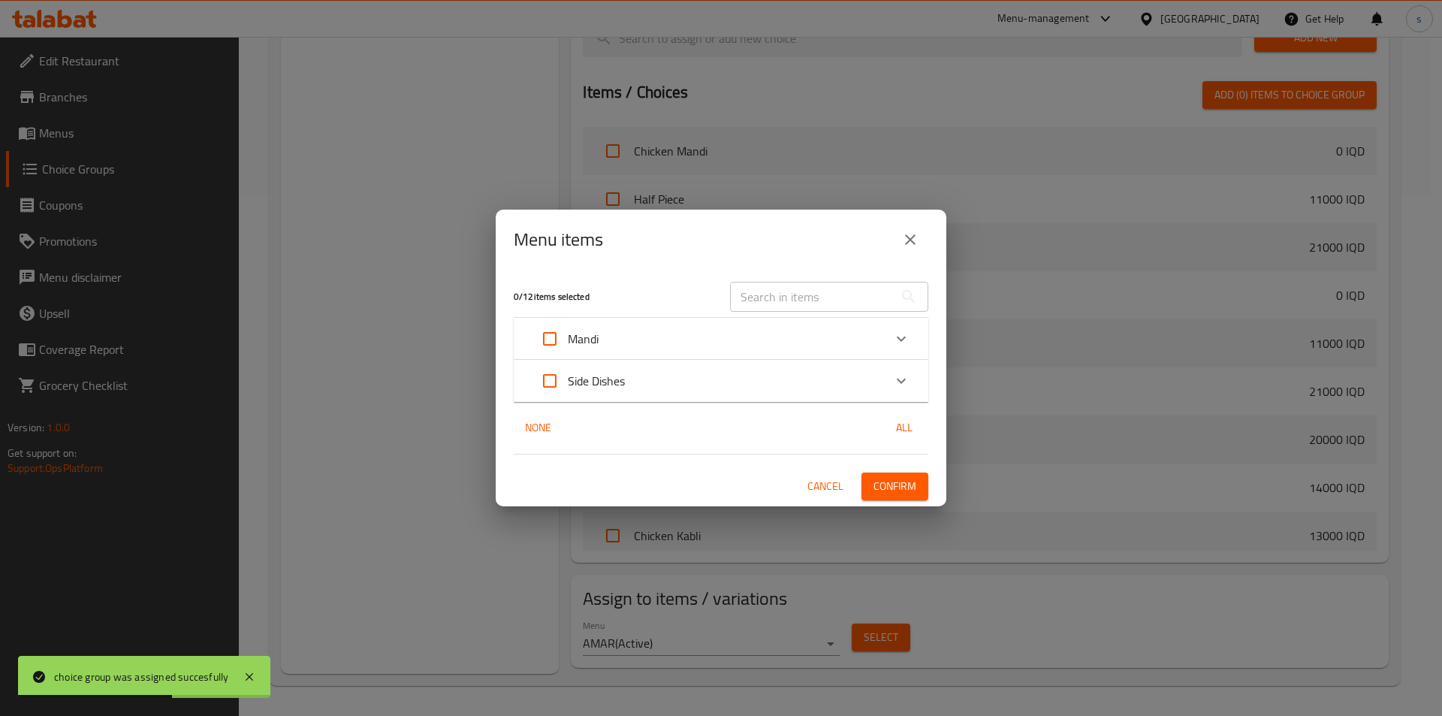
checkbox input "true"
click at [649, 336] on div "Mandi" at bounding box center [708, 339] width 352 height 36
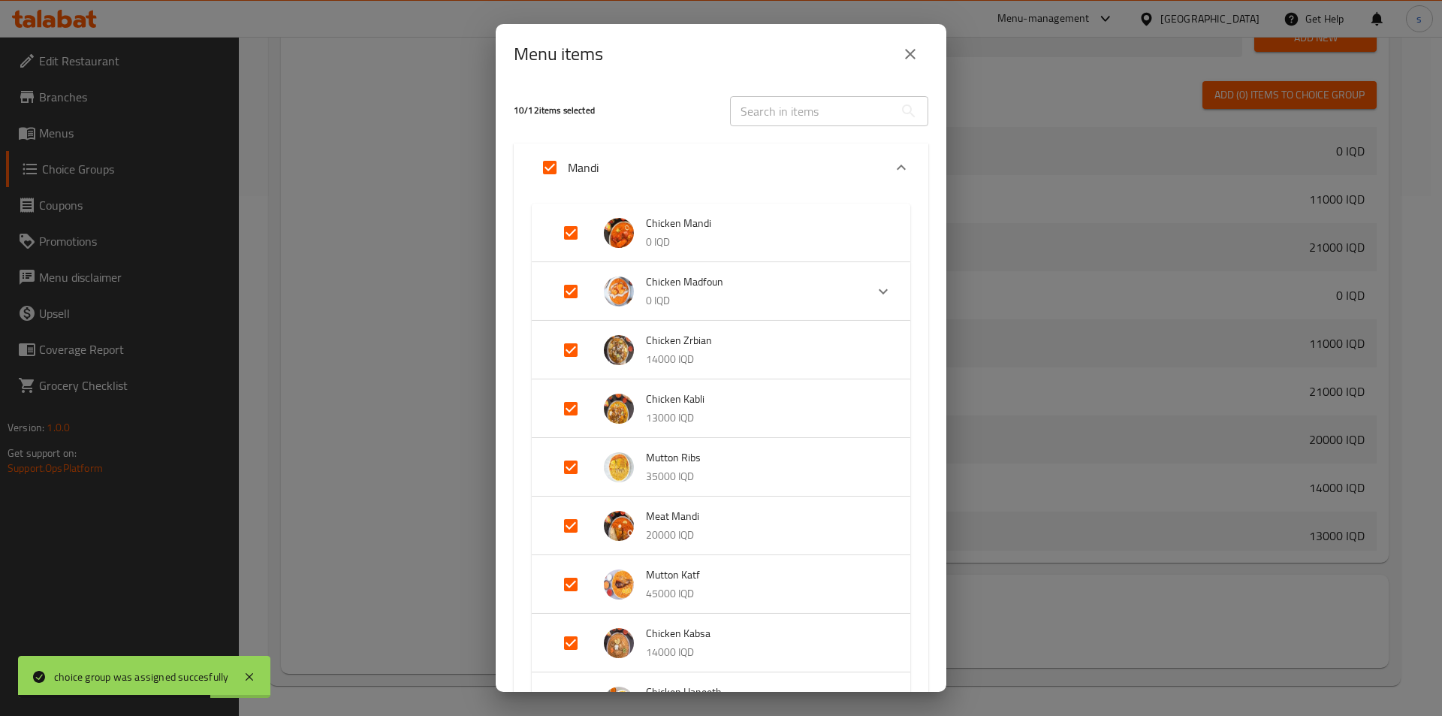
click at [553, 168] on input "Expand" at bounding box center [550, 167] width 36 height 36
checkbox input "false"
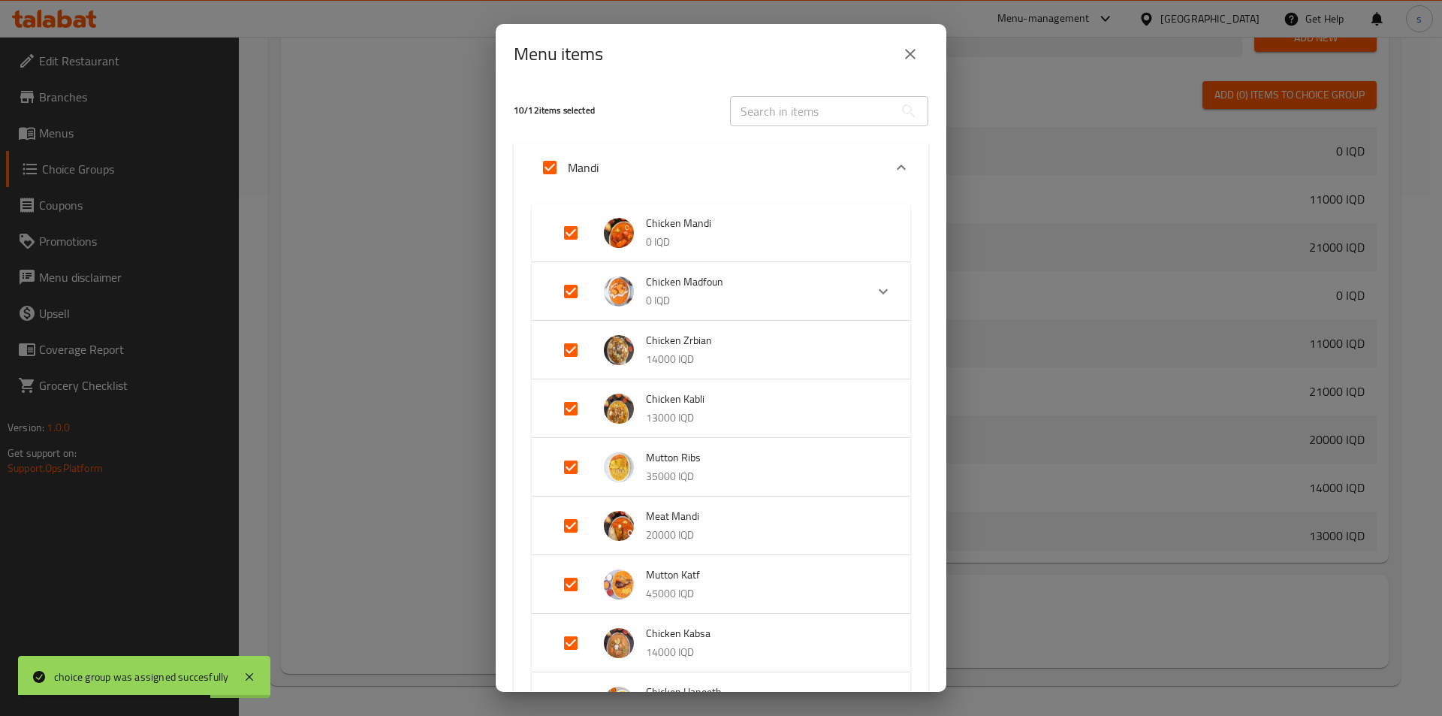
checkbox input "false"
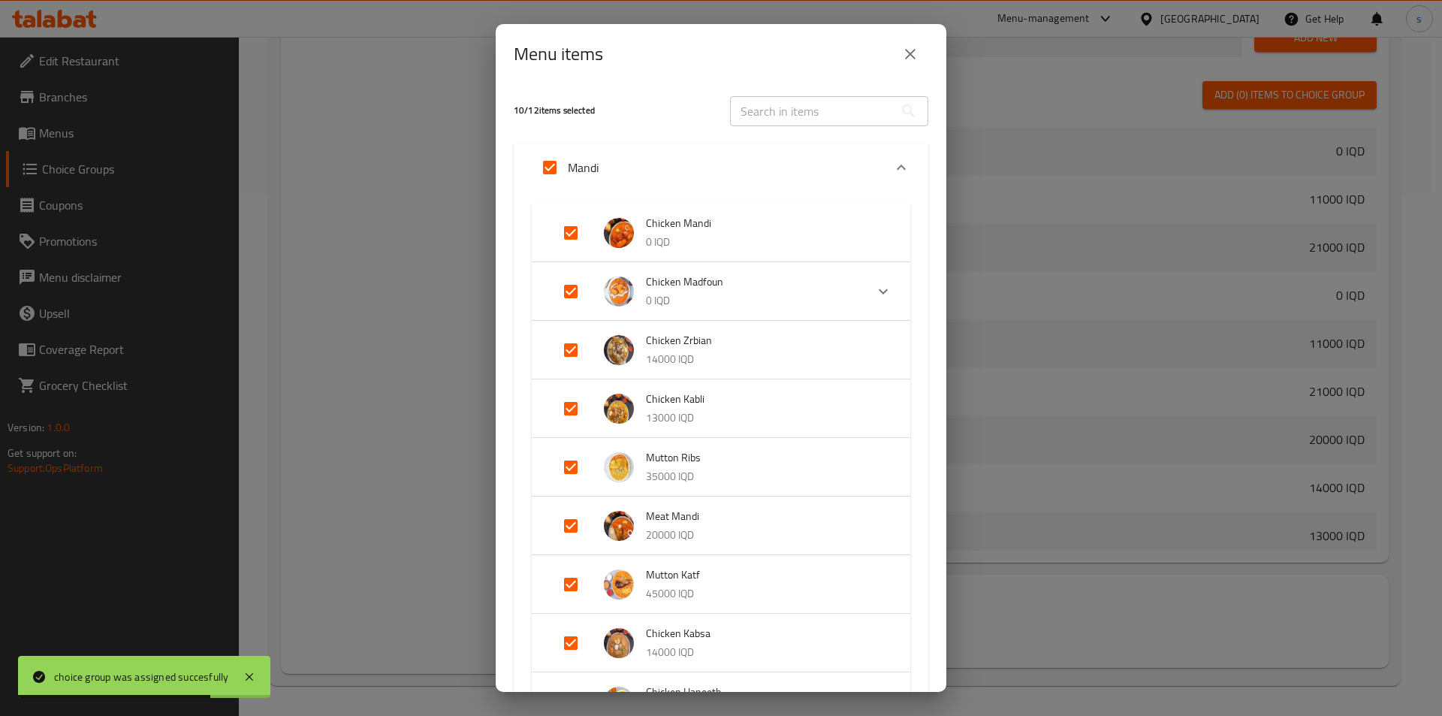
checkbox input "false"
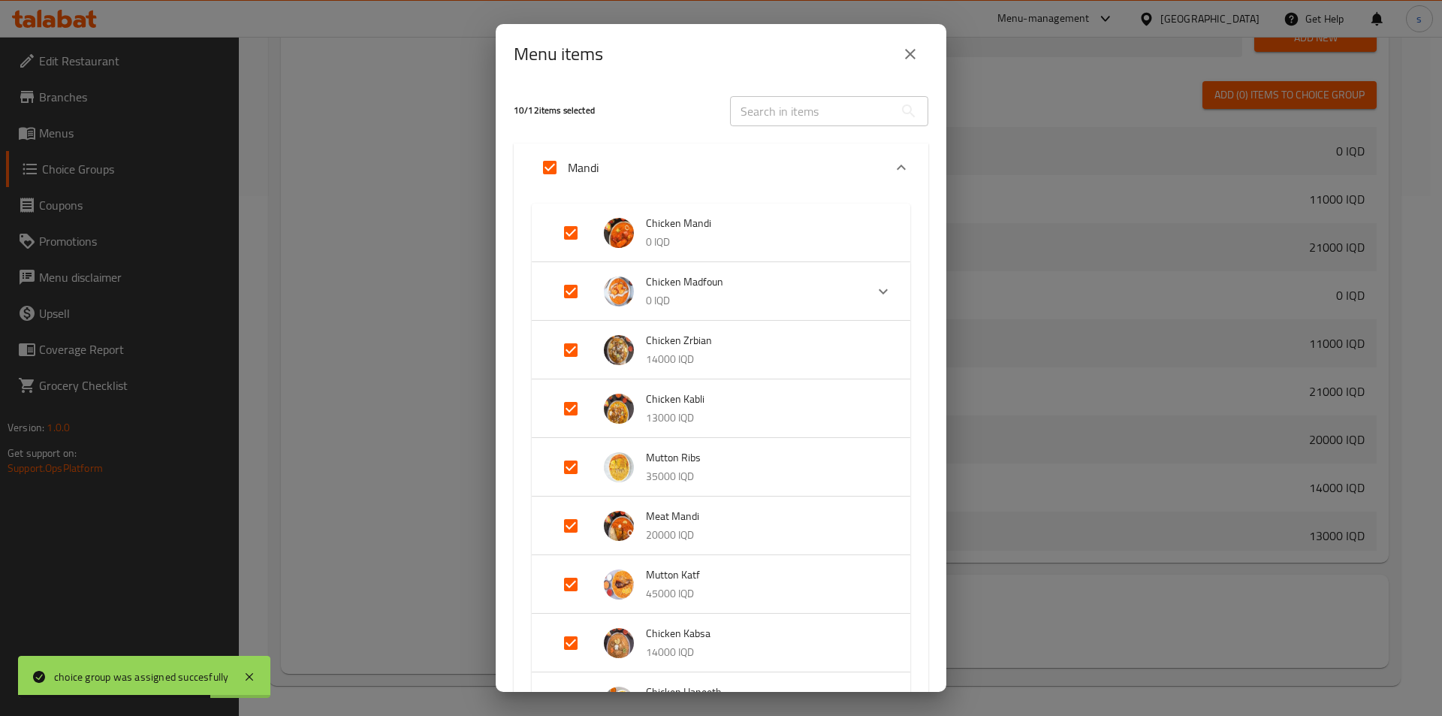
checkbox input "false"
click at [687, 230] on span "Chicken Mandi" at bounding box center [763, 223] width 234 height 19
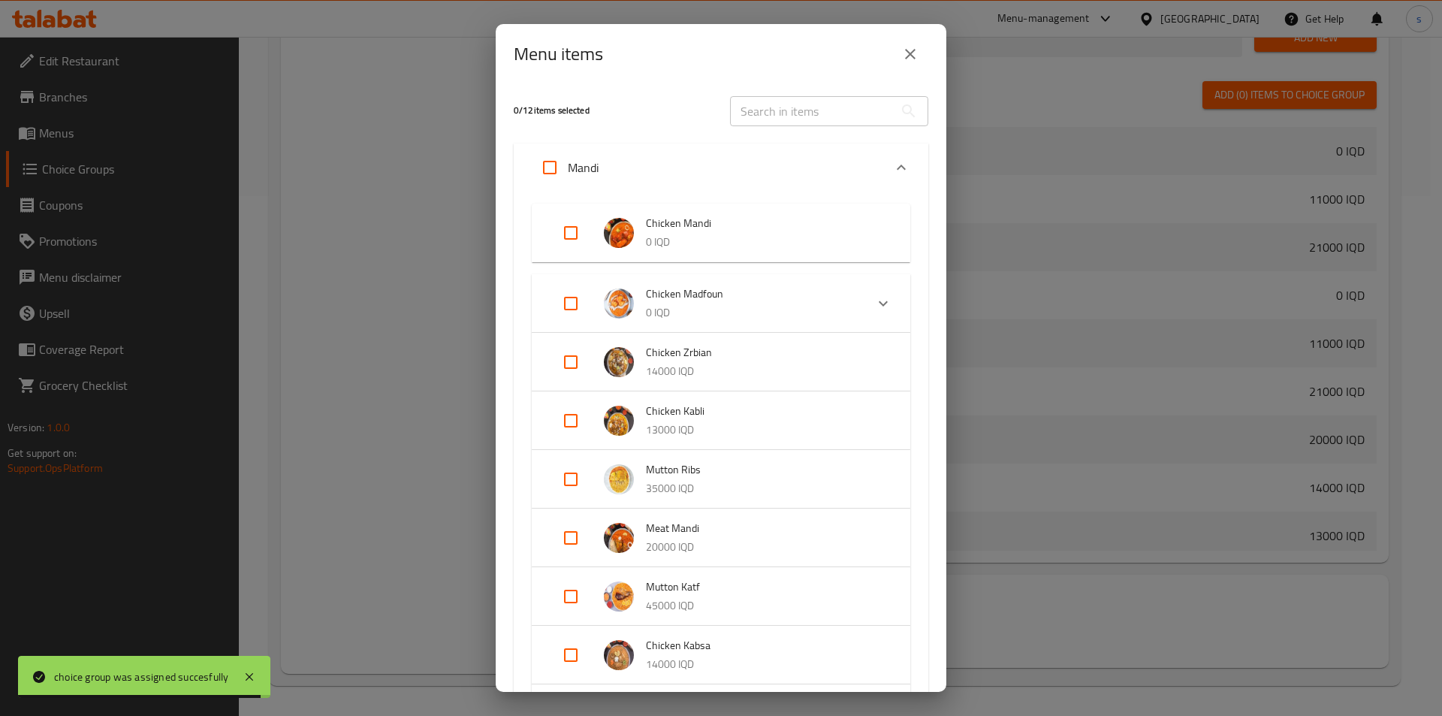
click at [575, 230] on input "Expand" at bounding box center [571, 233] width 36 height 36
checkbox input "true"
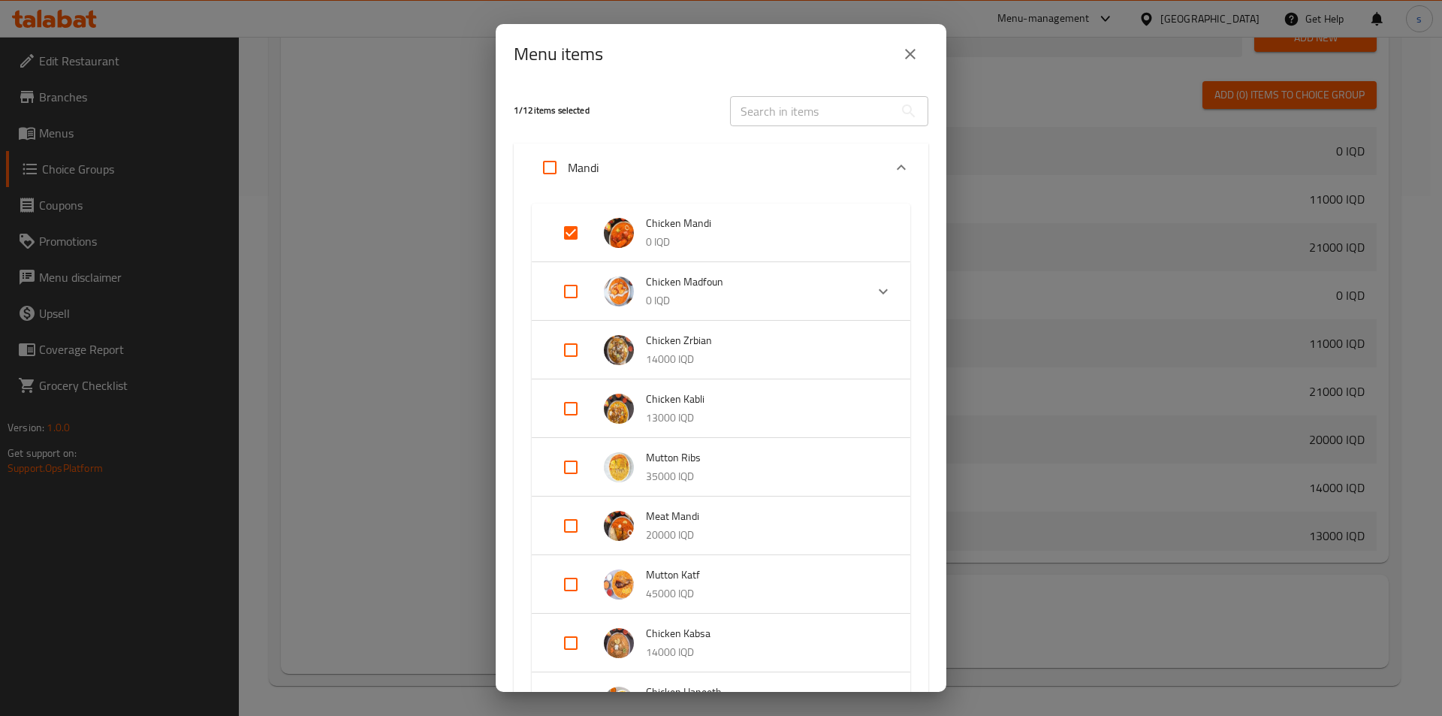
drag, startPoint x: 934, startPoint y: 387, endPoint x: 935, endPoint y: 422, distance: 35.3
click at [935, 422] on div "1 / 12 items selected ​ Mandi Chicken Mandi 0 IQD Chicken Madfoun 0 IQD Your Ch…" at bounding box center [721, 388] width 451 height 608
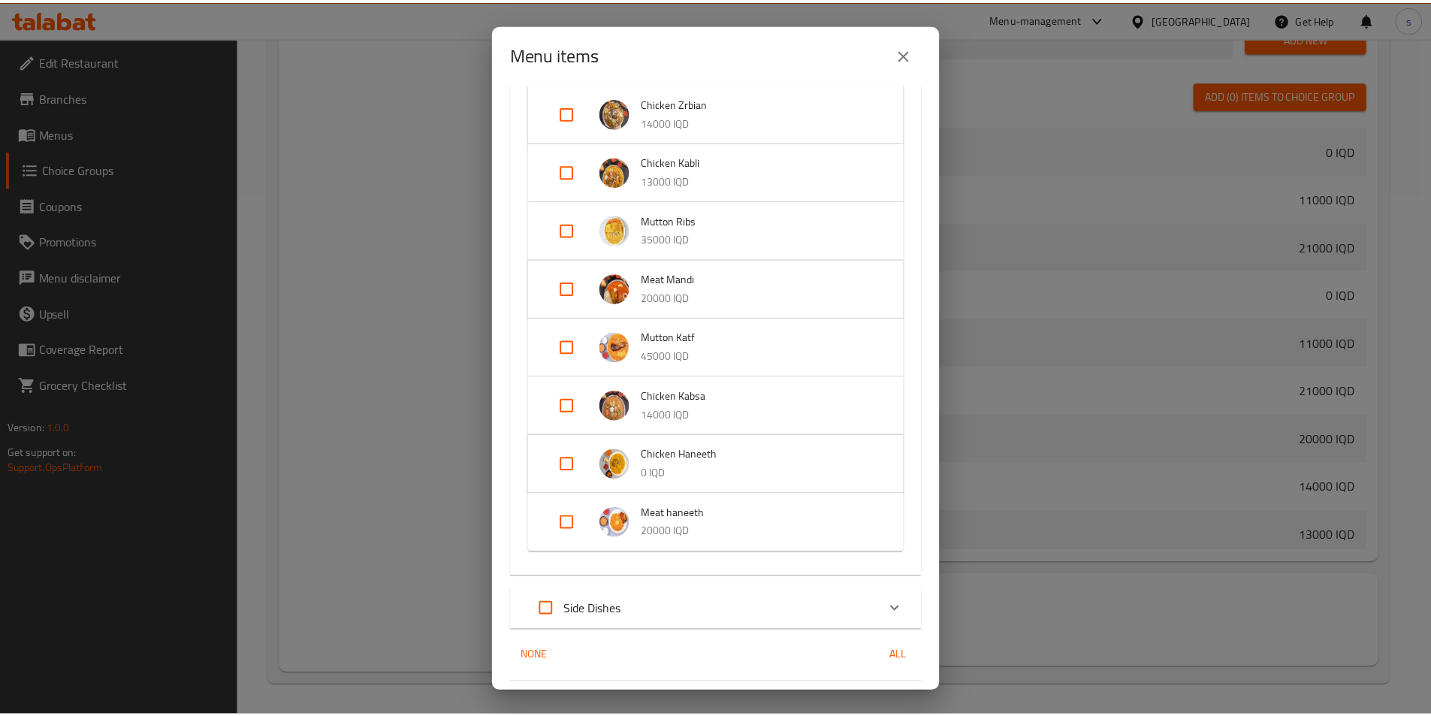
scroll to position [280, 0]
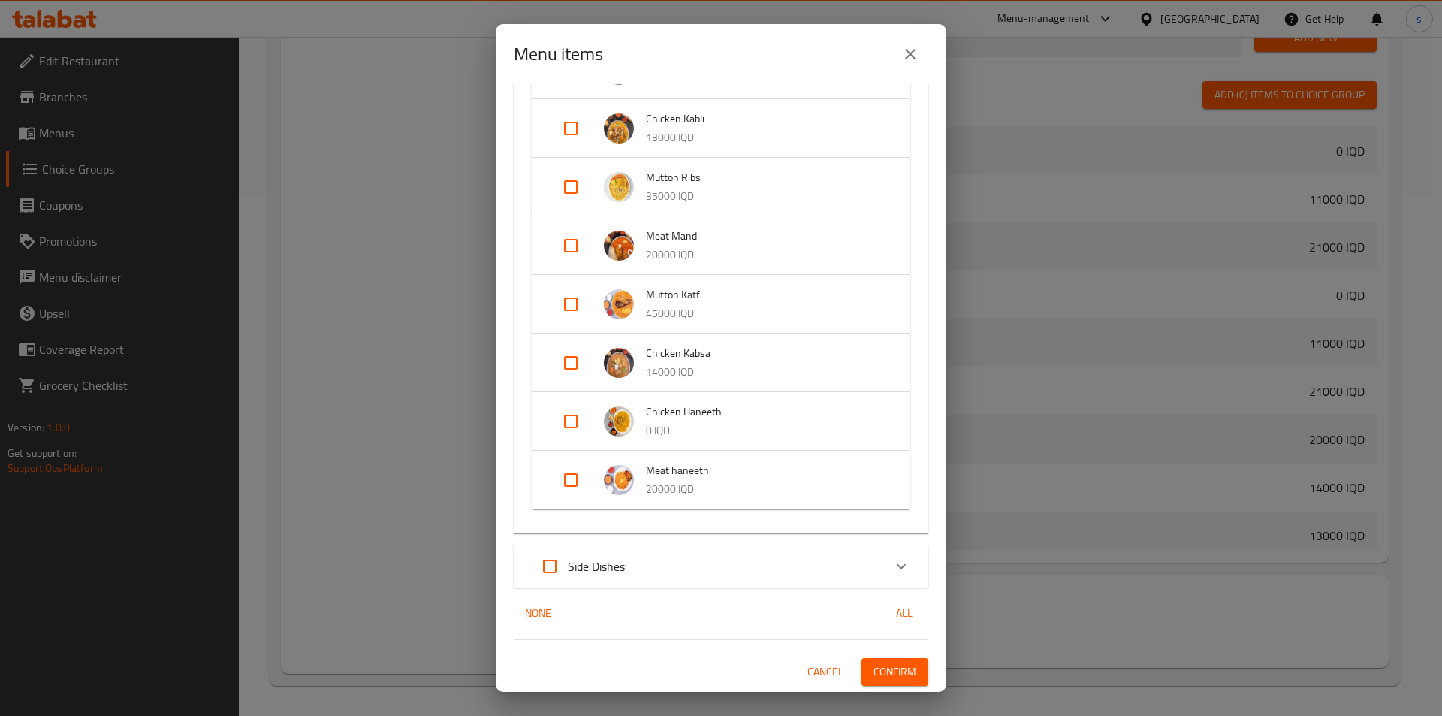
click at [886, 654] on div "1 / 12 items selected ​ Mandi Chicken Mandi 0 IQD Chicken Madfoun 0 IQD Your Ch…" at bounding box center [721, 388] width 451 height 608
click at [887, 676] on span "Confirm" at bounding box center [895, 671] width 43 height 19
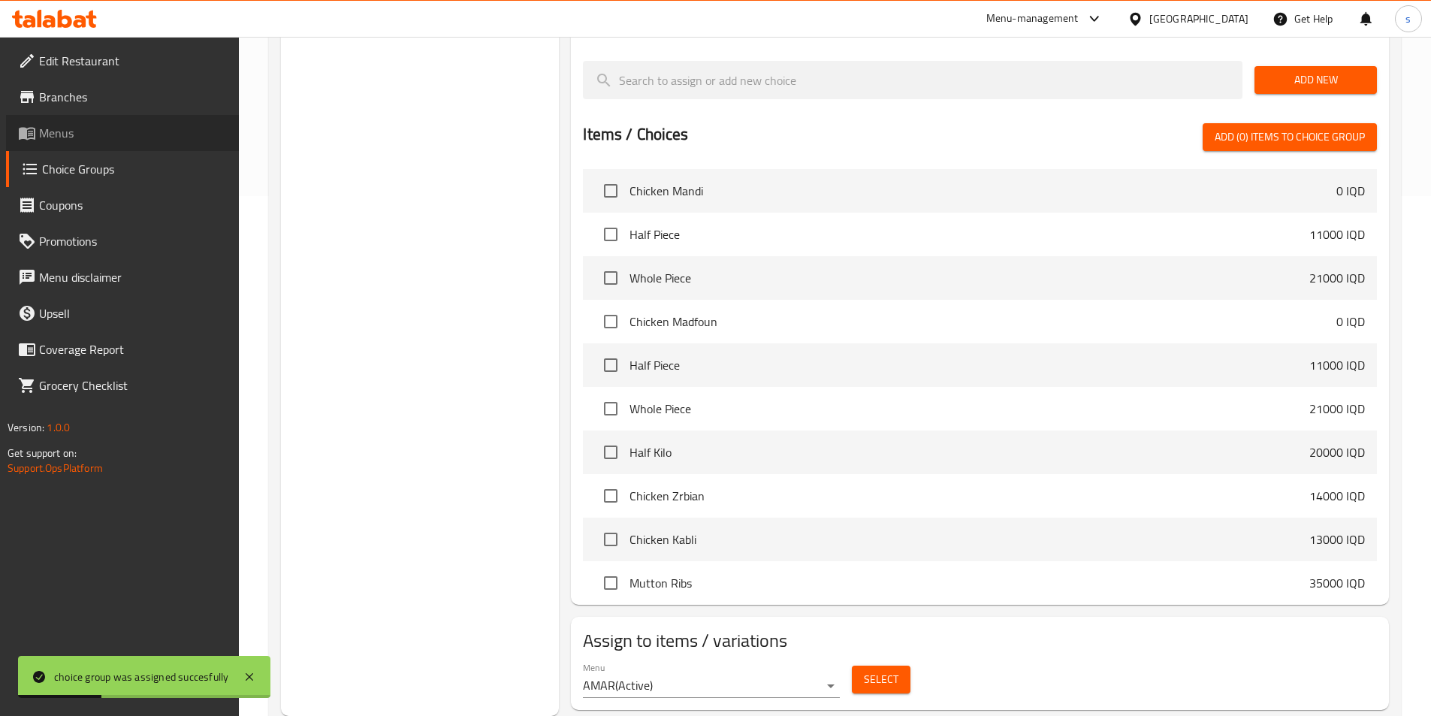
click at [81, 134] on span "Menus" at bounding box center [133, 133] width 188 height 18
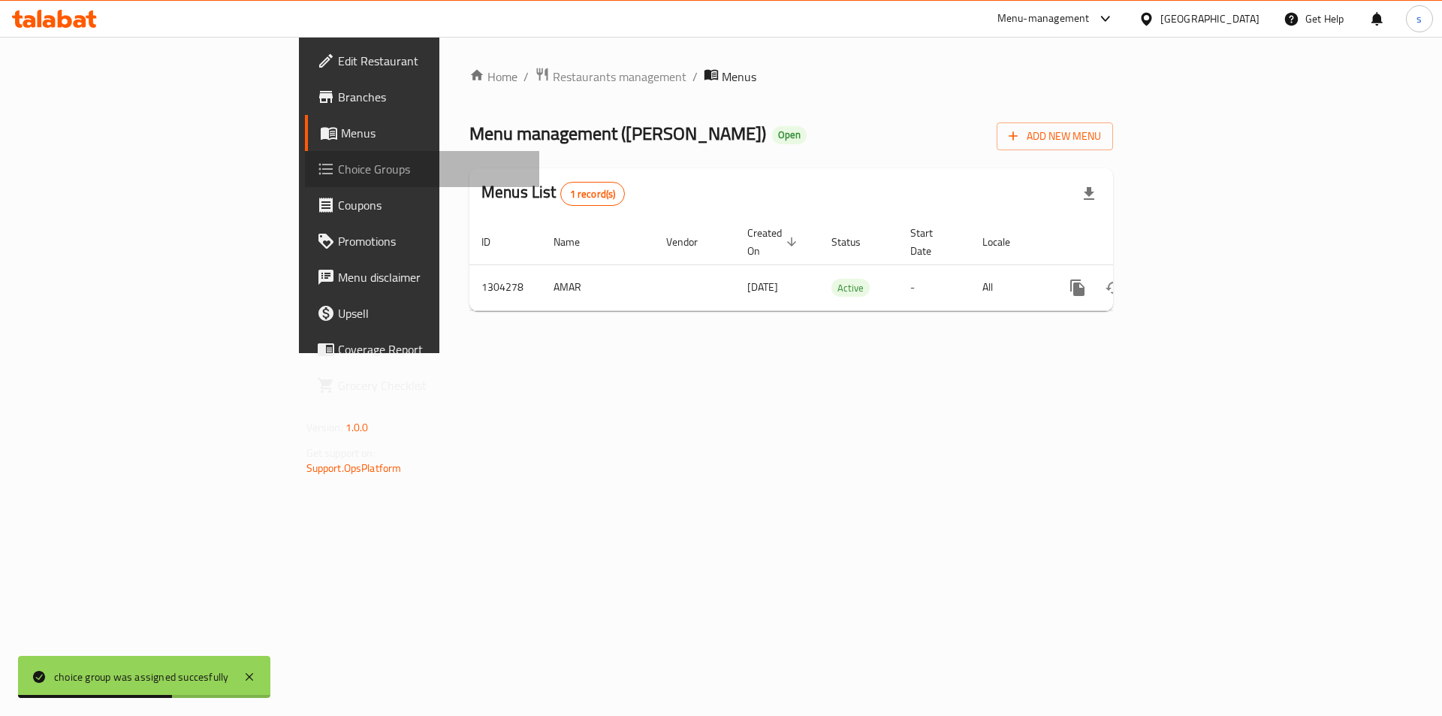
click at [338, 172] on span "Choice Groups" at bounding box center [433, 169] width 190 height 18
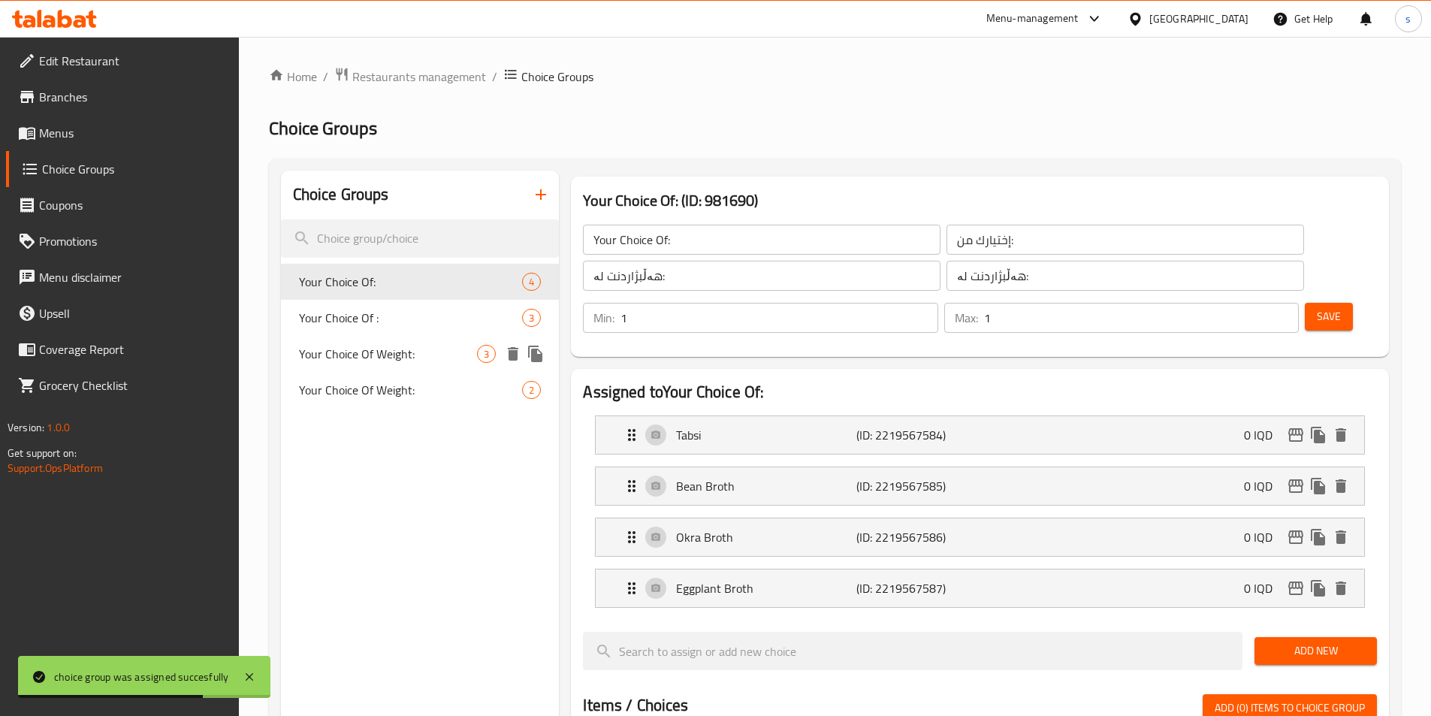
click at [418, 349] on span "Your Choice Of Weight:" at bounding box center [388, 354] width 179 height 18
type input "Your Choice Of Weight:"
type input "إختيارك من الوزن:"
type input "هەڵبژاردنت لە کێش:"
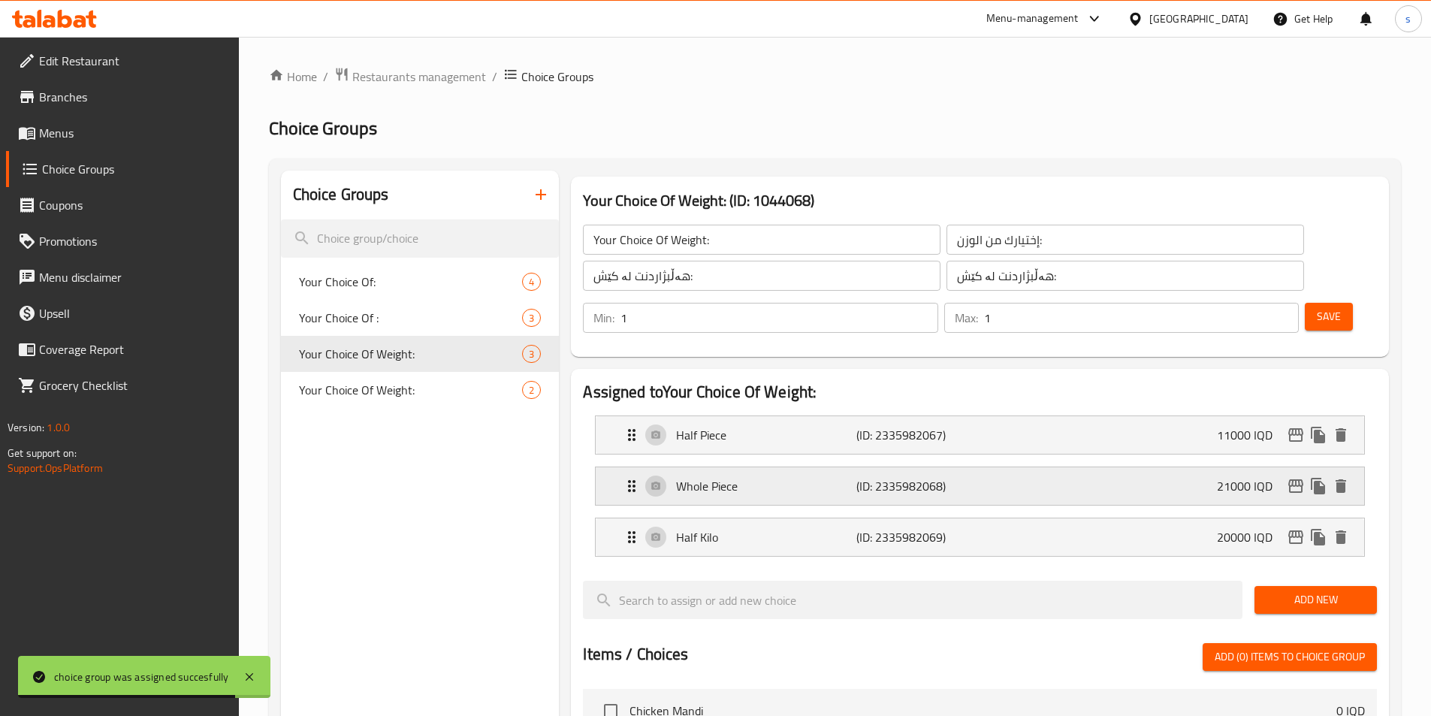
click at [1299, 479] on icon "edit" at bounding box center [1295, 486] width 15 height 14
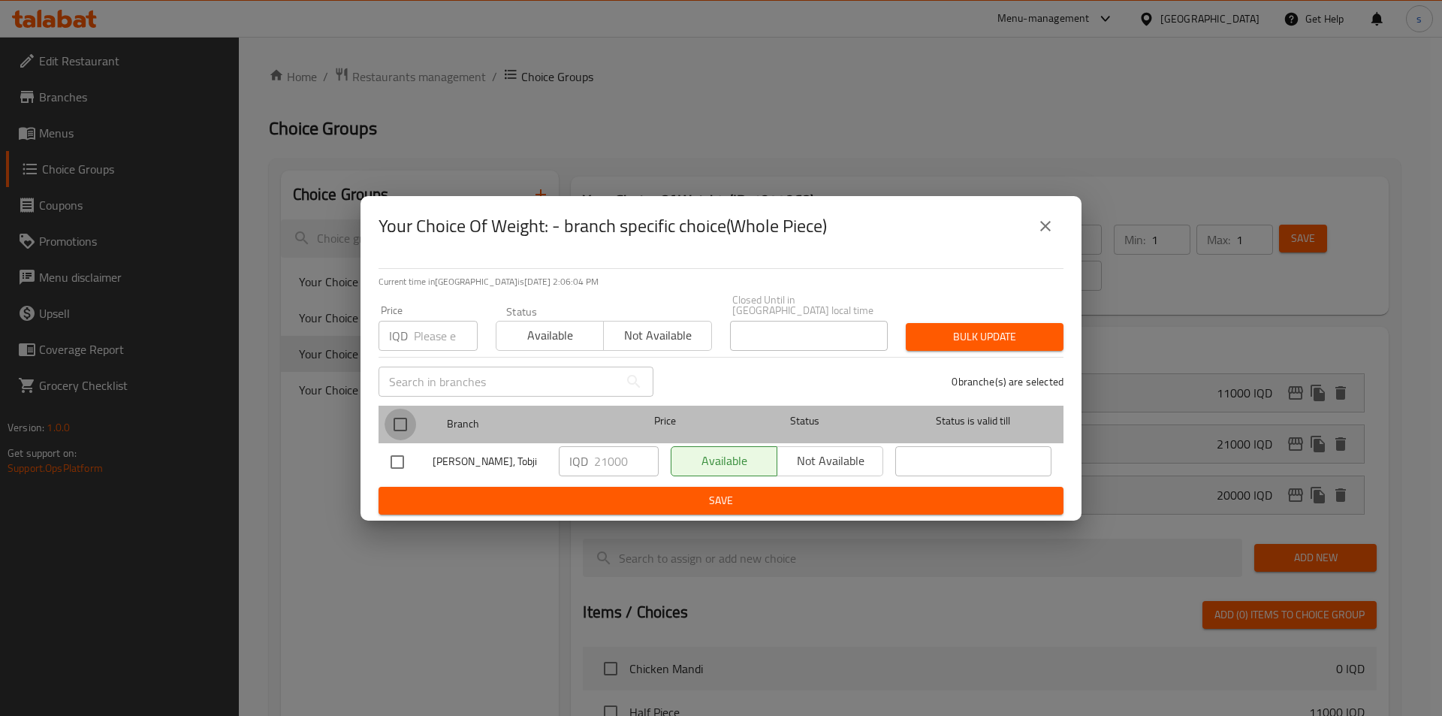
click at [403, 419] on input "checkbox" at bounding box center [401, 425] width 32 height 32
checkbox input "true"
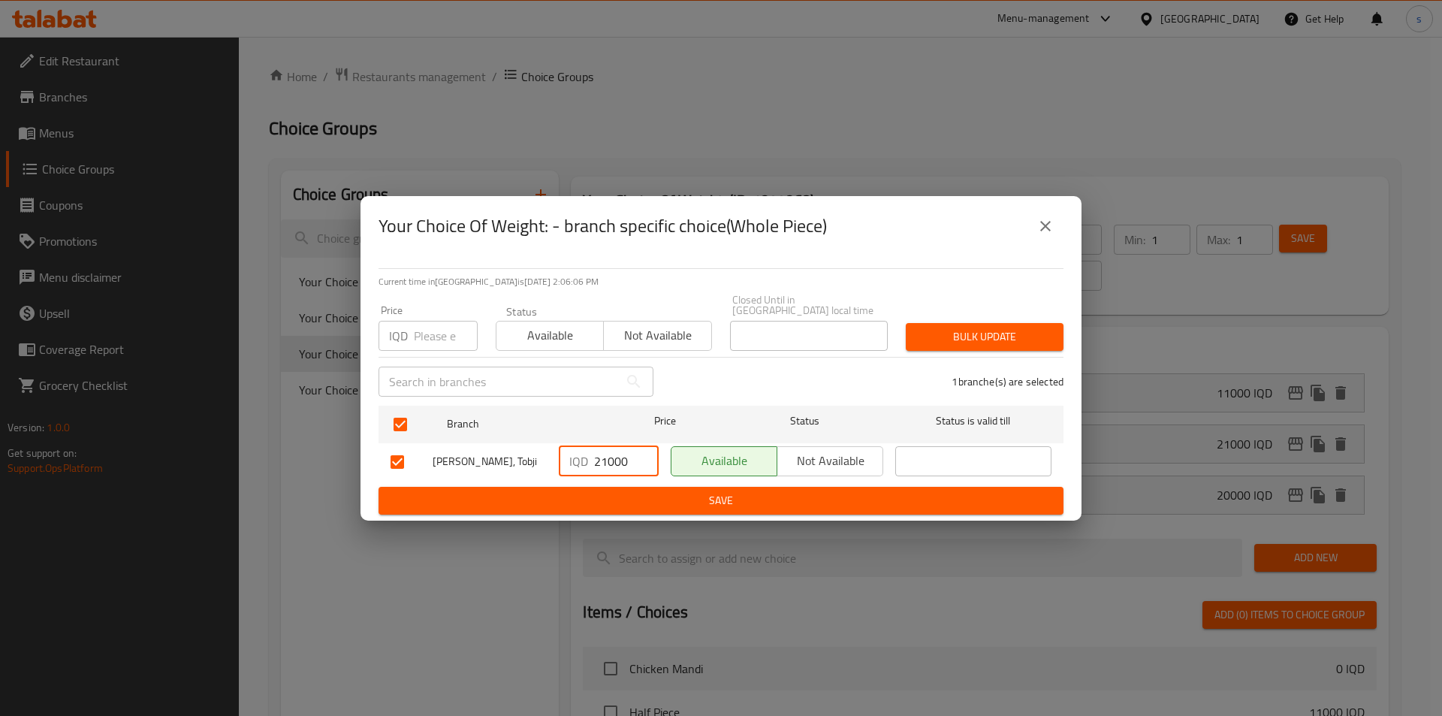
drag, startPoint x: 599, startPoint y: 447, endPoint x: 610, endPoint y: 447, distance: 10.5
click at [610, 447] on input "21000" at bounding box center [626, 461] width 65 height 30
type input "24000"
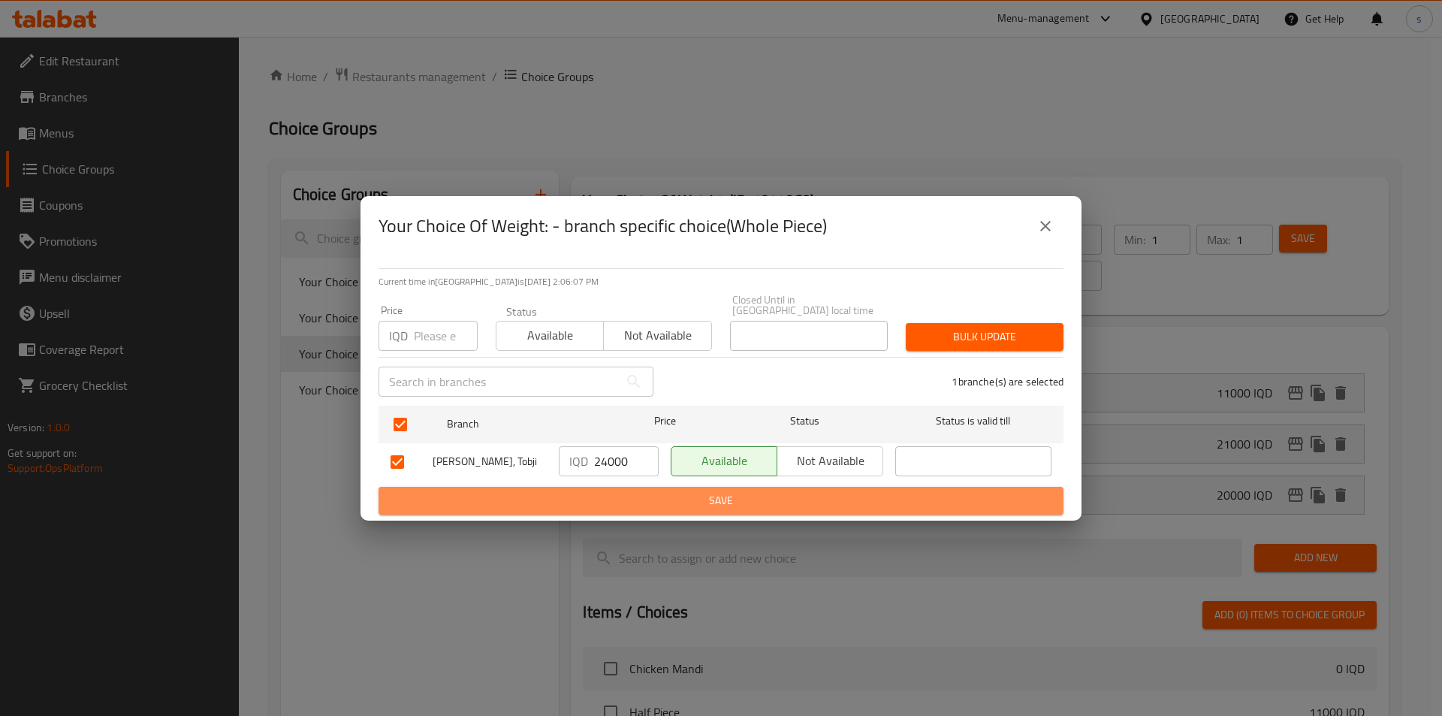
click at [584, 496] on span "Save" at bounding box center [721, 500] width 661 height 19
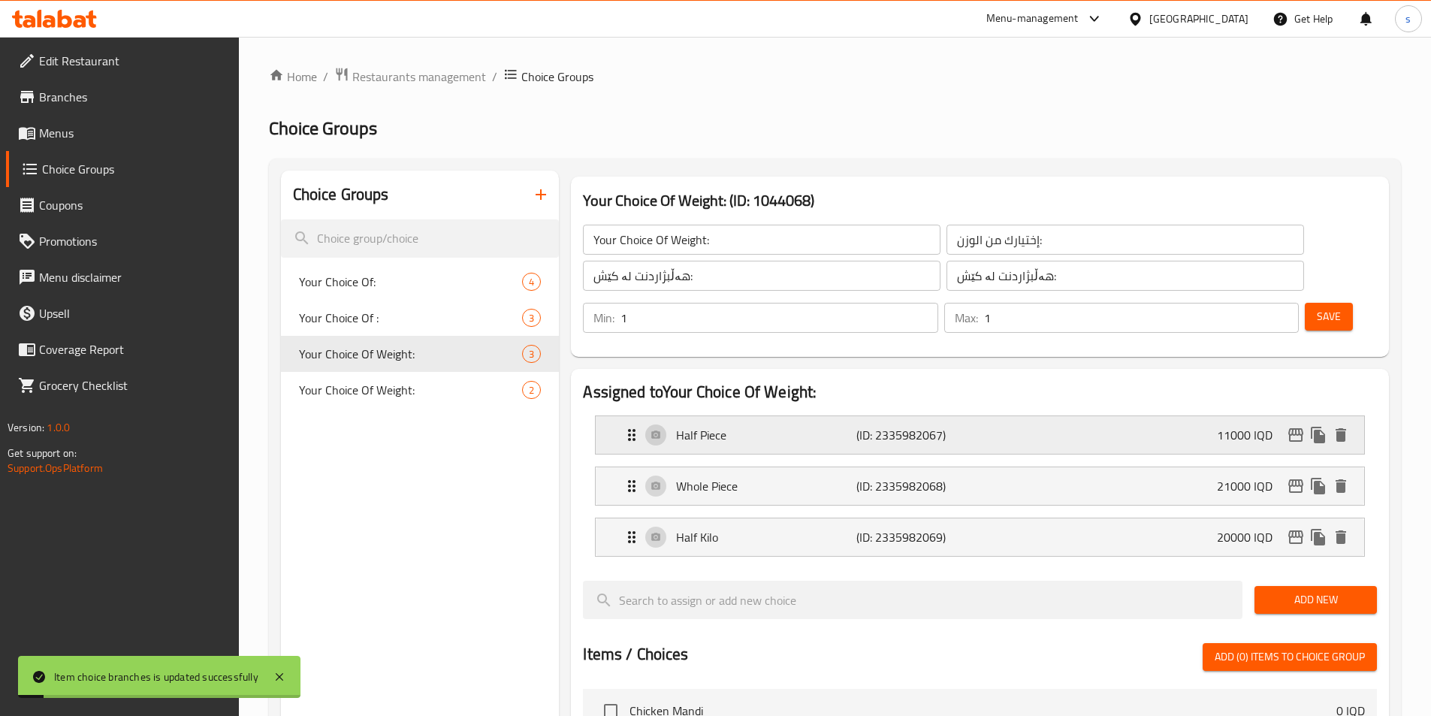
click at [1296, 424] on button "edit" at bounding box center [1295, 435] width 23 height 23
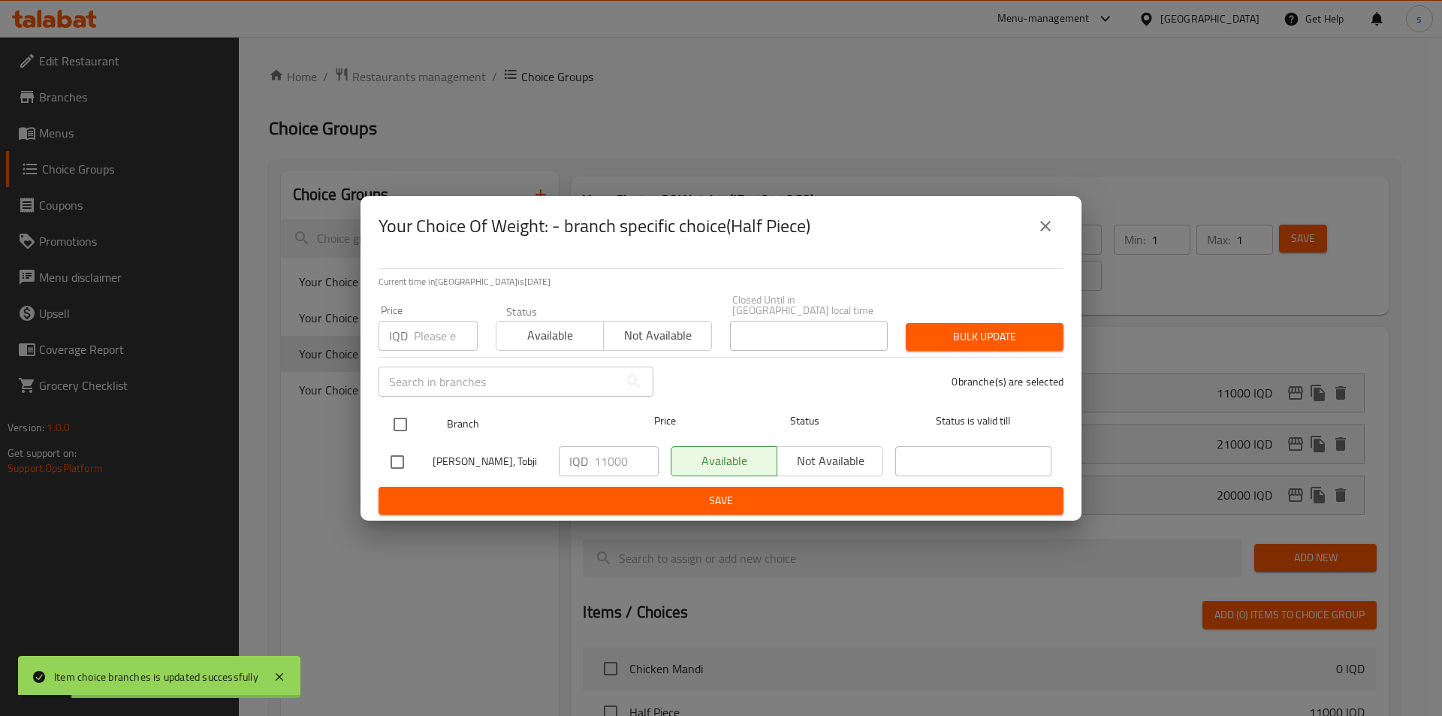
click at [399, 410] on input "checkbox" at bounding box center [401, 425] width 32 height 32
checkbox input "true"
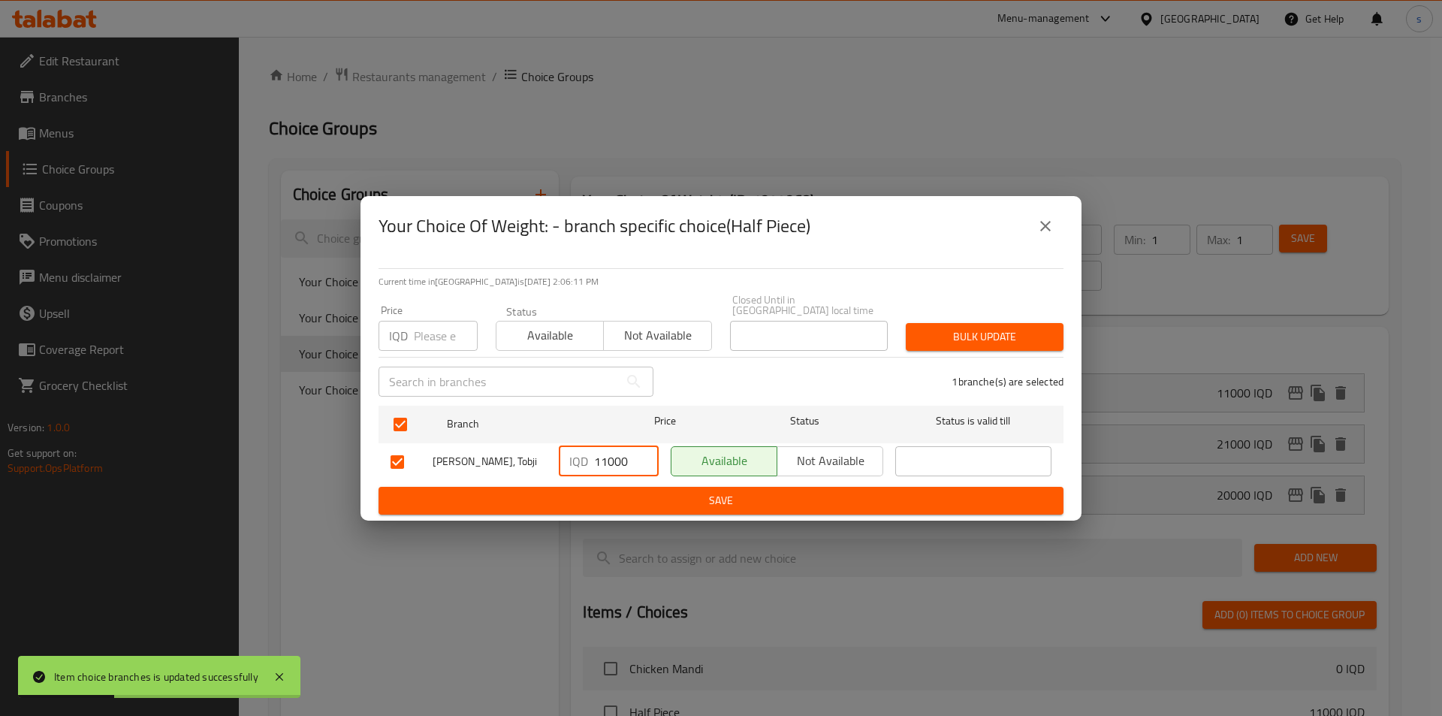
click at [608, 458] on input "11000" at bounding box center [626, 461] width 65 height 30
type input "14000"
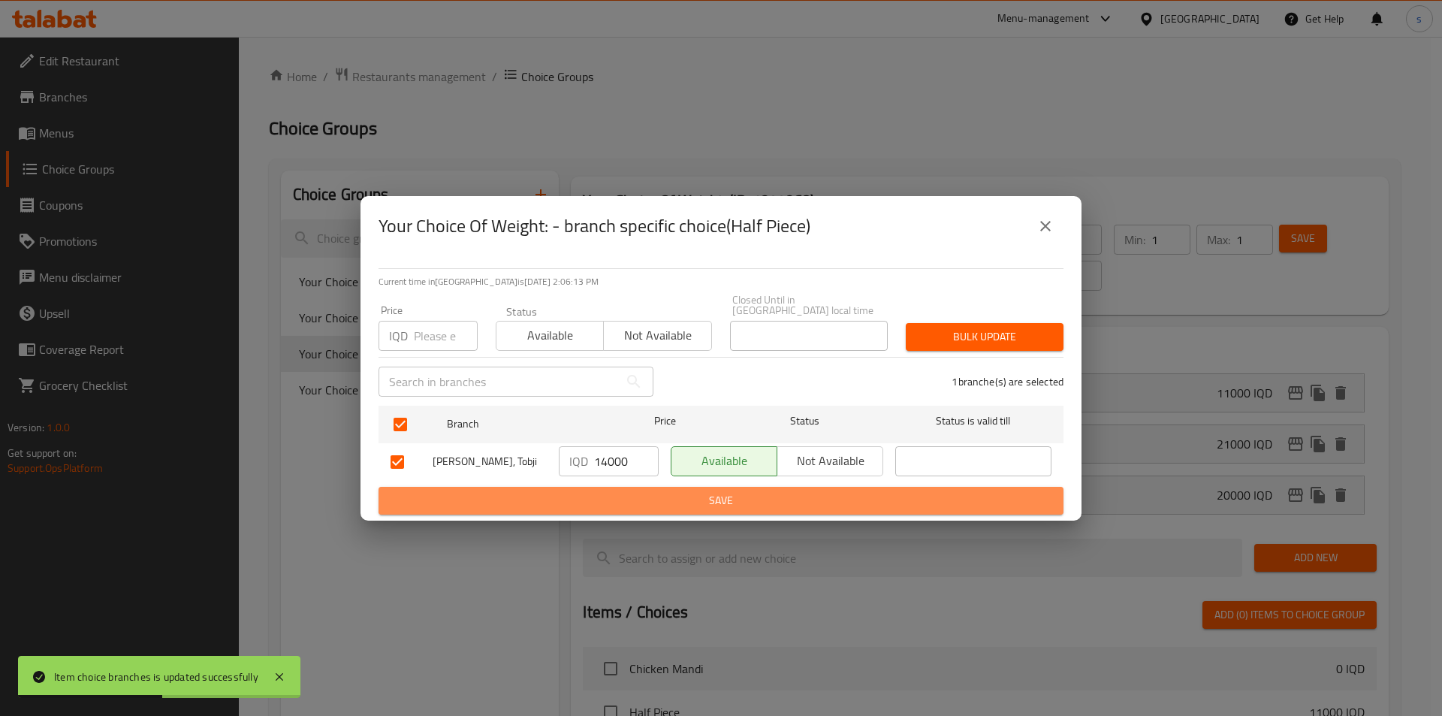
click at [646, 501] on span "Save" at bounding box center [721, 500] width 661 height 19
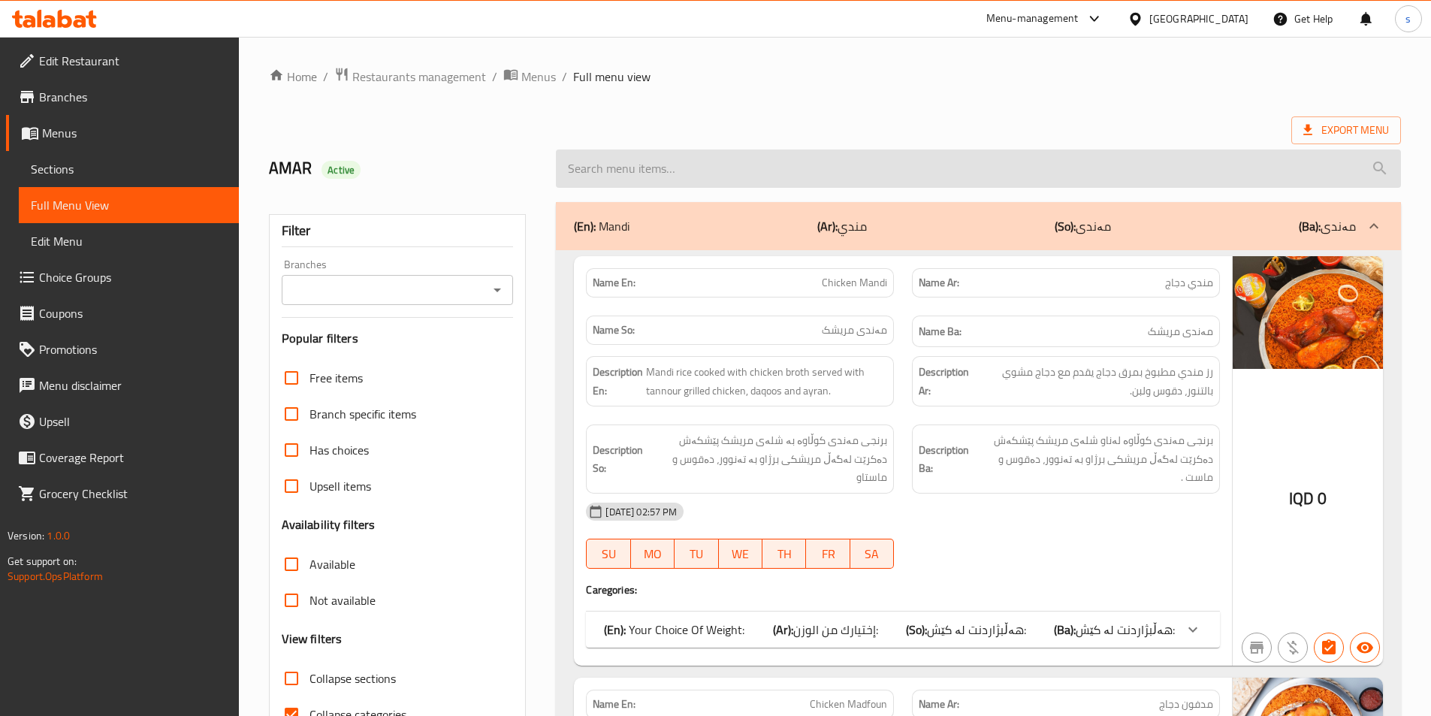
click at [612, 171] on input "search" at bounding box center [978, 168] width 845 height 38
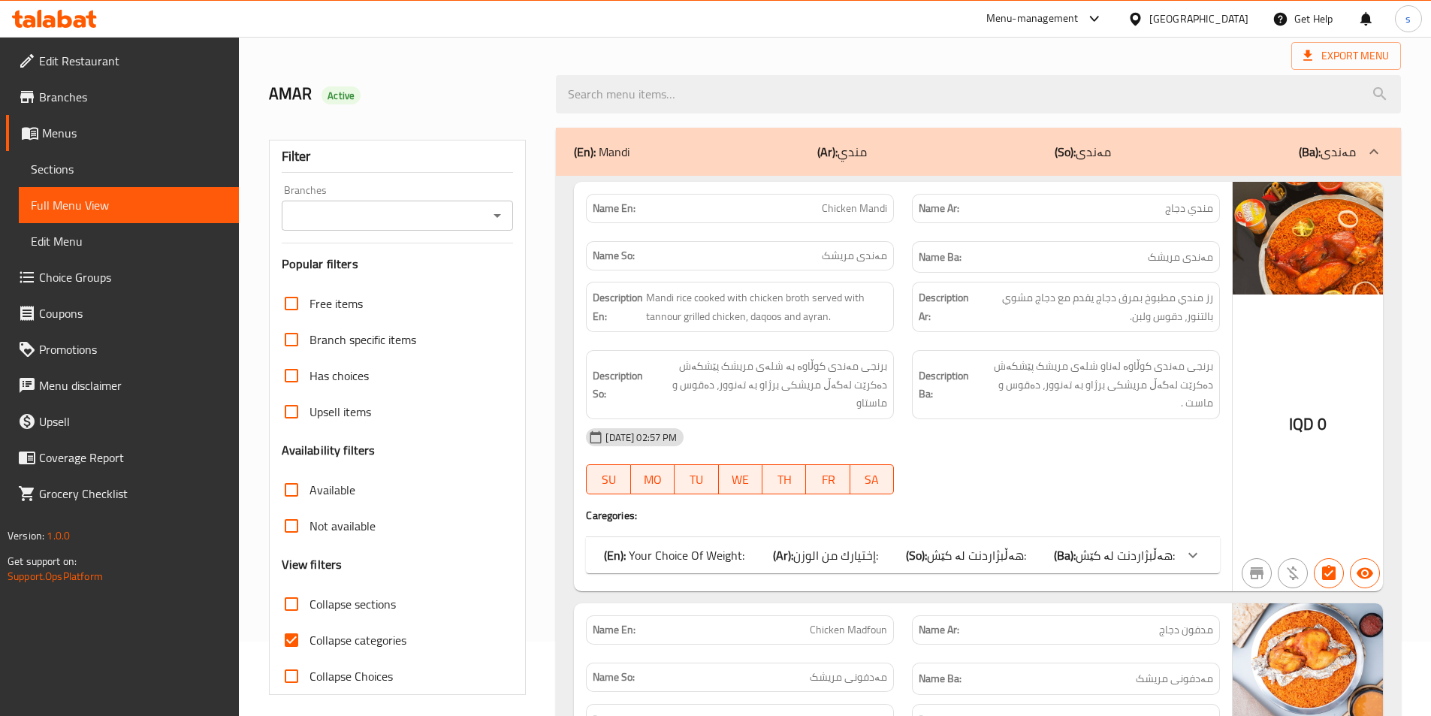
scroll to position [114, 0]
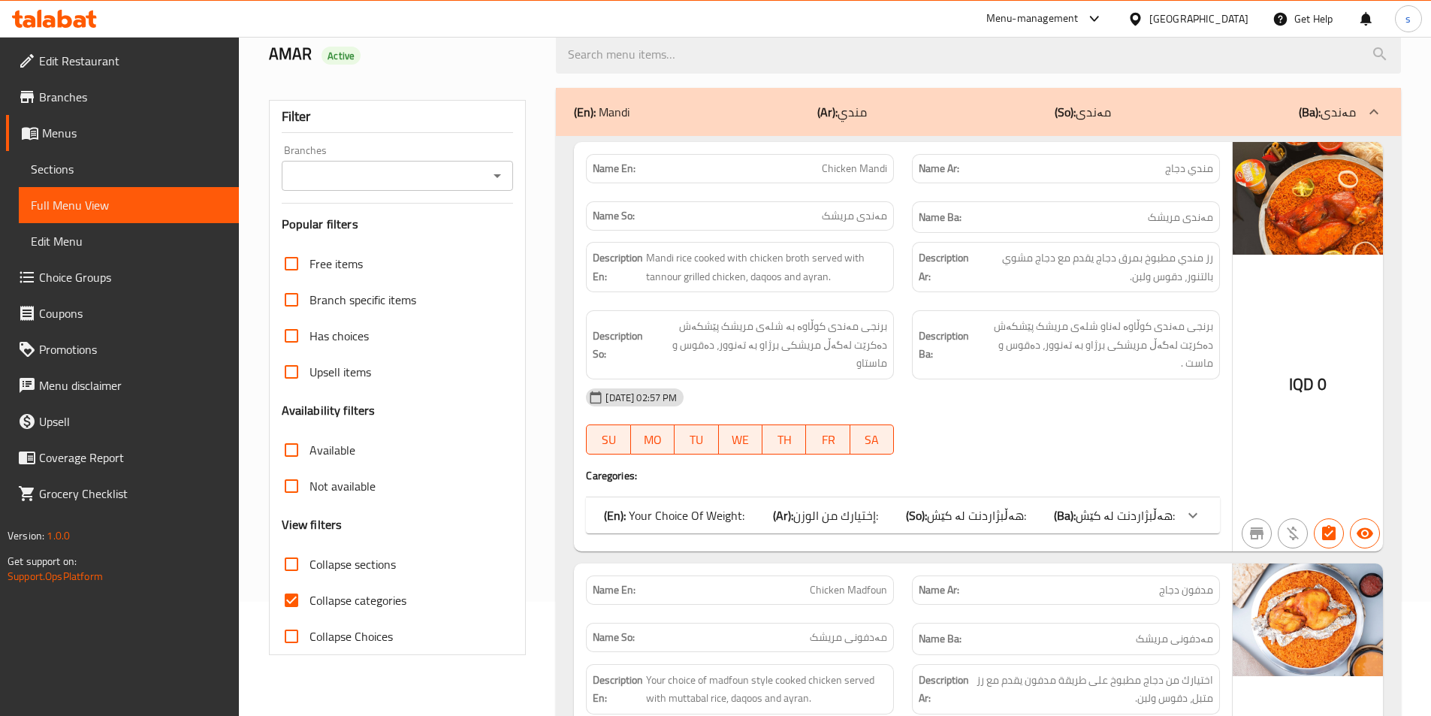
click at [1099, 504] on span "هەڵبژاردنت لە کێش:" at bounding box center [1125, 515] width 99 height 23
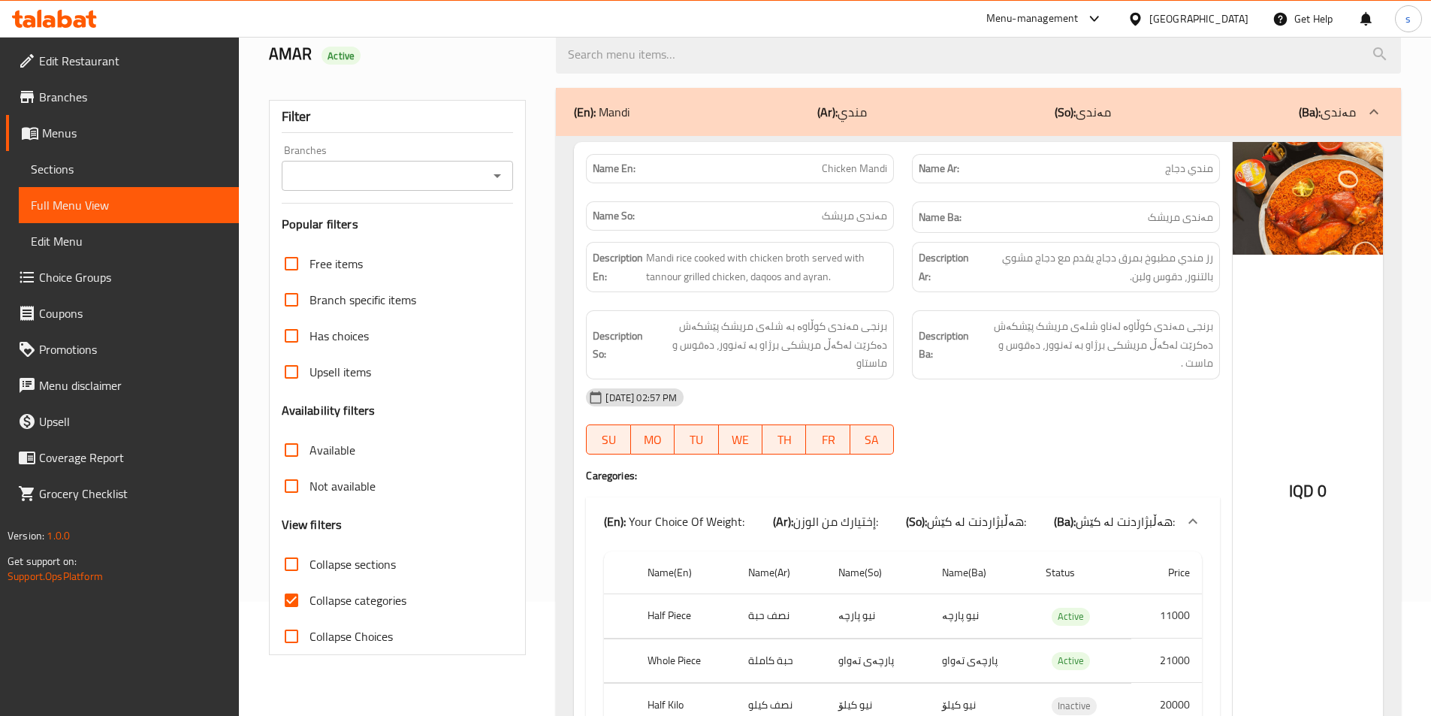
click at [489, 172] on icon "Open" at bounding box center [497, 176] width 18 height 18
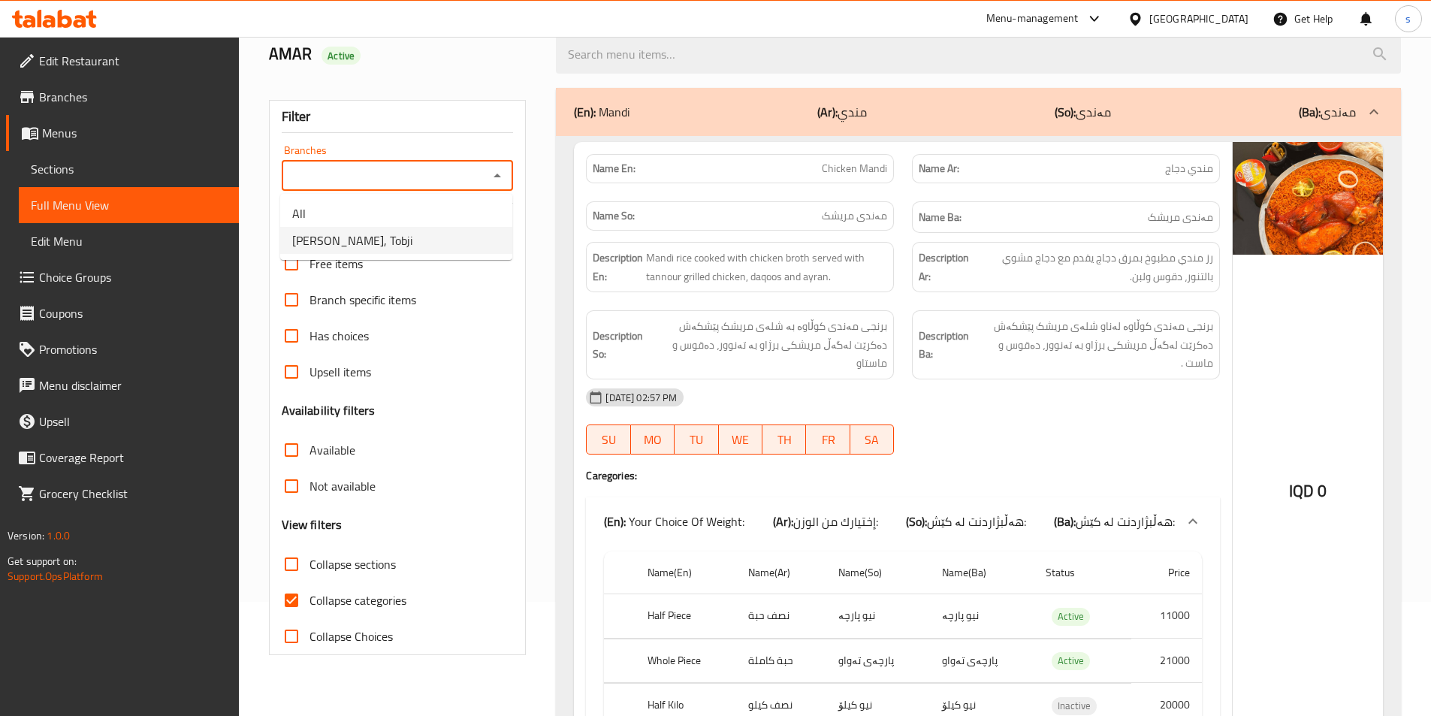
click at [466, 251] on li "[PERSON_NAME], Tobji" at bounding box center [396, 240] width 232 height 27
type input "[PERSON_NAME], Tobji"
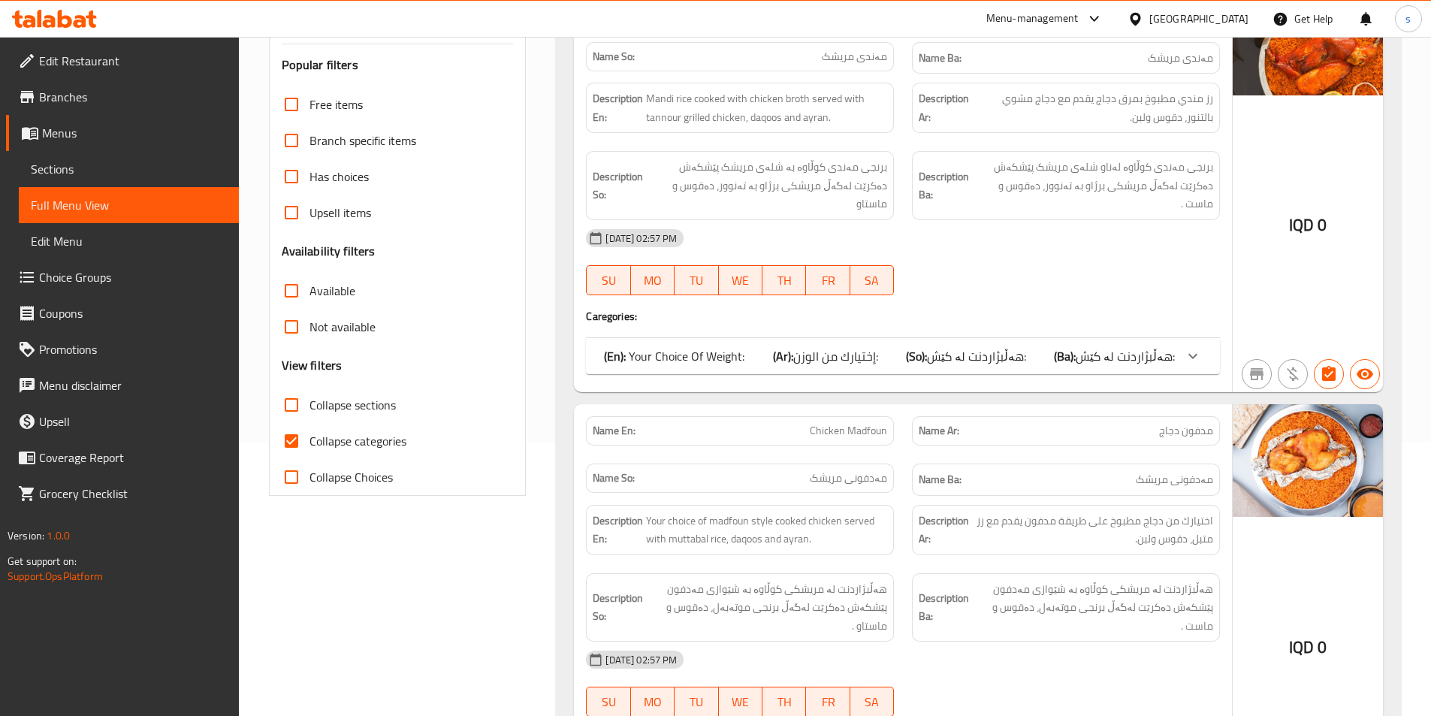
scroll to position [288, 0]
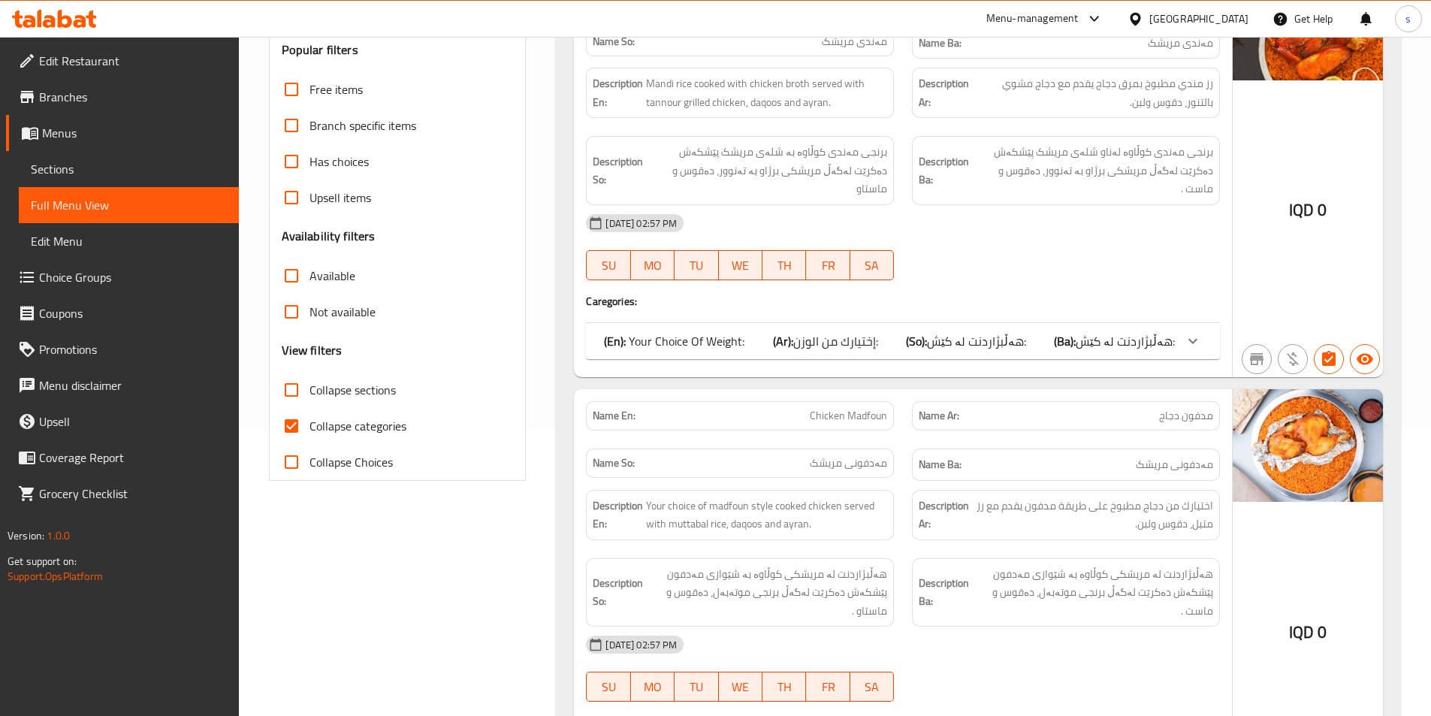
click at [1202, 323] on div at bounding box center [1193, 341] width 36 height 36
